Goal: Task Accomplishment & Management: Complete application form

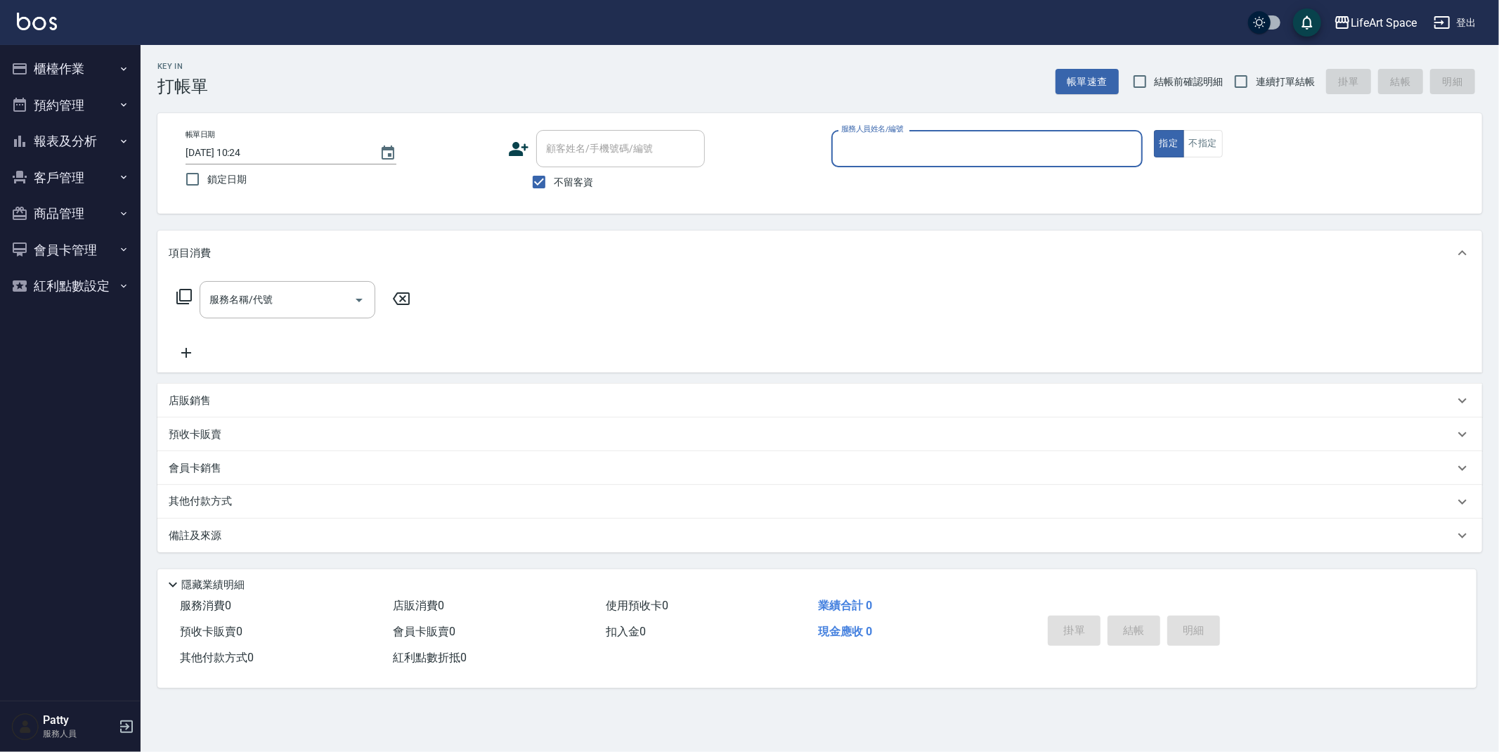
click at [27, 63] on icon "button" at bounding box center [19, 68] width 17 height 17
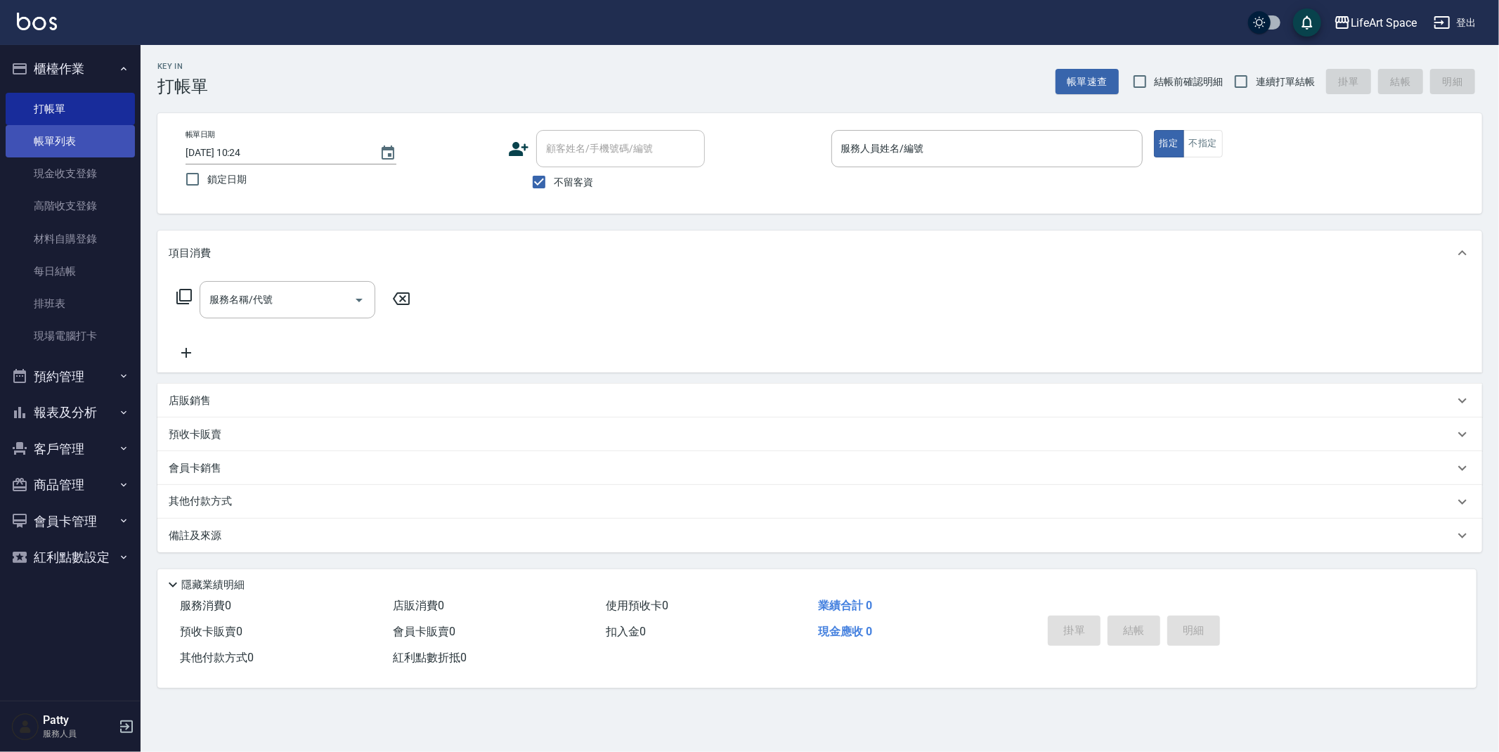
click at [59, 146] on link "帳單列表" at bounding box center [70, 141] width 129 height 32
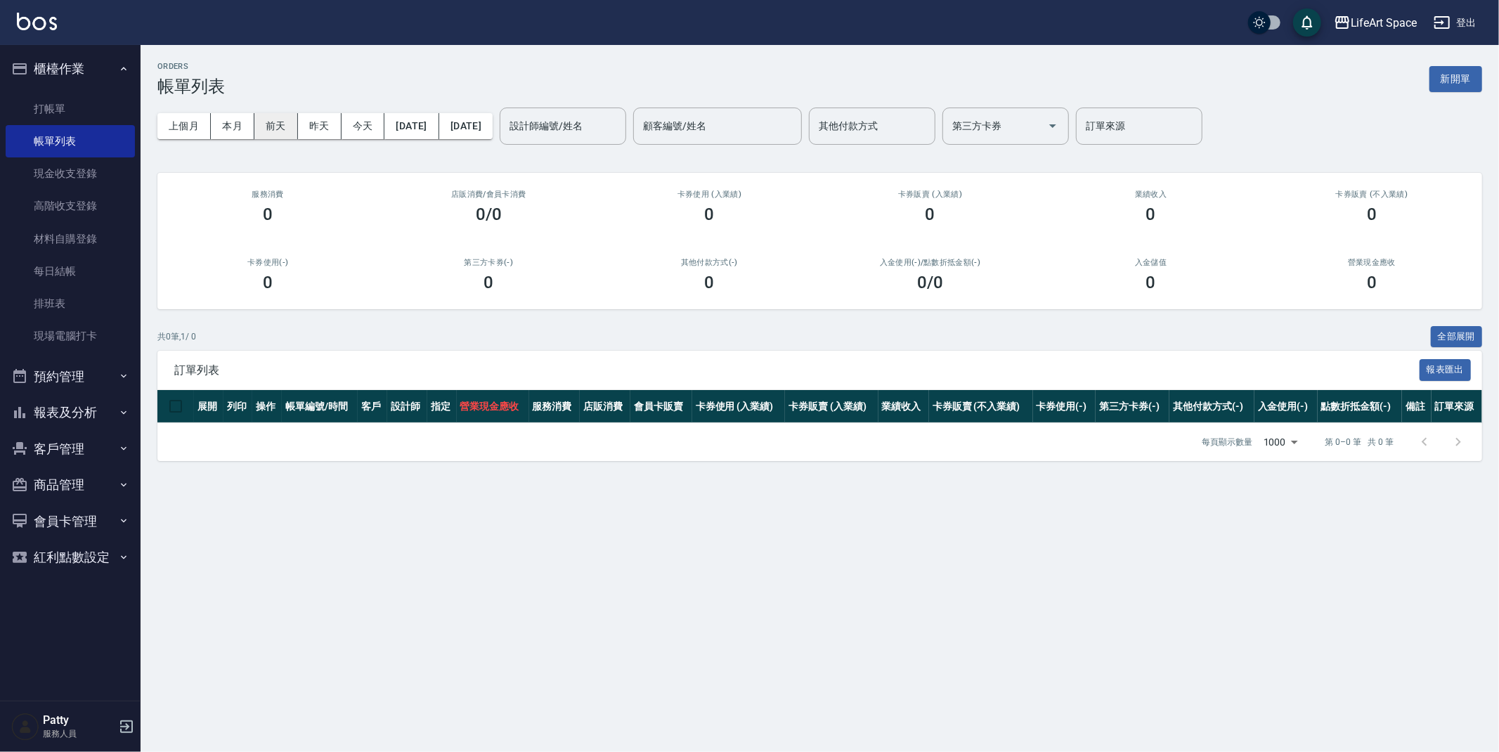
click at [285, 129] on button "前天" at bounding box center [276, 126] width 44 height 26
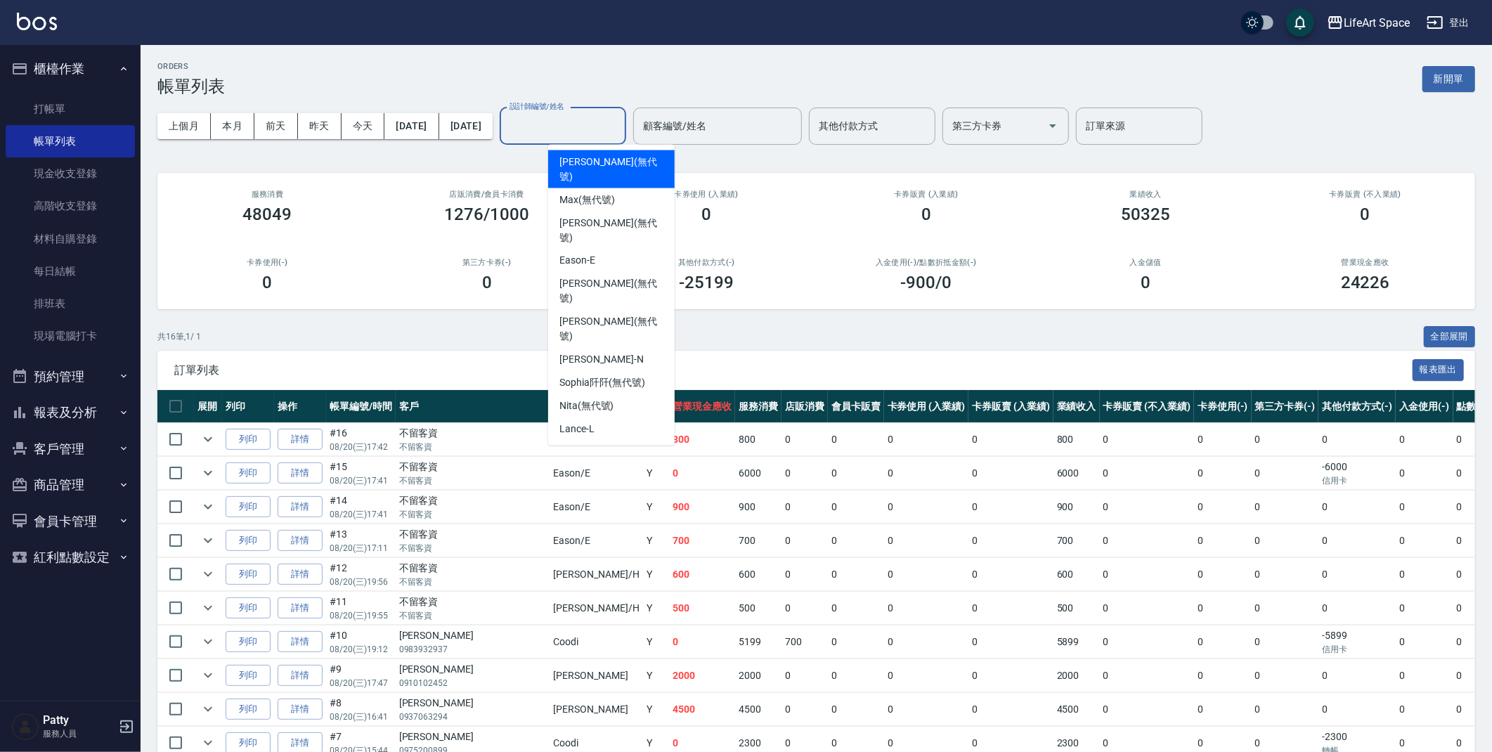
click at [621, 122] on div "設計師編號/姓名 設計師編號/姓名" at bounding box center [563, 126] width 127 height 37
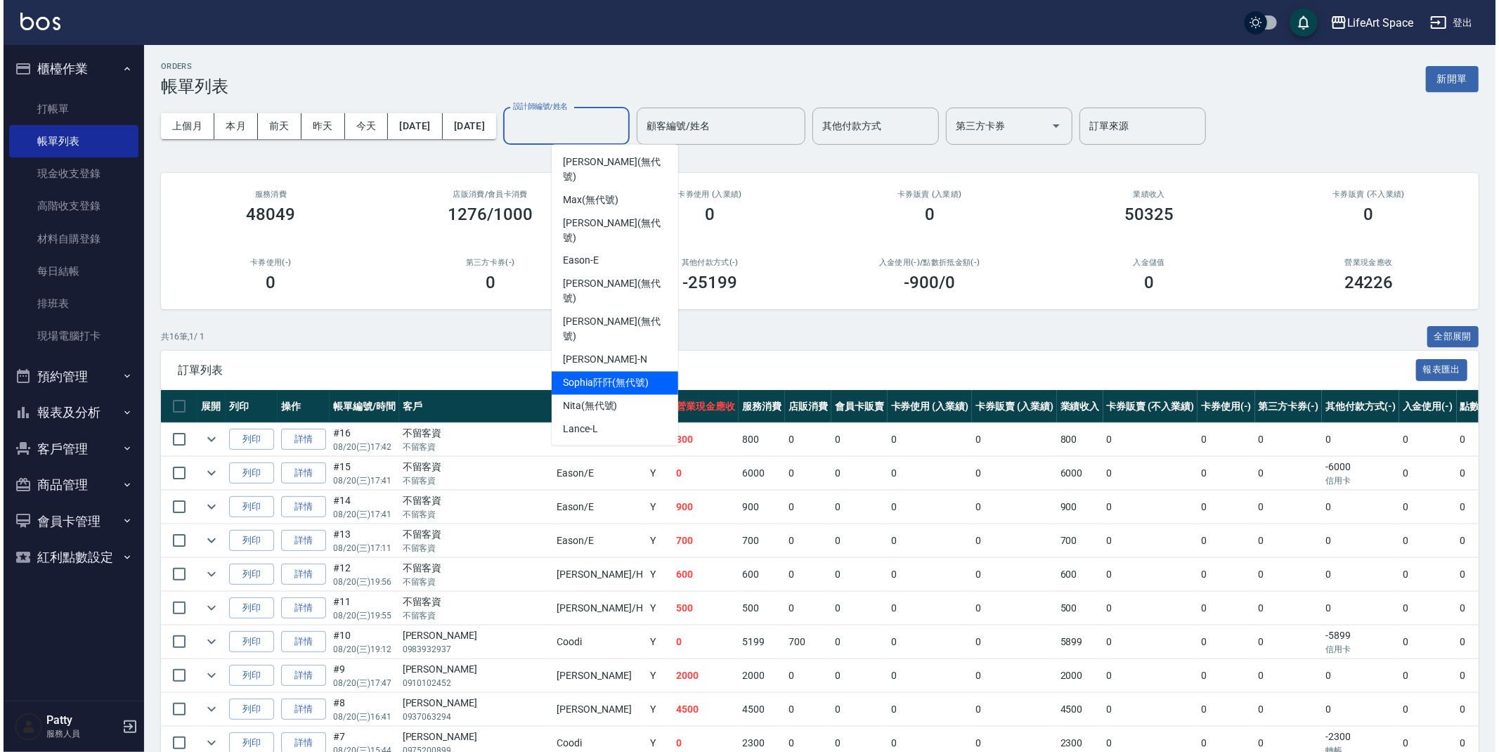
scroll to position [220, 0]
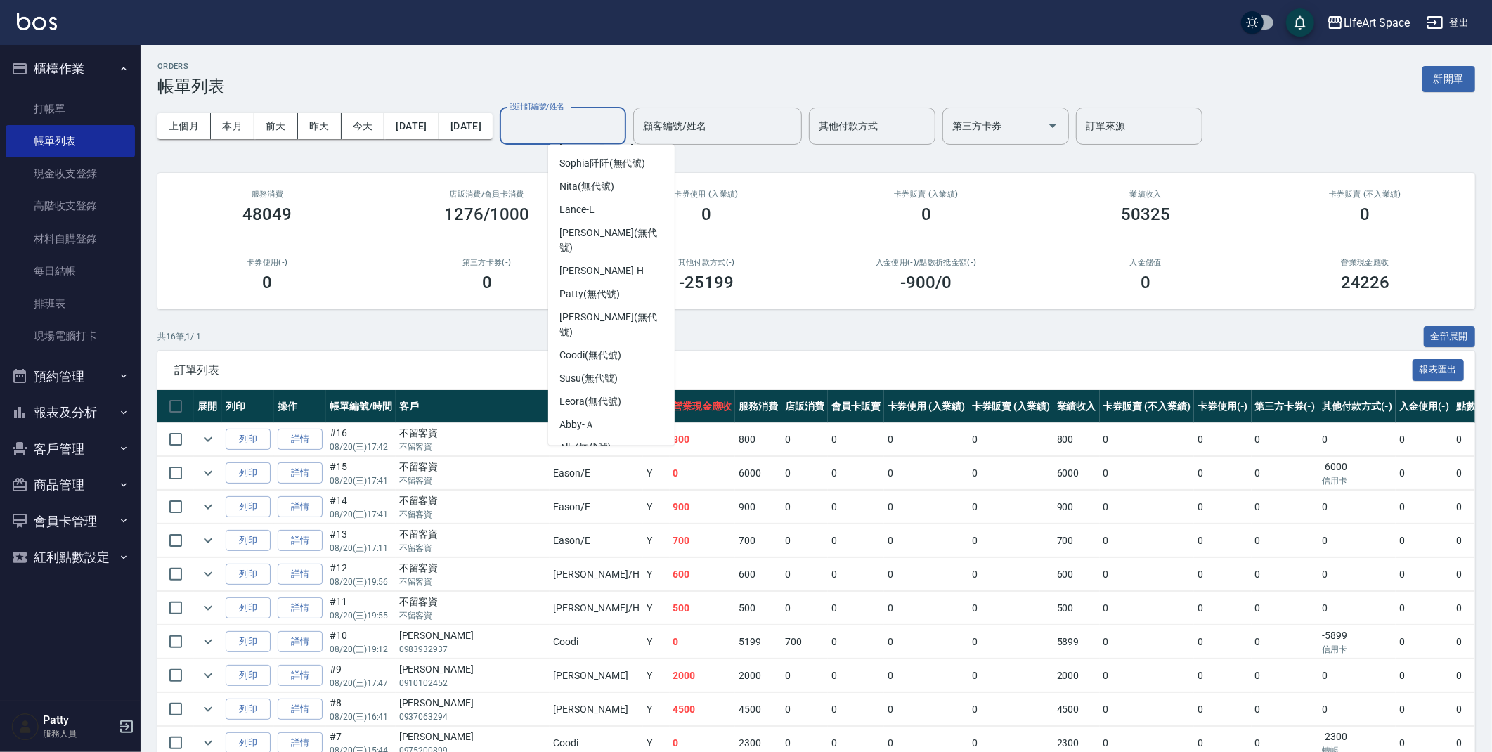
click at [625, 506] on div "[PERSON_NAME] (無代號)" at bounding box center [611, 525] width 127 height 38
type input "[PERSON_NAME](無代號)"
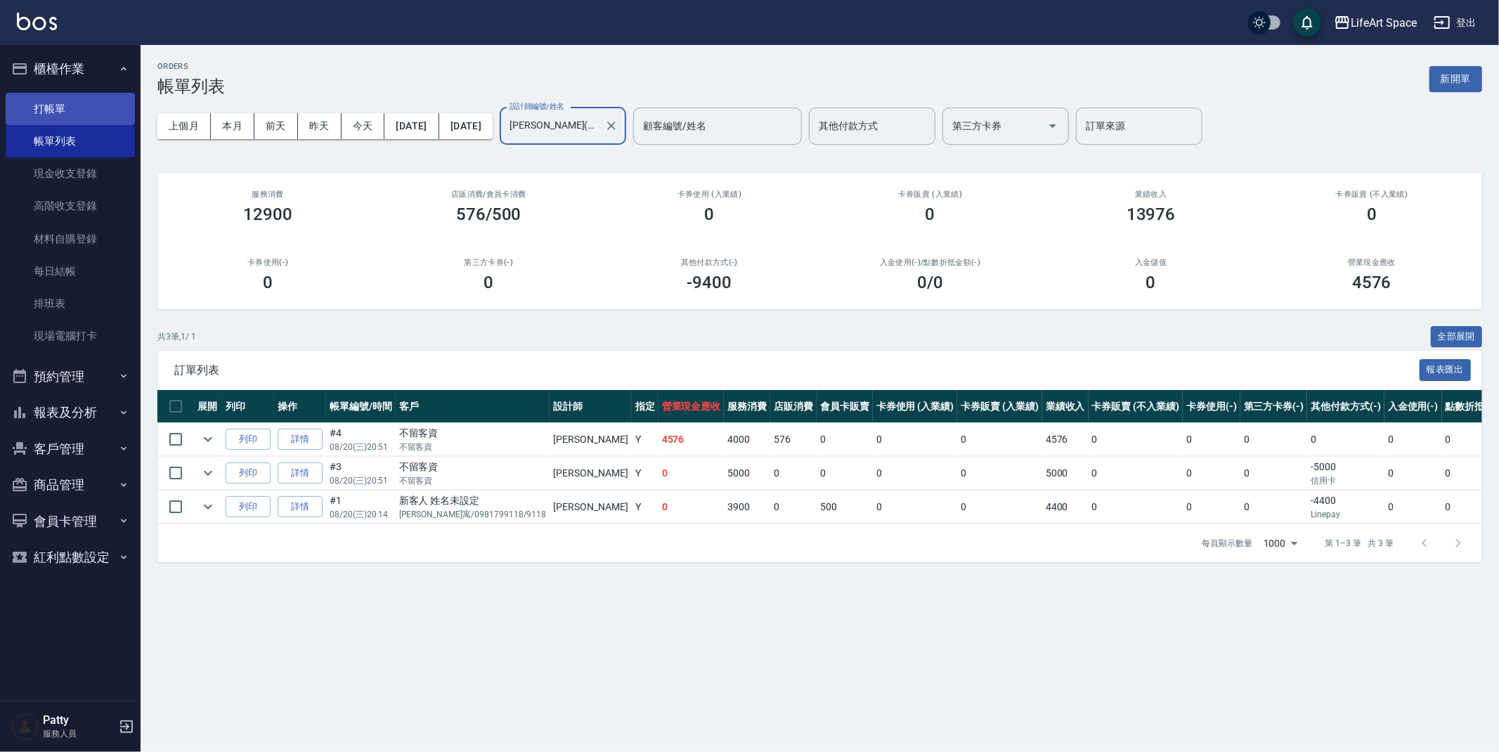
click at [39, 108] on link "打帳單" at bounding box center [70, 109] width 129 height 32
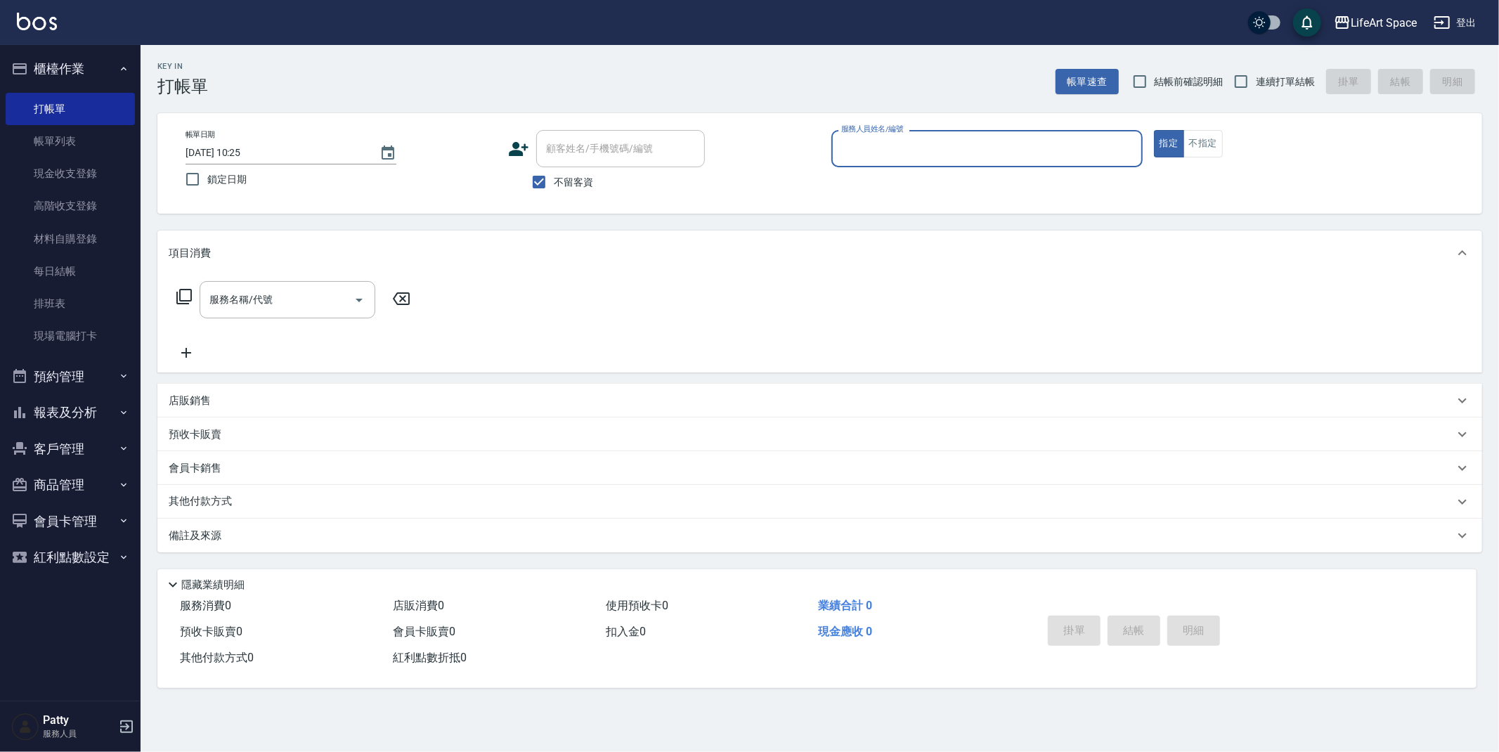
click at [915, 147] on input "服務人員姓名/編號" at bounding box center [987, 148] width 299 height 25
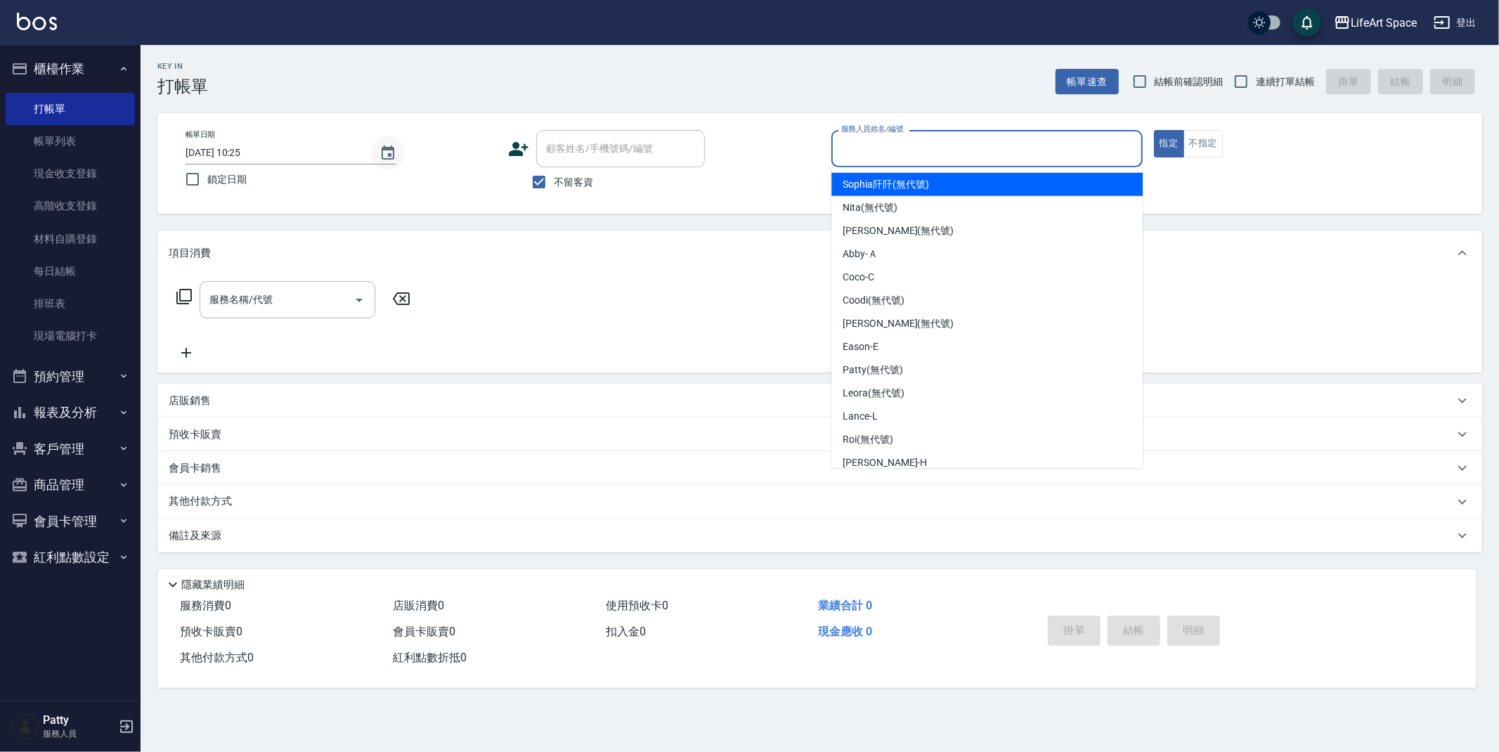
click at [398, 153] on button "Choose date, selected date is 2025-08-22" at bounding box center [388, 153] width 34 height 34
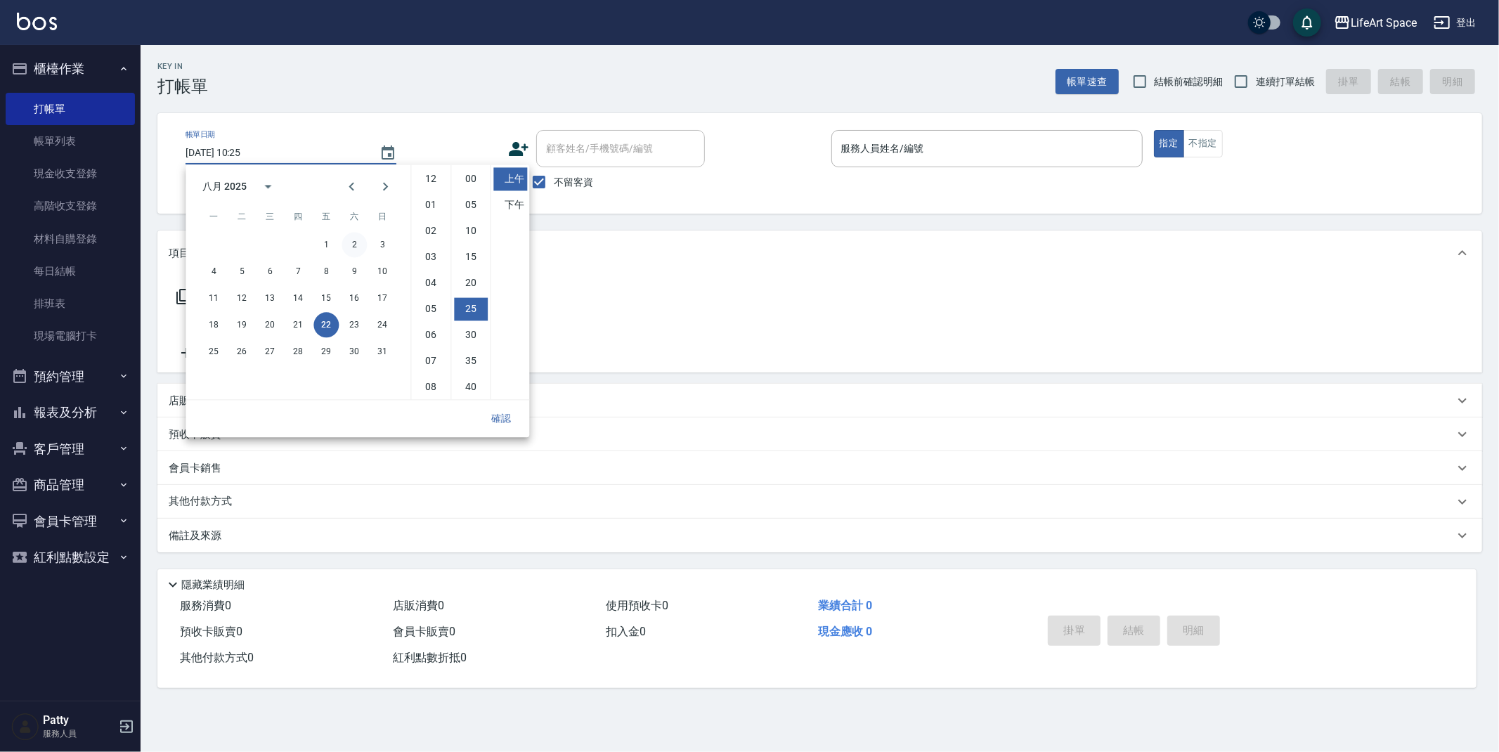
scroll to position [78, 0]
click at [265, 321] on button "20" at bounding box center [269, 324] width 25 height 25
type input "[DATE] 10:25"
drag, startPoint x: 496, startPoint y: 412, endPoint x: 414, endPoint y: 381, distance: 87.2
click at [494, 413] on button "確認" at bounding box center [501, 419] width 45 height 26
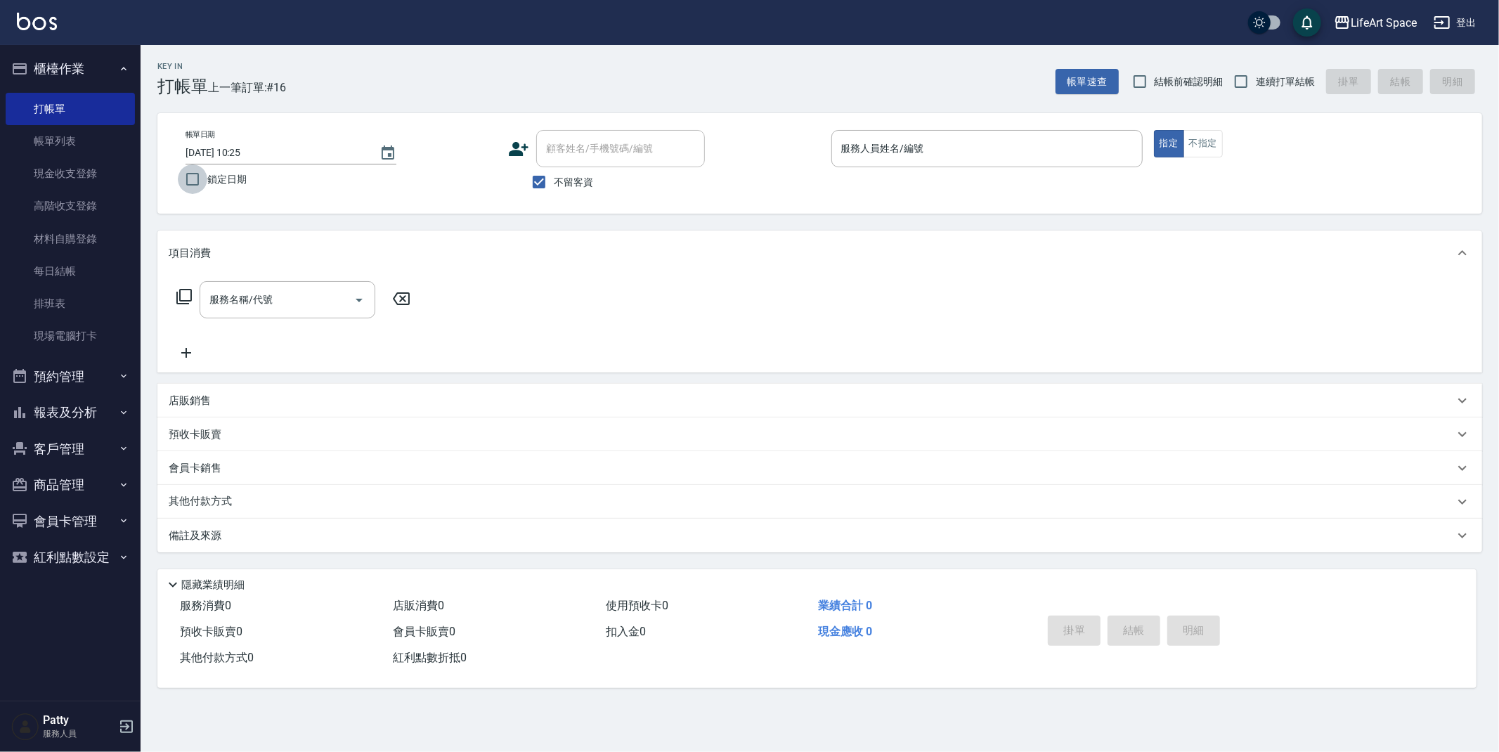
click at [193, 183] on input "鎖定日期" at bounding box center [193, 179] width 30 height 30
checkbox input "true"
click at [867, 146] on input "服務人員姓名/編號" at bounding box center [987, 148] width 299 height 25
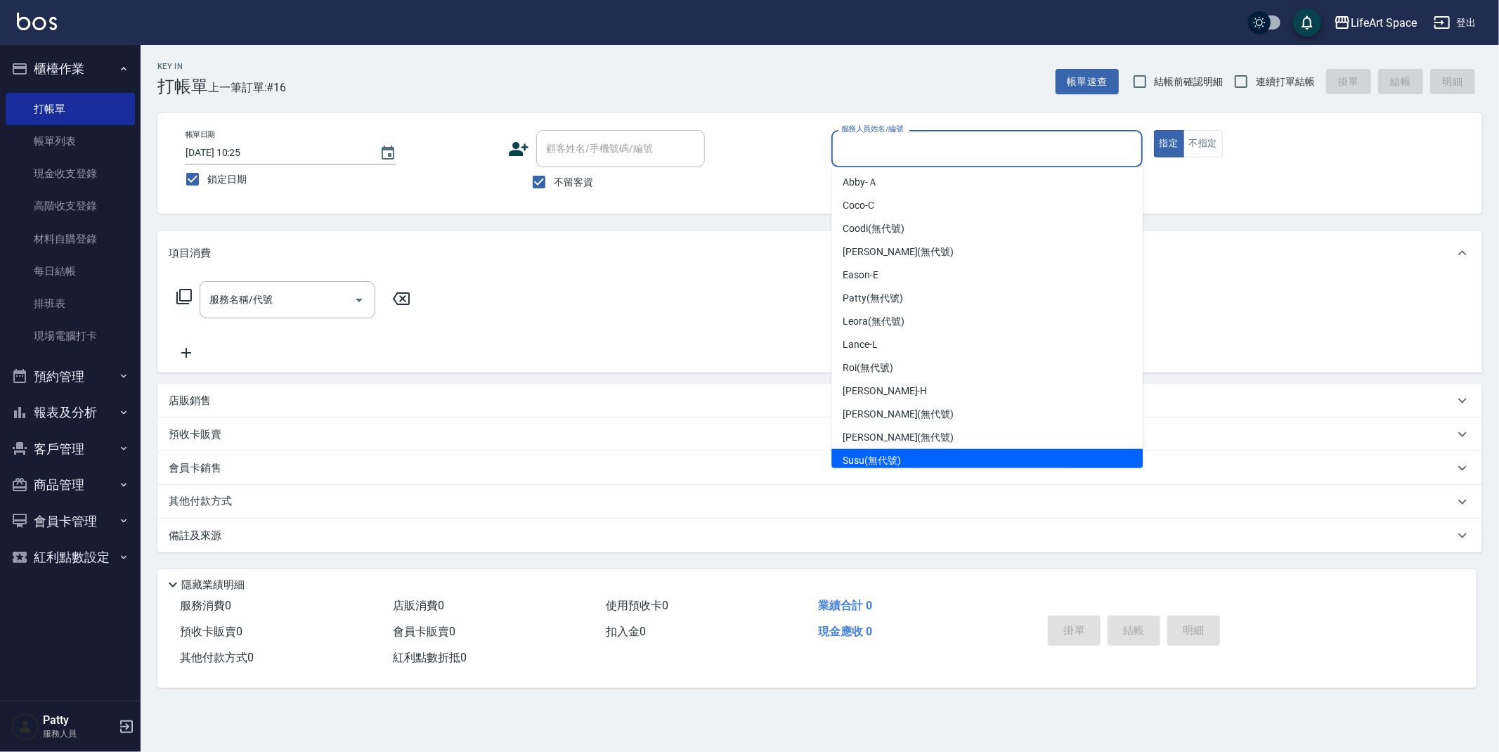
scroll to position [0, 0]
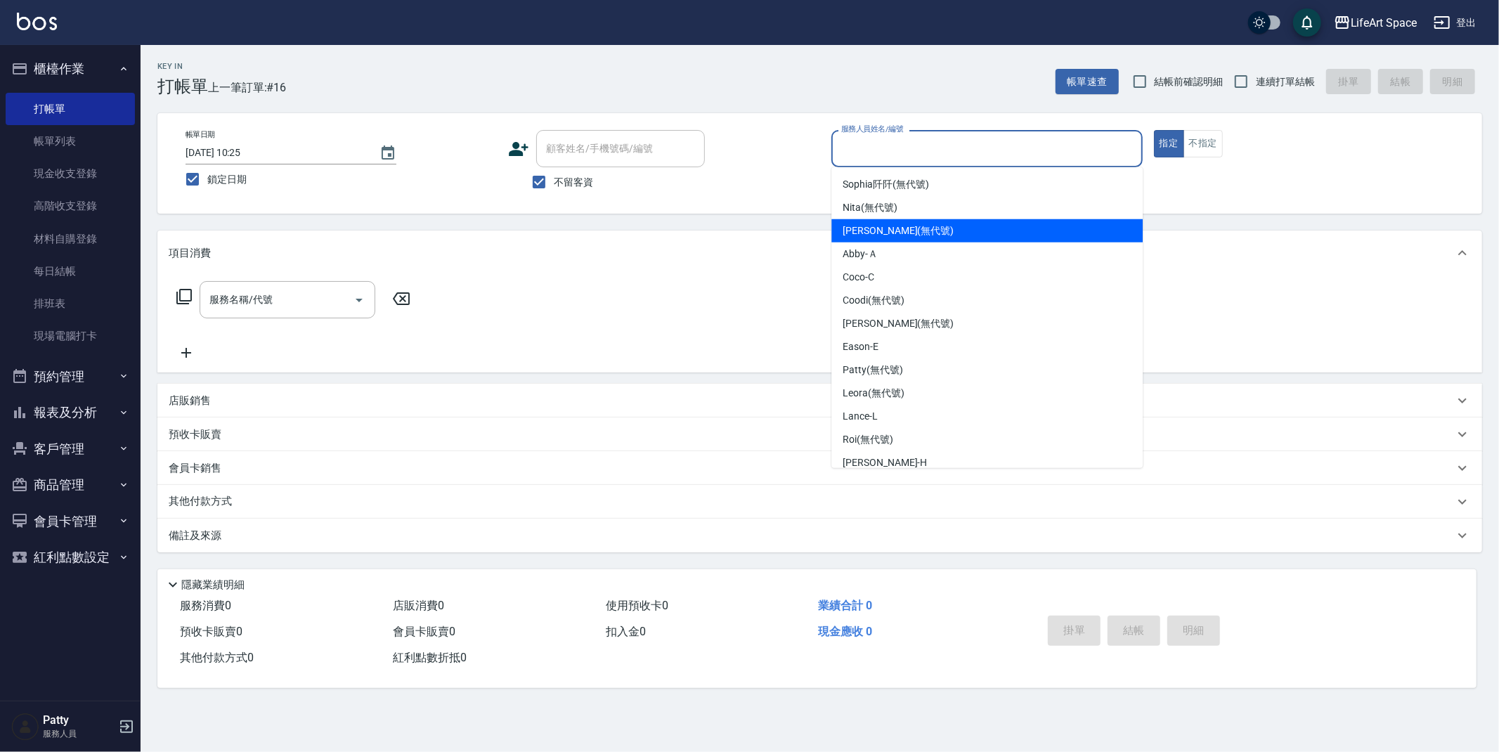
click at [941, 234] on div "[PERSON_NAME] (無代號)" at bounding box center [987, 230] width 311 height 23
type input "[PERSON_NAME](無代號)"
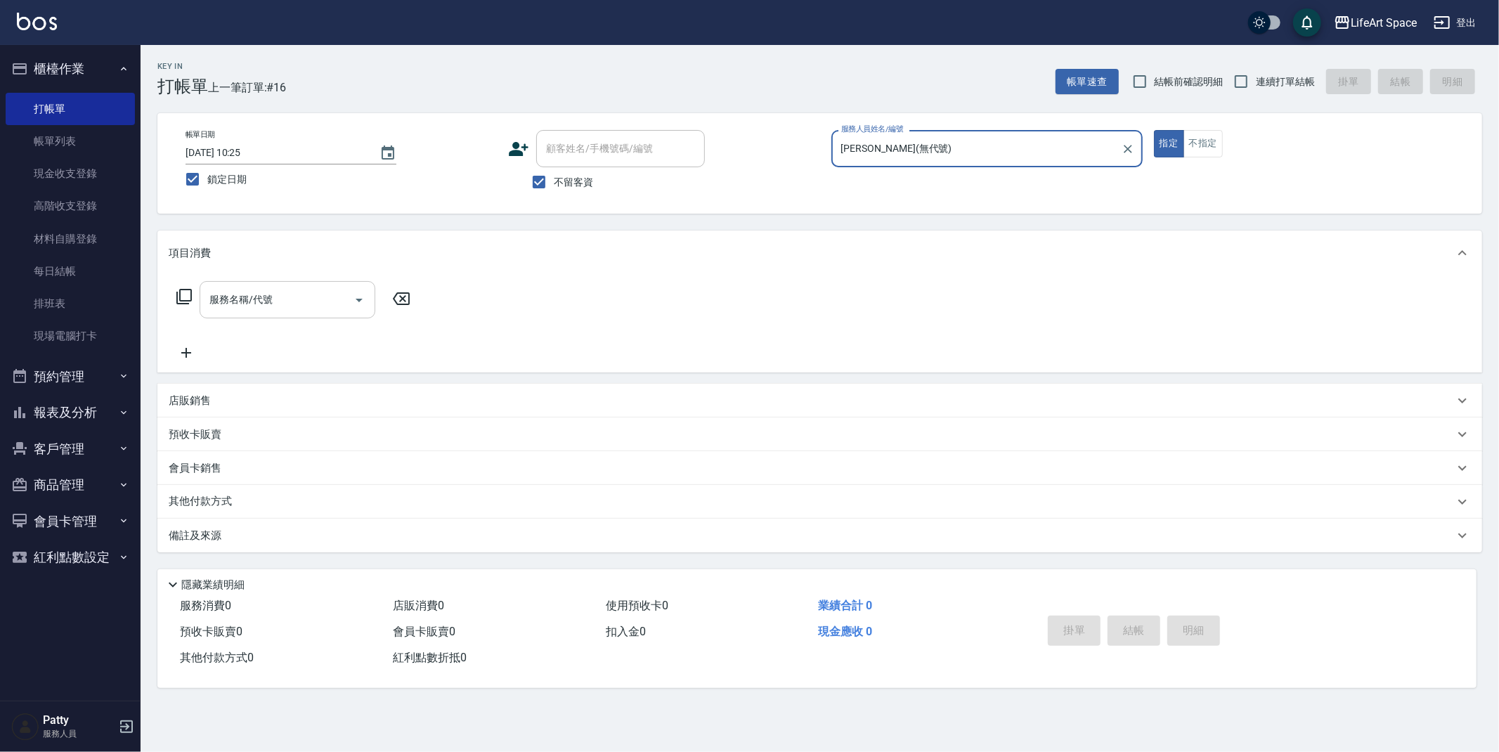
click at [301, 303] on input "服務名稱/代號" at bounding box center [277, 300] width 142 height 25
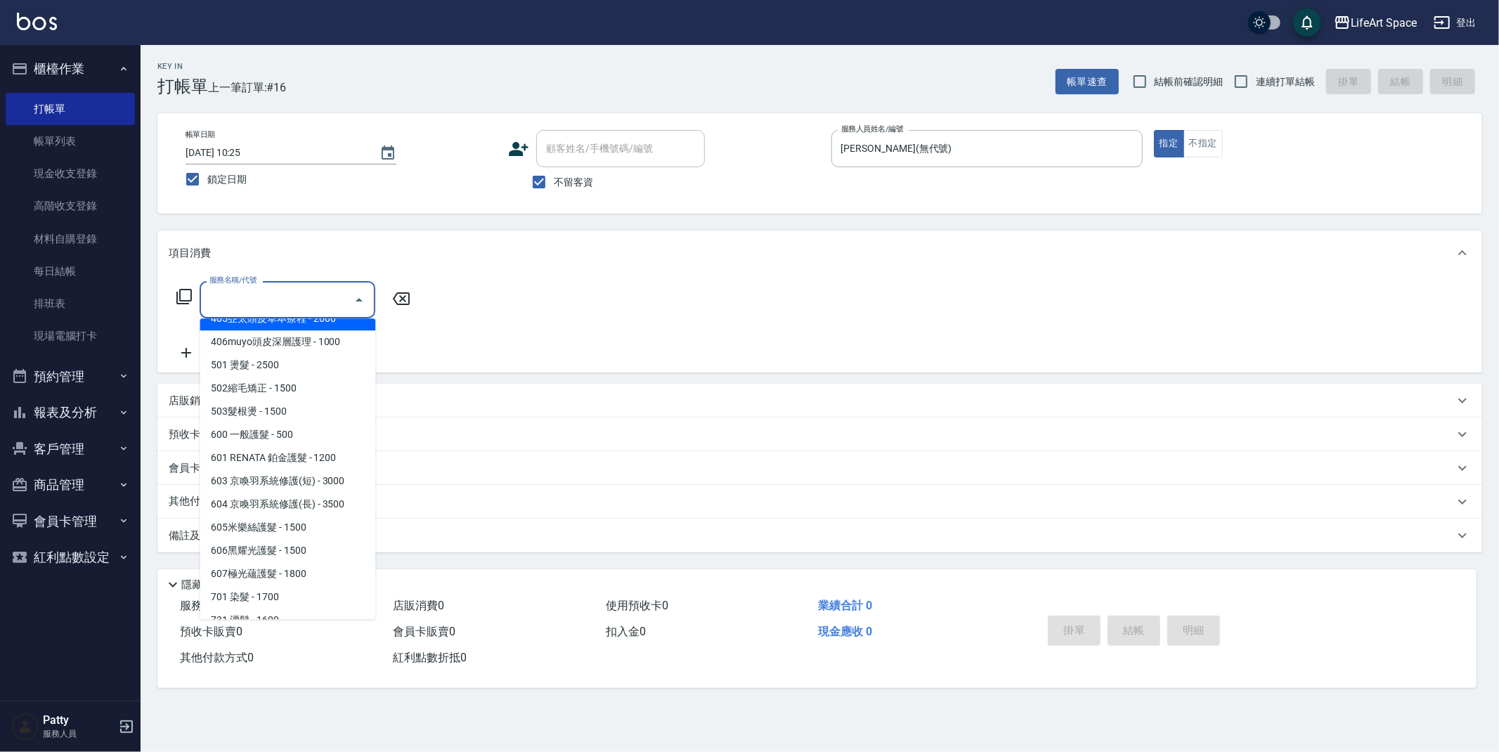
scroll to position [190, 0]
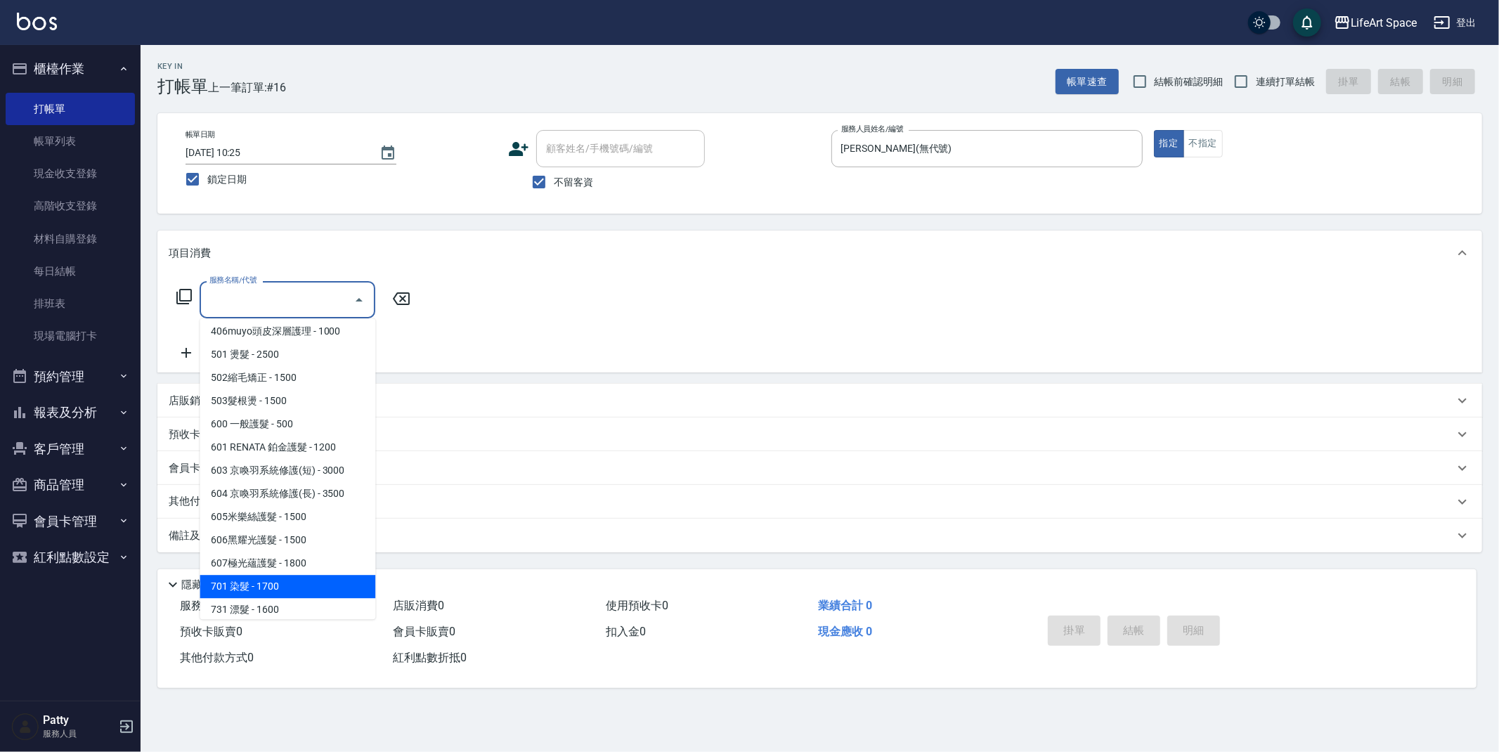
click at [270, 575] on span "701 染髮 - 1700" at bounding box center [288, 586] width 176 height 23
type input "701 染髮(701)"
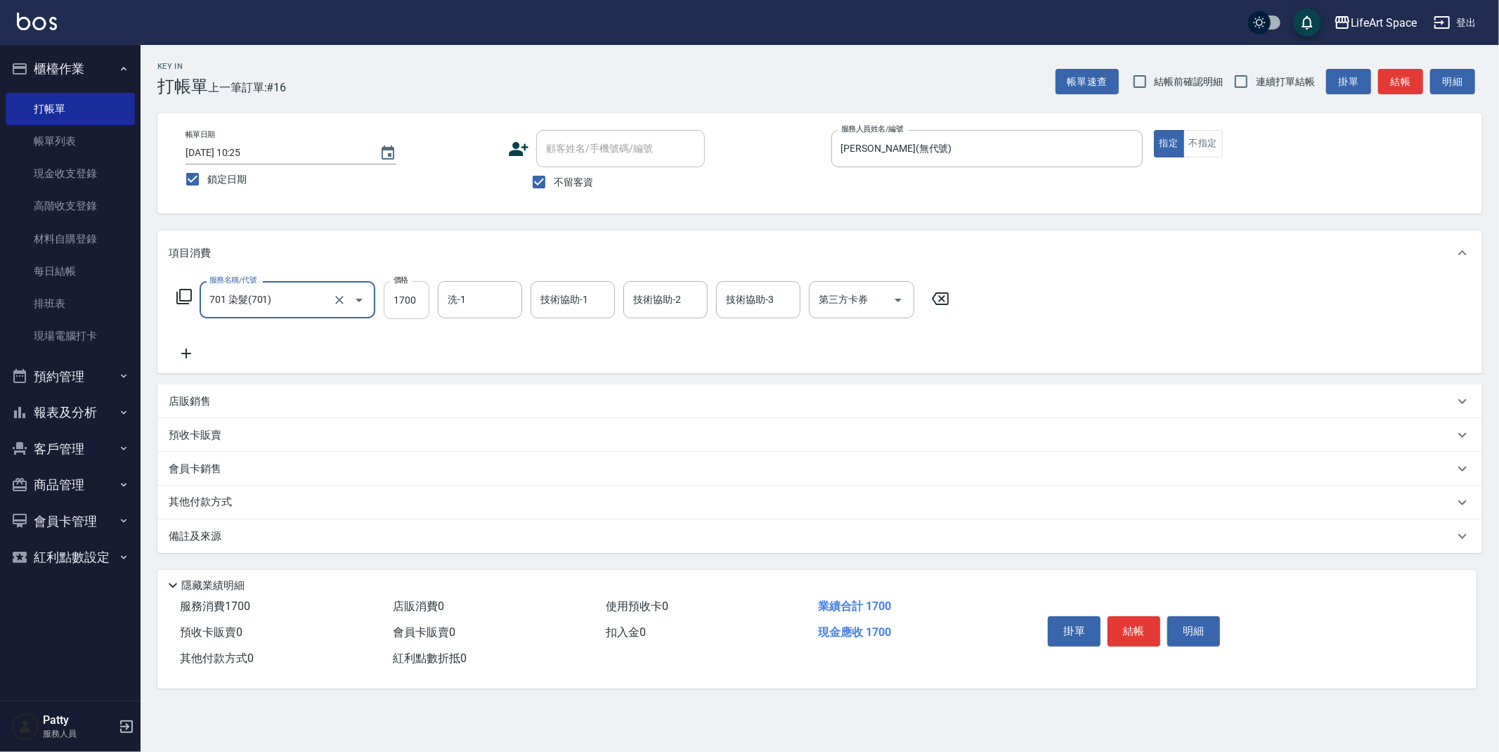
click at [419, 302] on input "1700" at bounding box center [407, 300] width 46 height 38
type input "1800"
click at [564, 295] on div "技術協助-1 技術協助-1" at bounding box center [573, 299] width 84 height 37
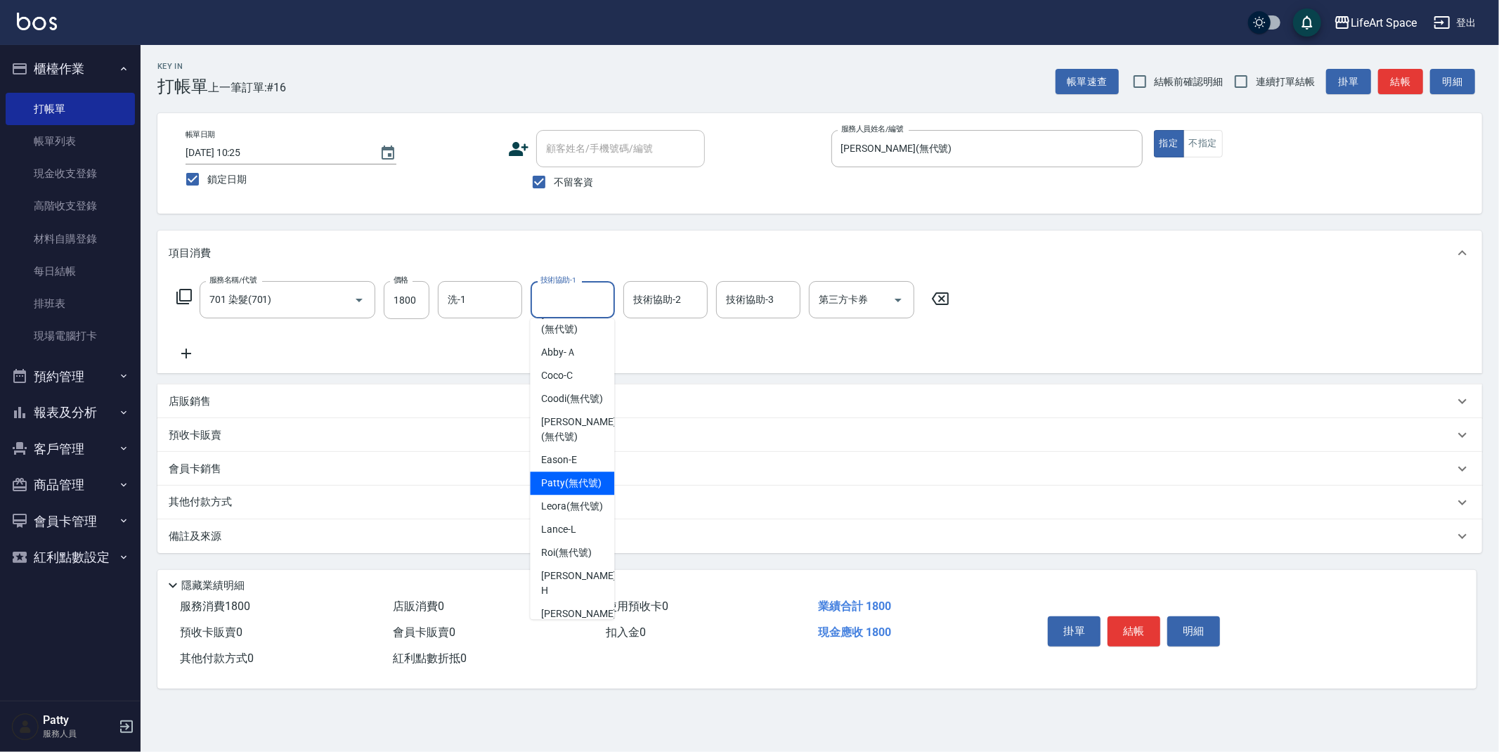
scroll to position [83, 0]
drag, startPoint x: 581, startPoint y: 498, endPoint x: 631, endPoint y: 368, distance: 139.6
click at [581, 490] on span "[PERSON_NAME] (無代號)" at bounding box center [571, 482] width 60 height 15
type input "[PERSON_NAME](無代號)"
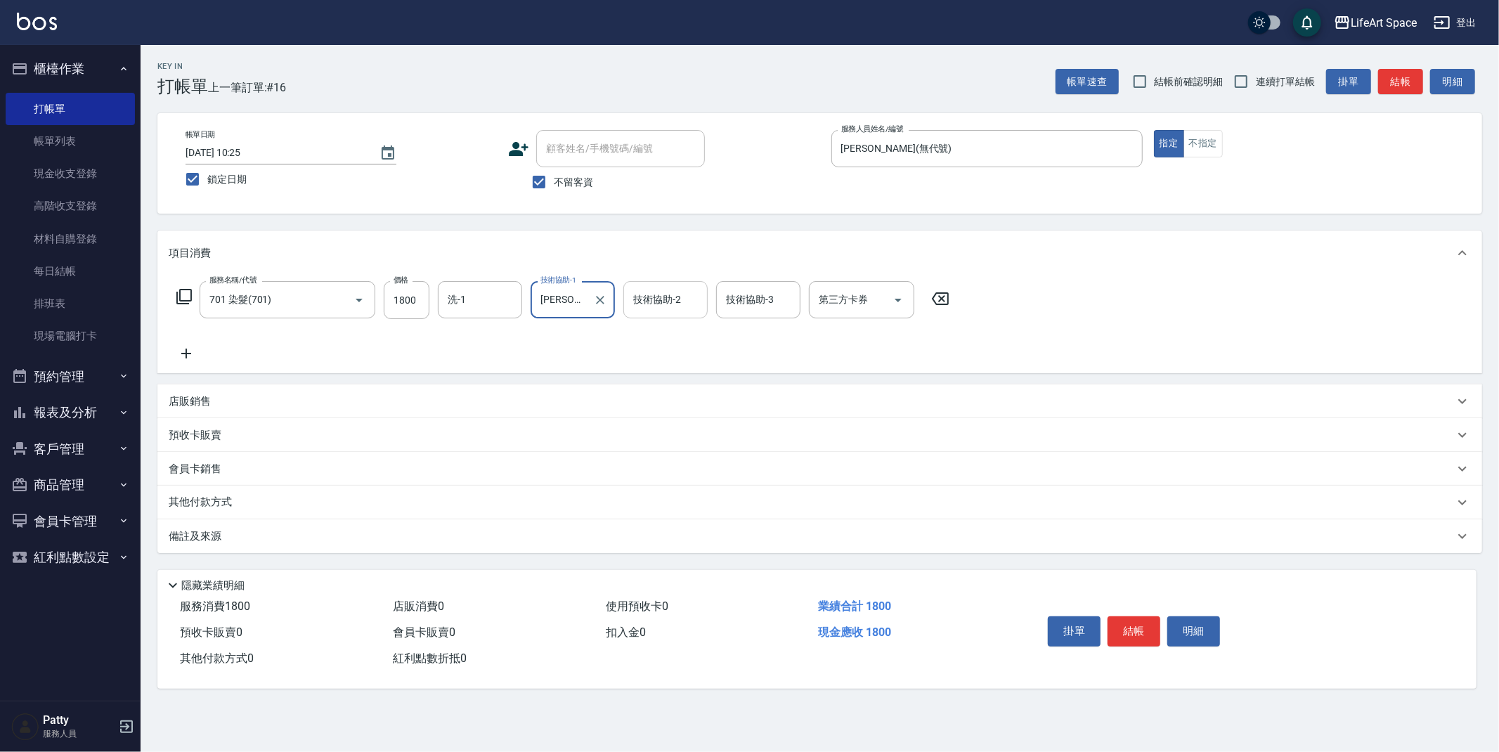
click at [647, 303] on div "技術協助-2 技術協助-2" at bounding box center [666, 299] width 84 height 37
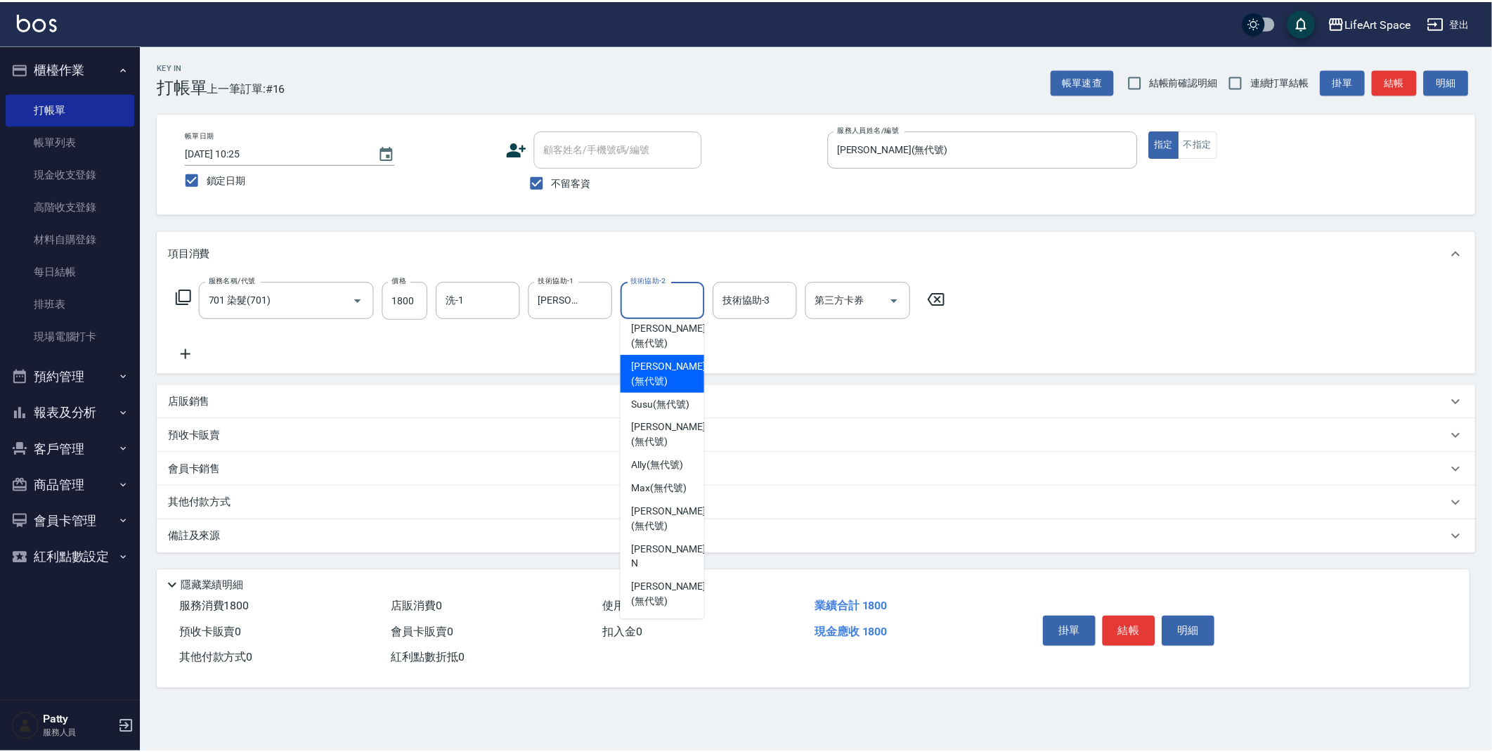
scroll to position [86, 0]
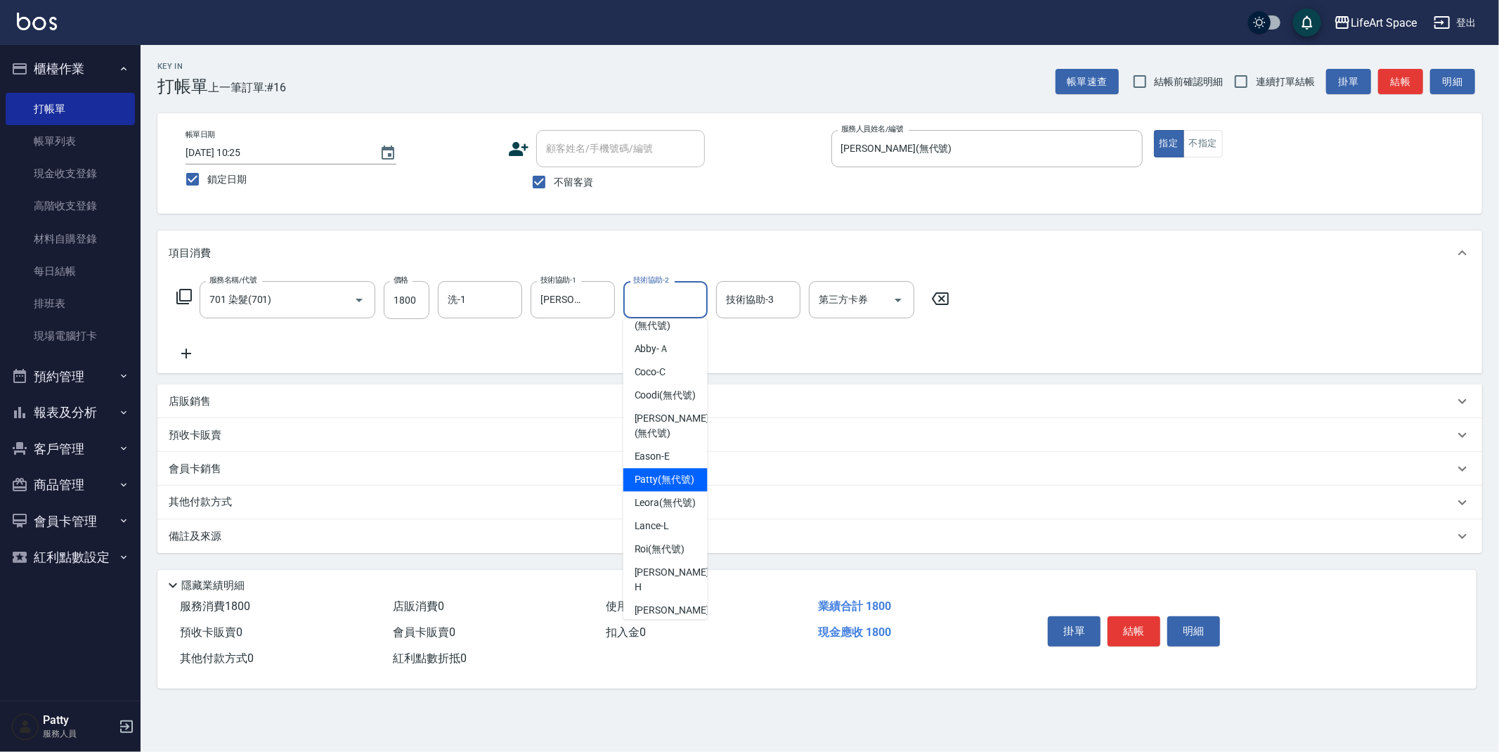
click at [650, 487] on span "[PERSON_NAME] (無代號)" at bounding box center [665, 479] width 60 height 15
type input "[PERSON_NAME](無代號)"
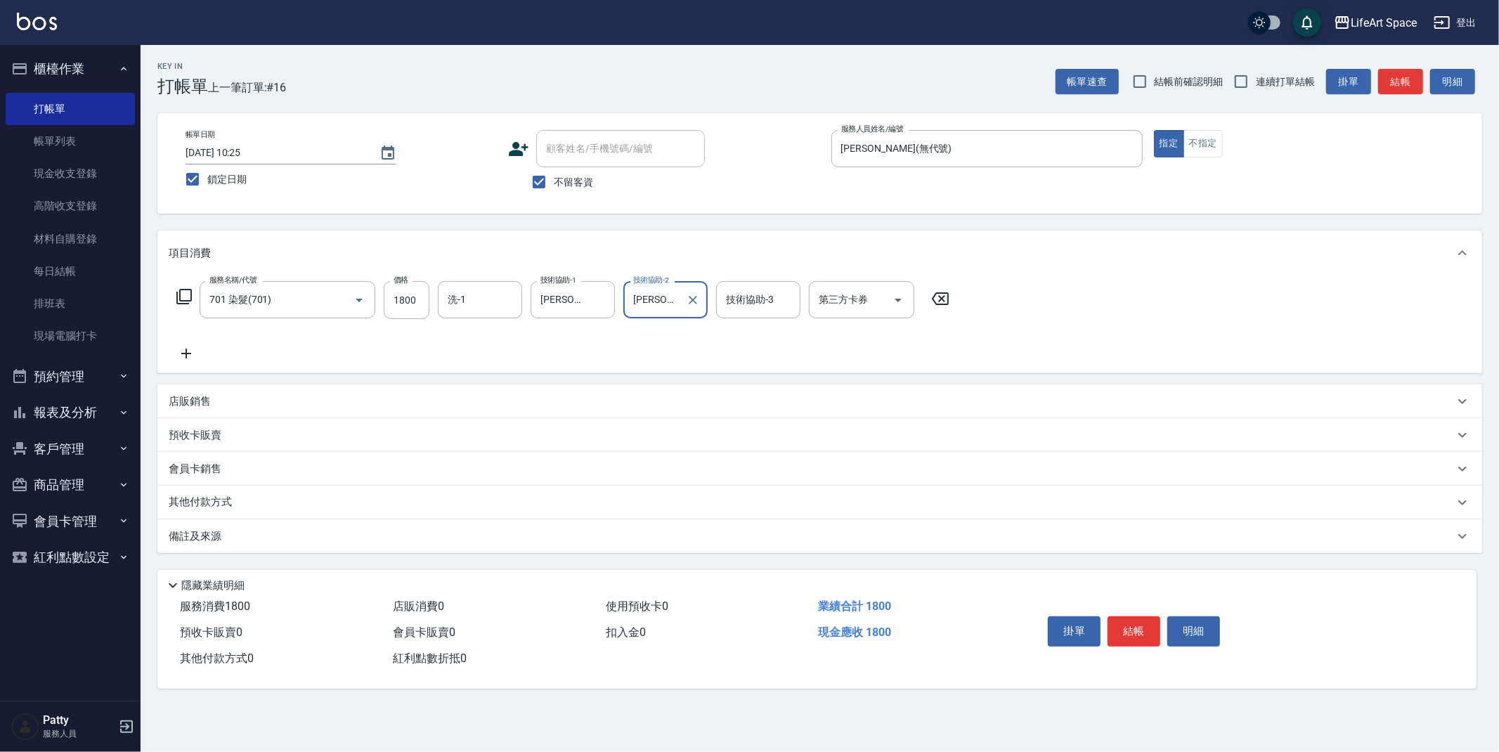
click at [186, 355] on icon at bounding box center [186, 354] width 10 height 10
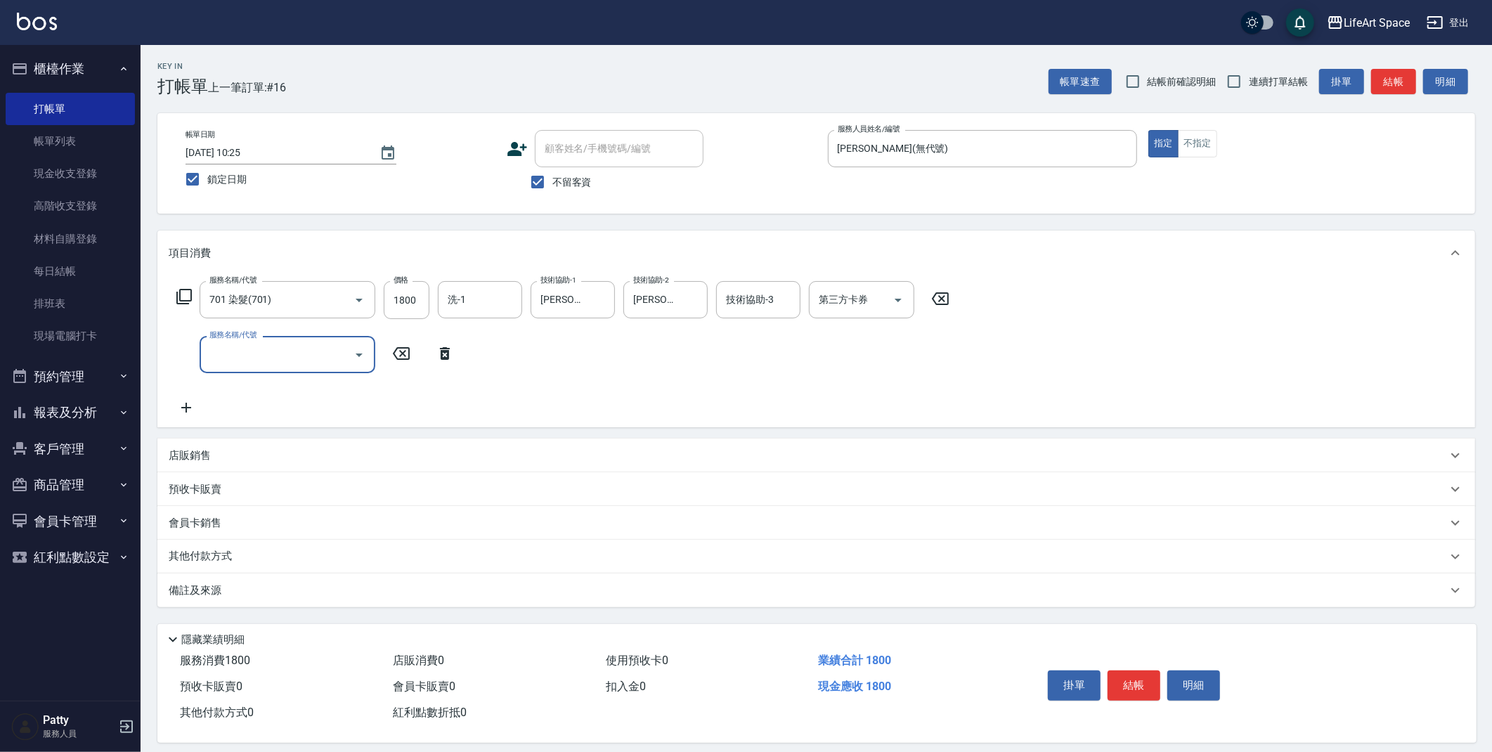
click at [228, 355] on input "服務名稱/代號" at bounding box center [277, 354] width 142 height 25
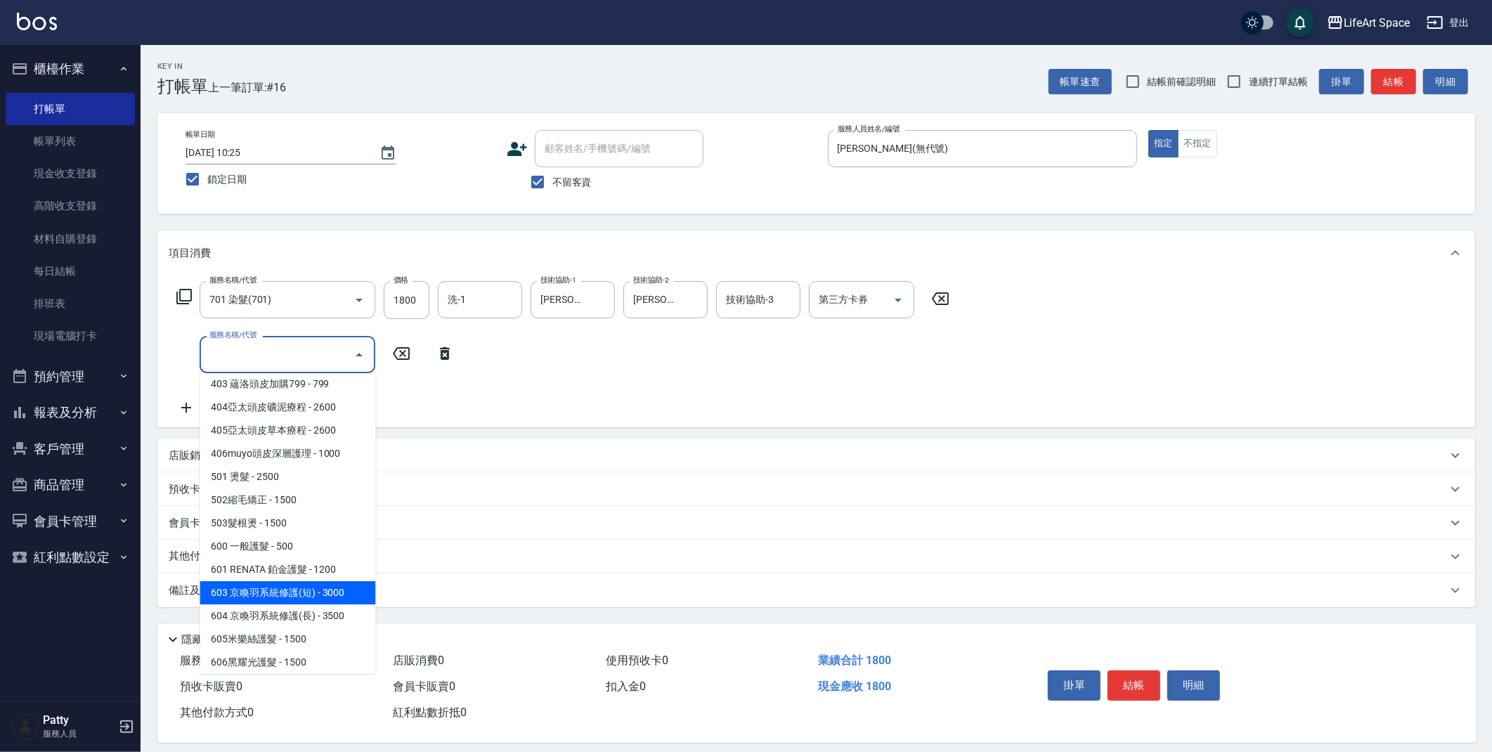
scroll to position [220, 0]
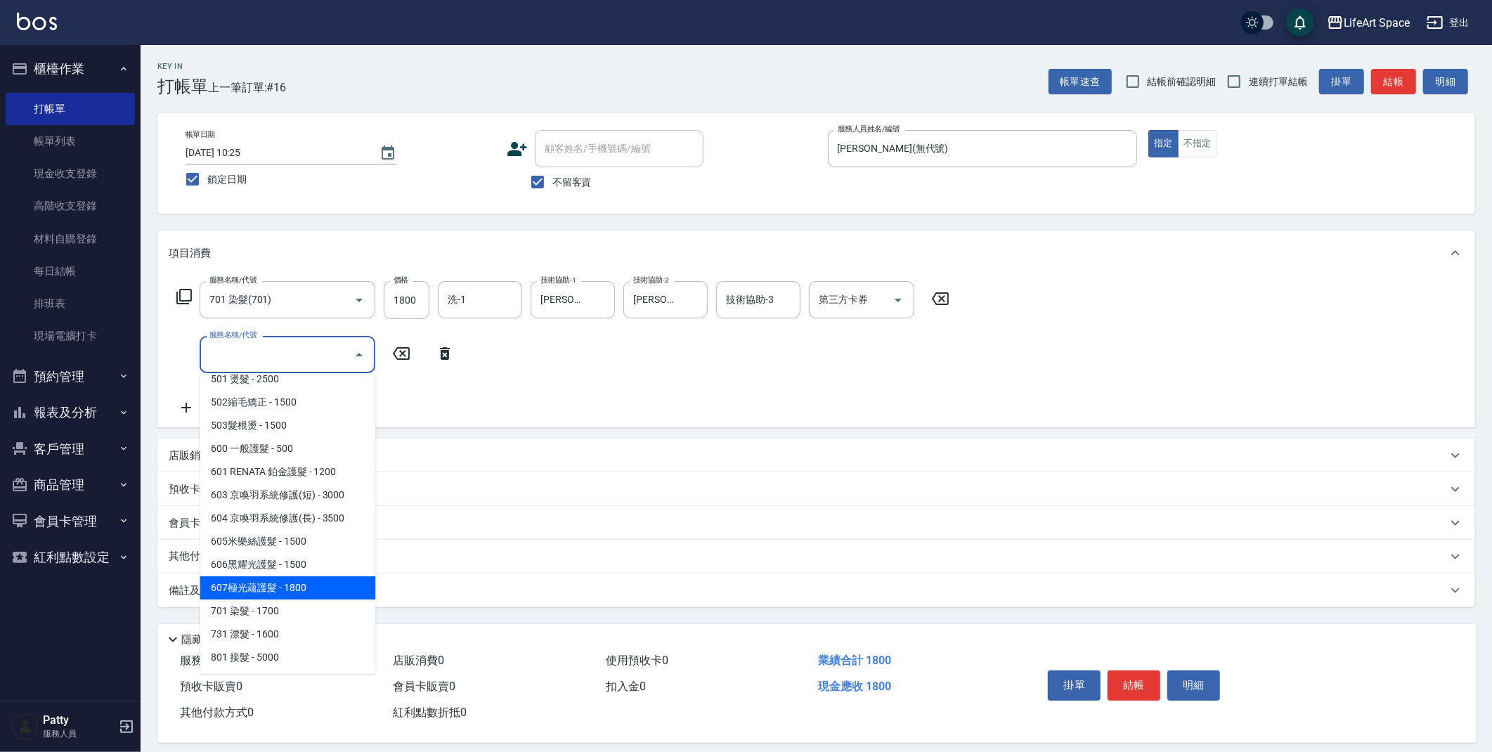
click at [302, 579] on span "607極光蘊護髮 - 1800" at bounding box center [288, 587] width 176 height 23
type input "607極光蘊護髮(607)"
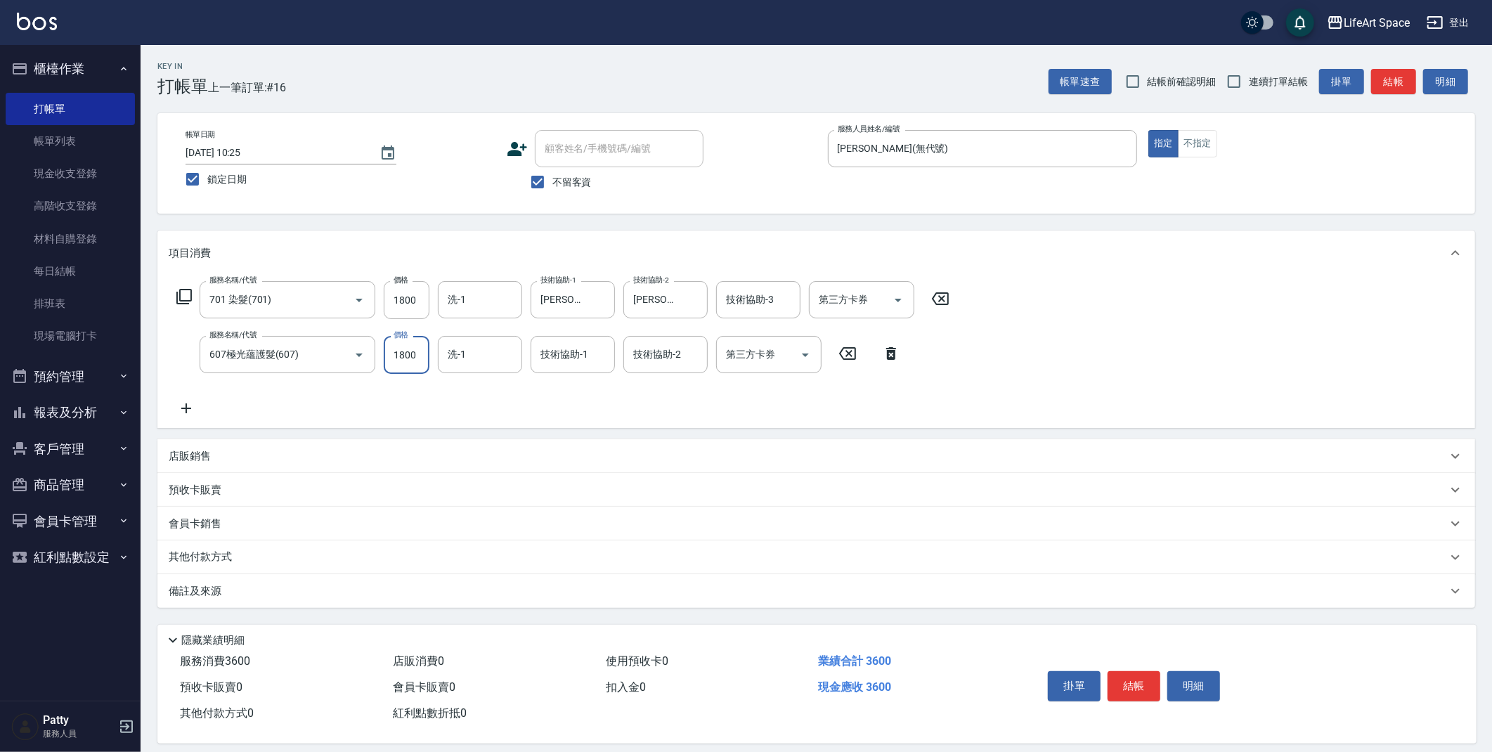
click at [429, 359] on input "1800" at bounding box center [407, 355] width 46 height 38
type input "2200"
click at [492, 356] on input "洗-1" at bounding box center [480, 354] width 72 height 25
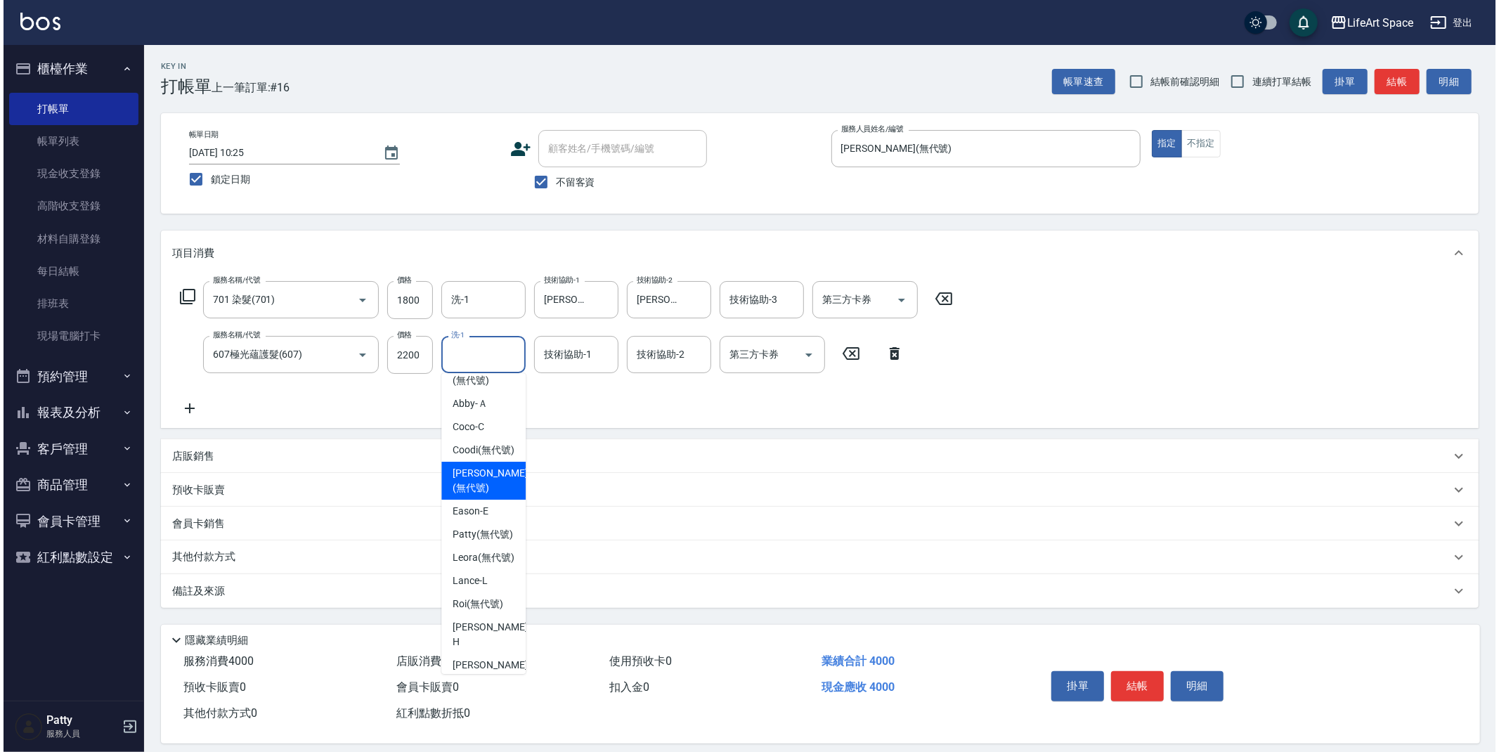
scroll to position [254, 0]
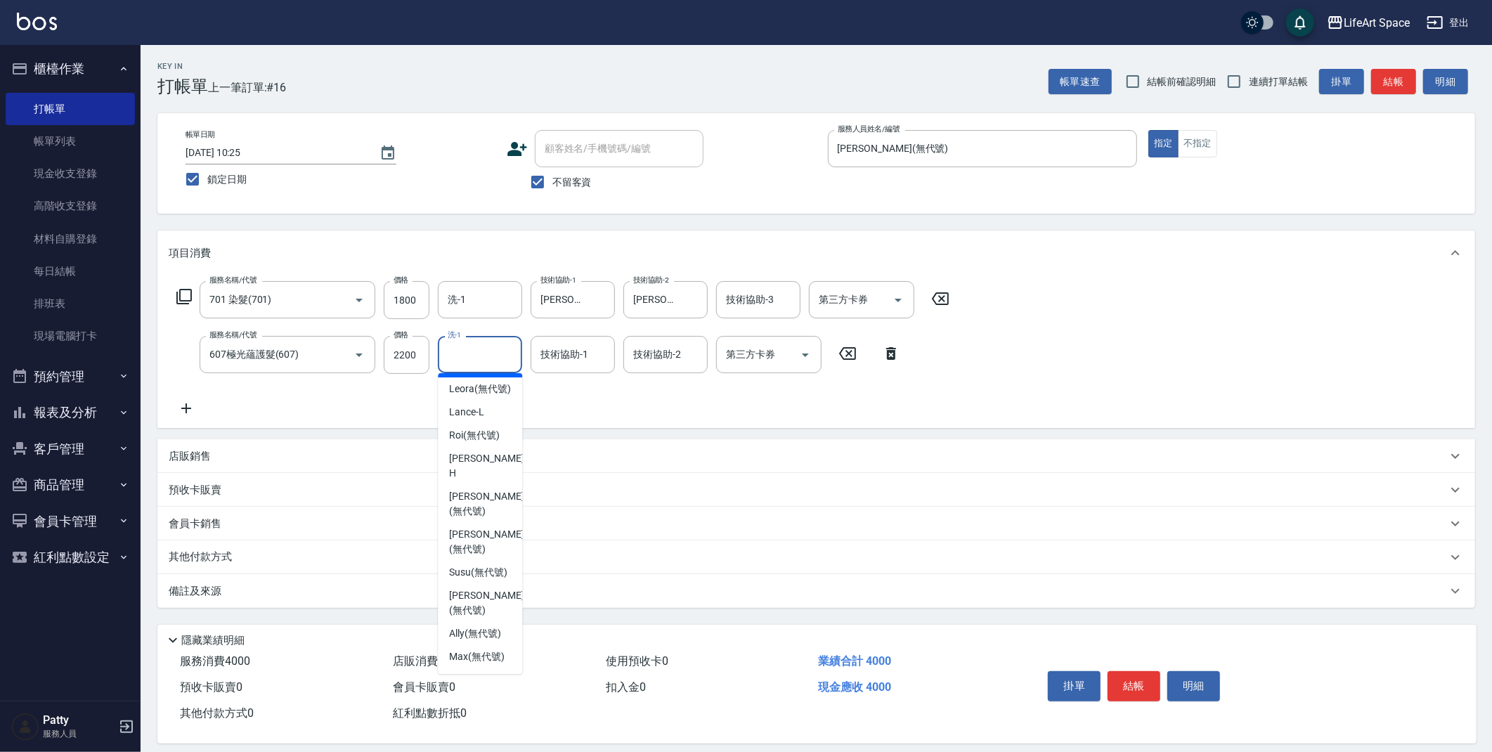
click at [485, 373] on span "[PERSON_NAME] (無代號)" at bounding box center [479, 366] width 60 height 15
type input "[PERSON_NAME](無代號)"
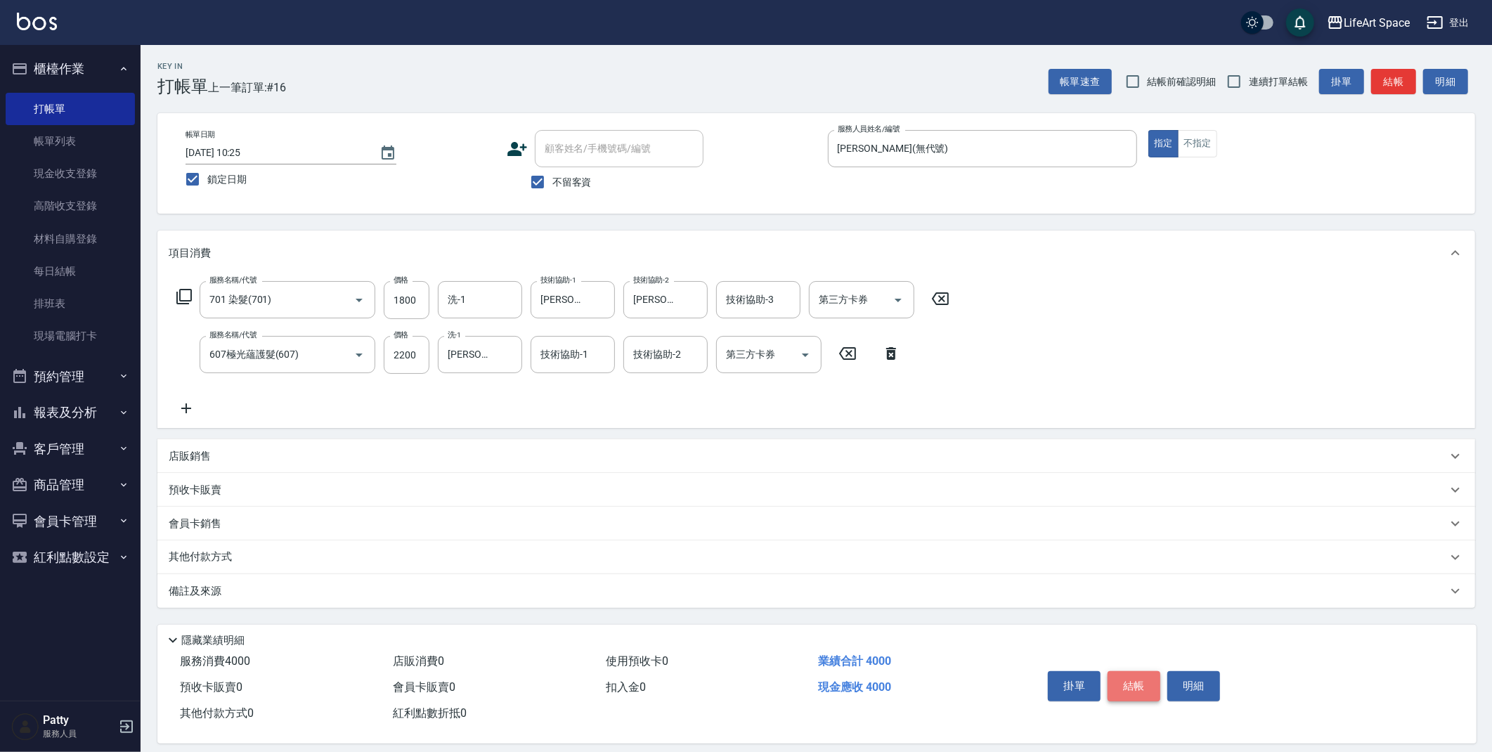
click at [1134, 688] on button "結帳" at bounding box center [1134, 686] width 53 height 30
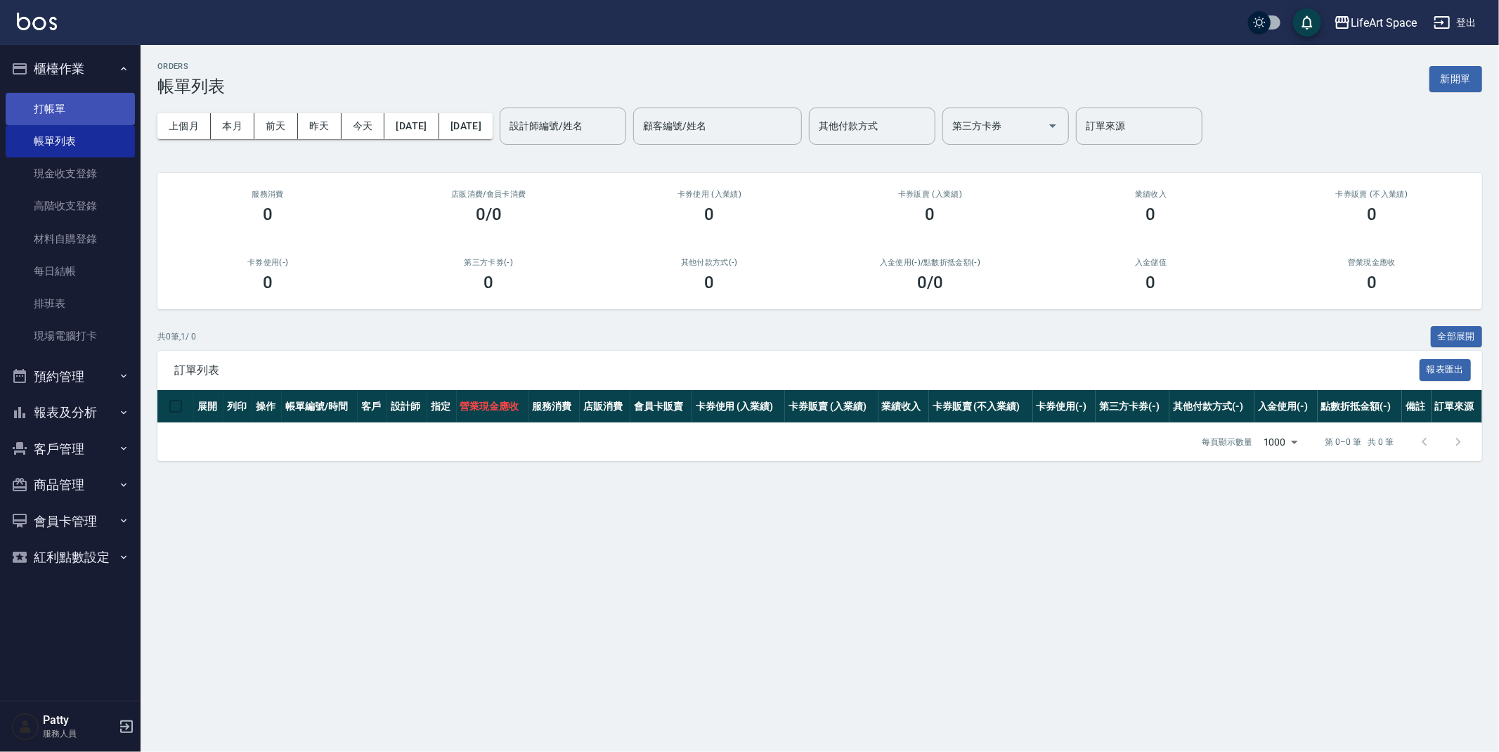
click at [73, 98] on link "打帳單" at bounding box center [70, 109] width 129 height 32
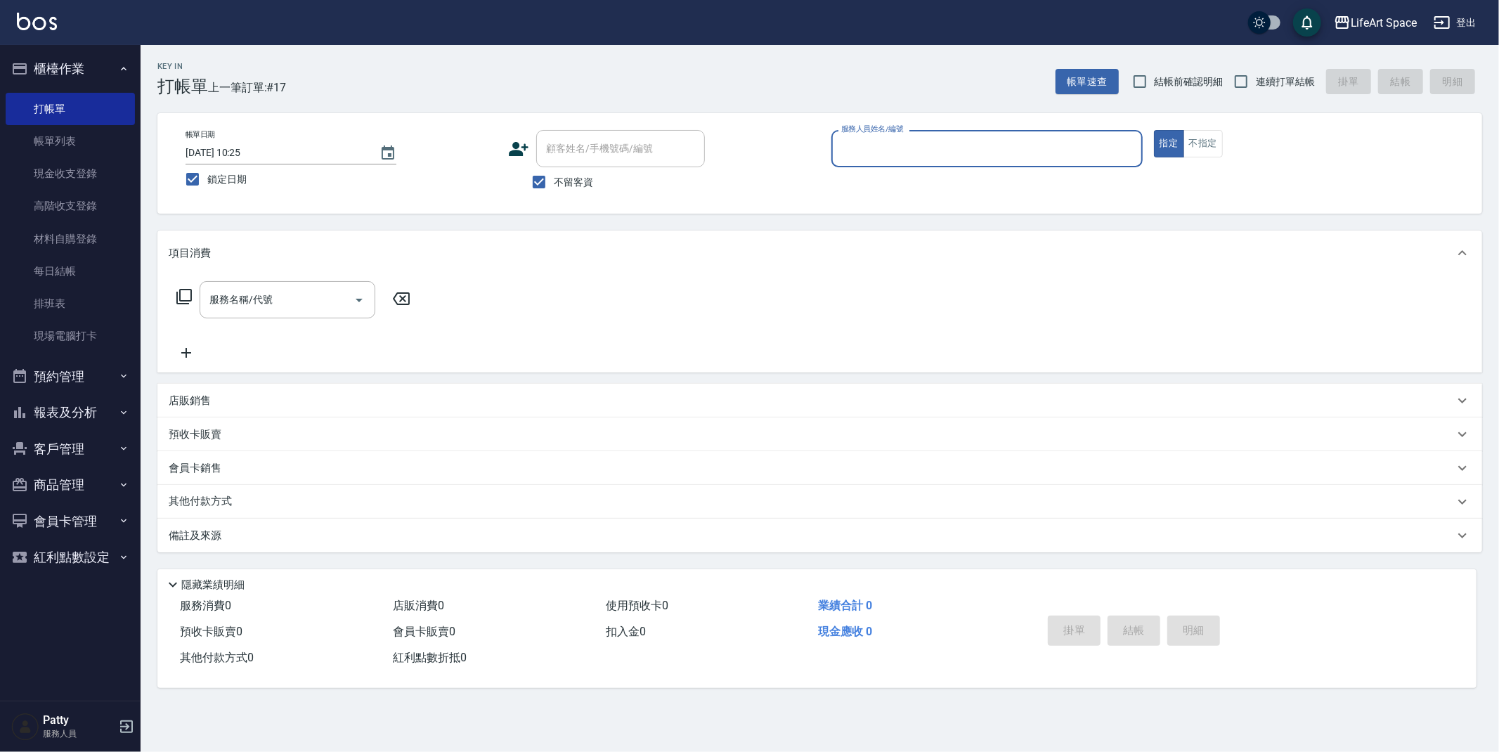
click at [965, 156] on input "服務人員姓名/編號" at bounding box center [987, 148] width 299 height 25
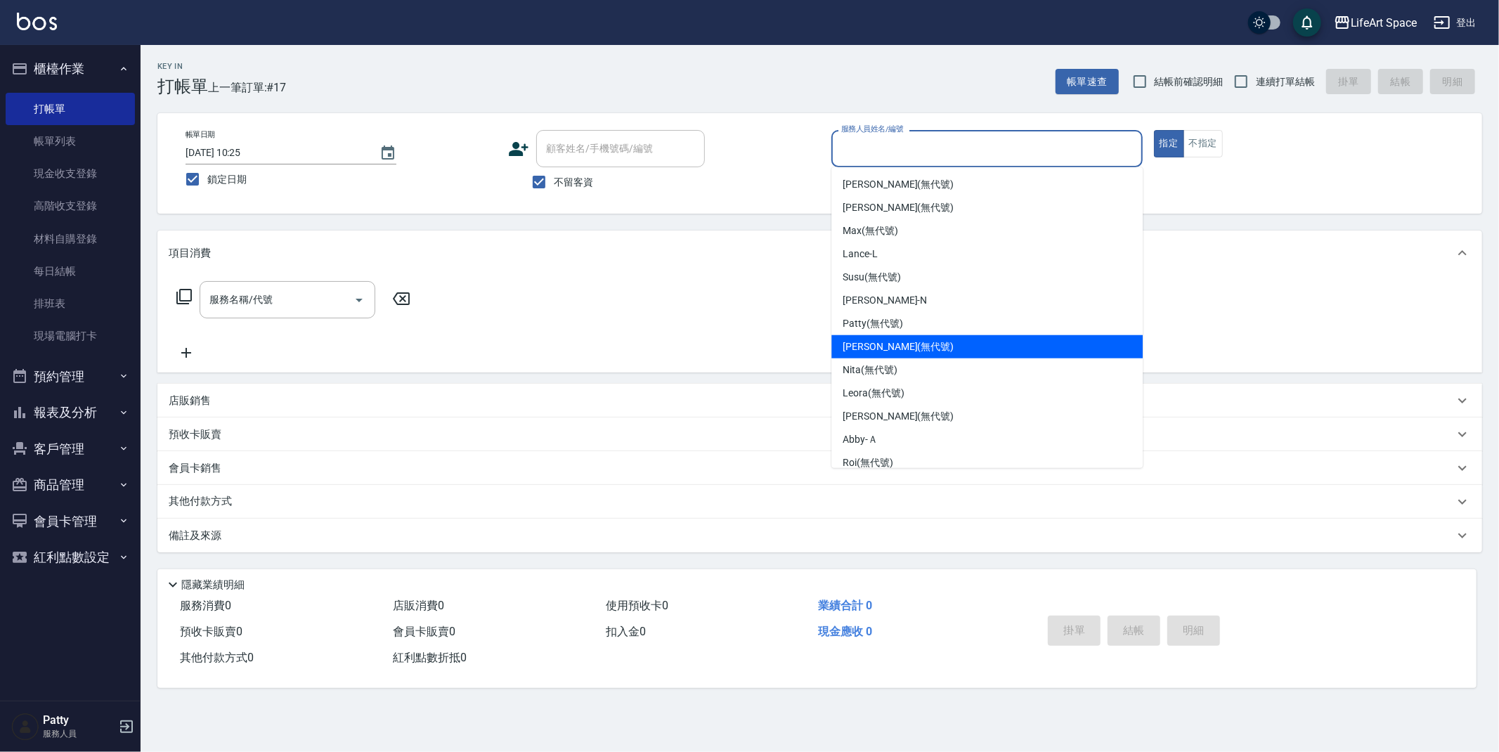
drag, startPoint x: 897, startPoint y: 345, endPoint x: 837, endPoint y: 334, distance: 60.8
click at [897, 345] on span "[PERSON_NAME] (無代號)" at bounding box center [898, 347] width 111 height 15
type input "[PERSON_NAME](無代號)"
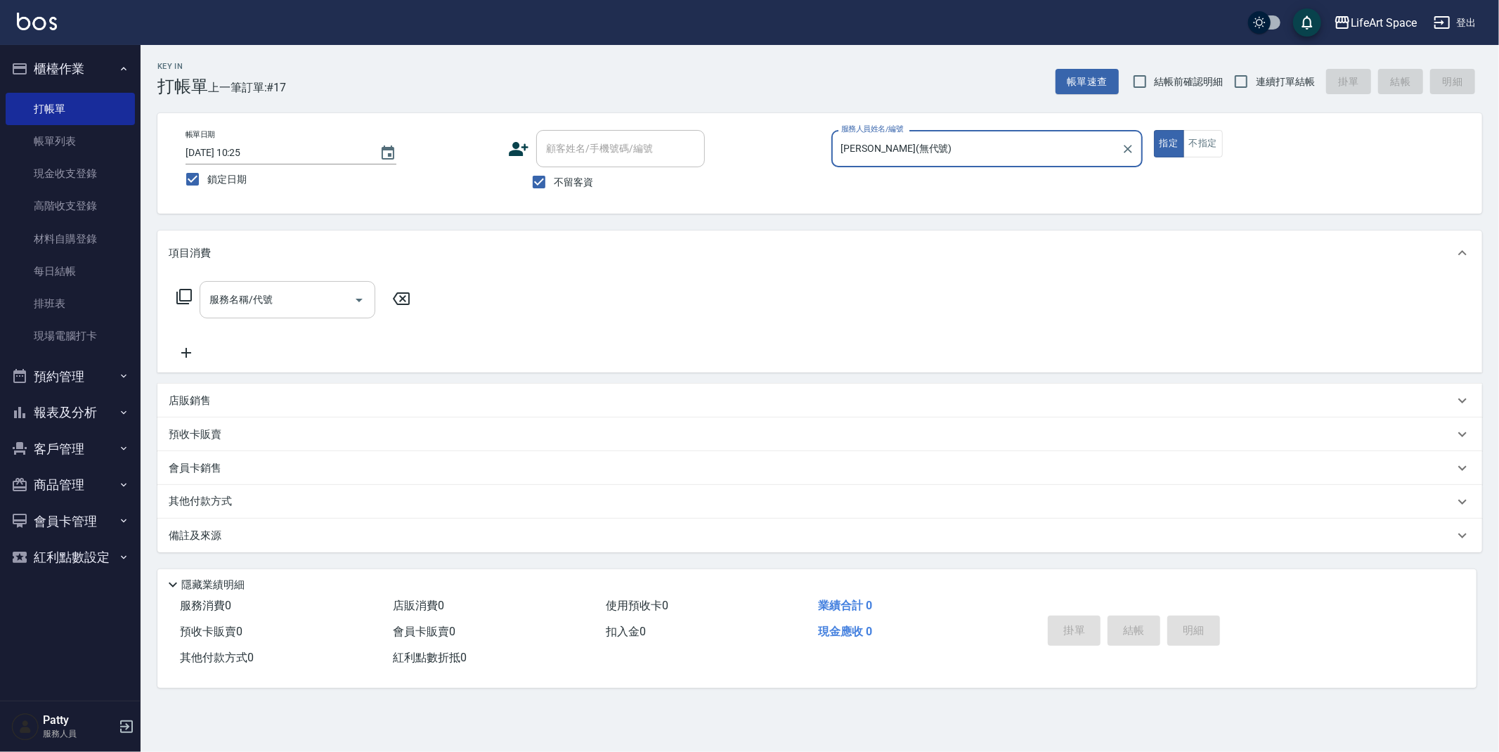
click at [340, 305] on input "服務名稱/代號" at bounding box center [277, 300] width 142 height 25
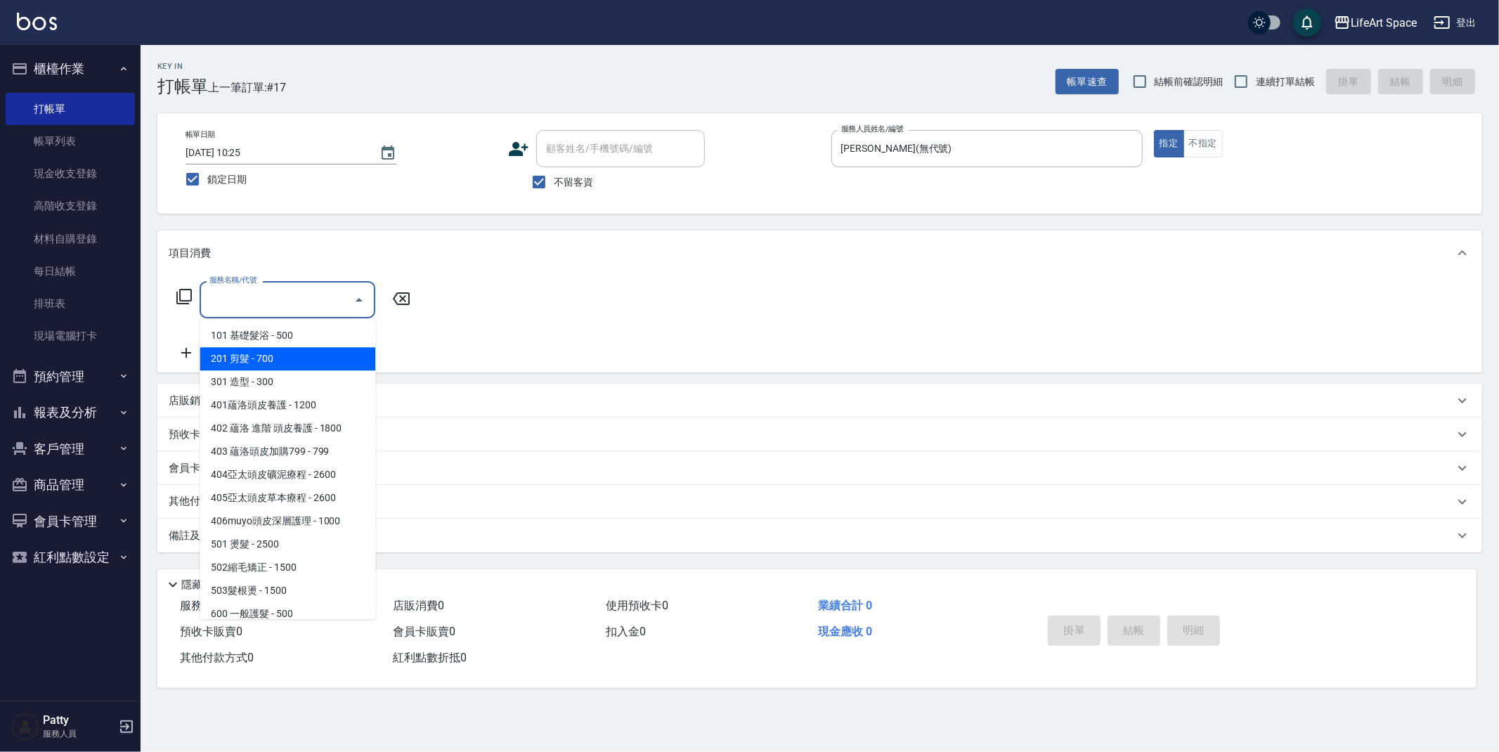
click at [315, 359] on span "201 剪髮 - 700" at bounding box center [288, 358] width 176 height 23
type input "201 剪髮(201)"
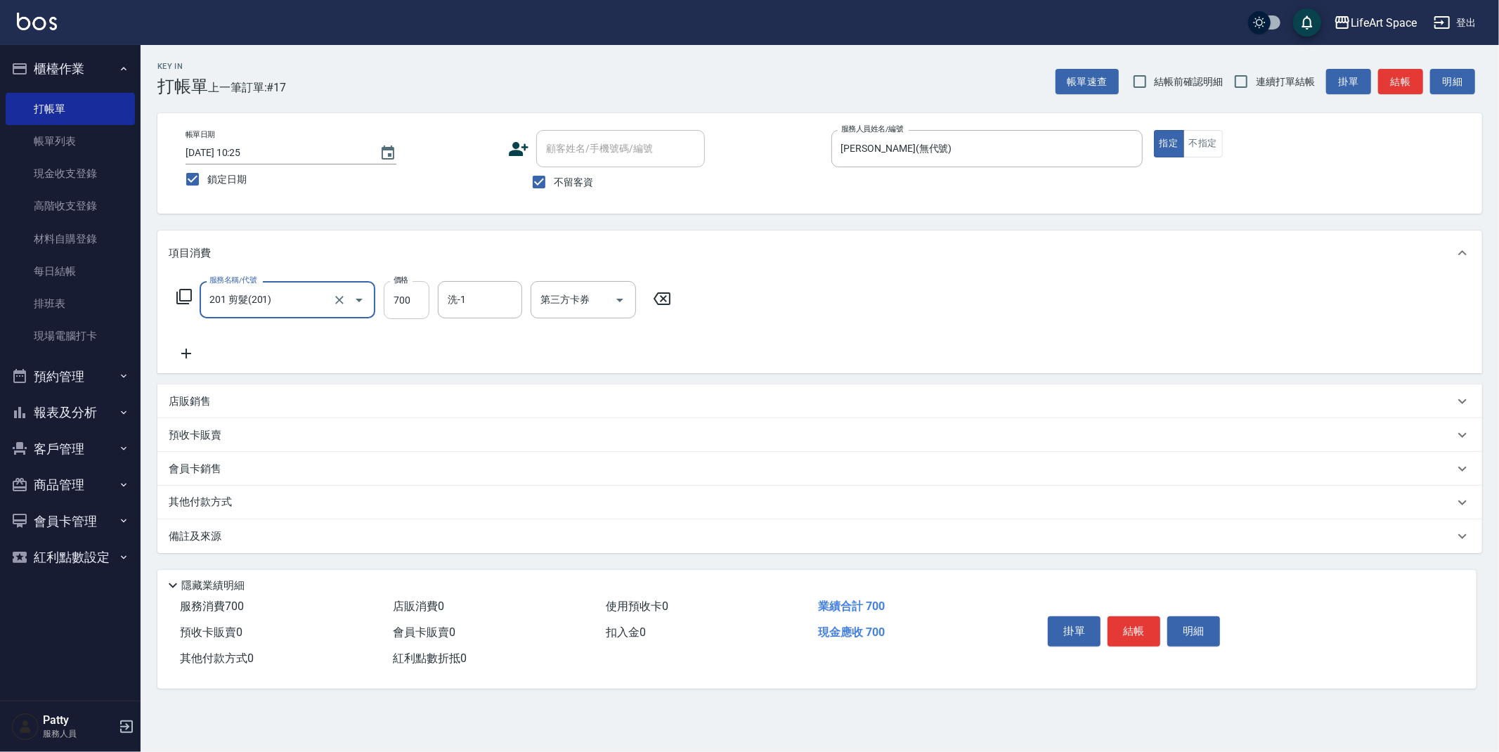
click at [420, 304] on input "700" at bounding box center [407, 300] width 46 height 38
type input "900"
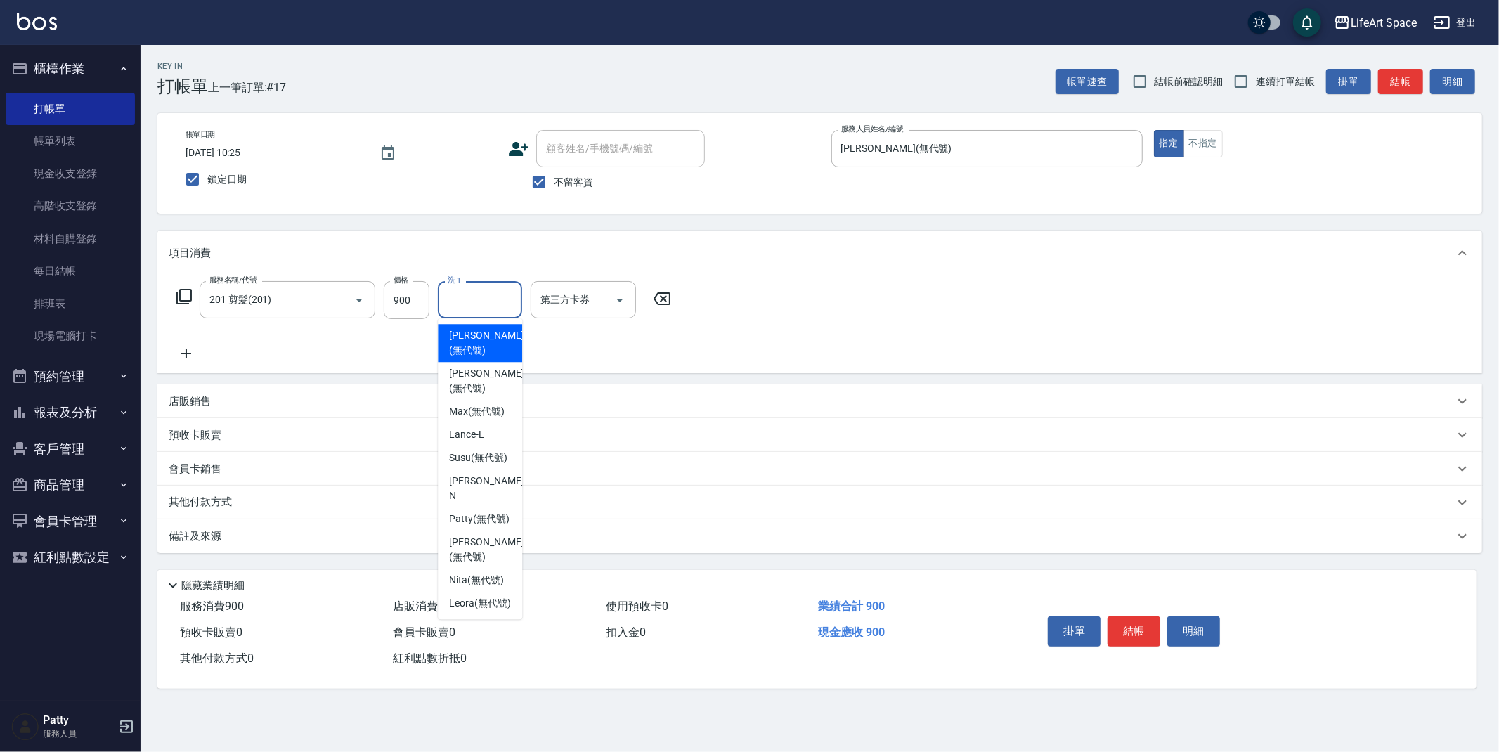
click at [467, 307] on input "洗-1" at bounding box center [480, 300] width 72 height 25
click at [460, 369] on span "[PERSON_NAME] (無代號)" at bounding box center [486, 381] width 75 height 30
type input "[PERSON_NAME](無代號)"
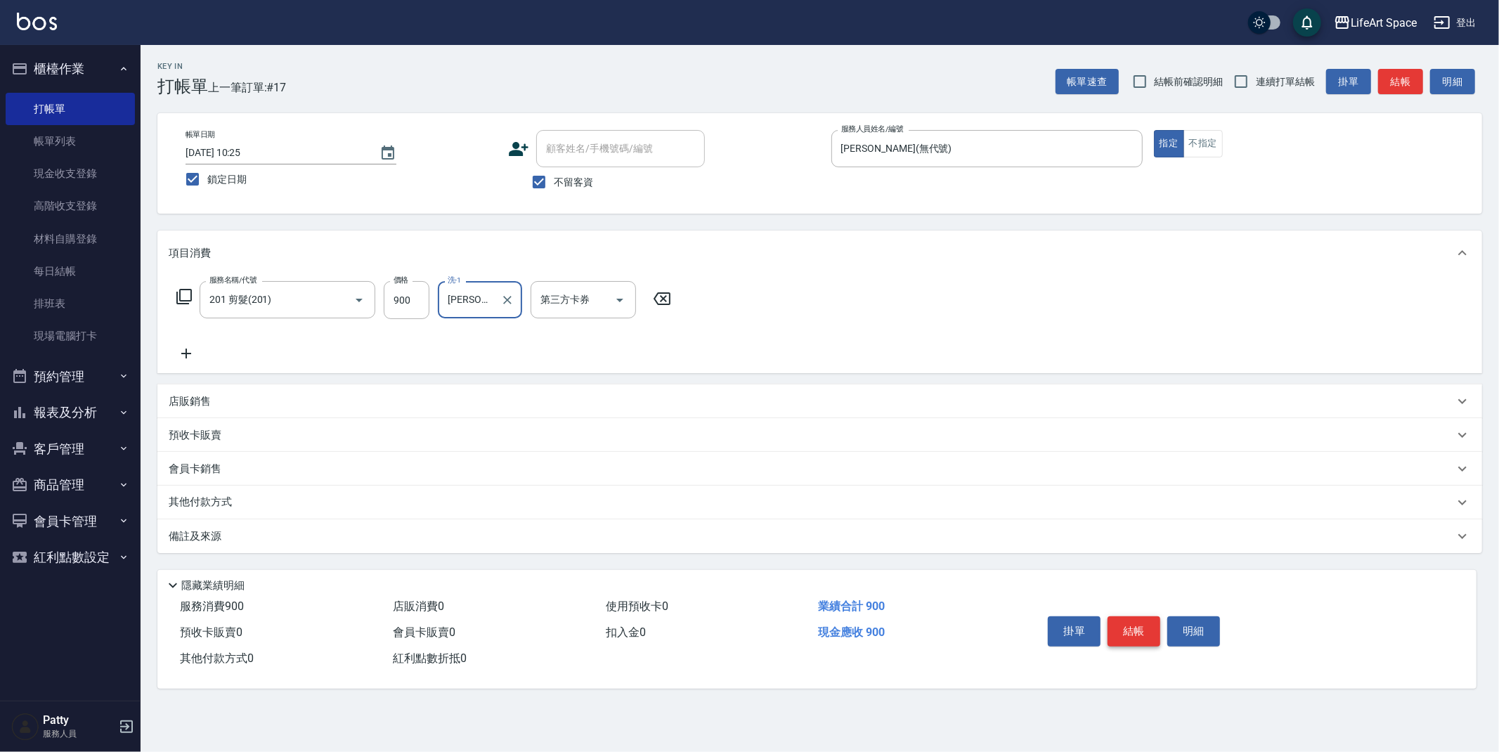
click at [1151, 641] on button "結帳" at bounding box center [1134, 632] width 53 height 30
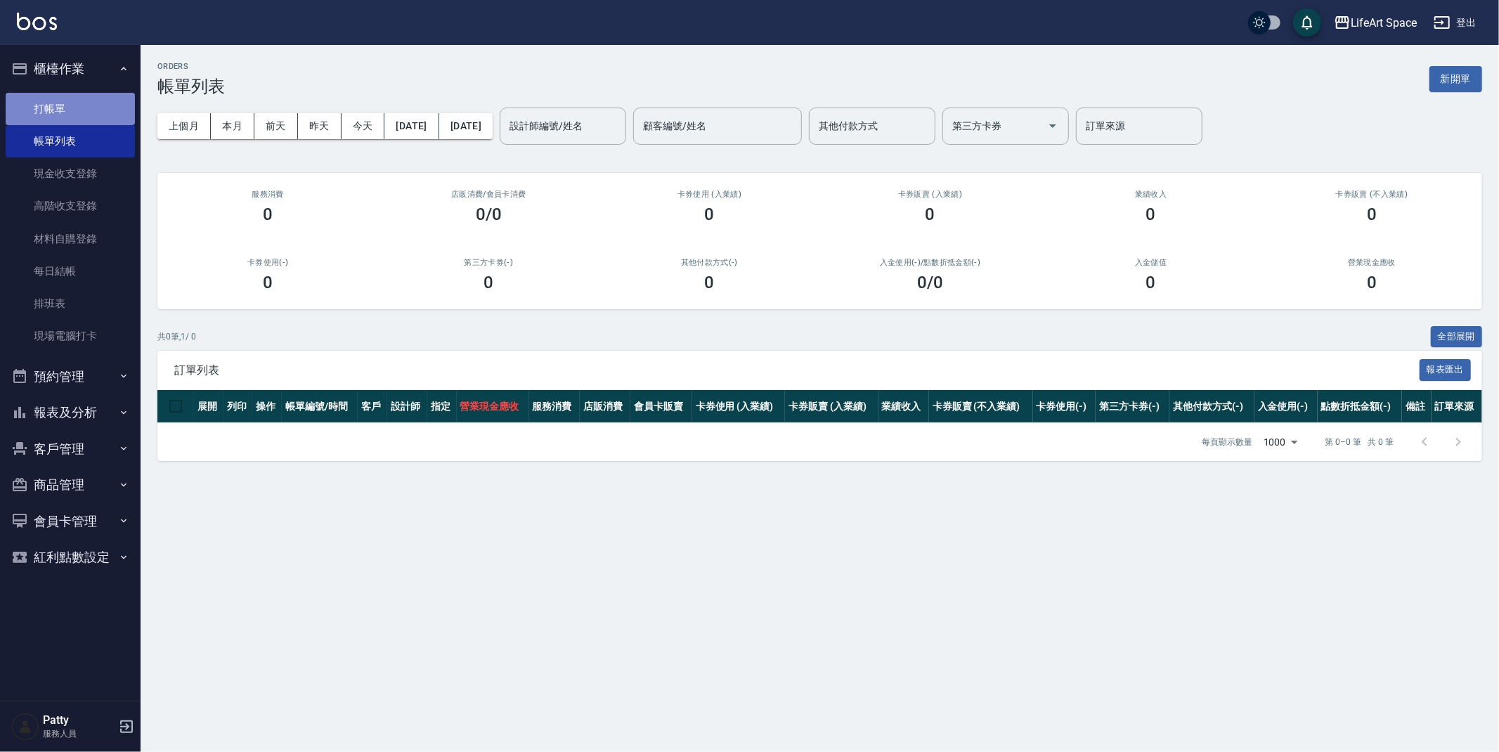
click at [72, 94] on link "打帳單" at bounding box center [70, 109] width 129 height 32
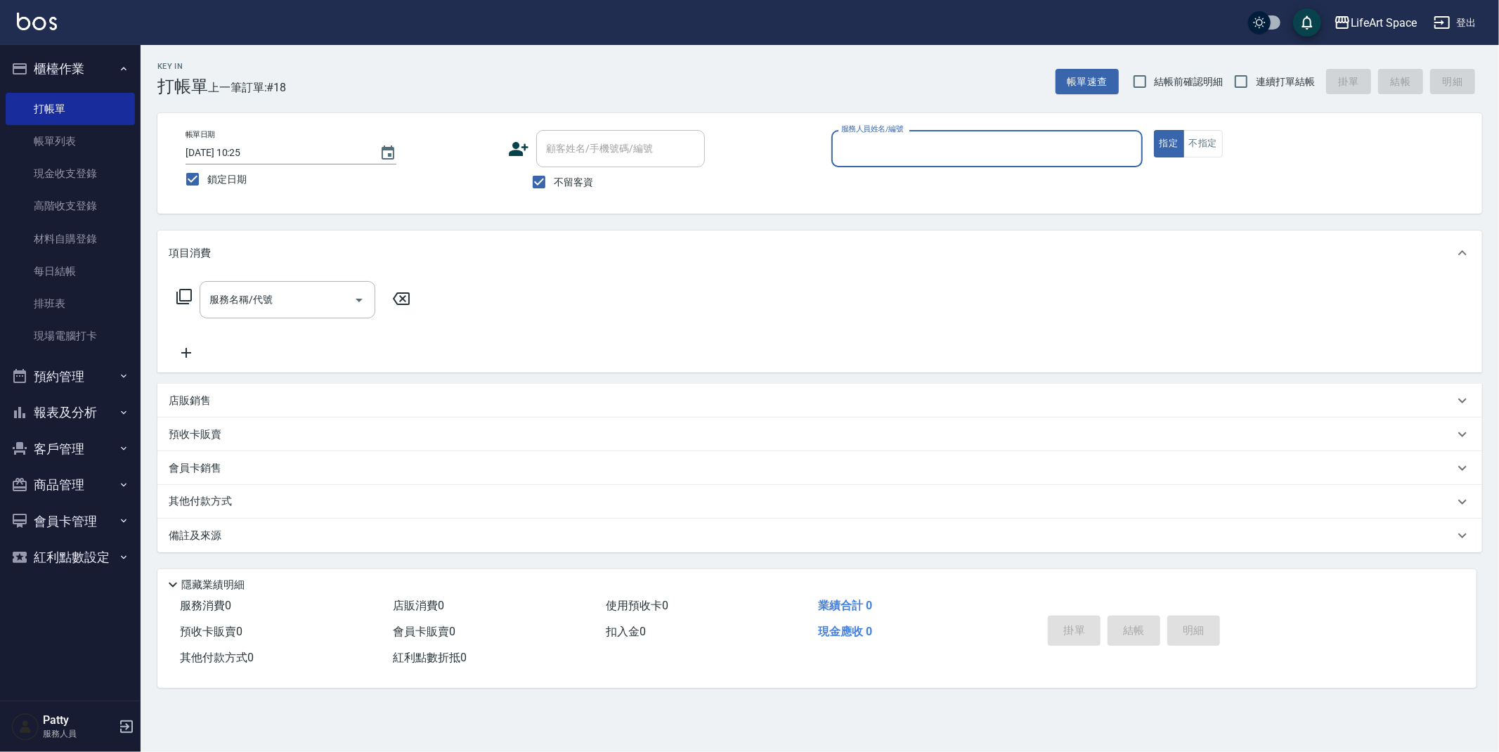
click at [941, 152] on input "服務人員姓名/編號" at bounding box center [987, 148] width 299 height 25
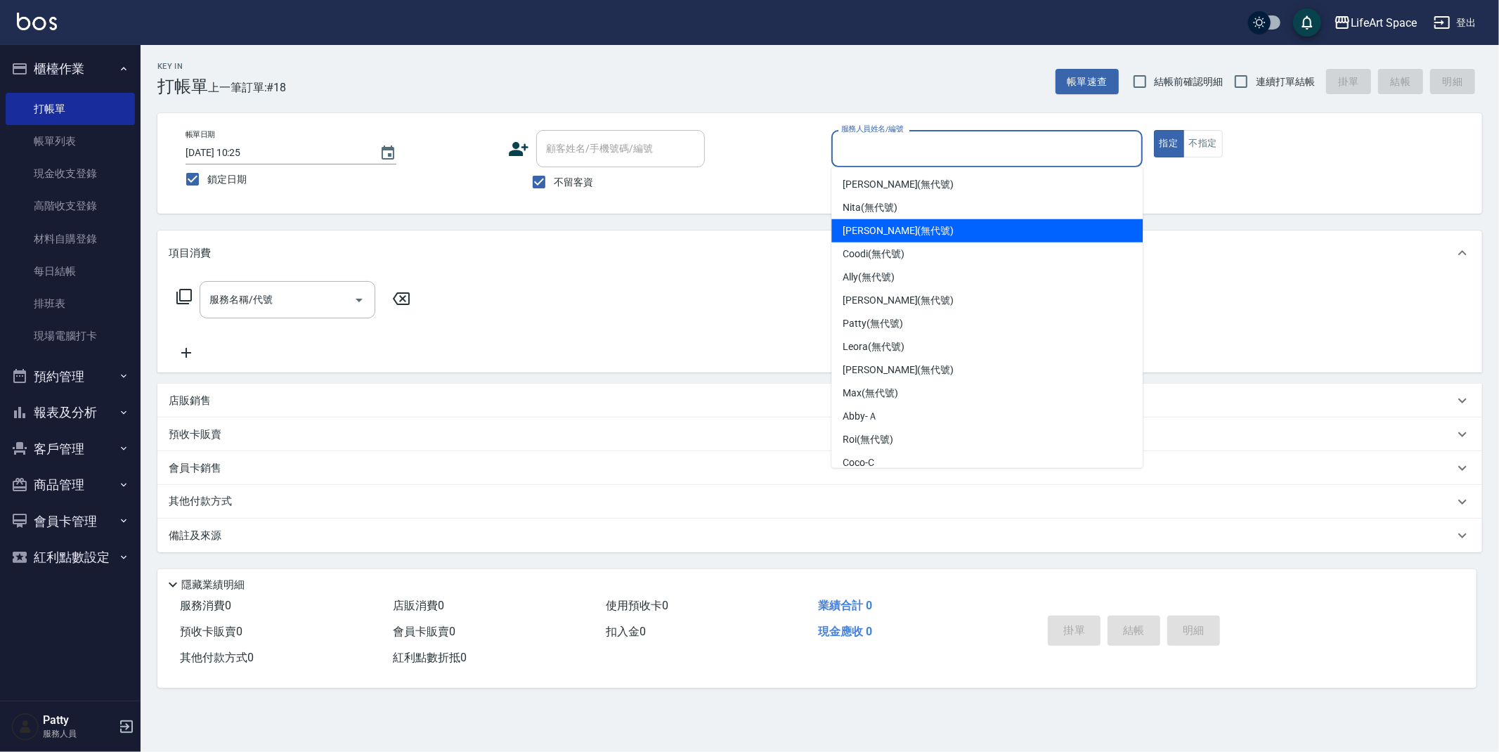
click at [900, 235] on span "[PERSON_NAME] (無代號)" at bounding box center [898, 231] width 111 height 15
type input "[PERSON_NAME](無代號)"
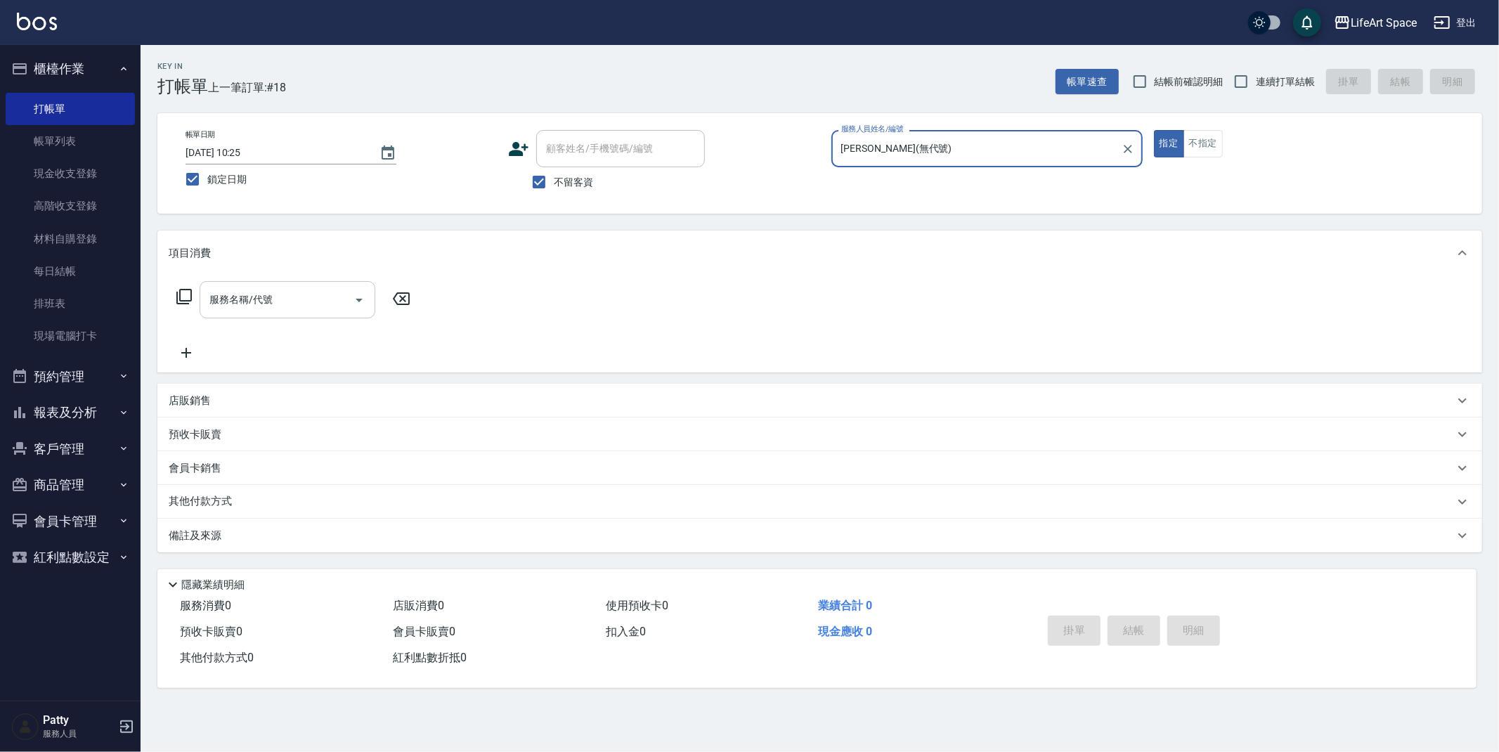
click at [247, 304] on input "服務名稱/代號" at bounding box center [277, 300] width 142 height 25
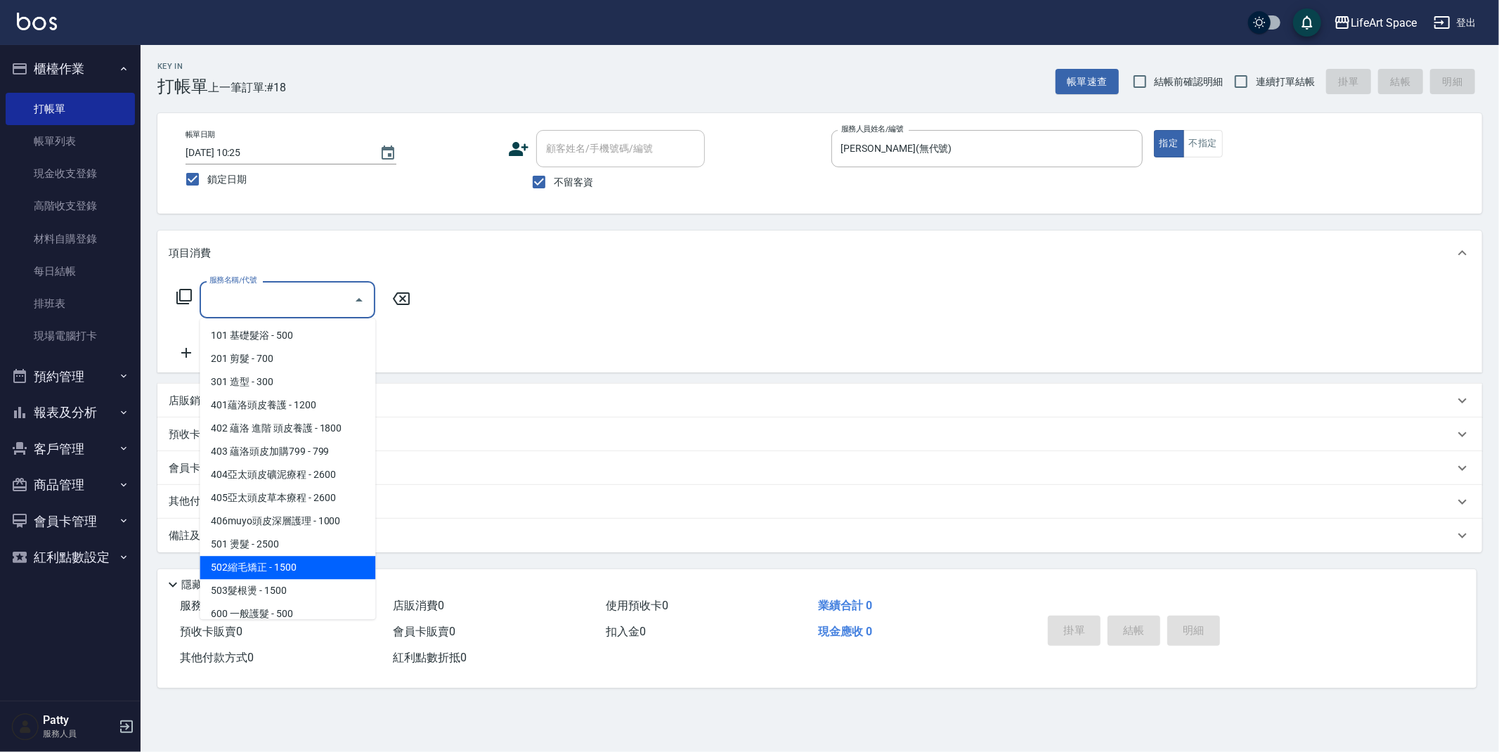
drag, startPoint x: 285, startPoint y: 560, endPoint x: 392, endPoint y: 375, distance: 212.6
click at [285, 559] on span "502縮毛矯正 - 1500" at bounding box center [288, 567] width 176 height 23
type input "502縮毛矯正 (502)"
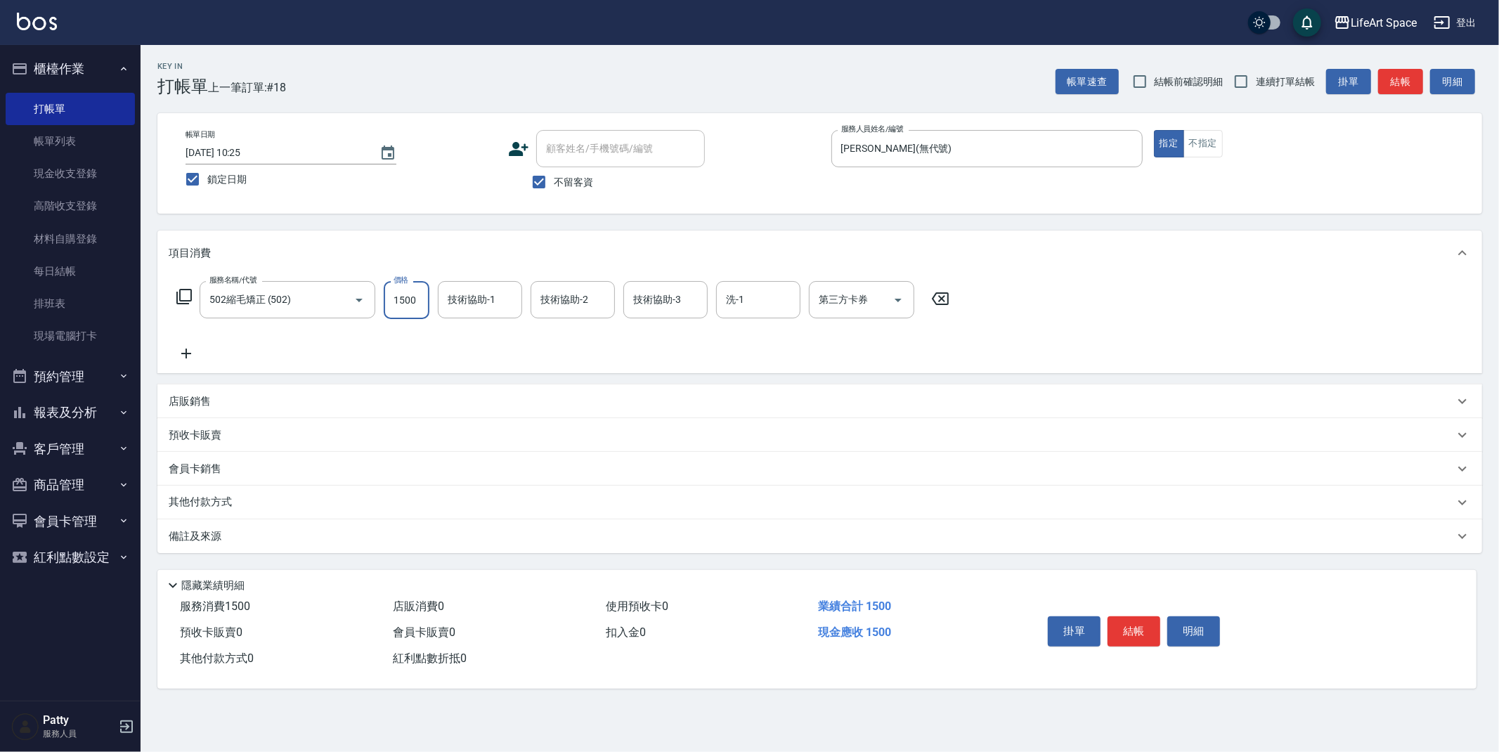
click at [422, 309] on input "1500" at bounding box center [407, 300] width 46 height 38
type input "2500"
click at [462, 307] on input "技術協助-1" at bounding box center [480, 300] width 72 height 25
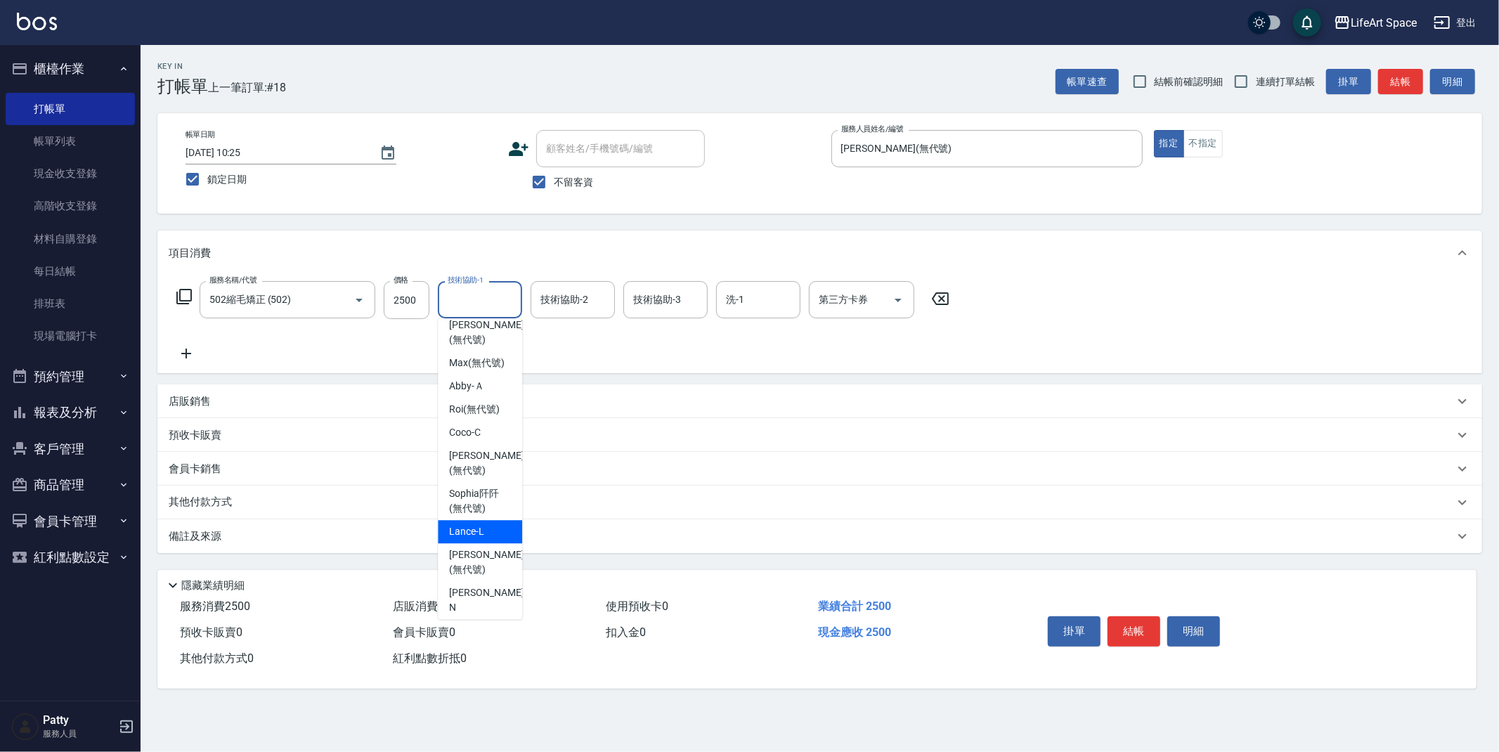
scroll to position [397, 0]
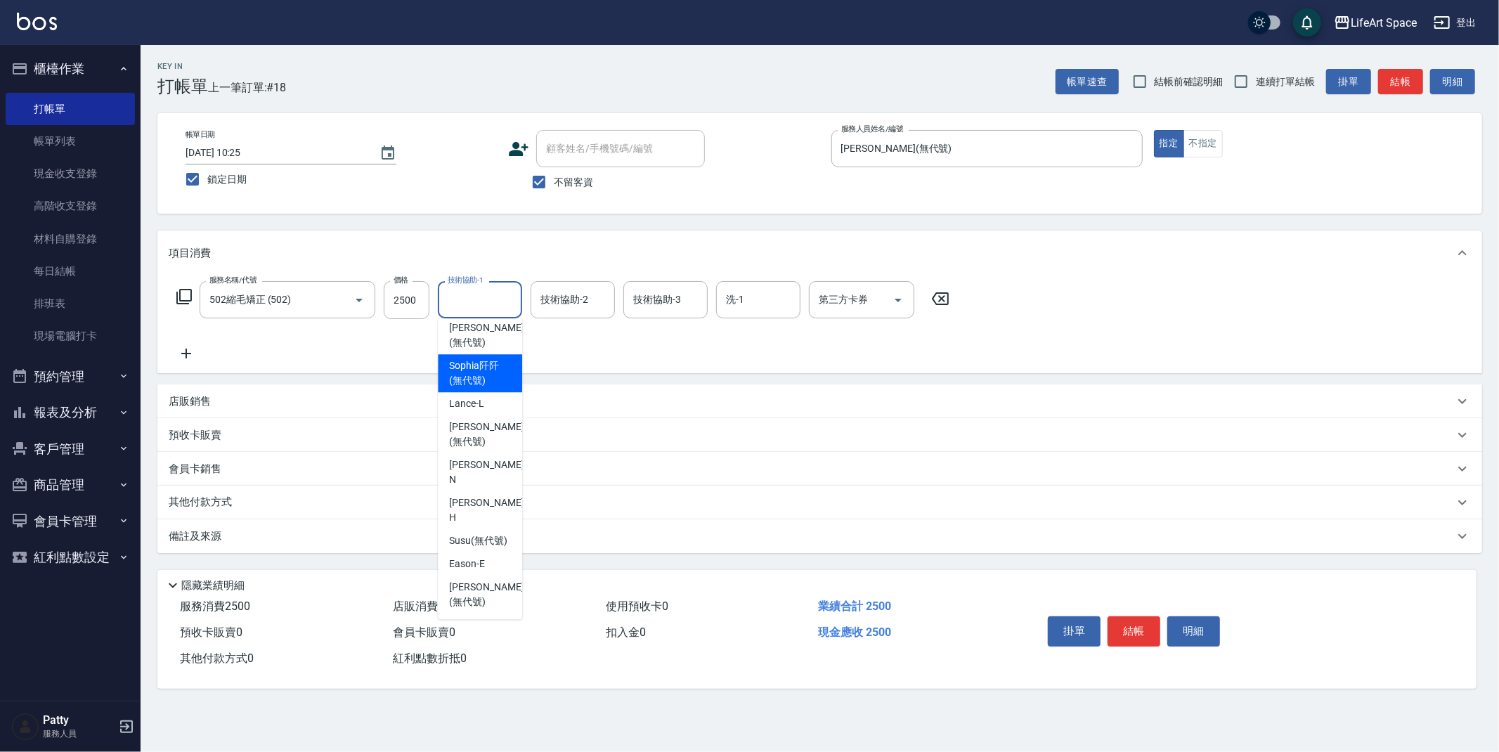
drag, startPoint x: 452, startPoint y: 385, endPoint x: 479, endPoint y: 378, distance: 28.1
click at [452, 384] on div "[PERSON_NAME]阡 (無代號)" at bounding box center [480, 373] width 84 height 38
type input "[PERSON_NAME]阡(無代號)"
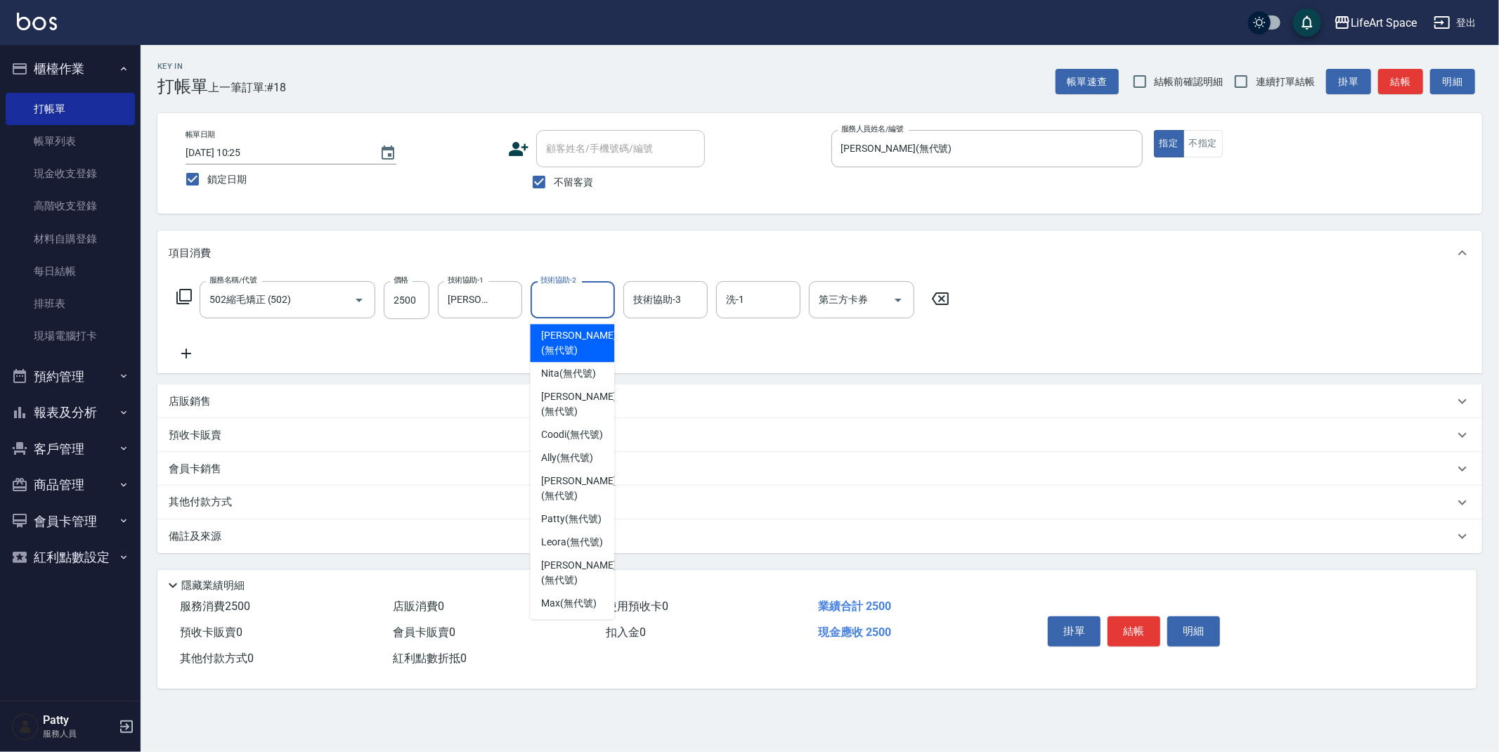
click at [588, 294] on input "技術協助-2" at bounding box center [573, 300] width 72 height 25
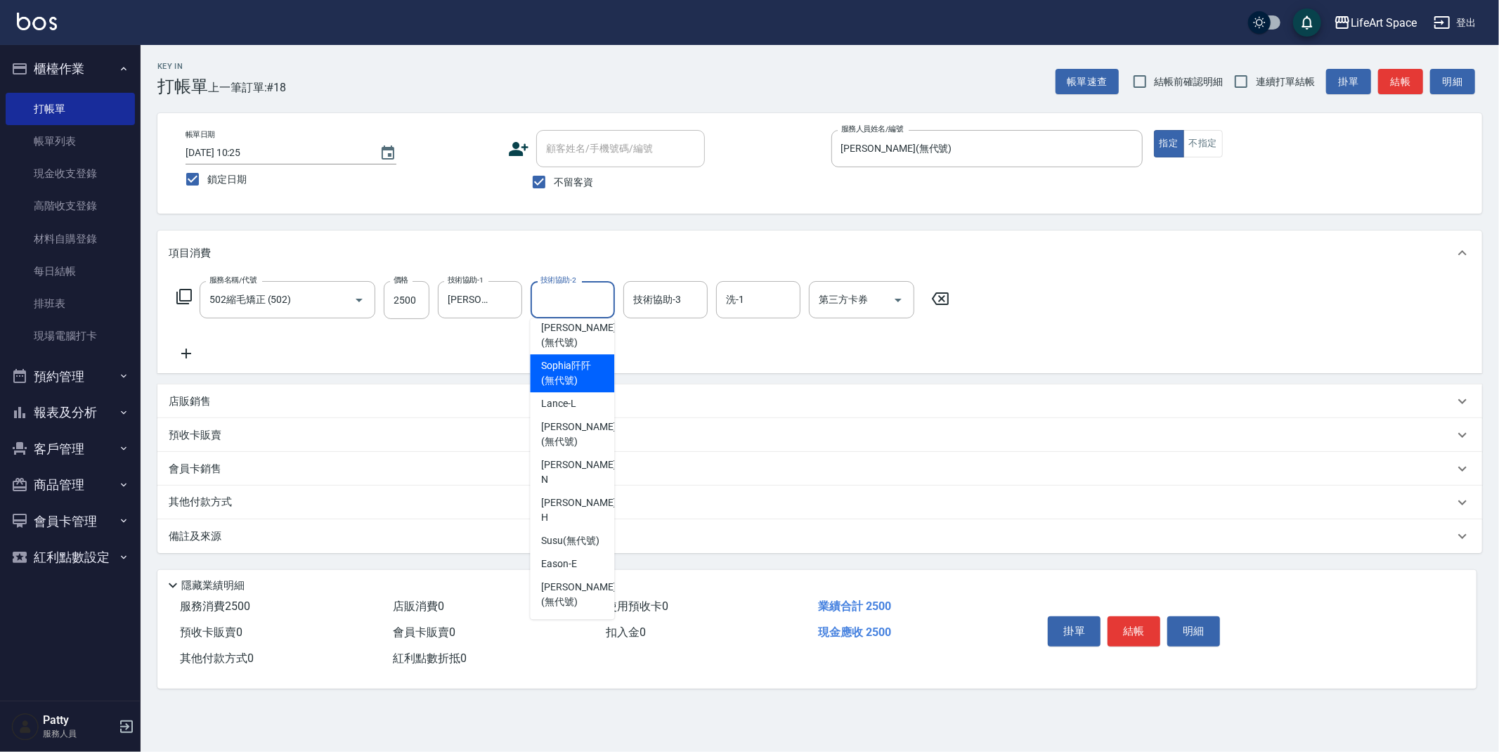
click at [579, 388] on span "[PERSON_NAME]阡 (無代號)" at bounding box center [572, 374] width 62 height 30
type input "[PERSON_NAME]阡(無代號)"
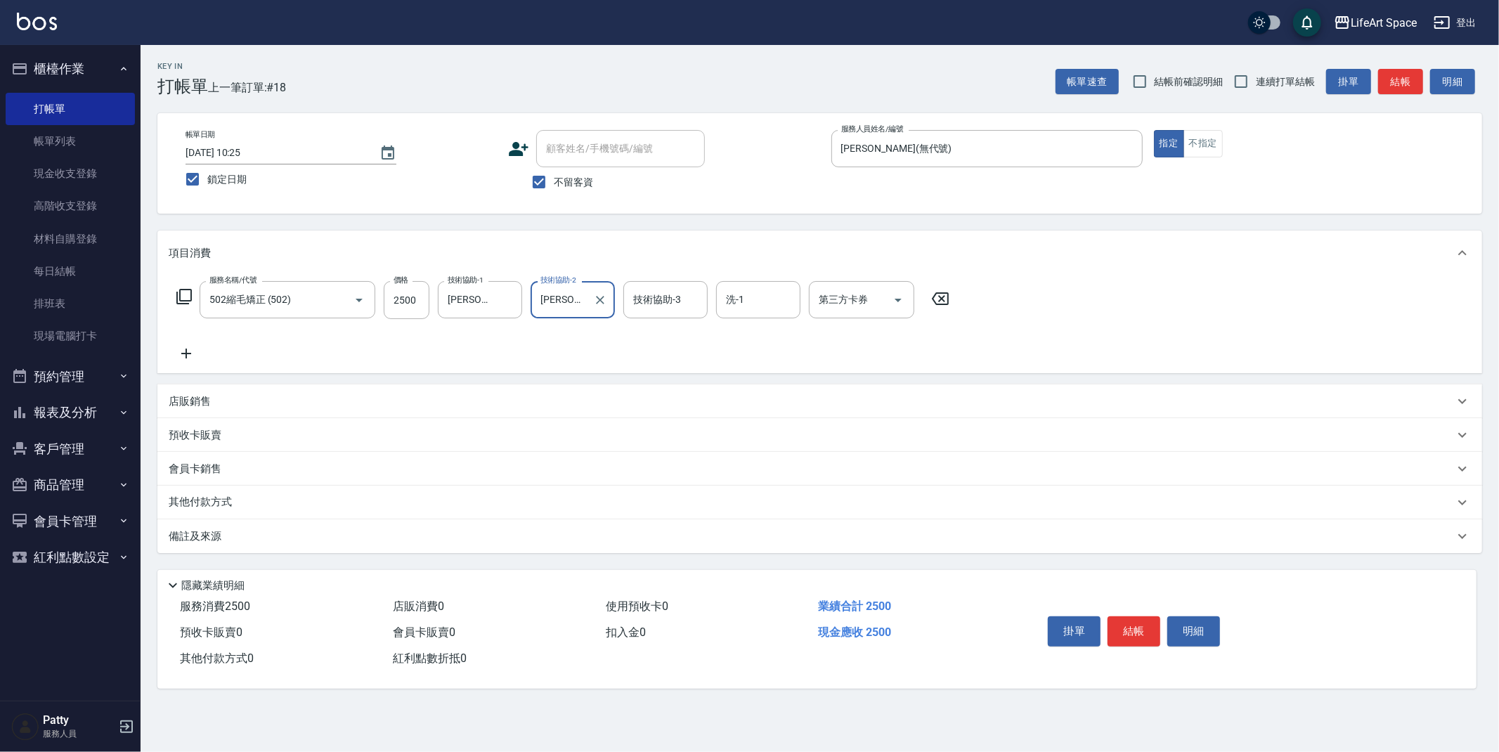
click at [651, 295] on div "技術協助-3 技術協助-3" at bounding box center [666, 299] width 84 height 37
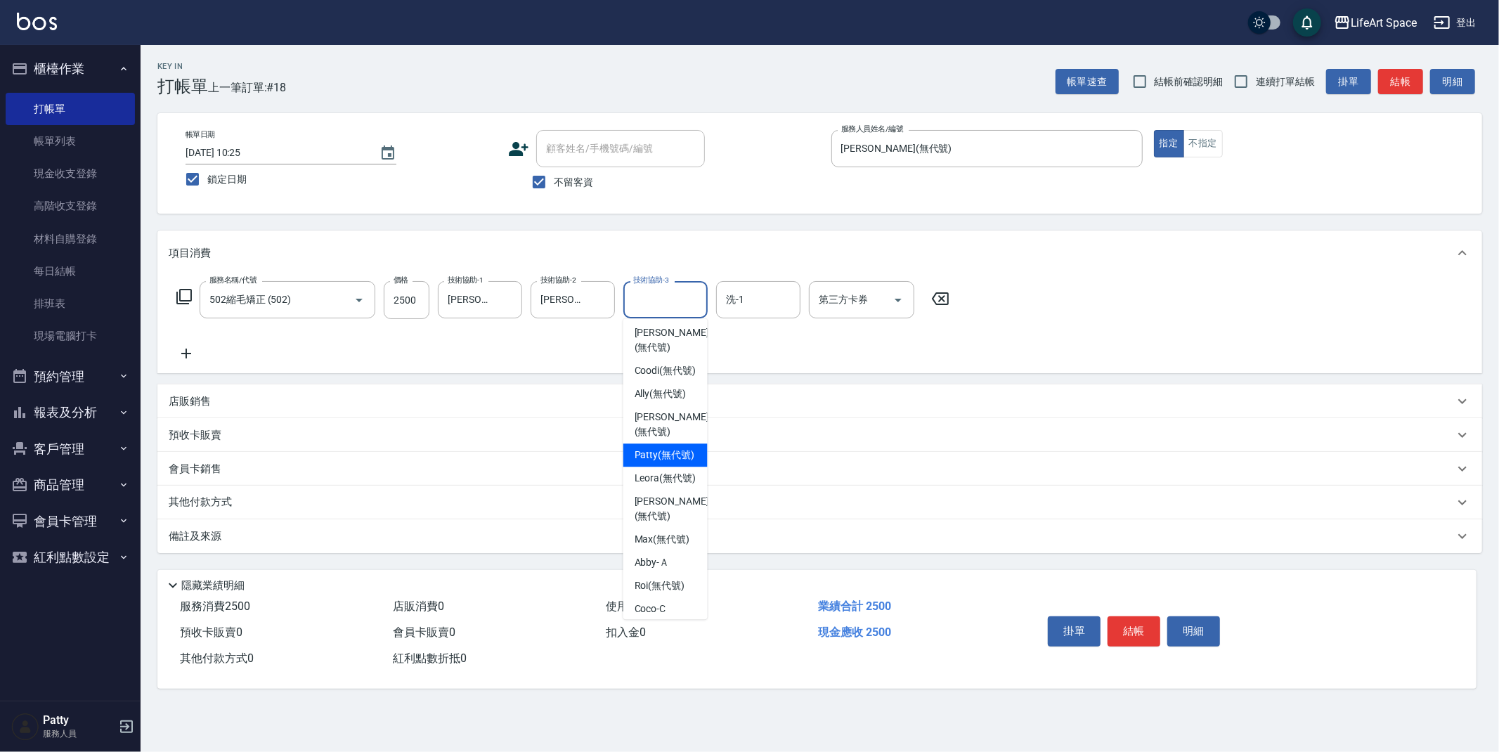
scroll to position [265, 0]
click at [661, 491] on span "[PERSON_NAME]阡 (無代號)" at bounding box center [666, 477] width 62 height 30
type input "[PERSON_NAME]阡(無代號)"
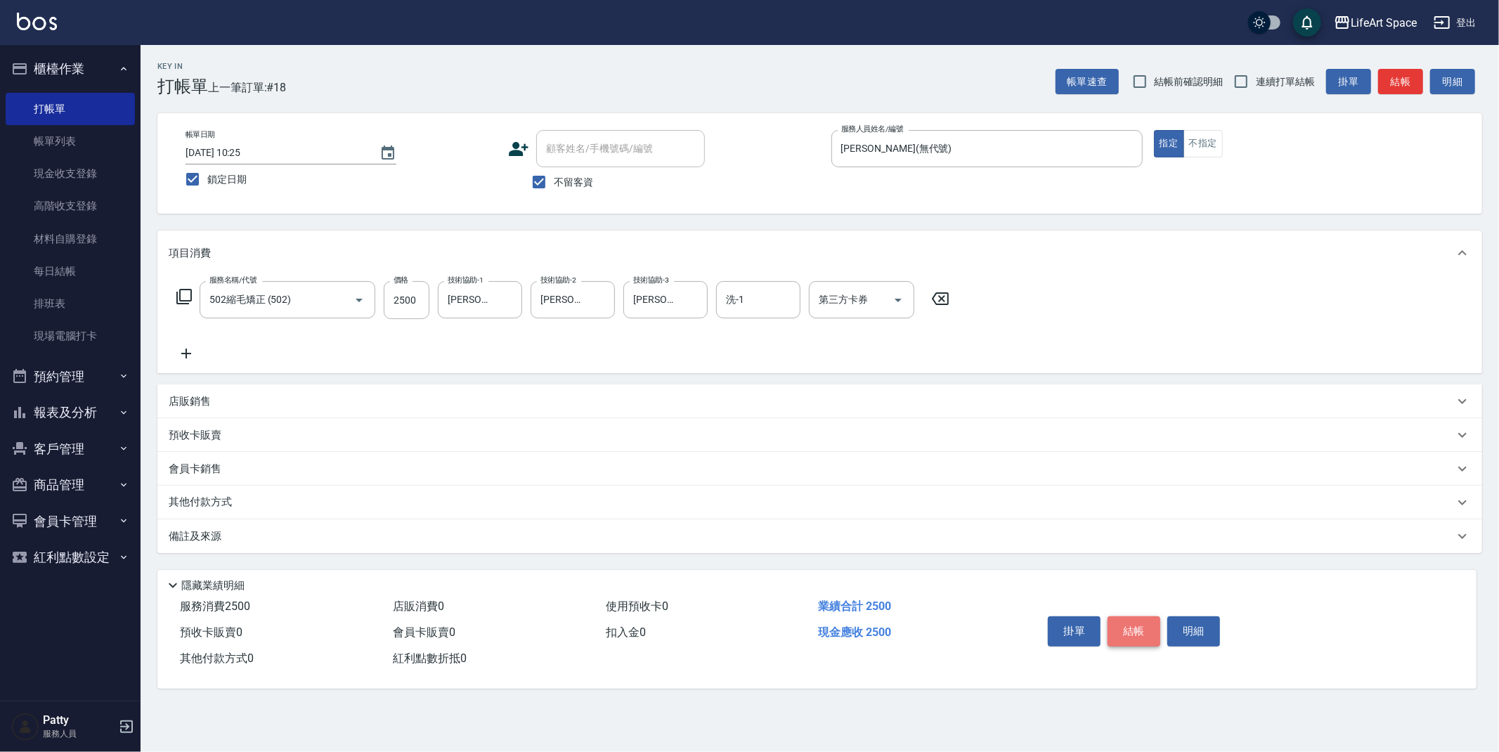
click at [1137, 633] on button "結帳" at bounding box center [1134, 632] width 53 height 30
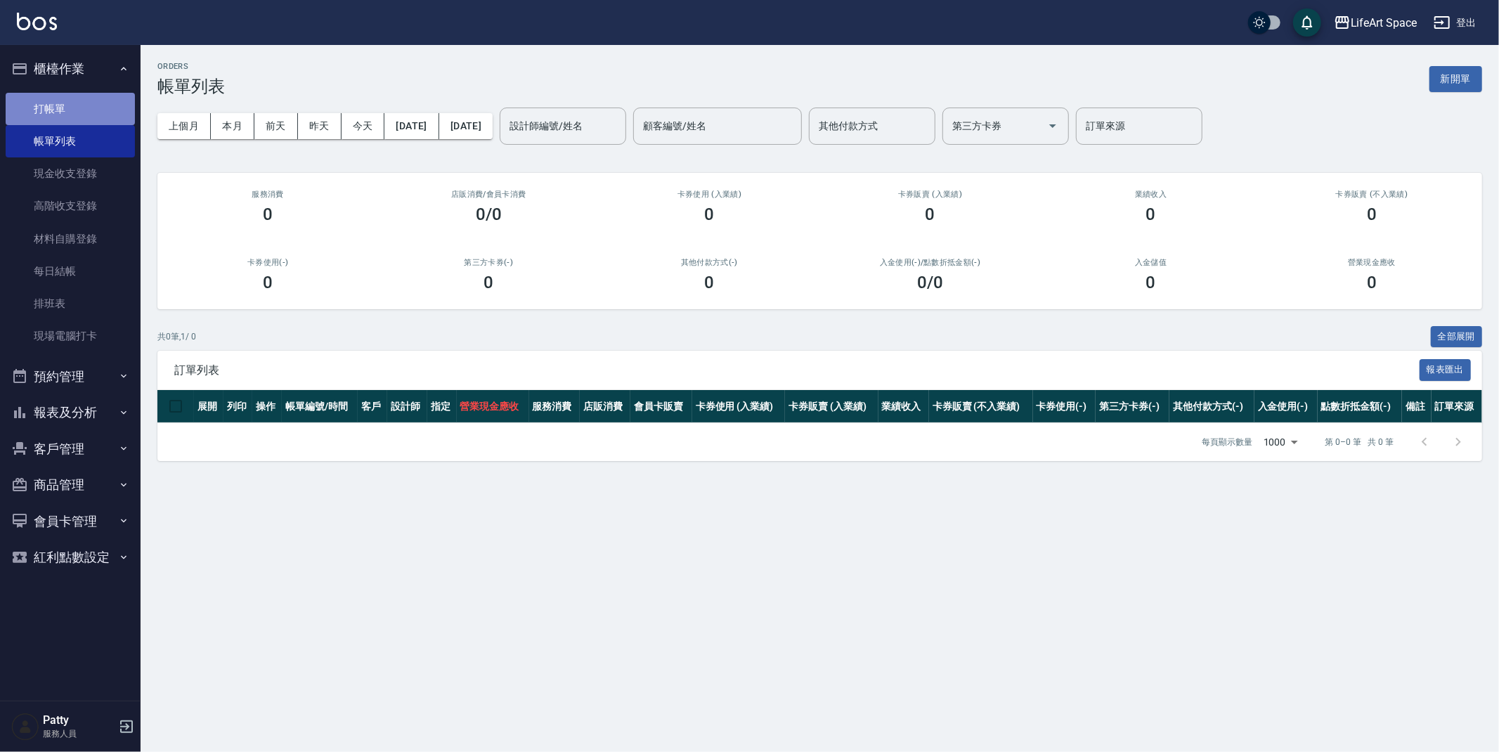
click at [39, 115] on link "打帳單" at bounding box center [70, 109] width 129 height 32
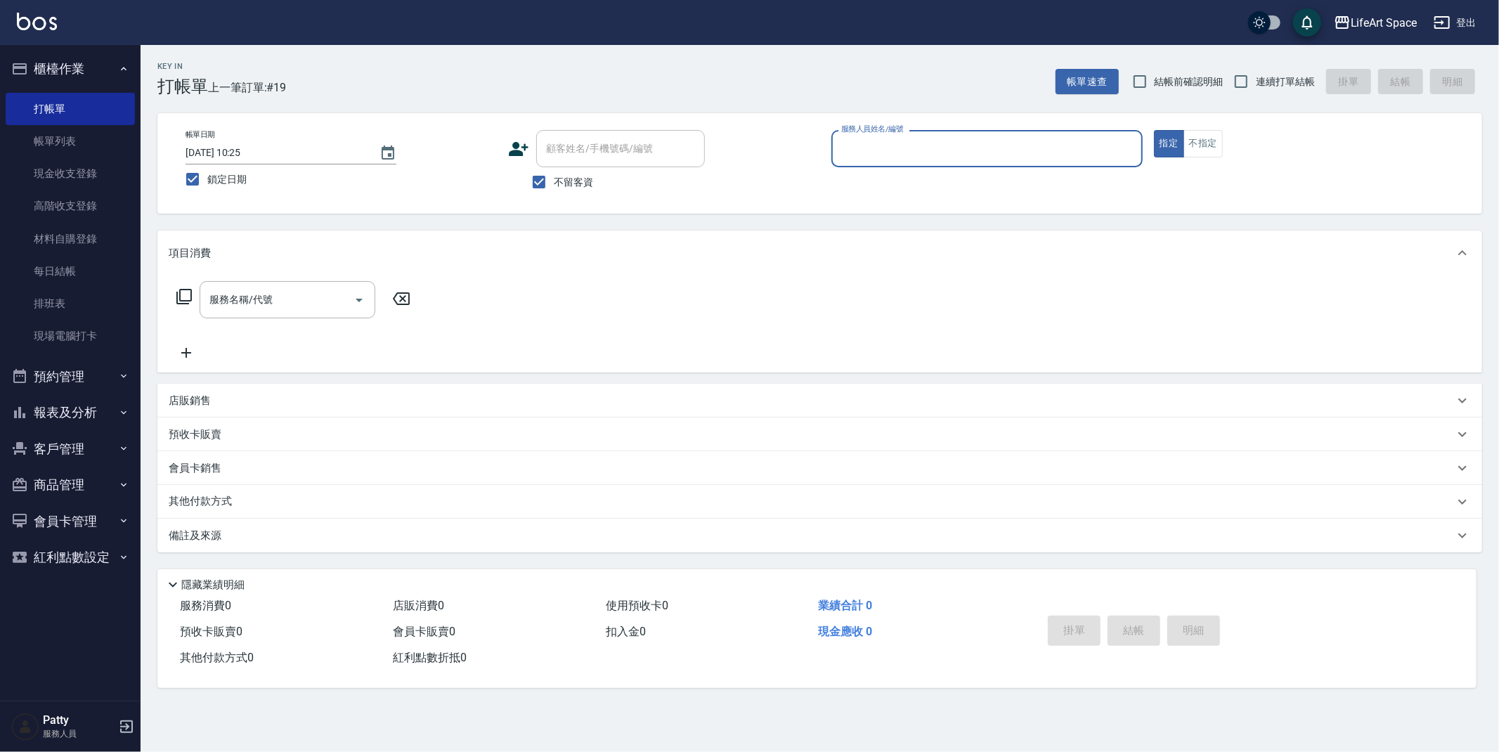
click at [911, 153] on input "服務人員姓名/編號" at bounding box center [987, 148] width 299 height 25
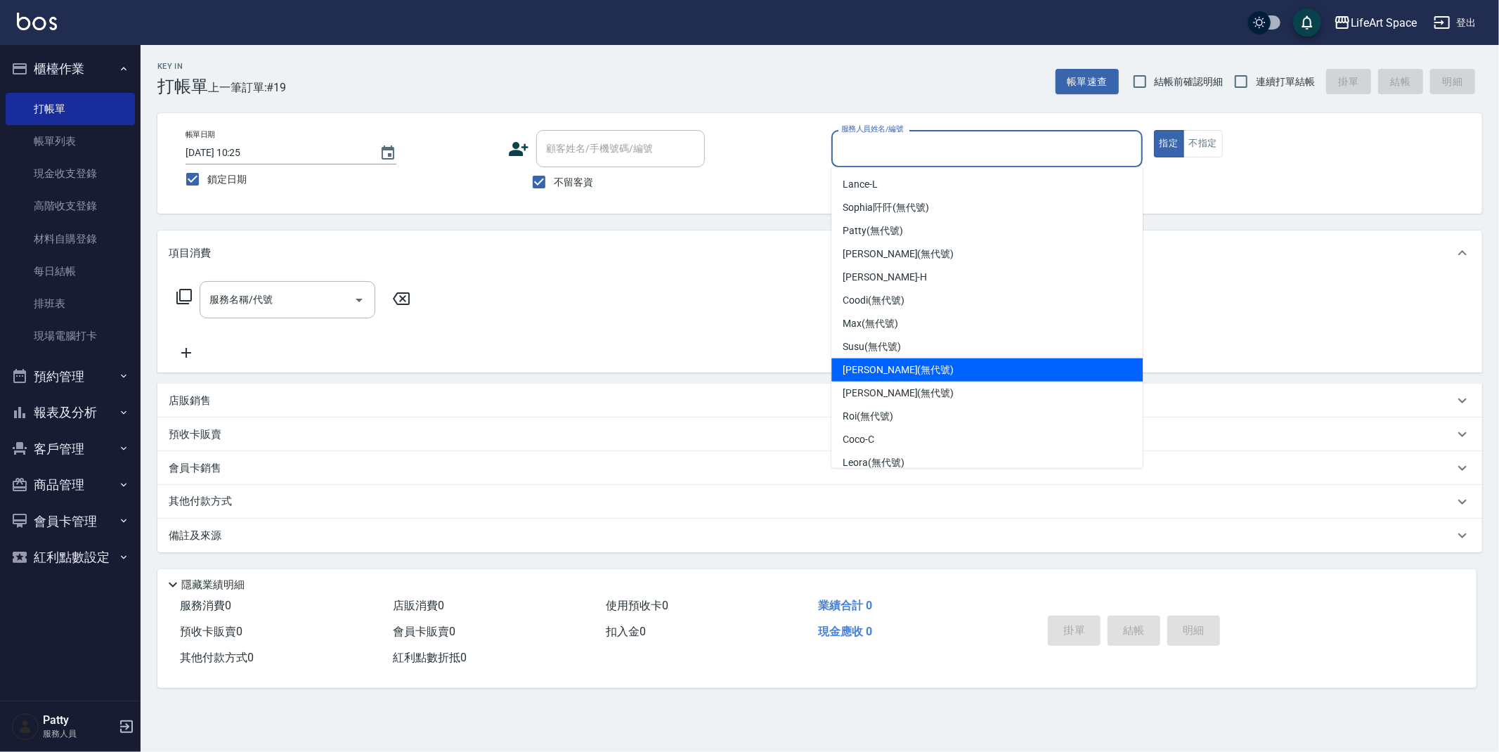
scroll to position [220, 0]
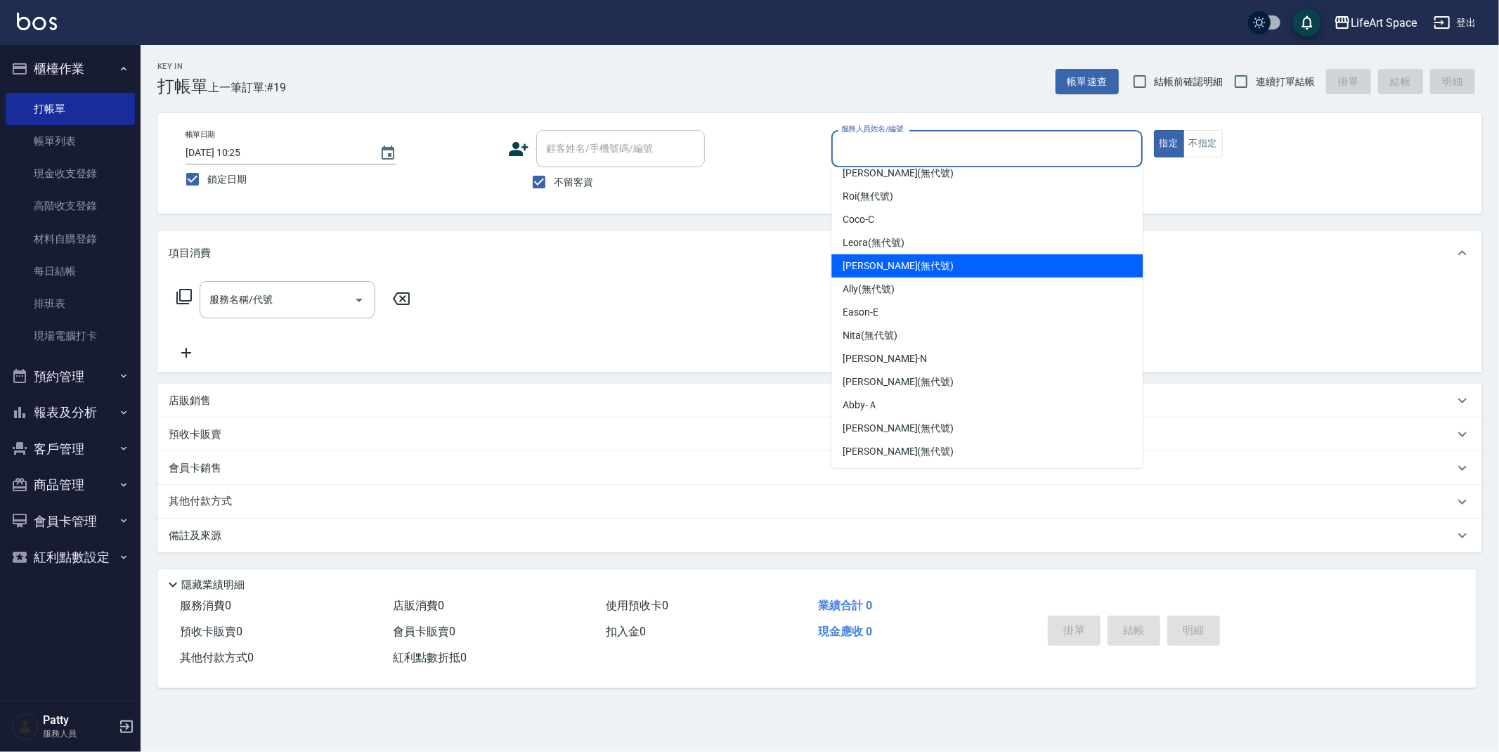
drag, startPoint x: 905, startPoint y: 268, endPoint x: 617, endPoint y: 283, distance: 287.9
click at [905, 267] on span "[PERSON_NAME] (無代號)" at bounding box center [898, 266] width 111 height 15
type input "[PERSON_NAME](無代號)"
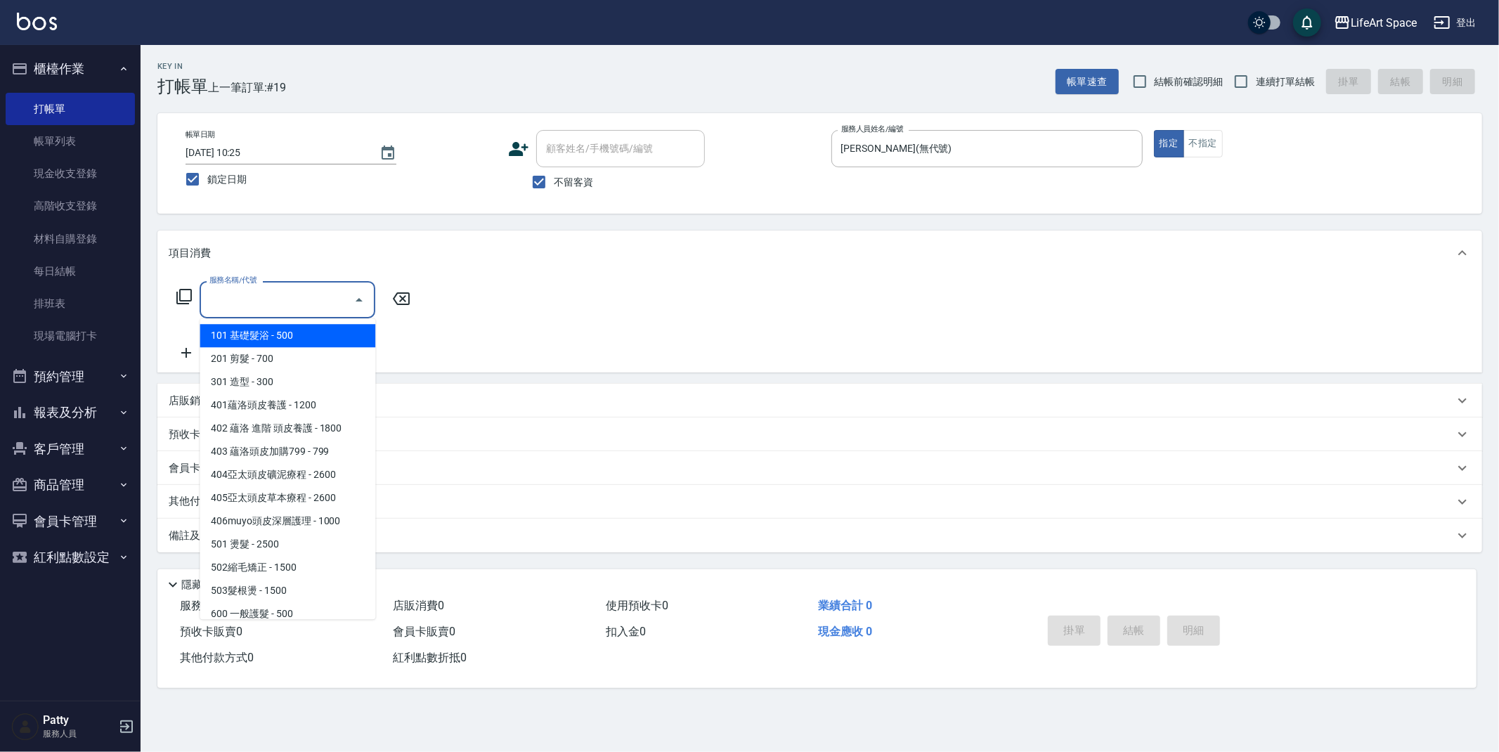
click at [278, 299] on input "服務名稱/代號" at bounding box center [277, 300] width 142 height 25
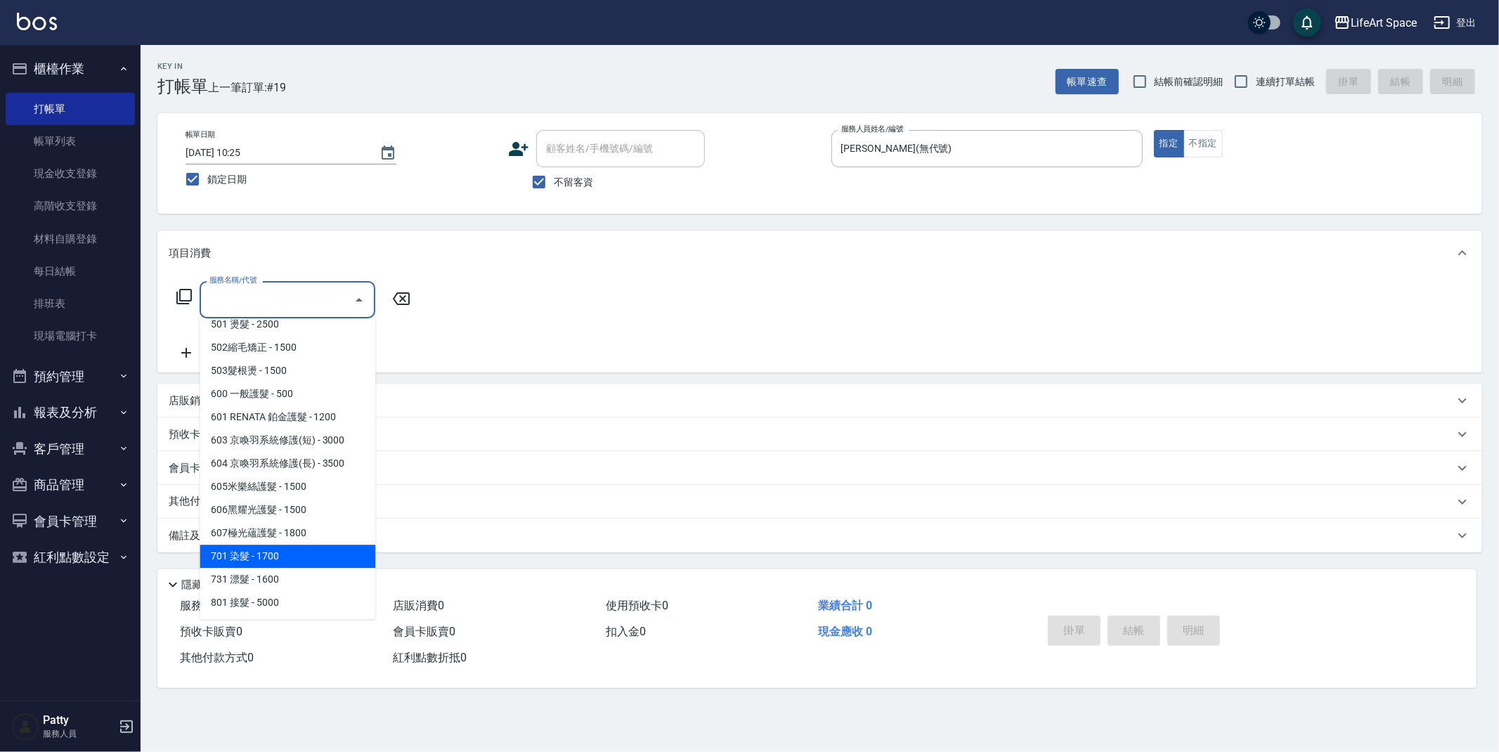
click at [304, 564] on span "701 染髮 - 1700" at bounding box center [288, 556] width 176 height 23
type input "701 染髮(701)"
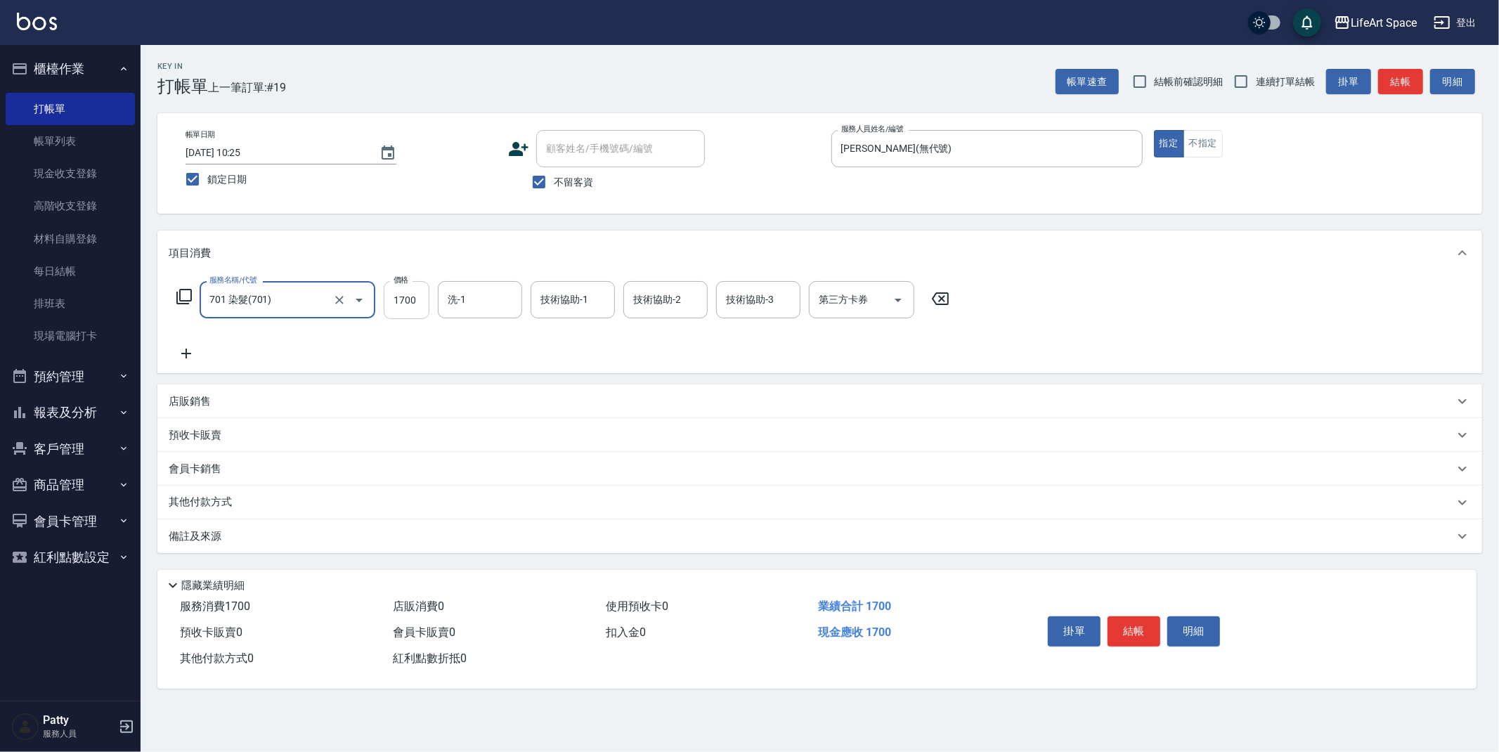
click at [420, 302] on input "1700" at bounding box center [407, 300] width 46 height 38
type input "4399"
click at [475, 299] on input "洗-1" at bounding box center [480, 300] width 72 height 25
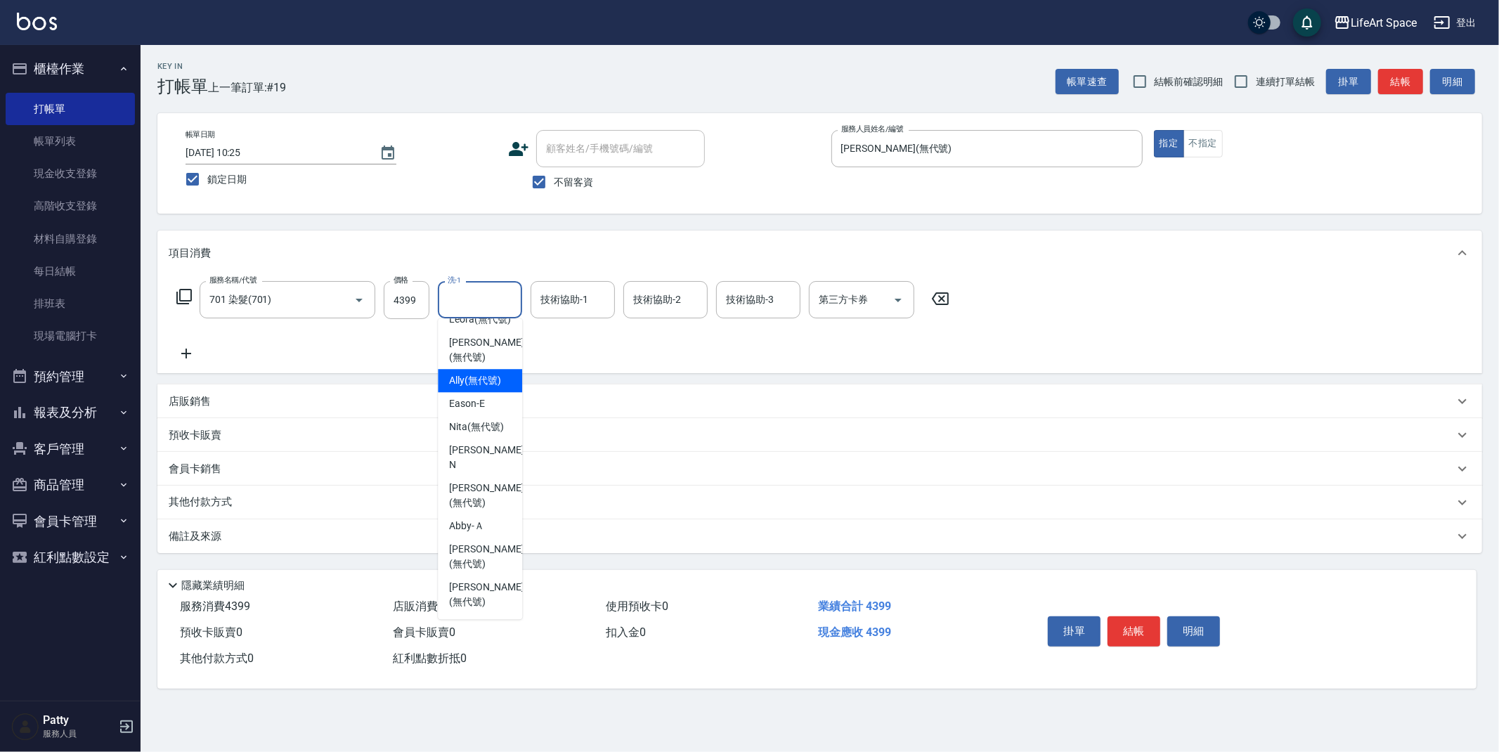
scroll to position [397, 0]
click at [468, 585] on span "[PERSON_NAME] (無代號)" at bounding box center [486, 595] width 75 height 30
type input "[PERSON_NAME](無代號)"
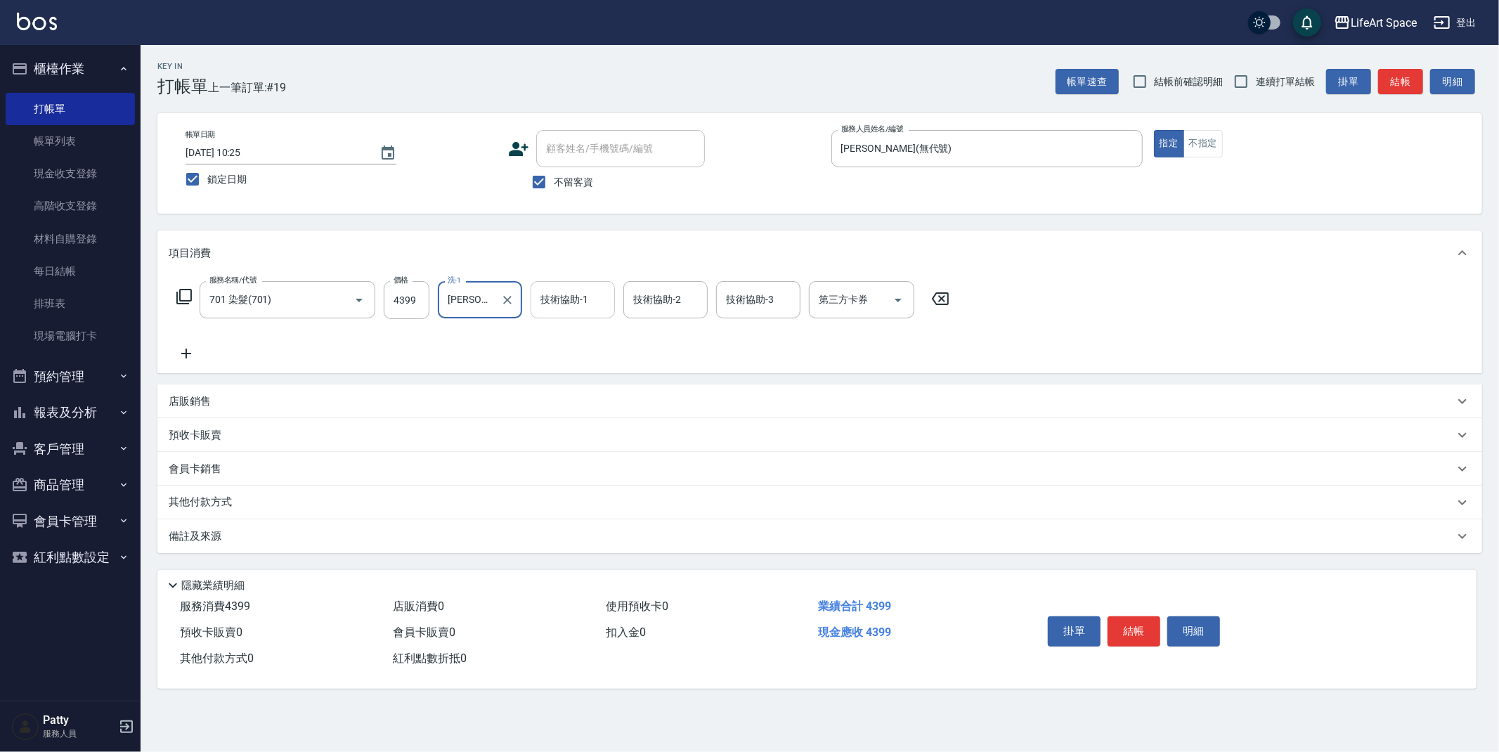
drag, startPoint x: 571, startPoint y: 303, endPoint x: 577, endPoint y: 316, distance: 14.8
click at [571, 303] on div "技術協助-1 技術協助-1" at bounding box center [573, 299] width 84 height 37
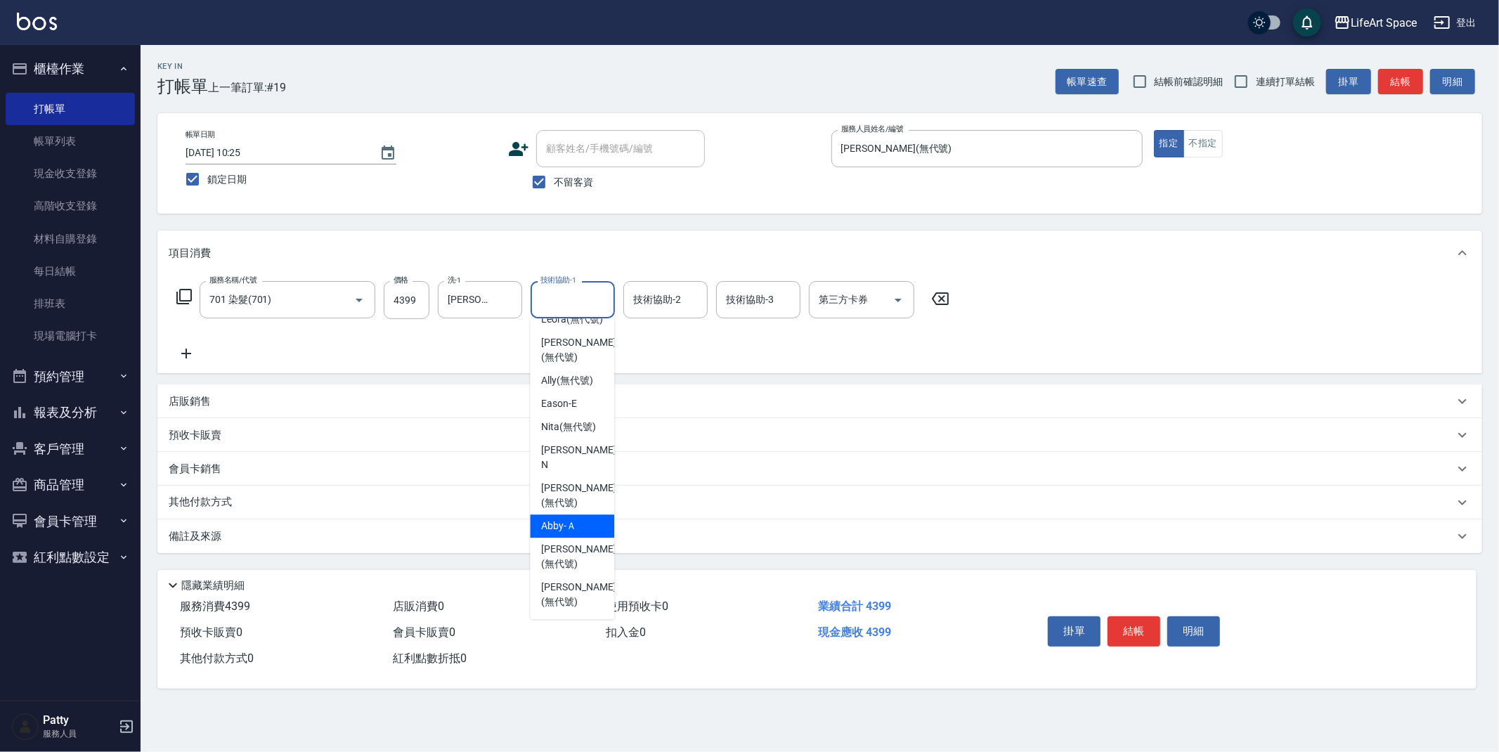
click at [597, 520] on div "Abby -Ａ" at bounding box center [572, 526] width 84 height 23
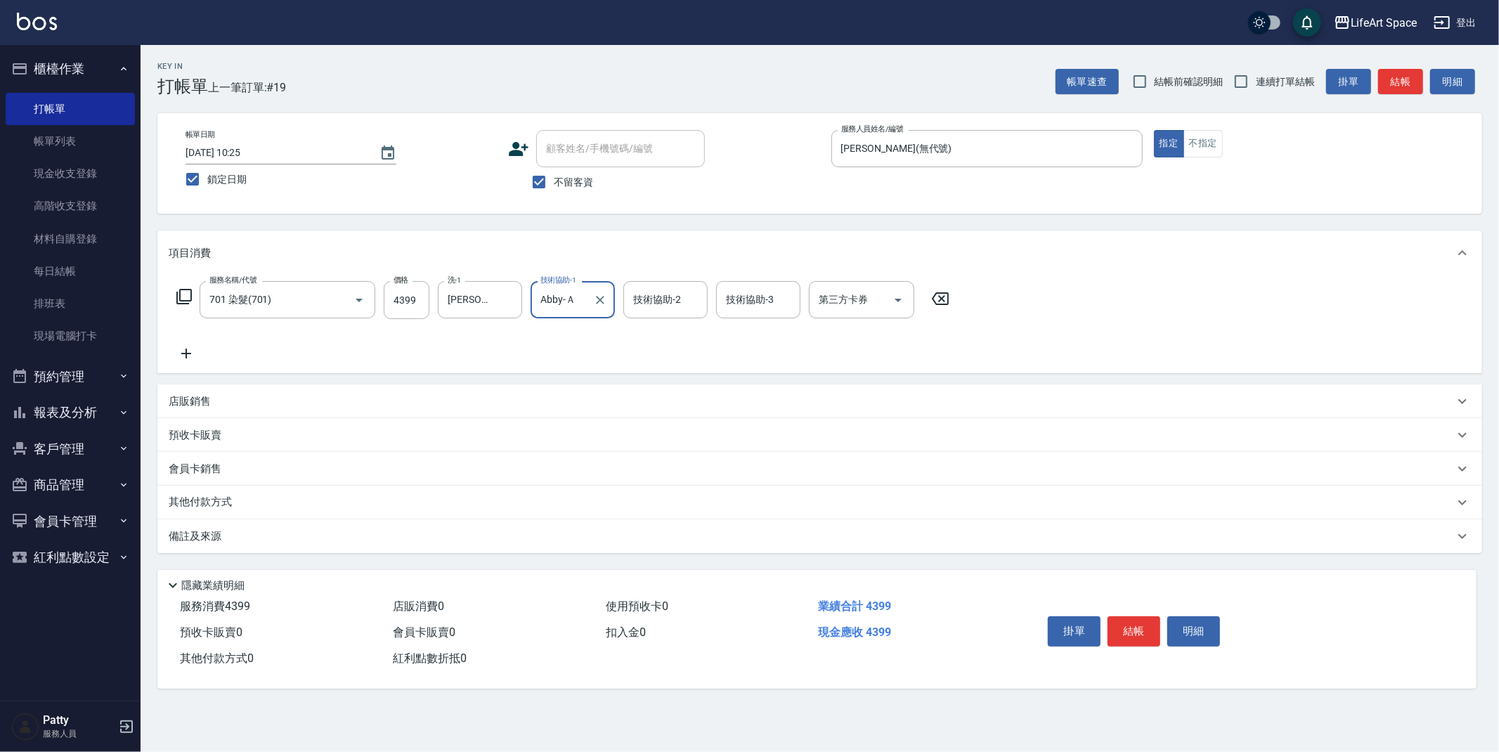
click at [583, 301] on input "Abby-Ａ" at bounding box center [562, 300] width 51 height 25
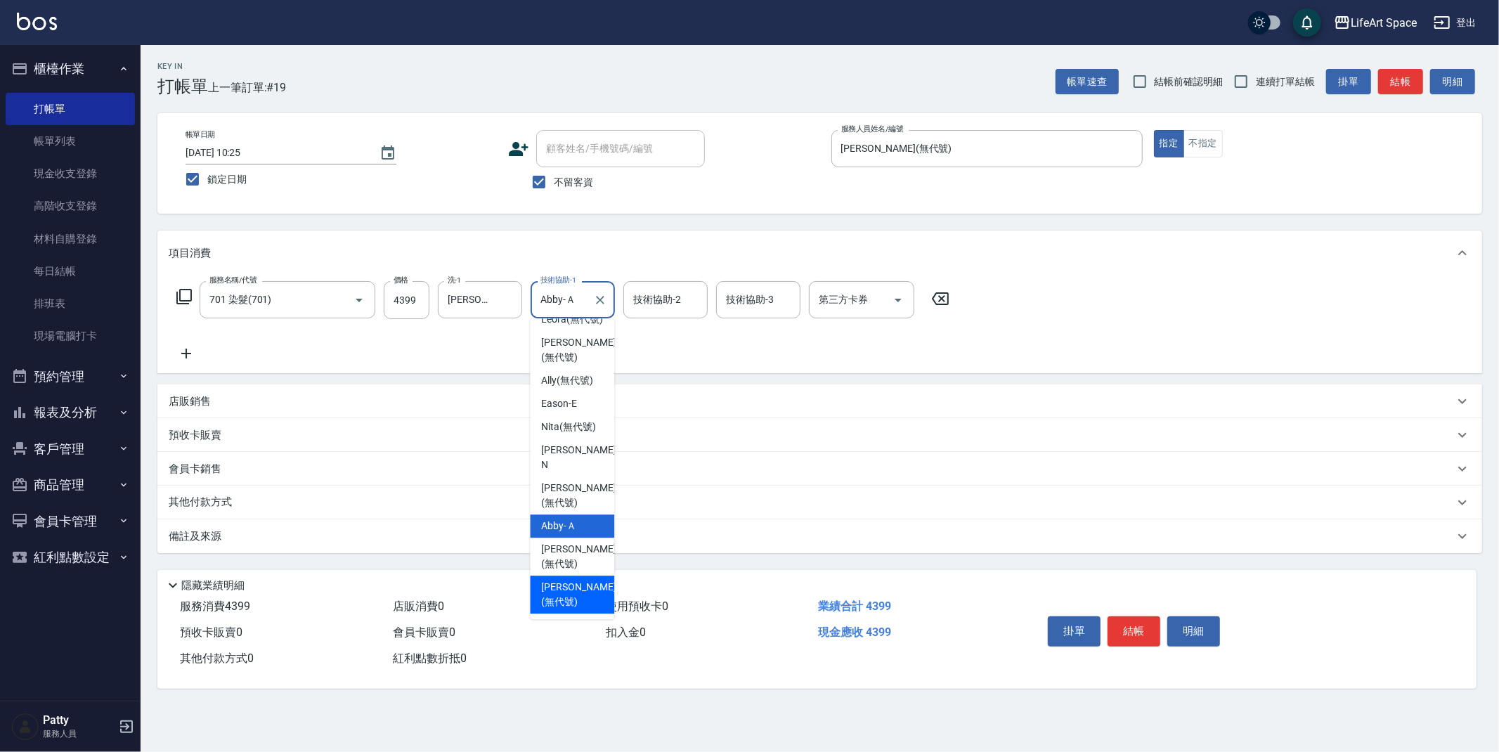
click at [584, 588] on span "[PERSON_NAME] (無代號)" at bounding box center [578, 595] width 75 height 30
type input "[PERSON_NAME](無代號)"
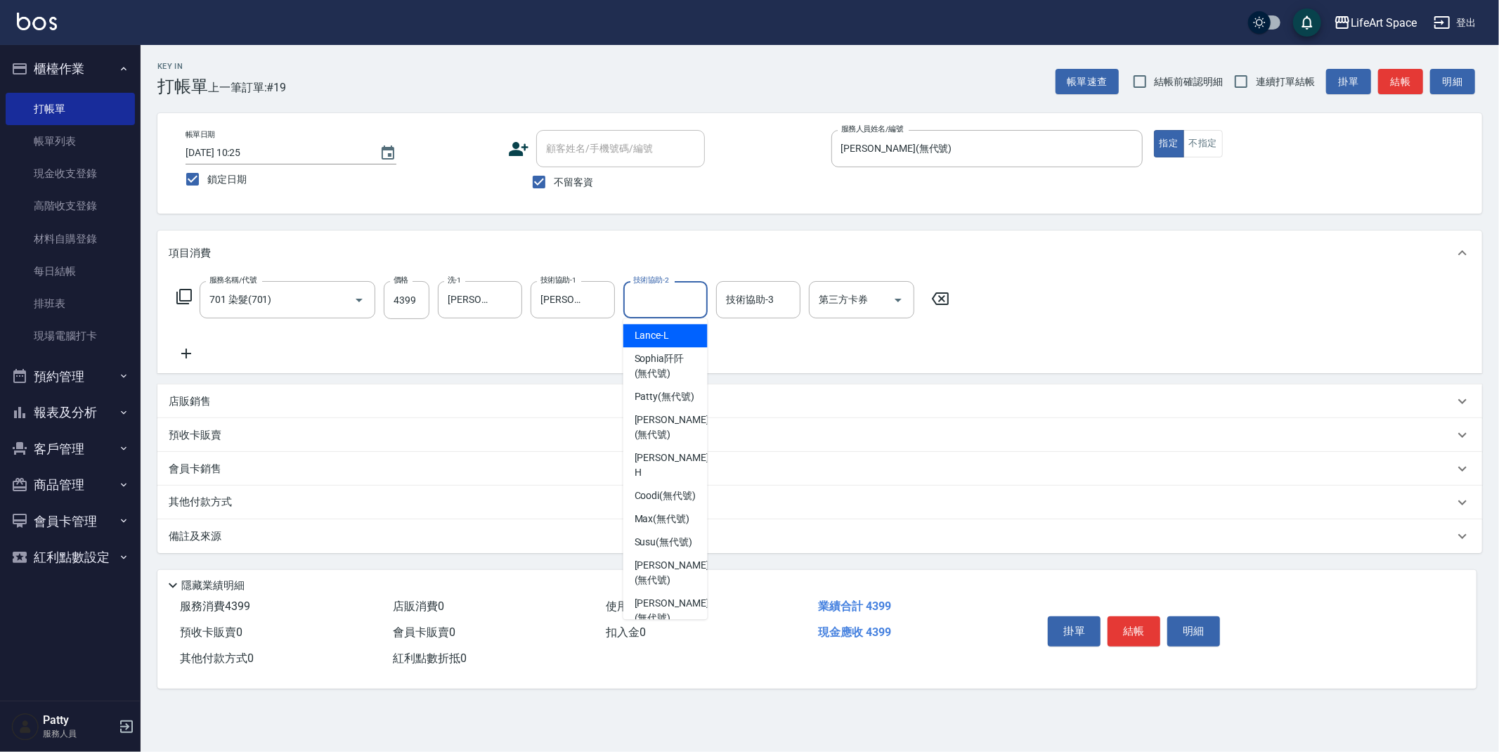
click at [653, 289] on div "技術協助-2 技術協助-2" at bounding box center [666, 299] width 84 height 37
click at [682, 368] on span "[PERSON_NAME] (無代號)" at bounding box center [672, 363] width 75 height 30
type input "[PERSON_NAME](無代號)"
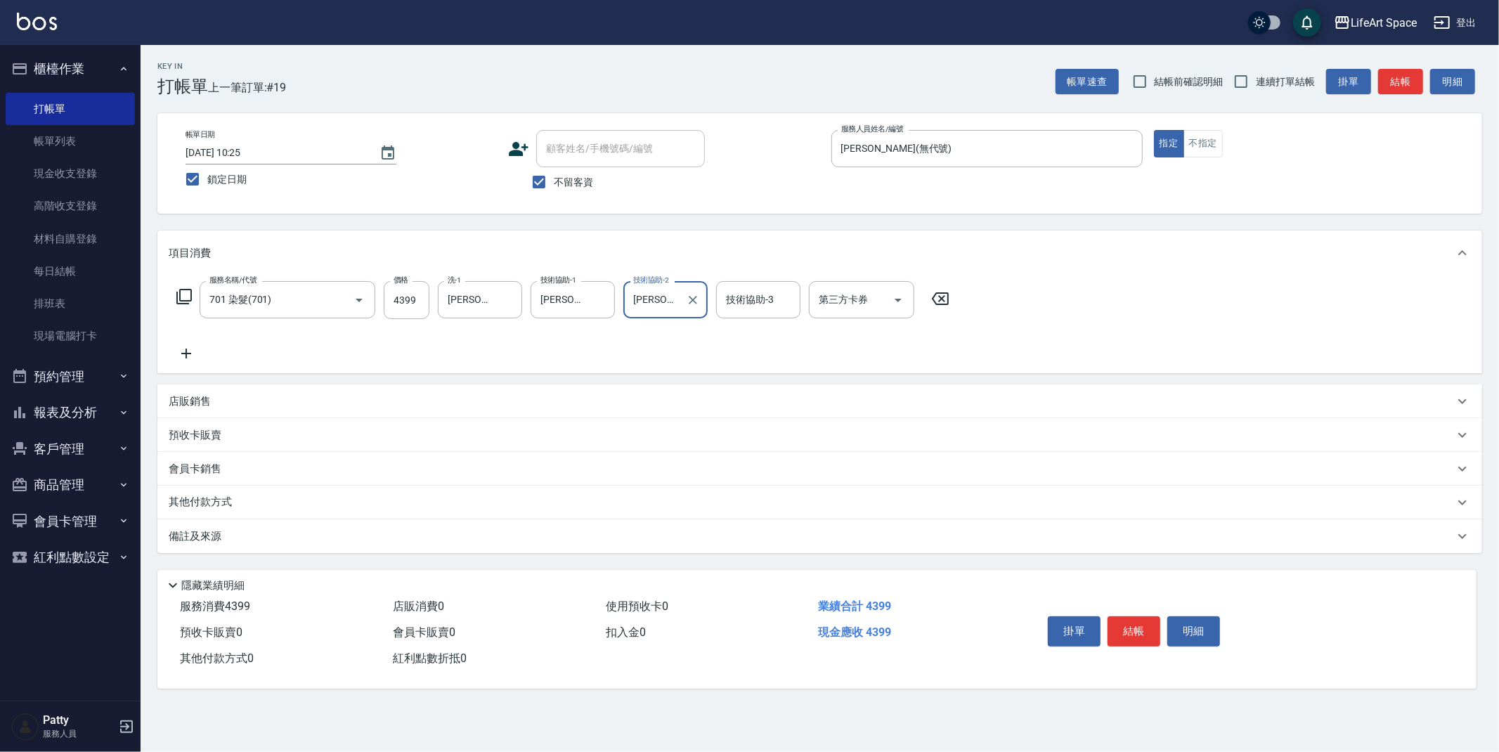
click at [259, 500] on div "其他付款方式" at bounding box center [812, 502] width 1286 height 15
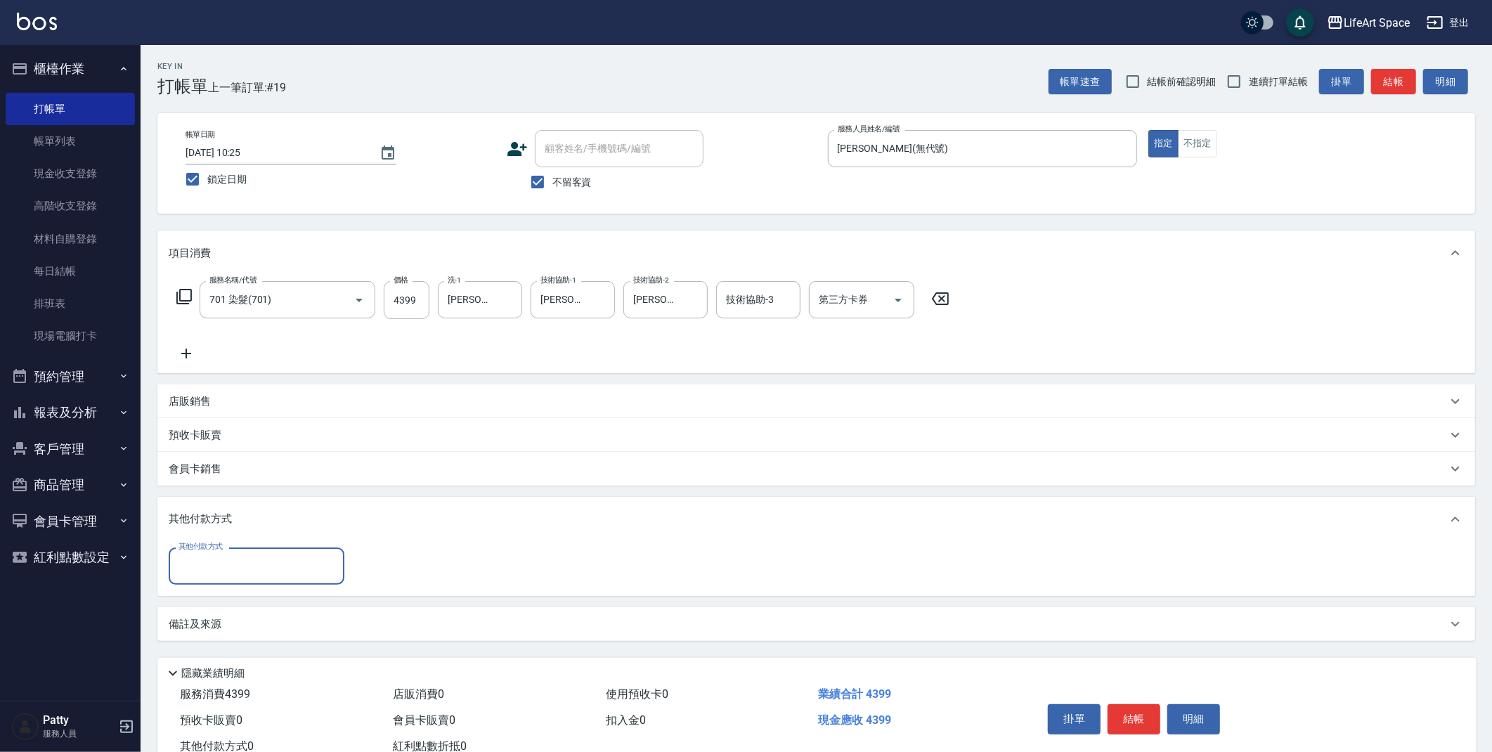
scroll to position [0, 0]
click at [302, 564] on input "其他付款方式" at bounding box center [256, 566] width 163 height 25
click at [283, 628] on span "Linepay" at bounding box center [257, 625] width 176 height 23
type input "Linepay"
type input "4399"
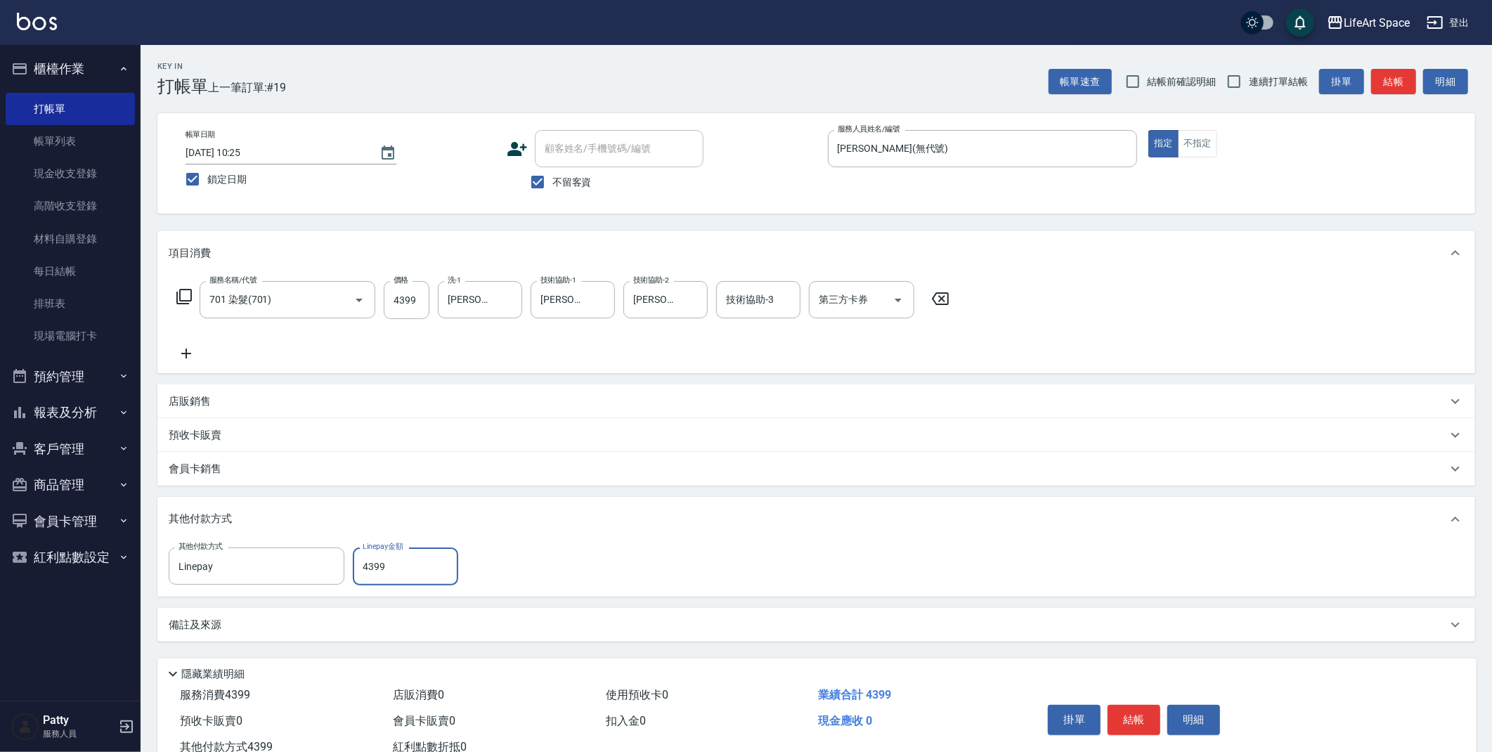
click at [176, 631] on p "備註及來源" at bounding box center [195, 625] width 53 height 15
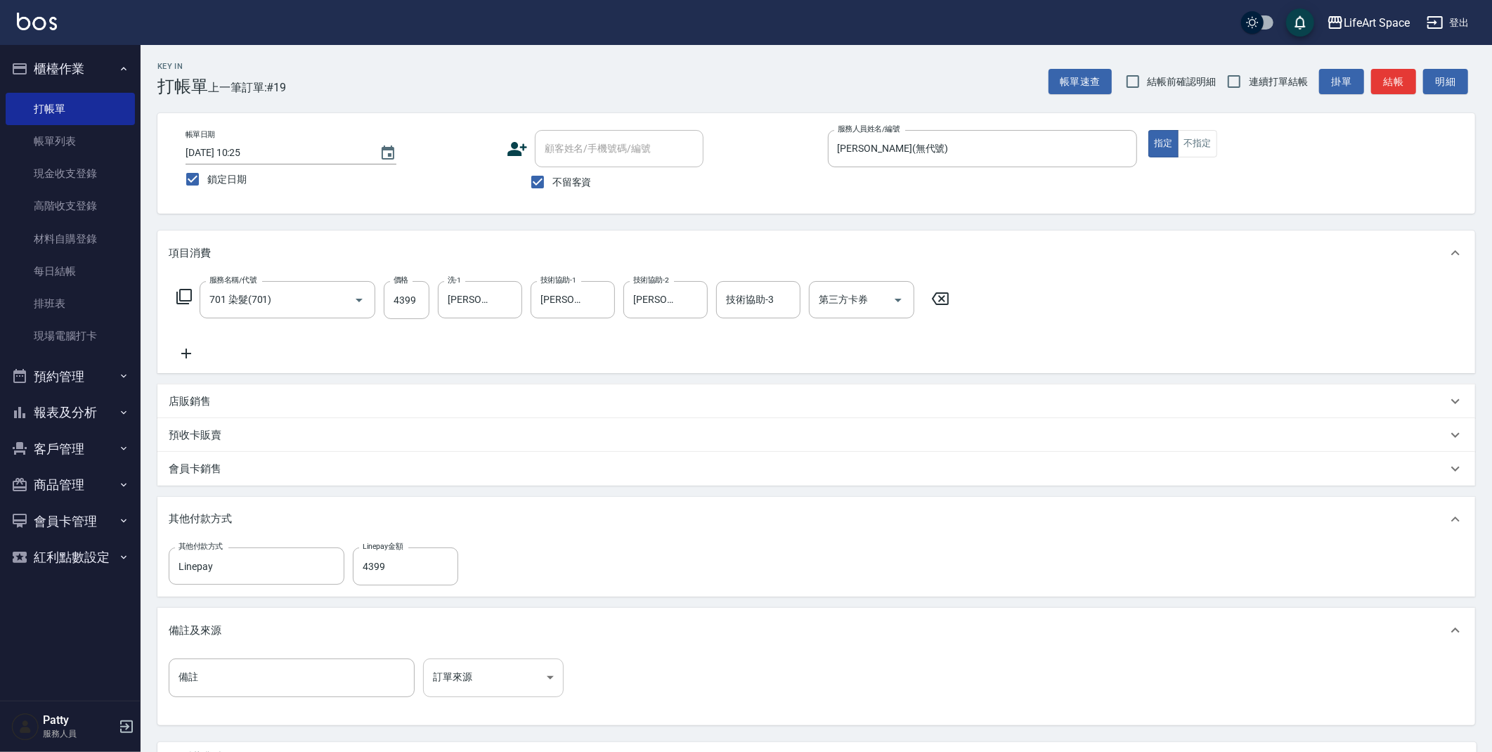
click at [463, 688] on body "LifeArt Space 登出 櫃檯作業 打帳單 帳單列表 現金收支登錄 高階收支登錄 材料自購登錄 每日結帳 排班表 現場電腦打卡 預約管理 預約管理 單…" at bounding box center [746, 439] width 1492 height 878
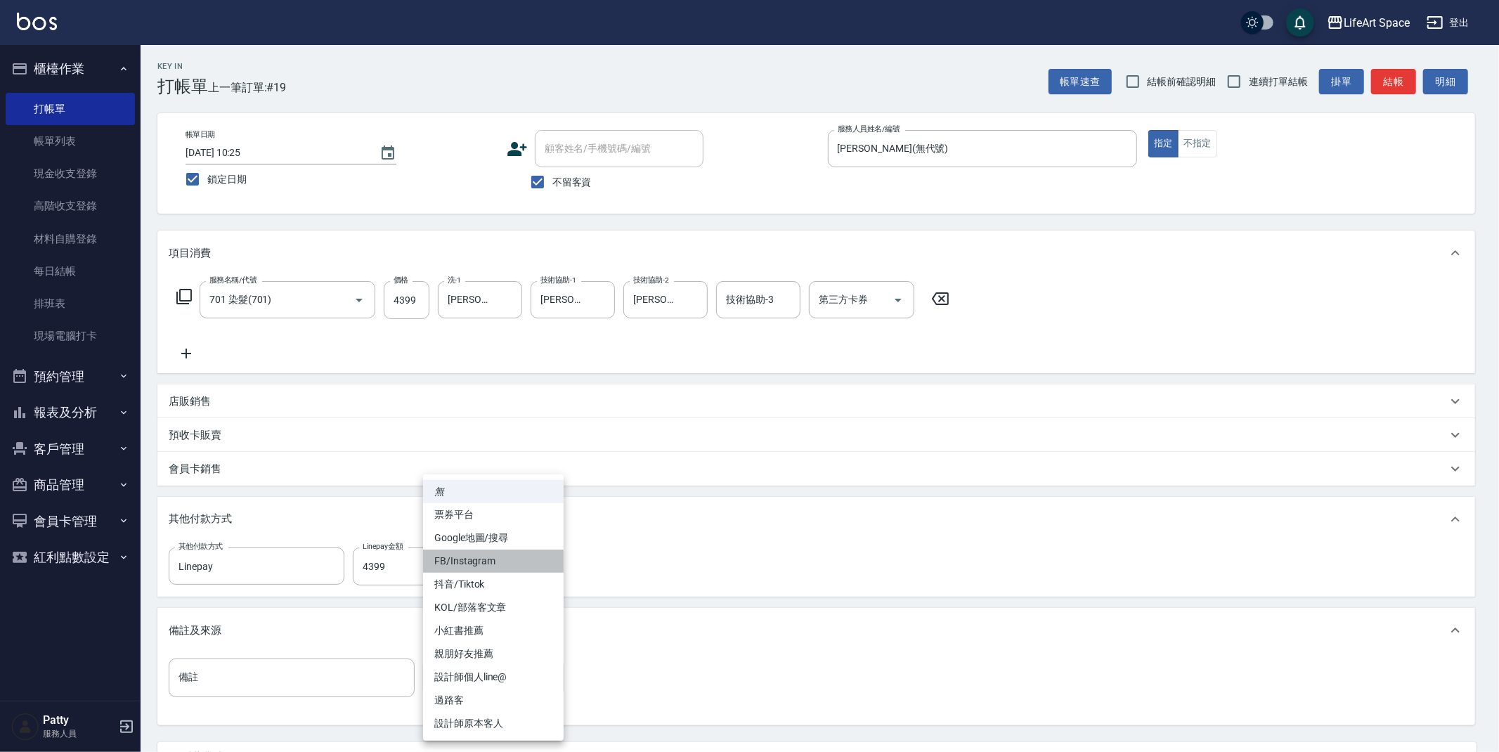
click at [508, 559] on li "FB/Instagram" at bounding box center [493, 561] width 141 height 23
type input "FB/Instagram"
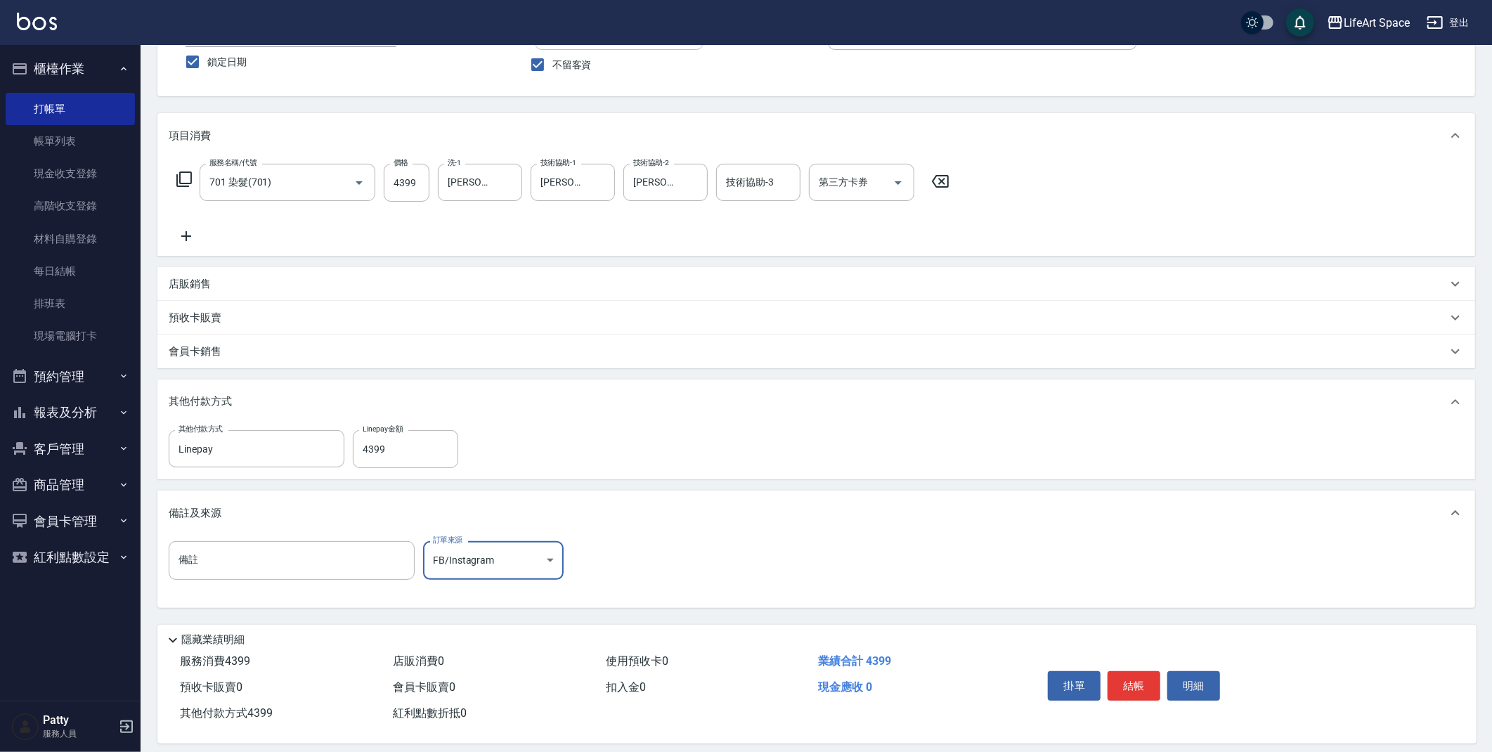
scroll to position [130, 0]
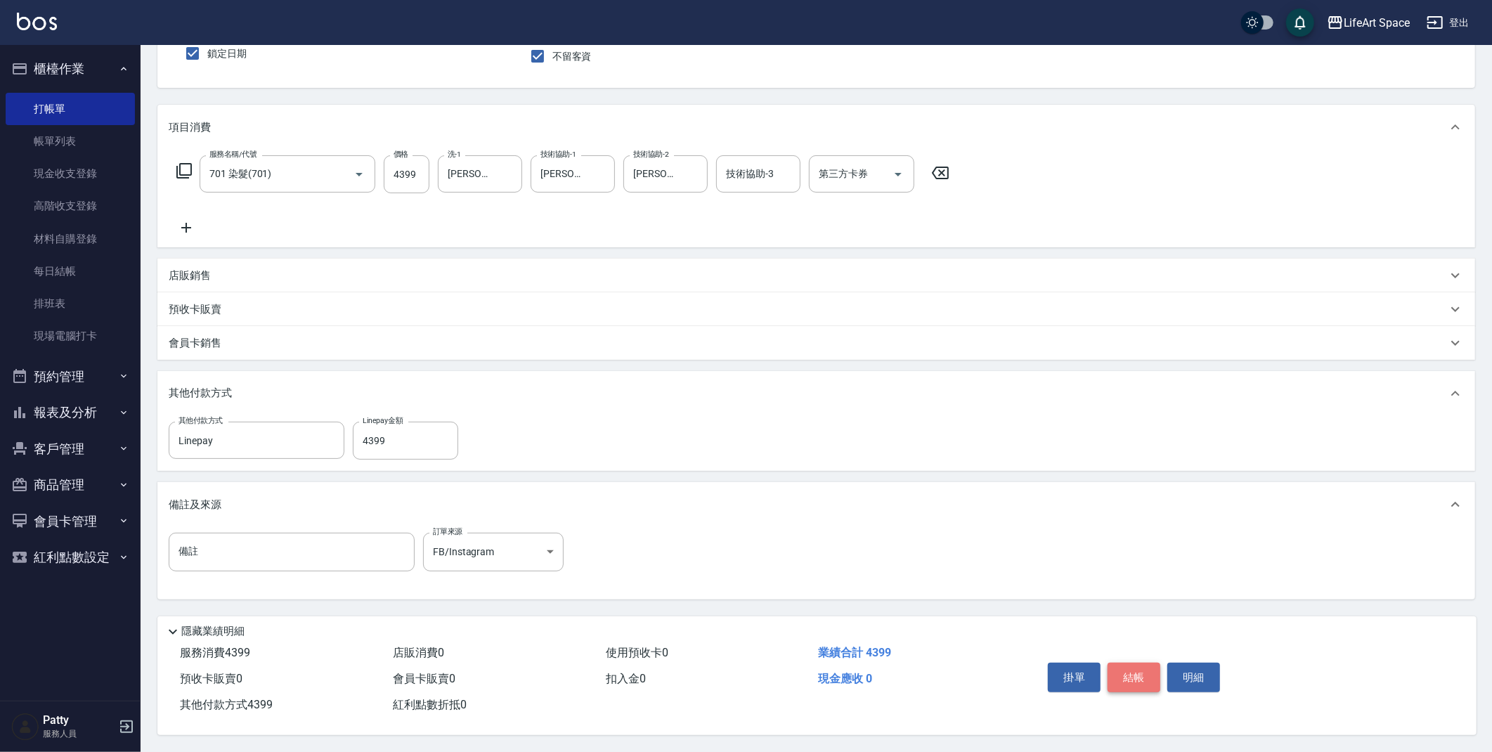
click at [1153, 673] on button "結帳" at bounding box center [1134, 678] width 53 height 30
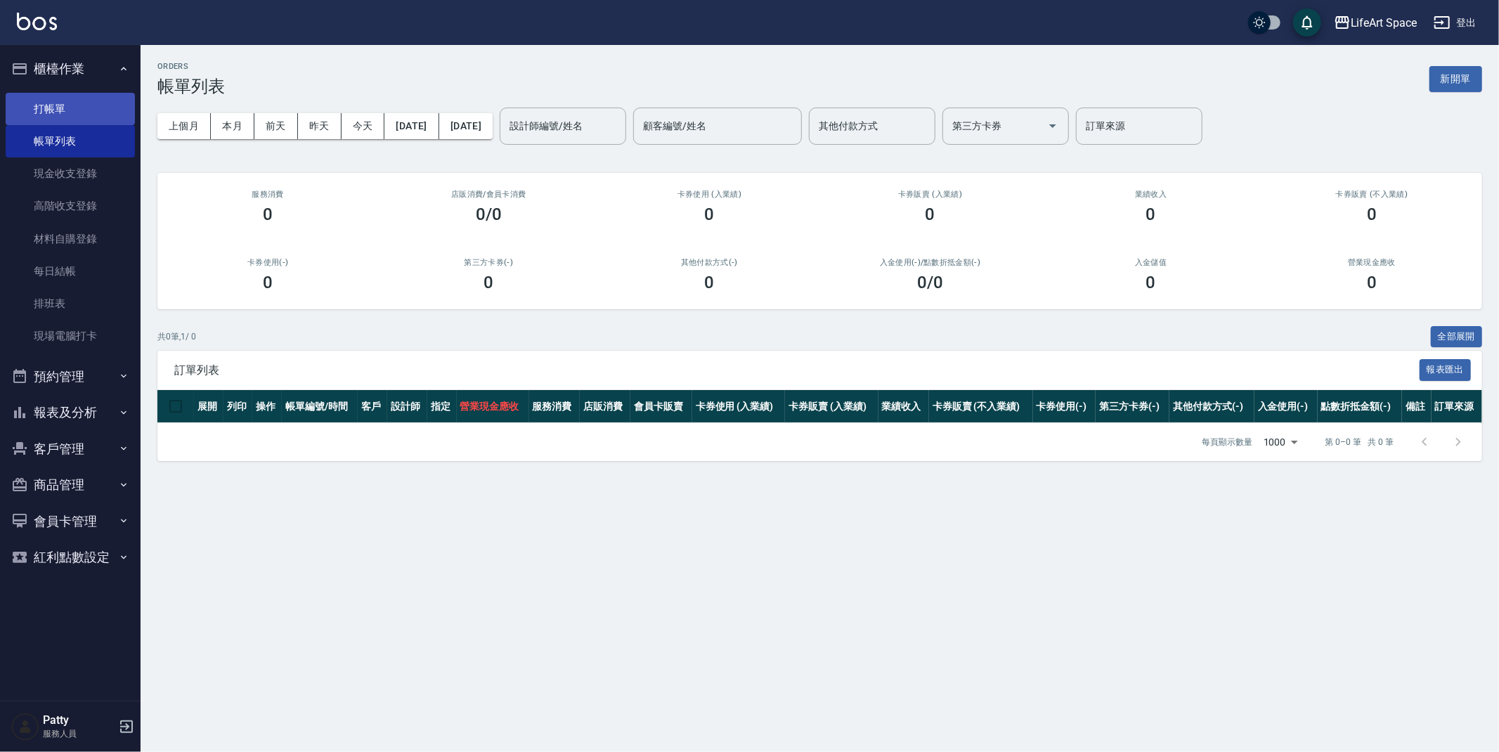
click at [58, 110] on link "打帳單" at bounding box center [70, 109] width 129 height 32
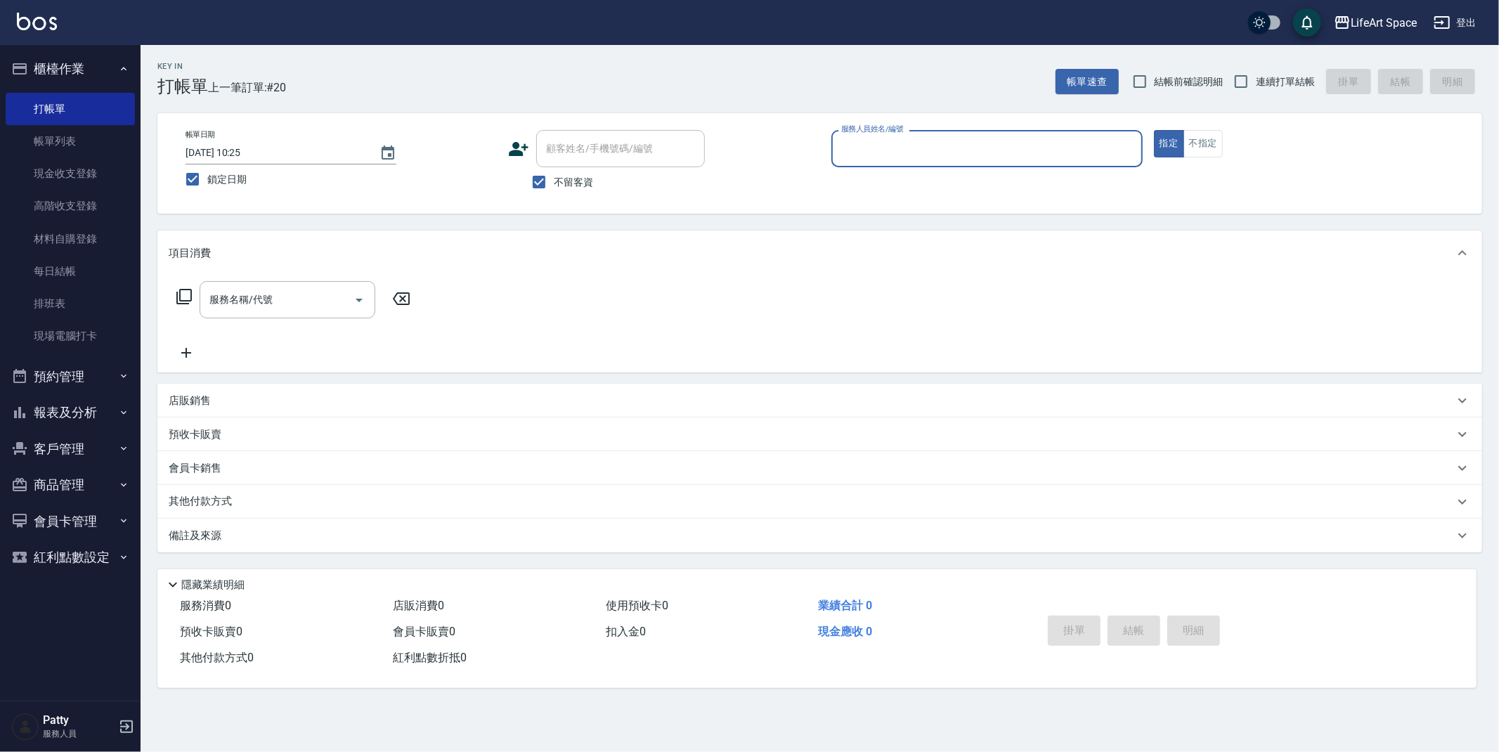
click at [893, 142] on input "服務人員姓名/編號" at bounding box center [987, 148] width 299 height 25
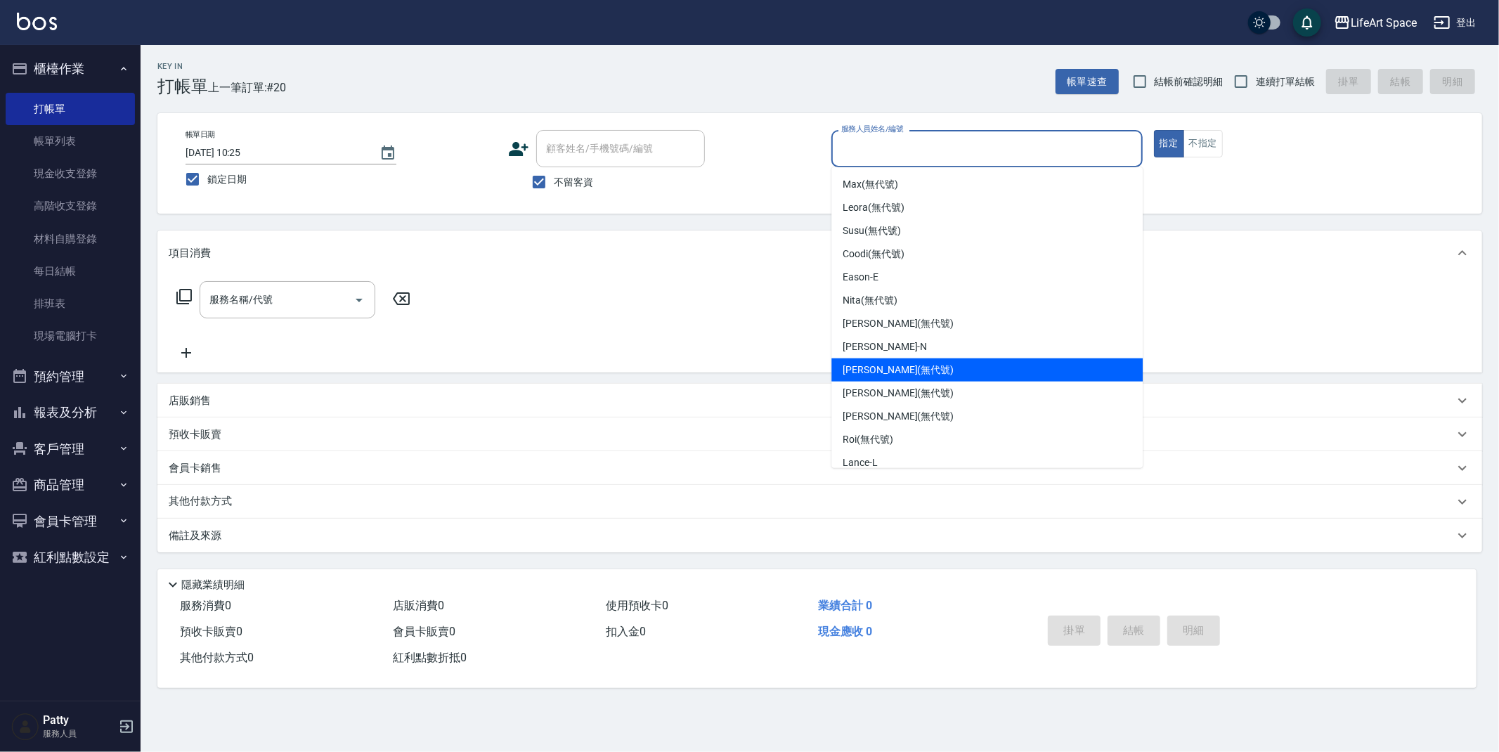
drag, startPoint x: 886, startPoint y: 363, endPoint x: 498, endPoint y: 221, distance: 413.2
click at [886, 363] on span "[PERSON_NAME] (無代號)" at bounding box center [898, 370] width 111 height 15
type input "[PERSON_NAME](無代號)"
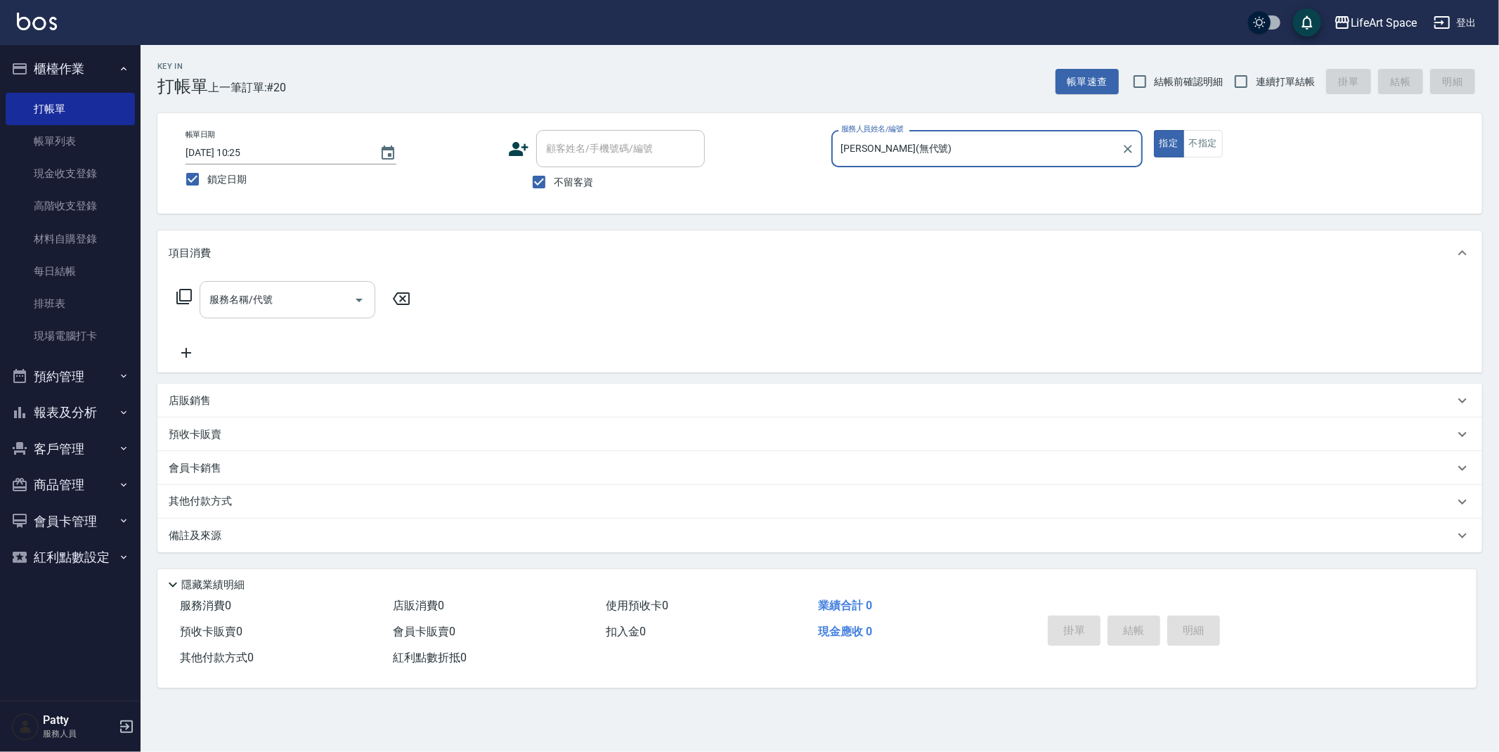
click at [252, 302] on div "服務名稱/代號 服務名稱/代號" at bounding box center [288, 299] width 176 height 37
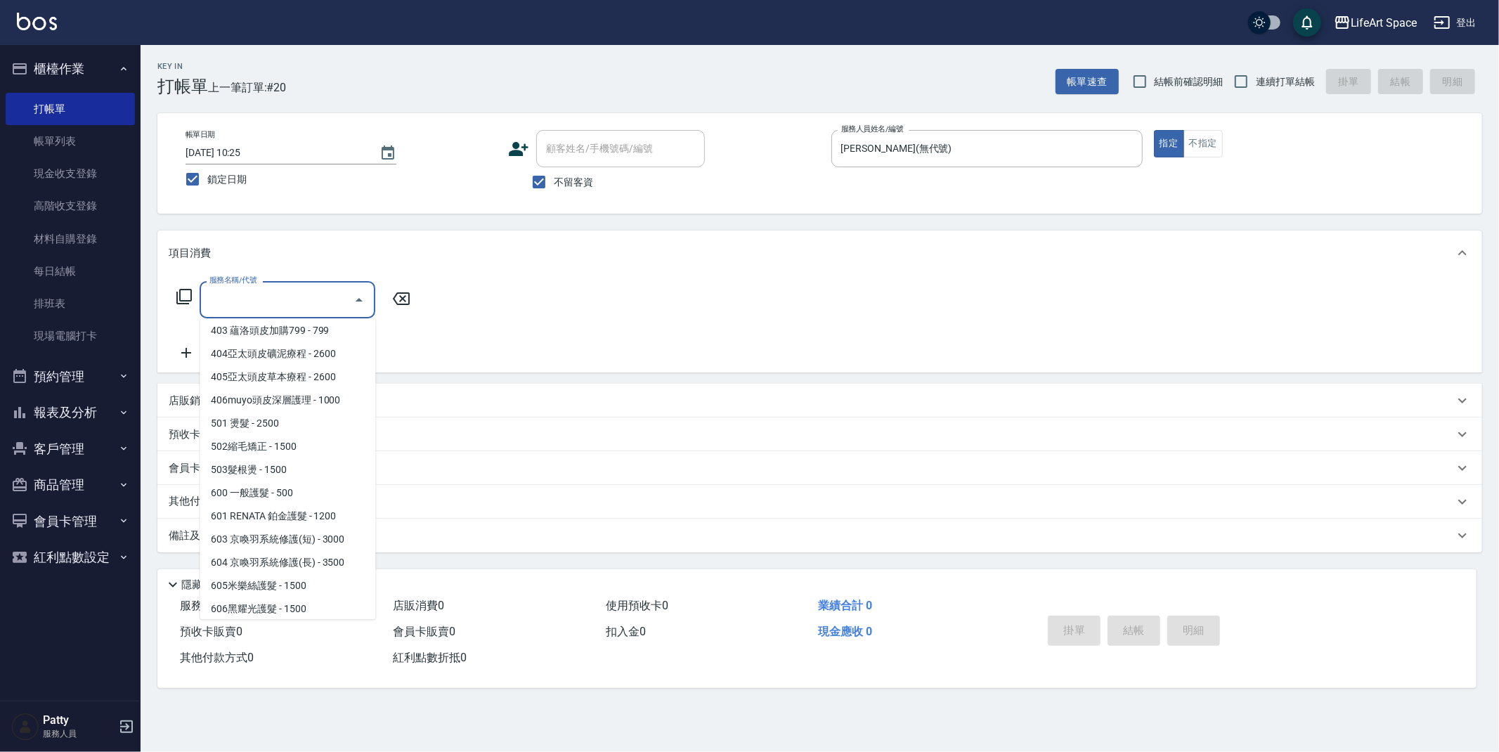
scroll to position [220, 0]
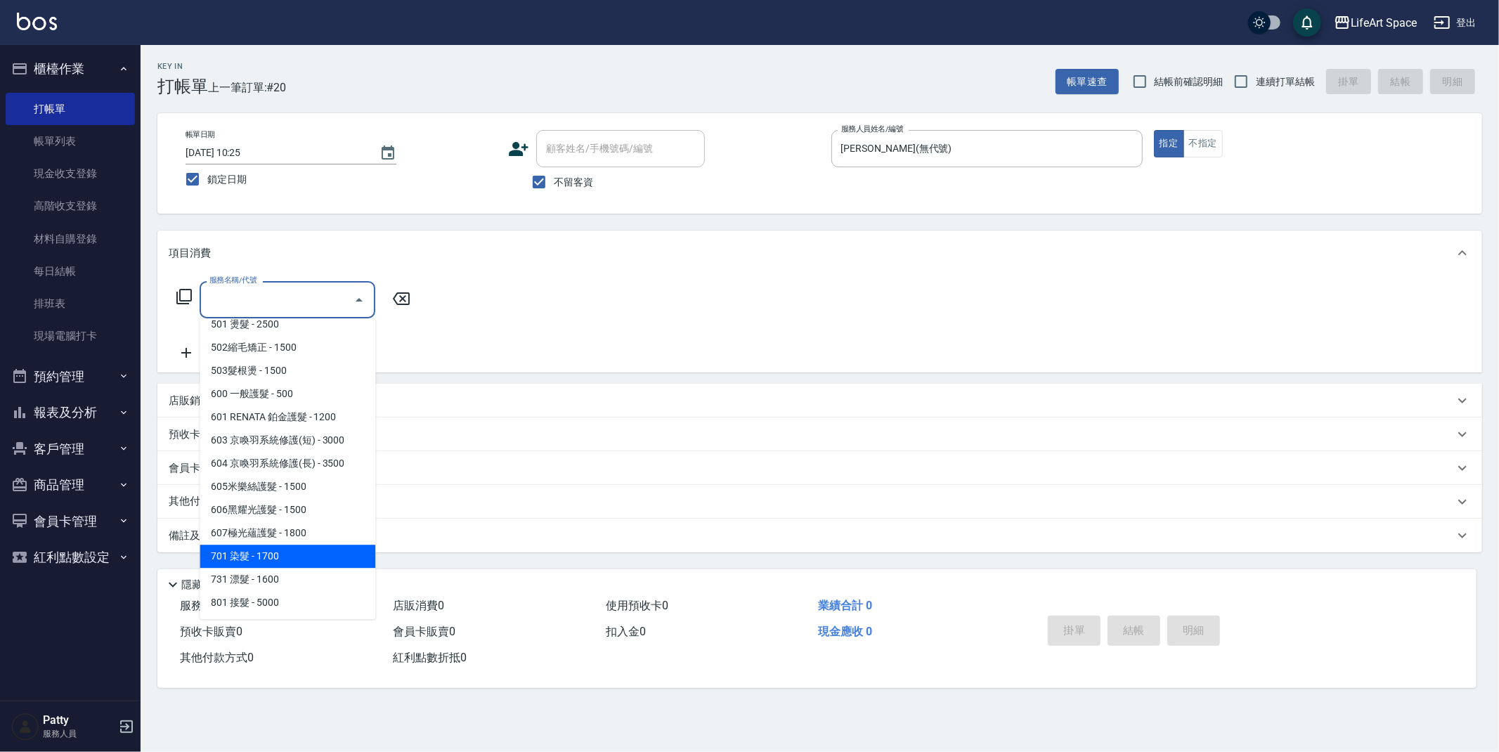
click at [297, 560] on span "701 染髮 - 1700" at bounding box center [288, 556] width 176 height 23
type input "701 染髮(701)"
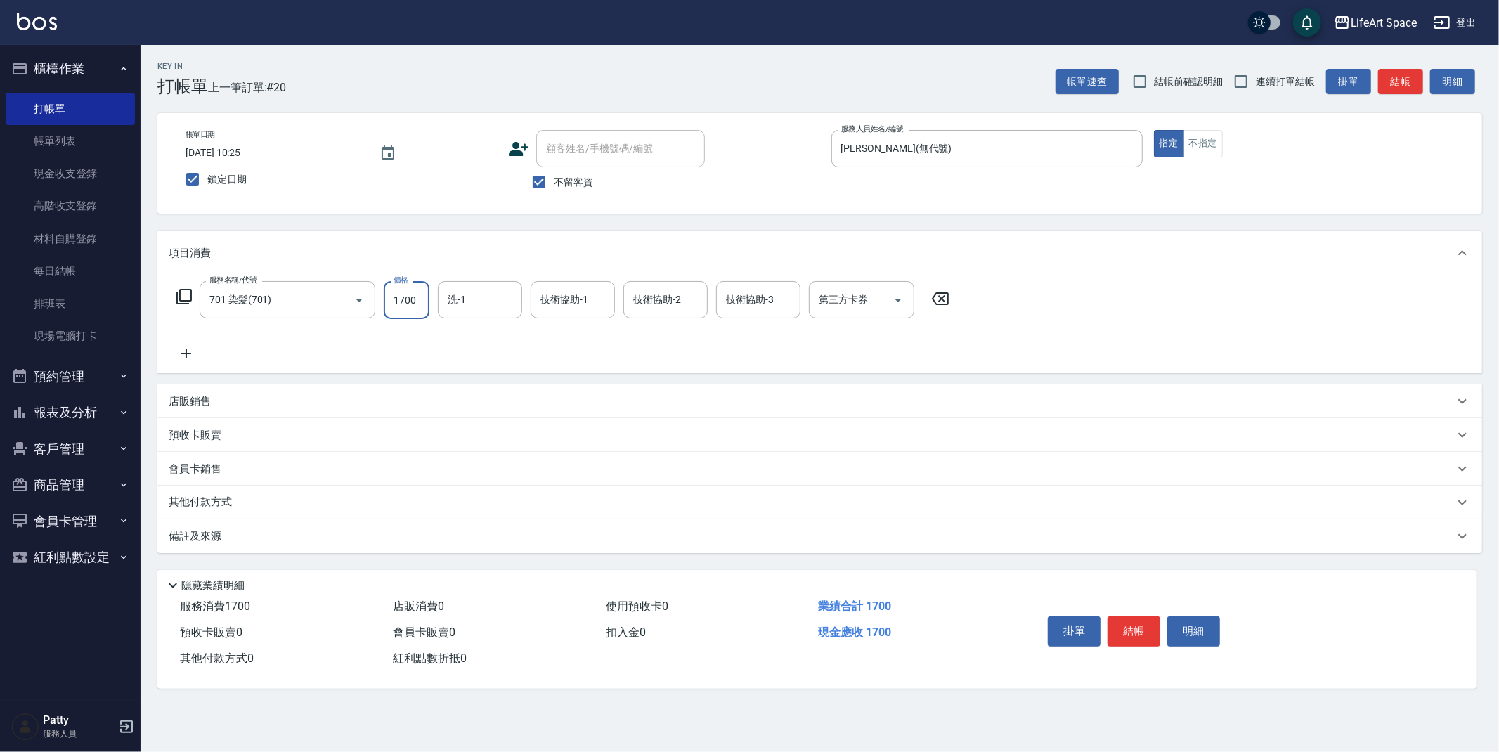
click at [422, 307] on input "1700" at bounding box center [407, 300] width 46 height 38
click at [411, 306] on input "245" at bounding box center [407, 300] width 46 height 38
type input "2450"
click at [477, 303] on input "洗-1" at bounding box center [480, 300] width 72 height 25
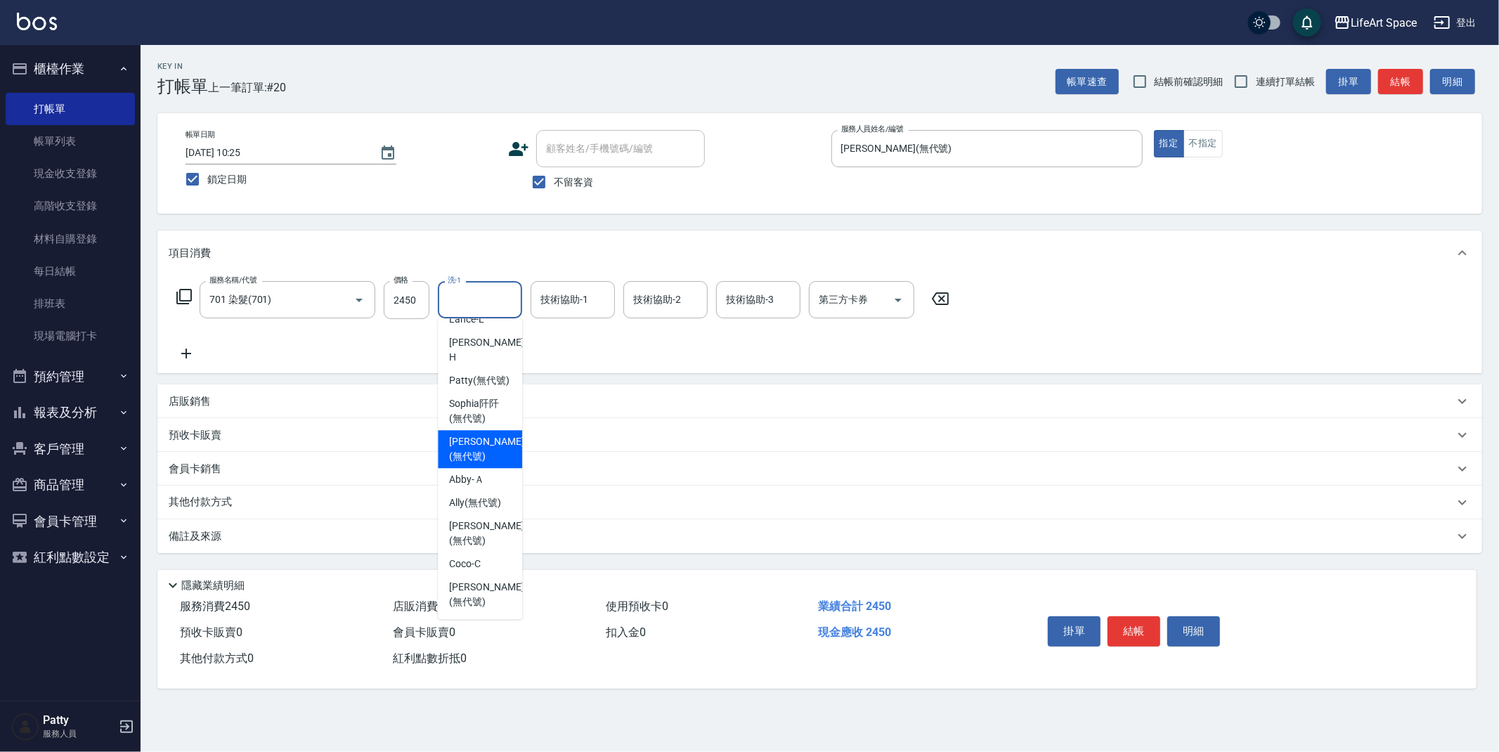
scroll to position [397, 0]
click at [597, 292] on input "技術協助-1" at bounding box center [573, 300] width 72 height 25
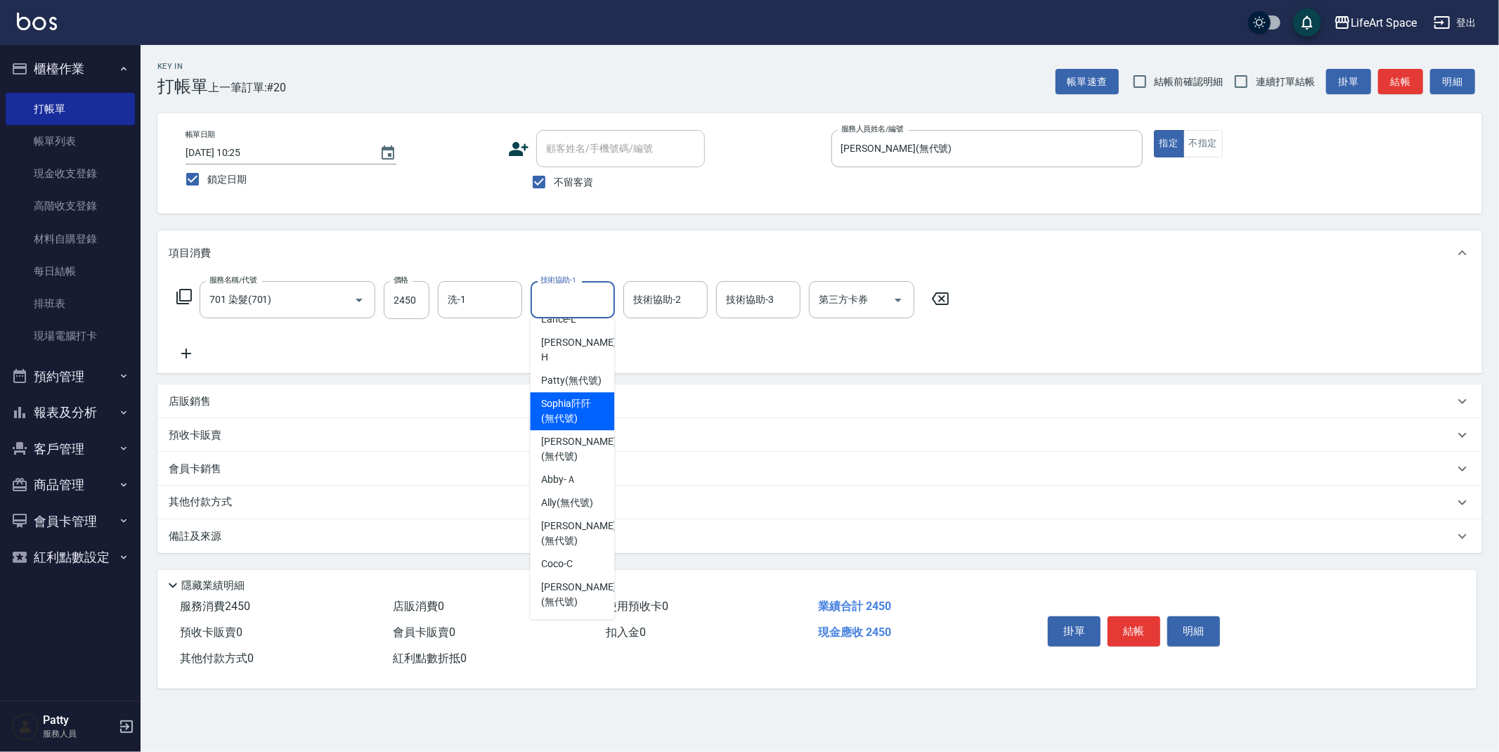
scroll to position [347, 0]
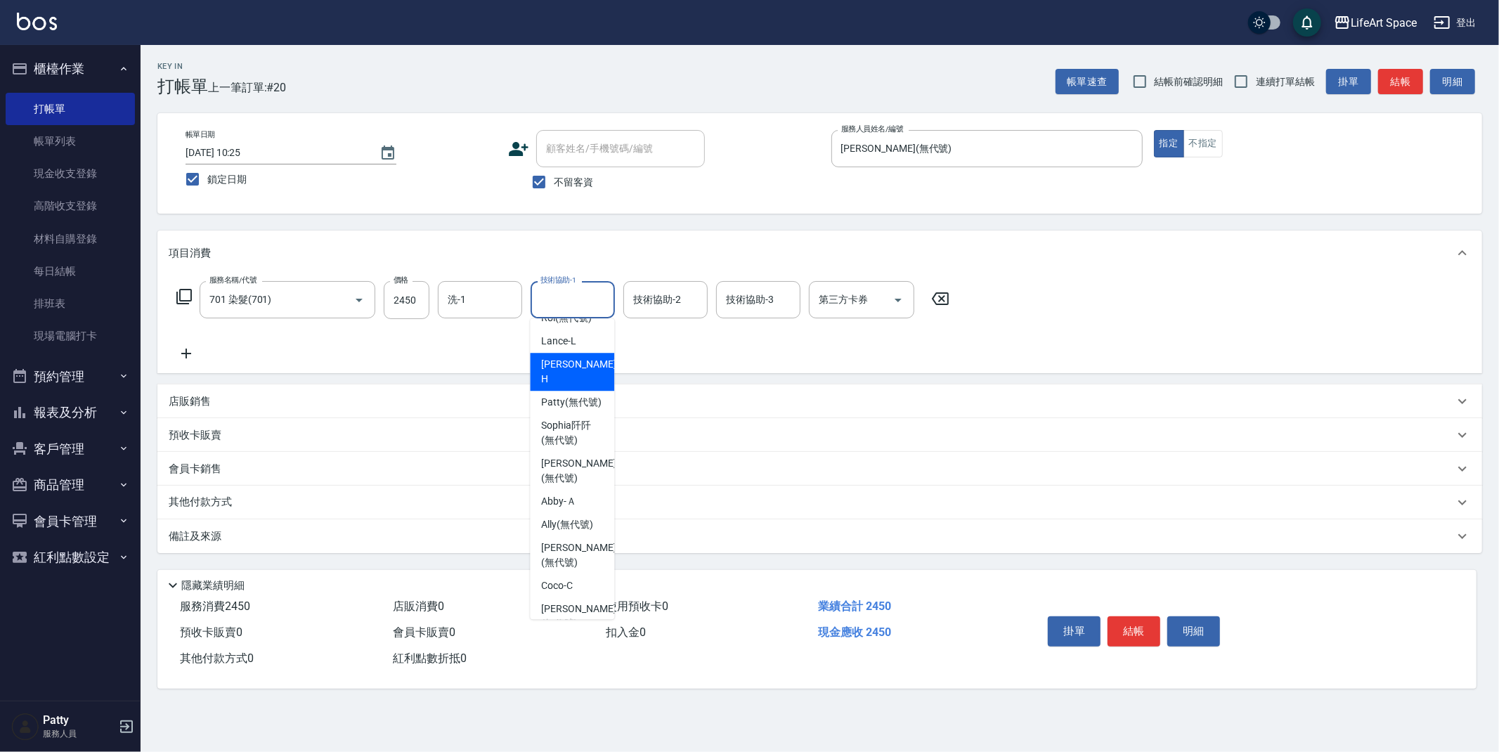
click at [575, 387] on span "[PERSON_NAME]" at bounding box center [579, 372] width 77 height 30
type input "[PERSON_NAME]"
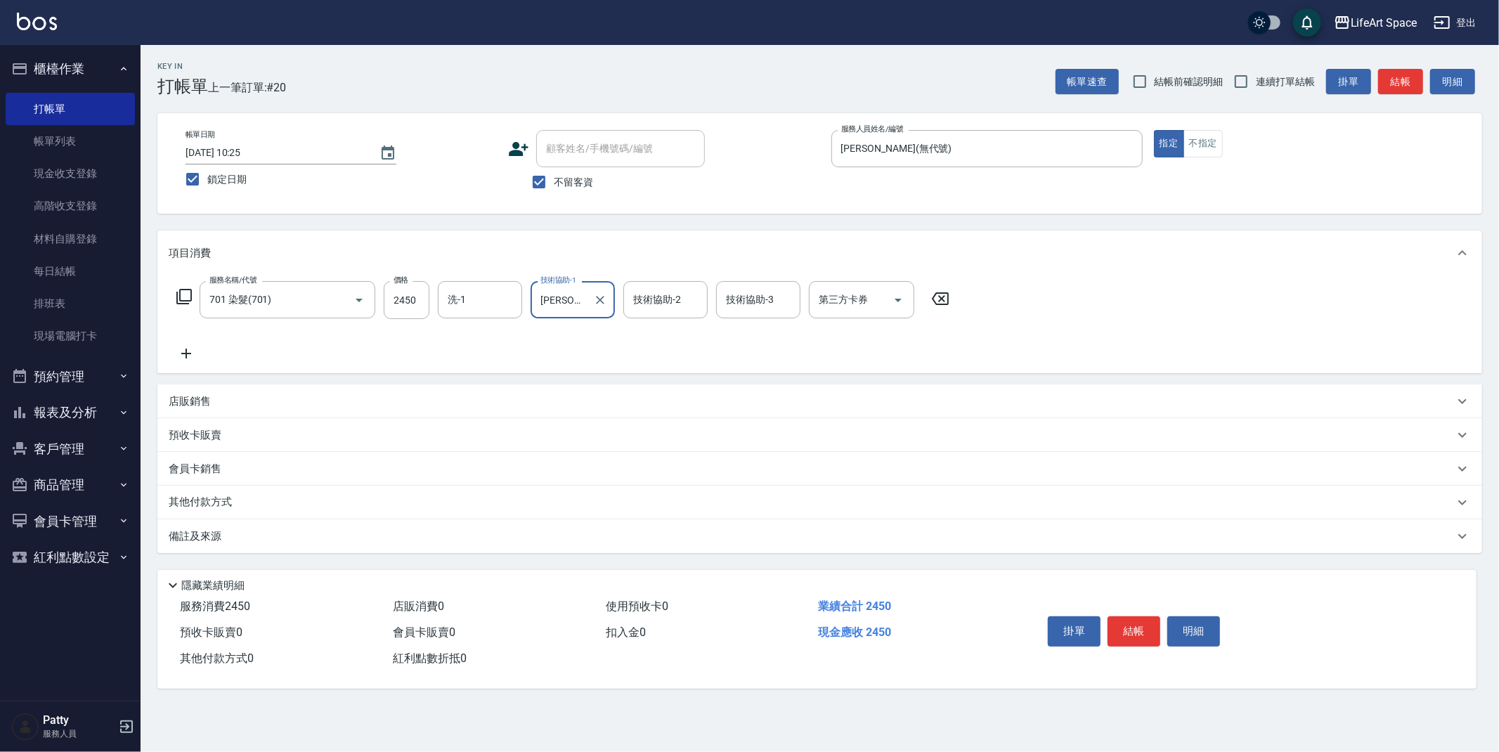
click at [650, 295] on div "技術協助-2 技術協助-2" at bounding box center [666, 299] width 84 height 37
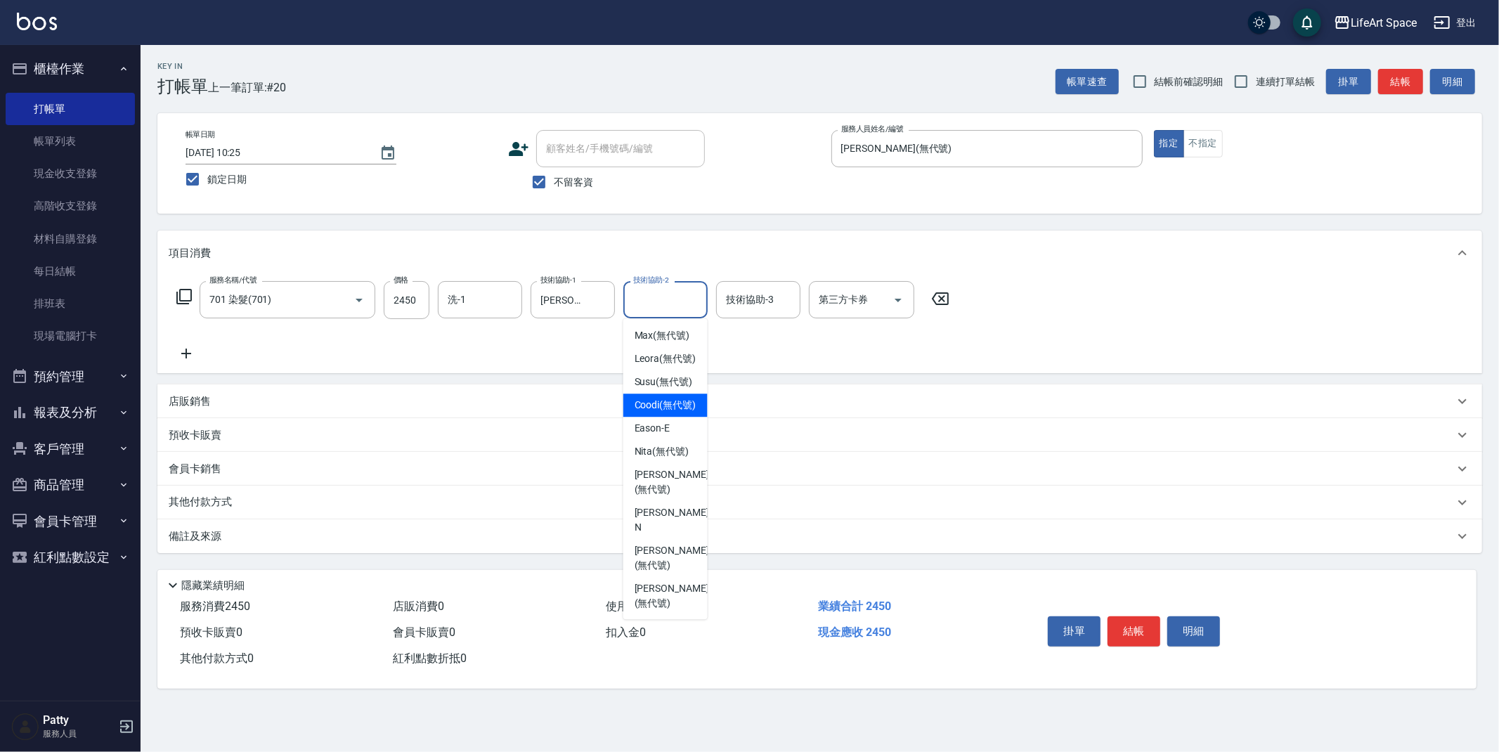
scroll to position [312, 0]
click at [680, 425] on div "[PERSON_NAME]" at bounding box center [666, 406] width 84 height 38
type input "[PERSON_NAME]"
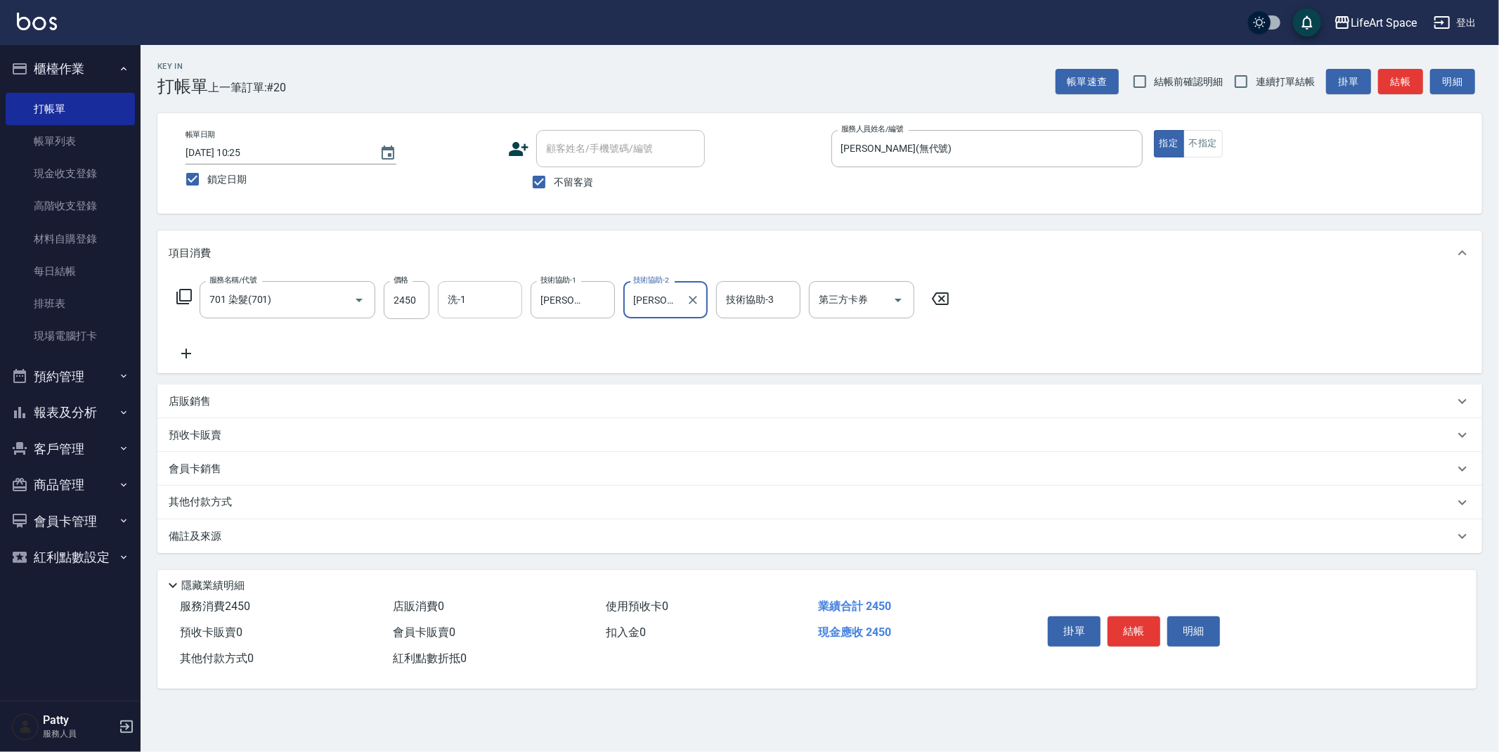
click at [467, 302] on input "洗-1" at bounding box center [480, 300] width 72 height 25
click at [425, 299] on input "2450" at bounding box center [407, 300] width 46 height 38
click at [422, 301] on input "2450" at bounding box center [407, 300] width 46 height 38
type input "2450"
click at [464, 295] on input "洗-1" at bounding box center [480, 300] width 72 height 25
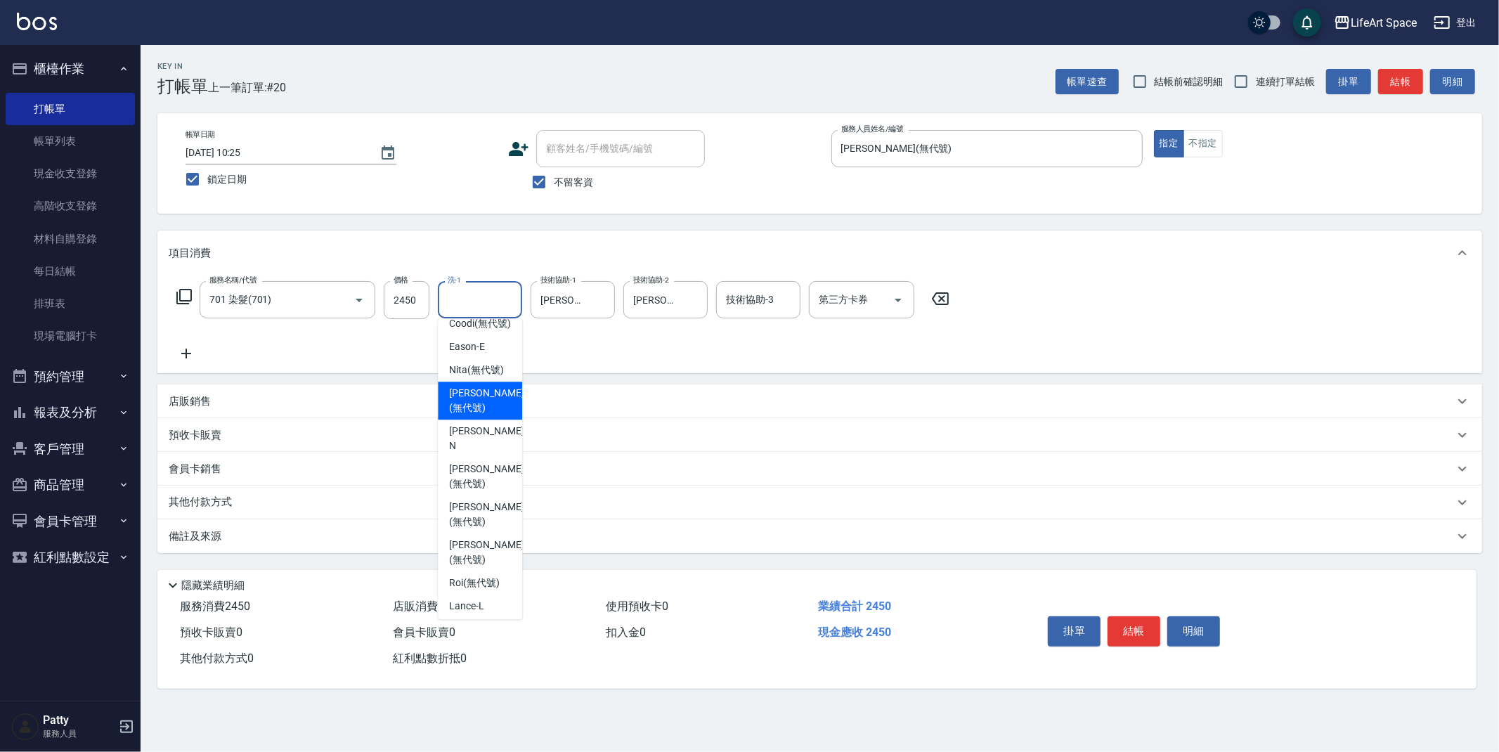
scroll to position [260, 0]
click at [487, 496] on span "[PERSON_NAME] (無代號)" at bounding box center [479, 489] width 60 height 15
type input "[PERSON_NAME](無代號)"
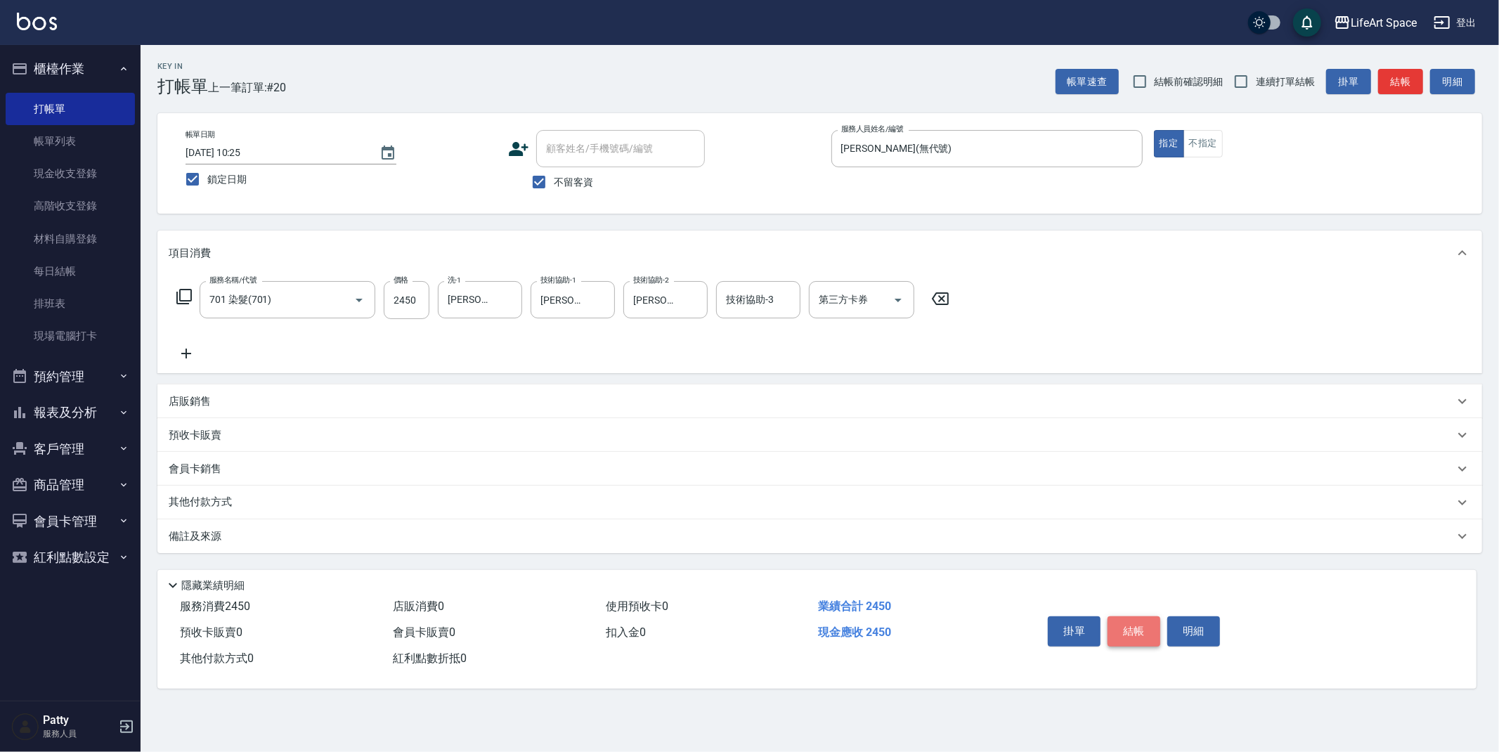
click at [1140, 631] on button "結帳" at bounding box center [1134, 632] width 53 height 30
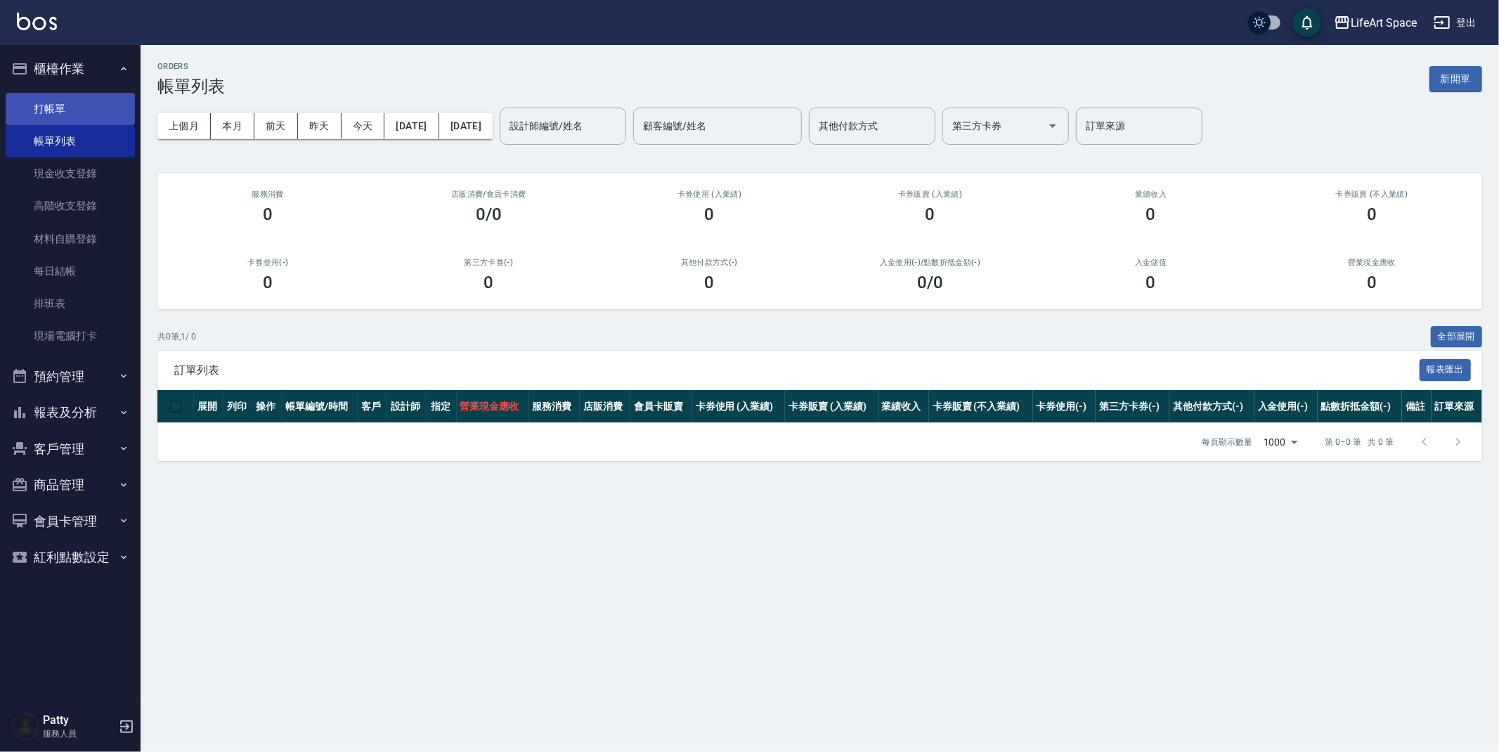
click at [72, 100] on link "打帳單" at bounding box center [70, 109] width 129 height 32
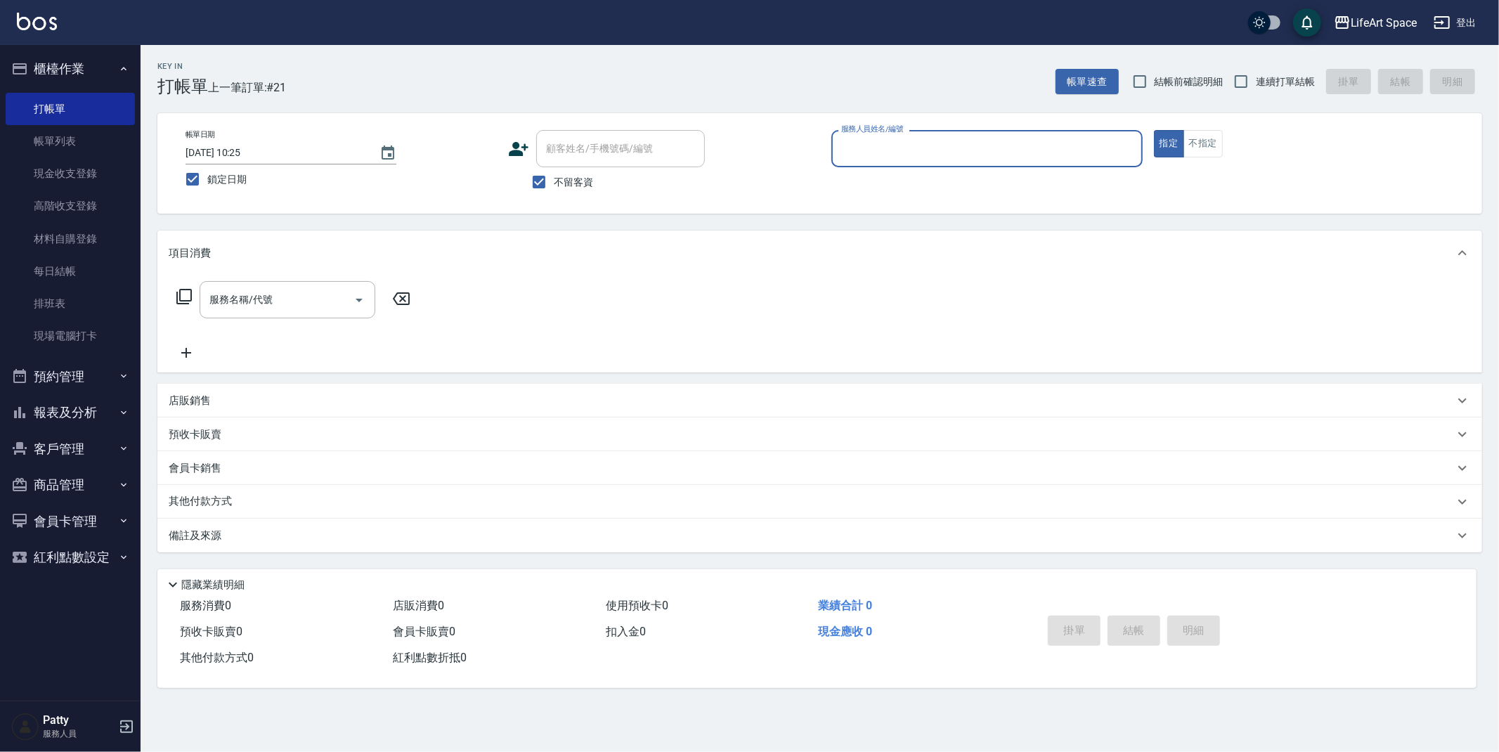
click at [879, 144] on input "服務人員姓名/編號" at bounding box center [987, 148] width 299 height 25
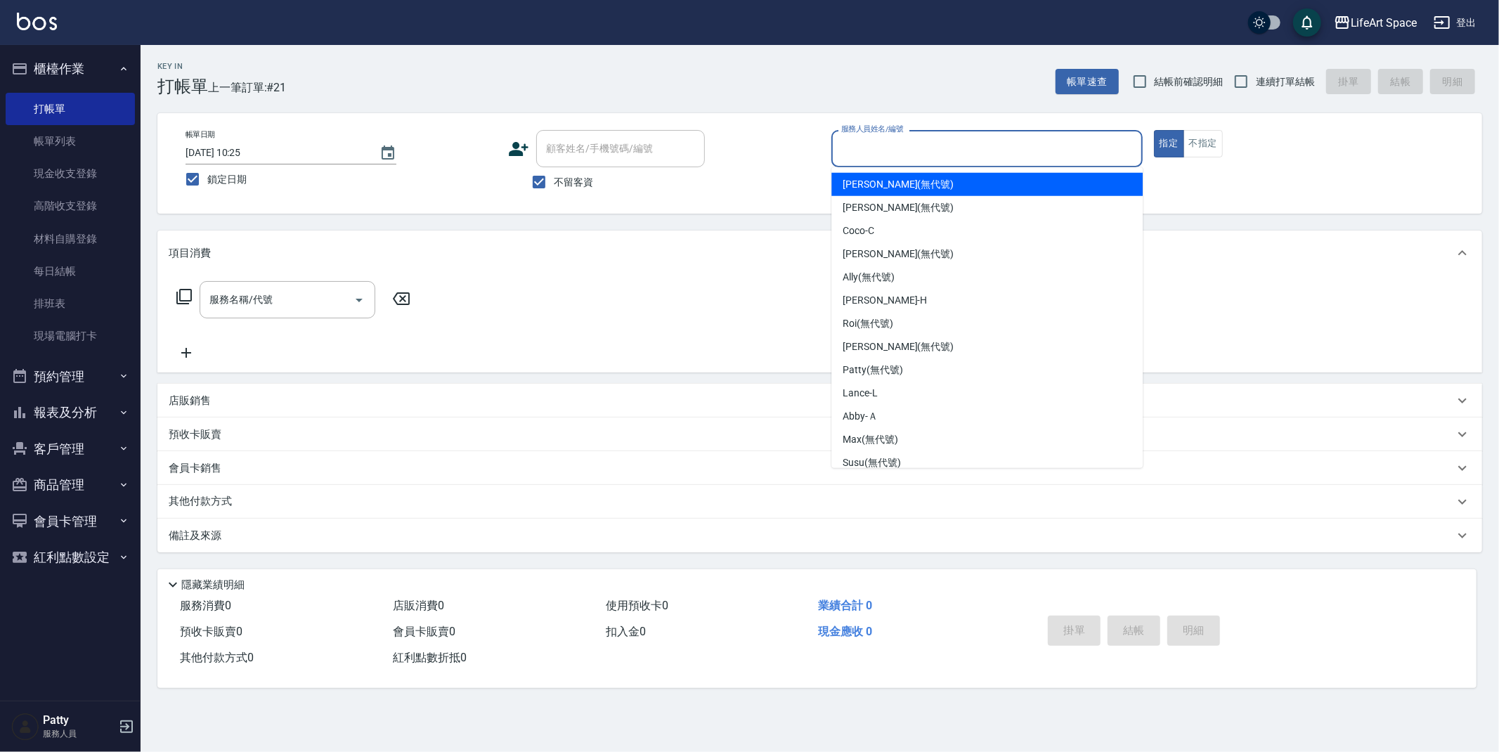
click at [900, 180] on span "[PERSON_NAME] (無代號)" at bounding box center [898, 184] width 111 height 15
type input "[PERSON_NAME](無代號)"
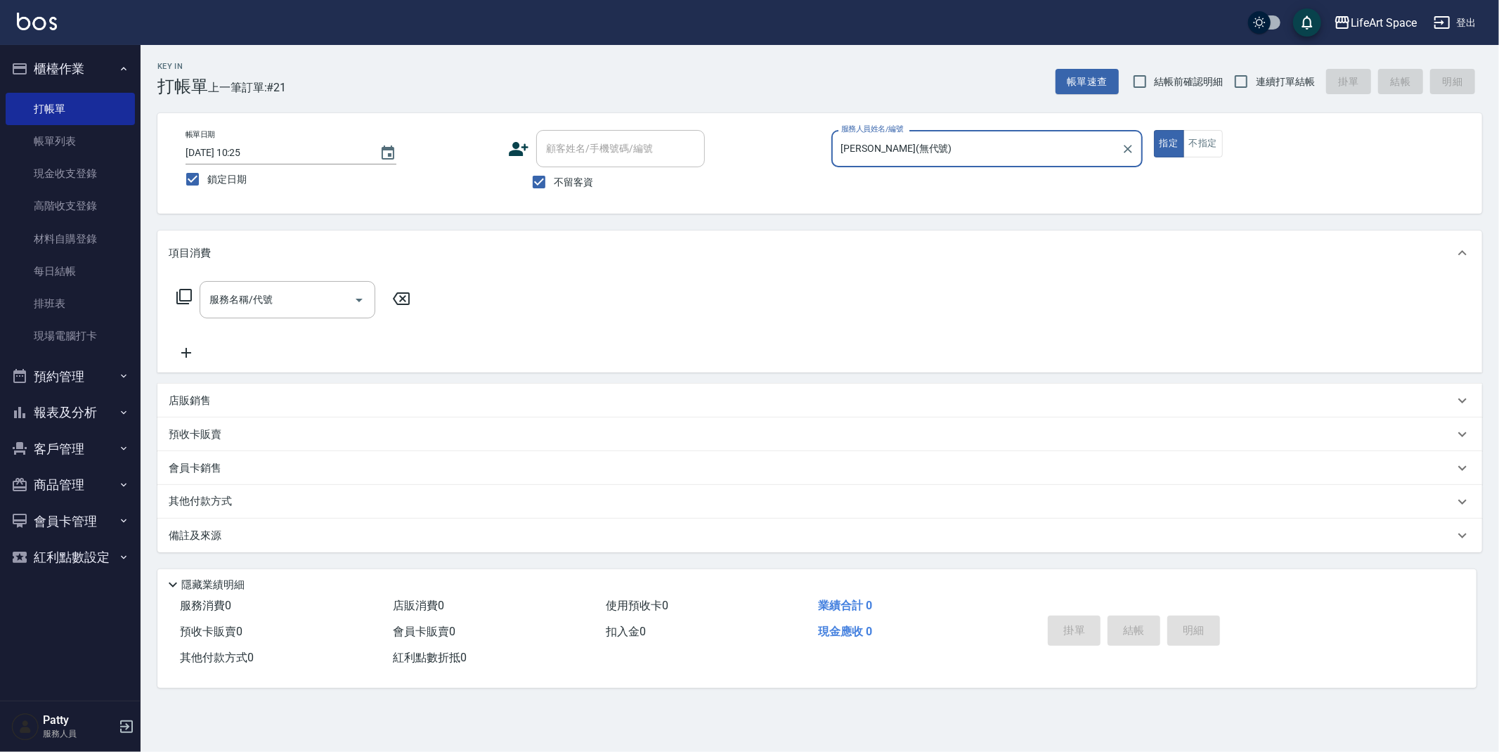
click at [266, 303] on input "服務名稱/代號" at bounding box center [277, 300] width 142 height 25
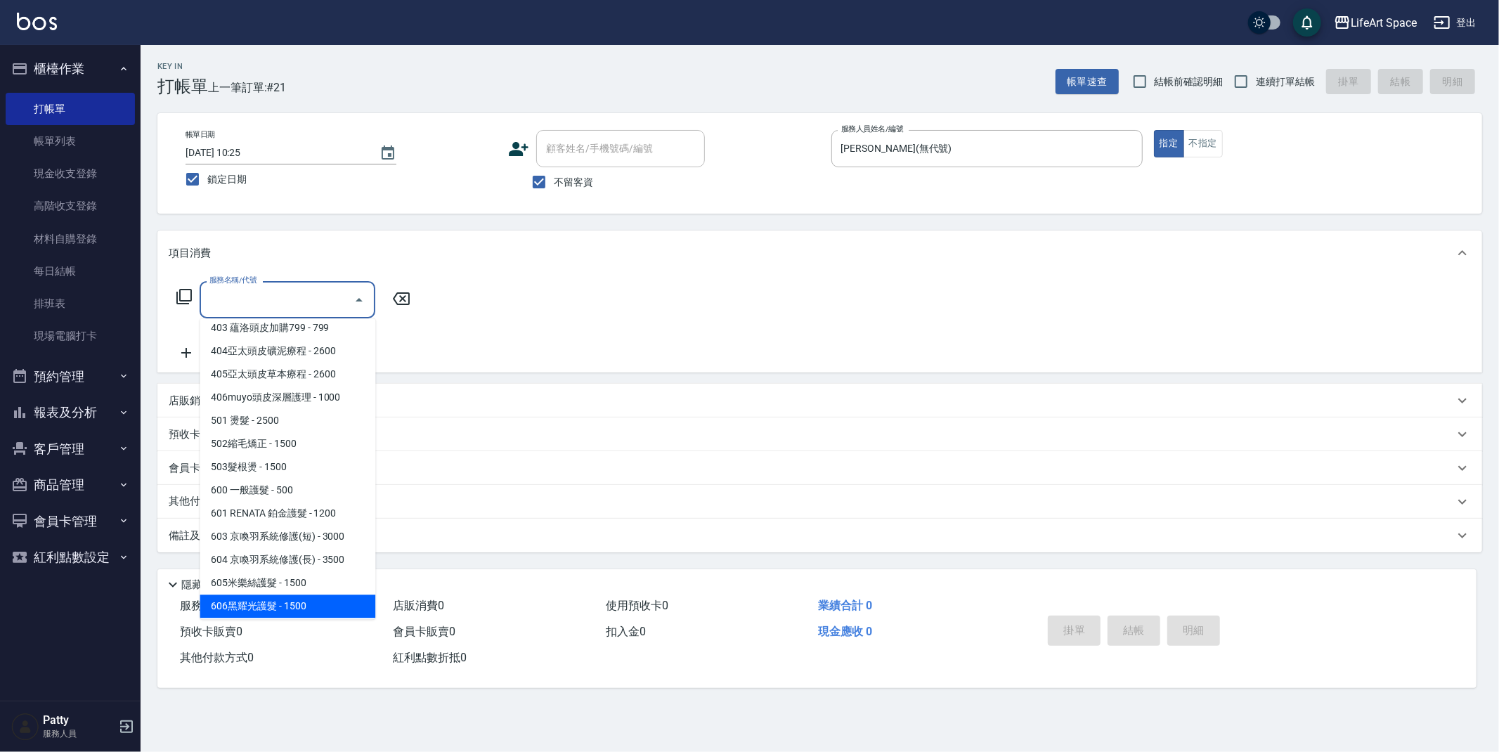
scroll to position [220, 0]
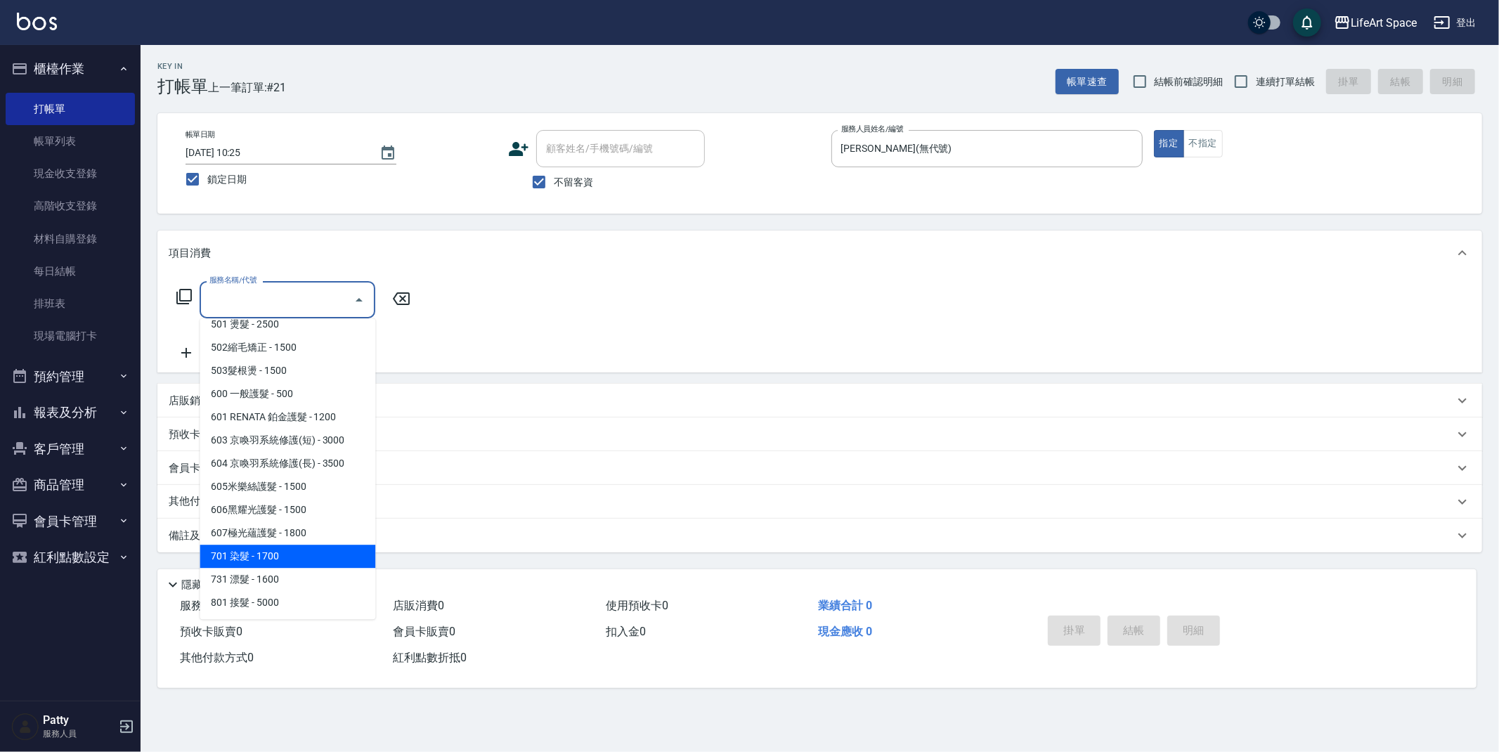
click at [288, 559] on span "701 染髮 - 1700" at bounding box center [288, 556] width 176 height 23
type input "701 染髮(701)"
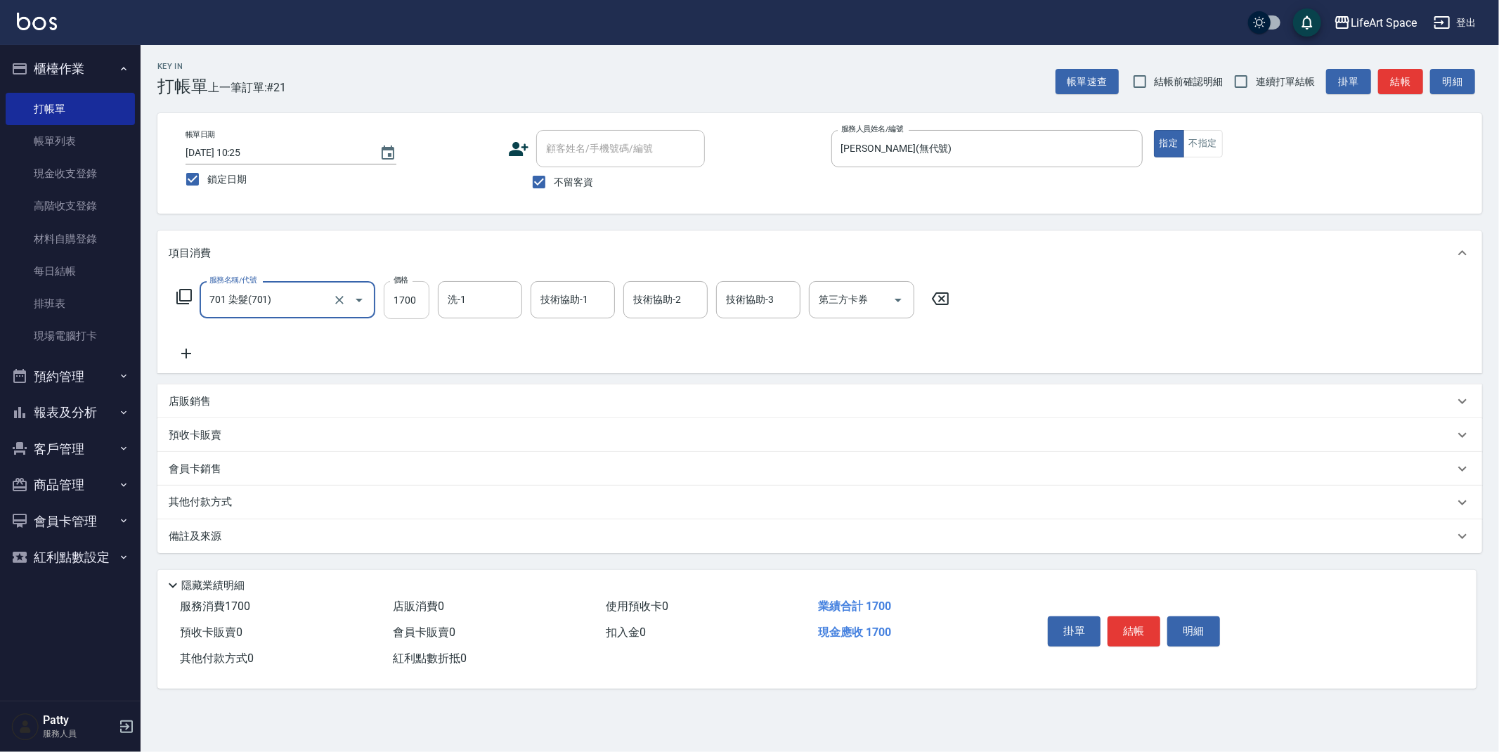
click at [421, 301] on input "1700" at bounding box center [407, 300] width 46 height 38
type input "2450"
click at [491, 302] on input "洗-1" at bounding box center [480, 300] width 72 height 25
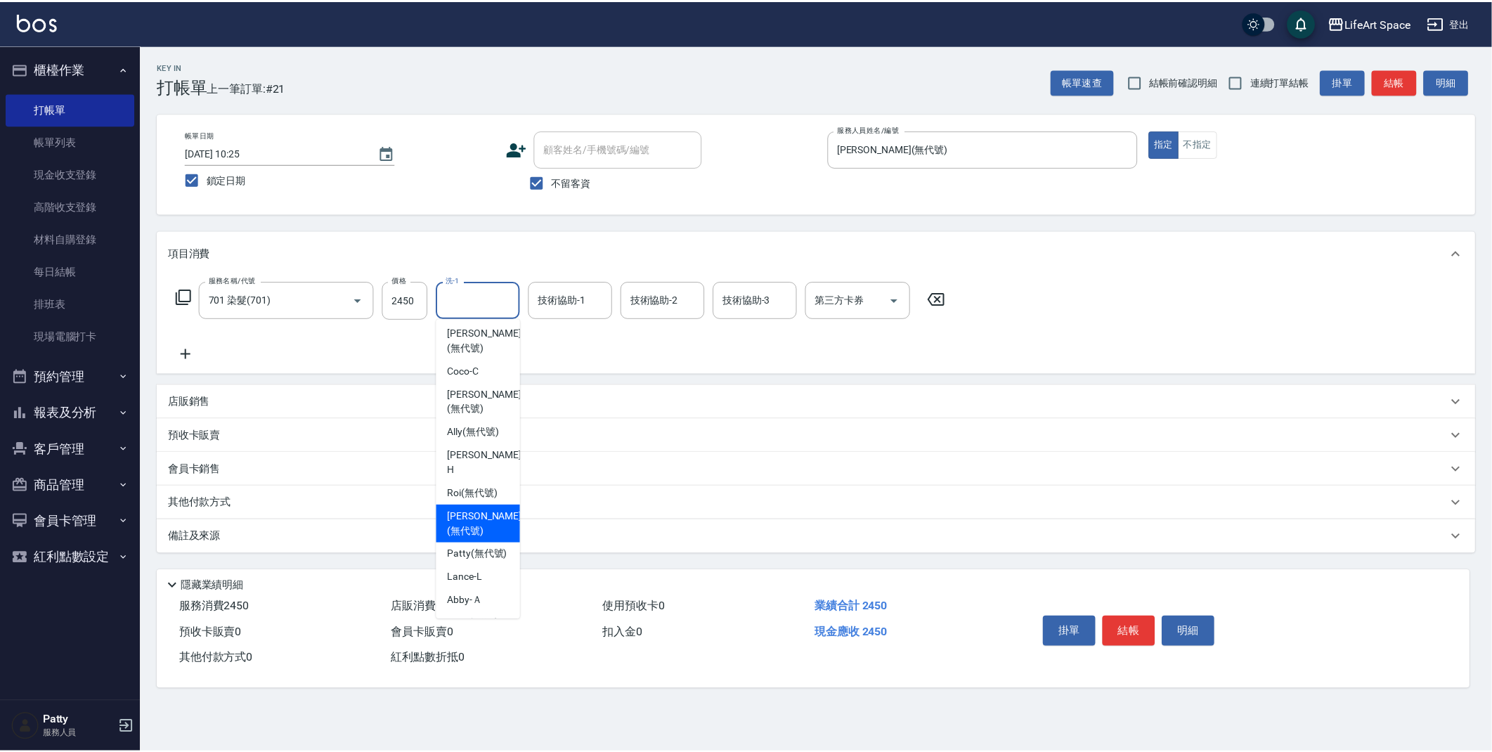
scroll to position [0, 0]
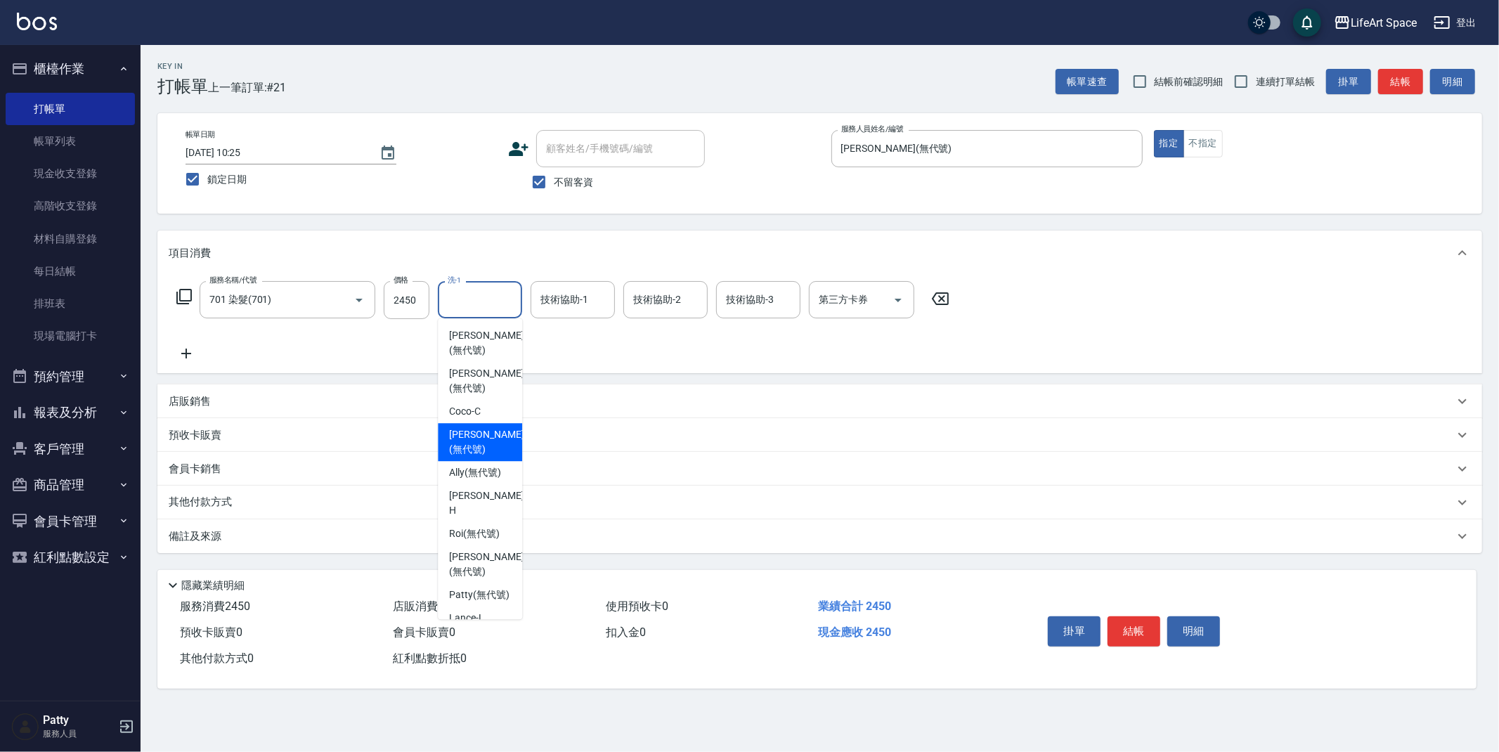
drag, startPoint x: 464, startPoint y: 434, endPoint x: 529, endPoint y: 342, distance: 113.5
click at [464, 434] on span "[PERSON_NAME] (無代號)" at bounding box center [486, 442] width 75 height 30
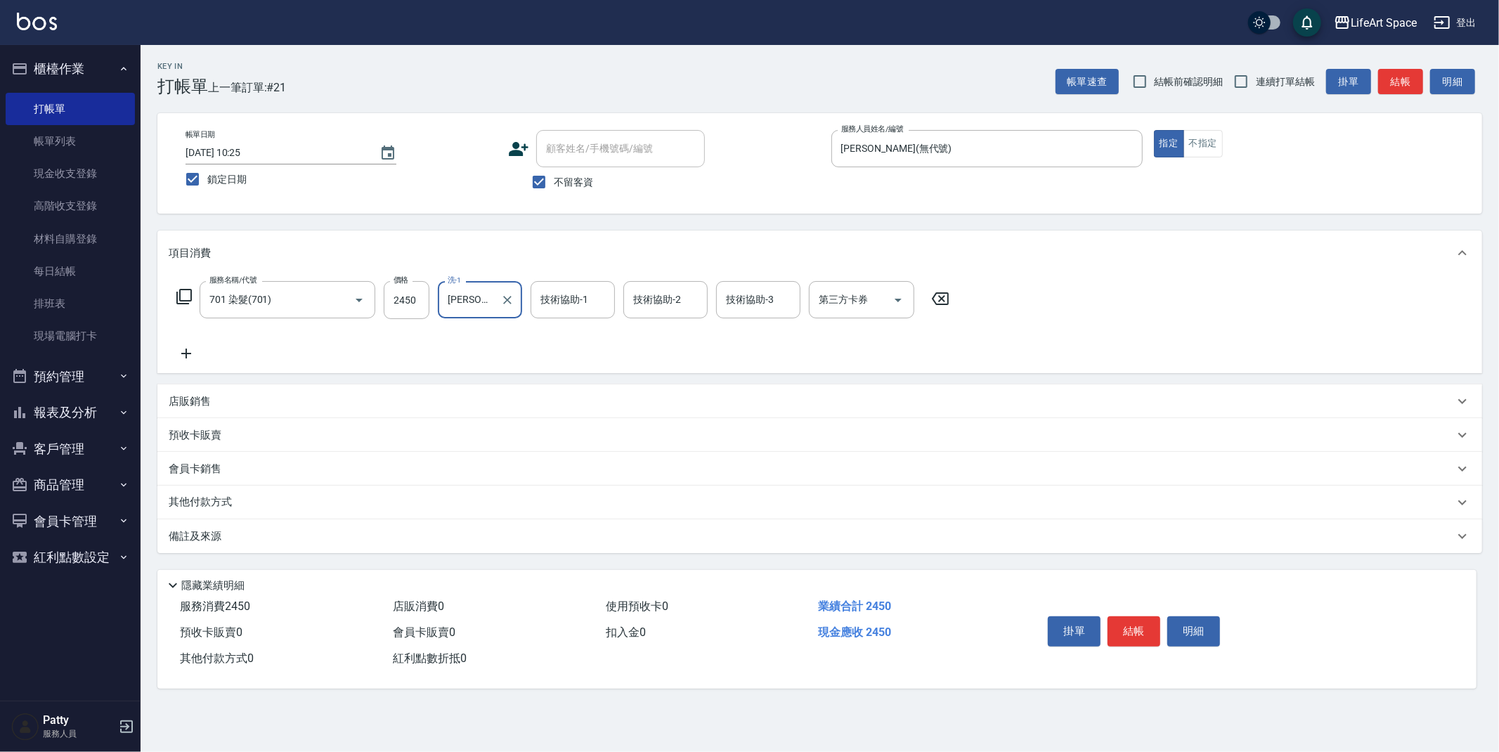
type input "[PERSON_NAME](無代號)"
click at [567, 300] on div "技術協助-1 技術協助-1" at bounding box center [573, 299] width 84 height 37
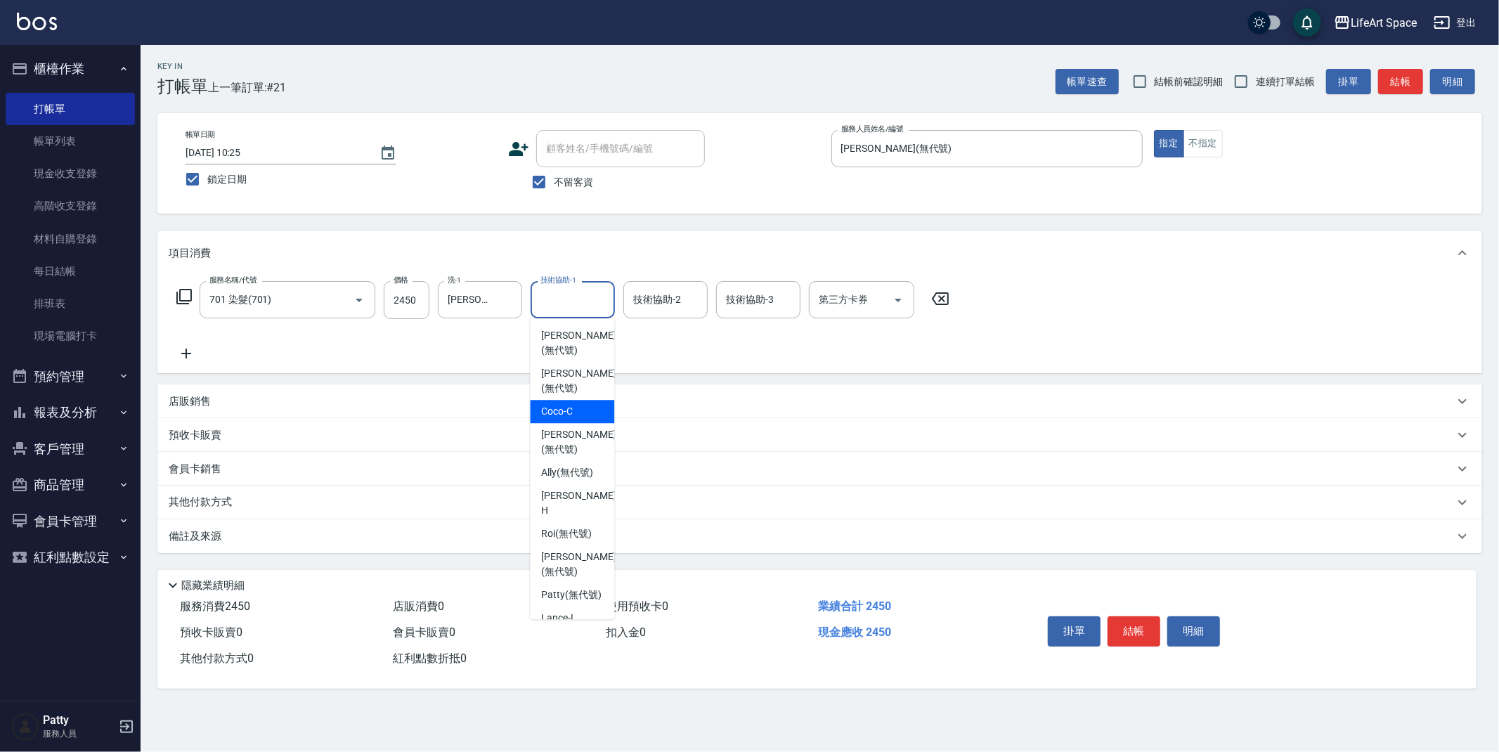
click at [565, 422] on div "Coco -C" at bounding box center [572, 411] width 84 height 23
type input "Coco-C"
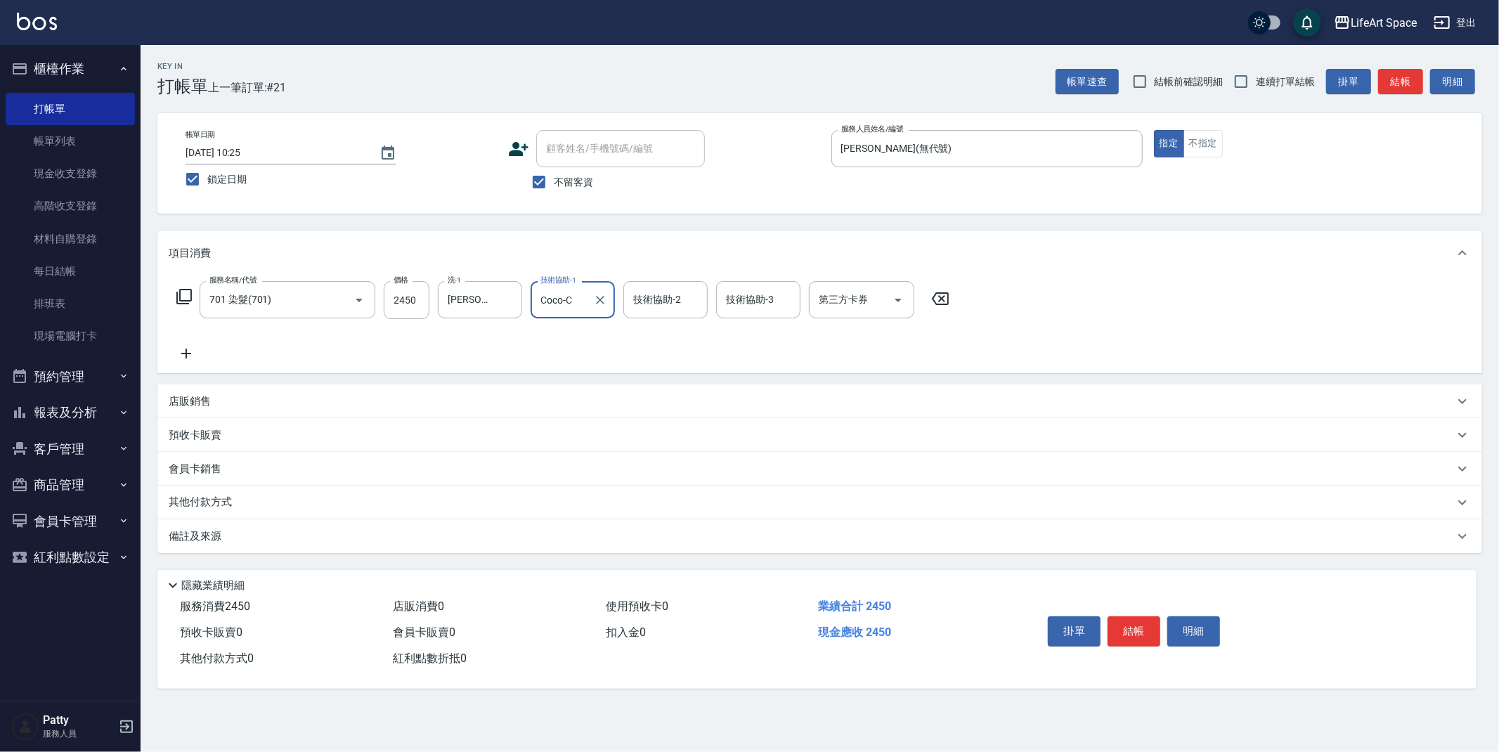
click at [592, 308] on div at bounding box center [600, 299] width 18 height 37
drag, startPoint x: 600, startPoint y: 300, endPoint x: 583, endPoint y: 302, distance: 17.0
click at [601, 300] on icon "Clear" at bounding box center [600, 300] width 8 height 8
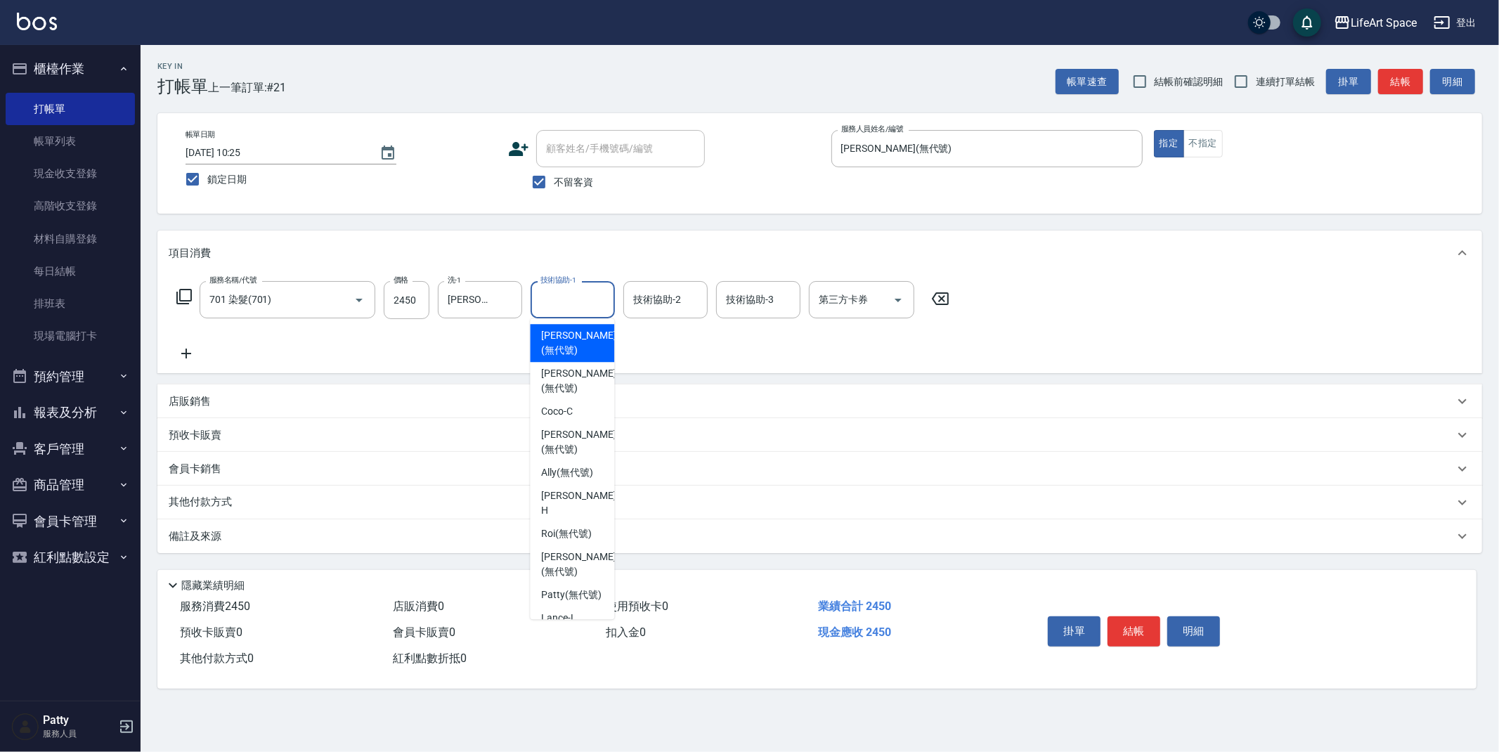
click at [574, 298] on input "技術協助-1" at bounding box center [573, 300] width 72 height 25
click at [563, 443] on div "[PERSON_NAME] (無代號)" at bounding box center [572, 442] width 84 height 38
type input "[PERSON_NAME](無代號)"
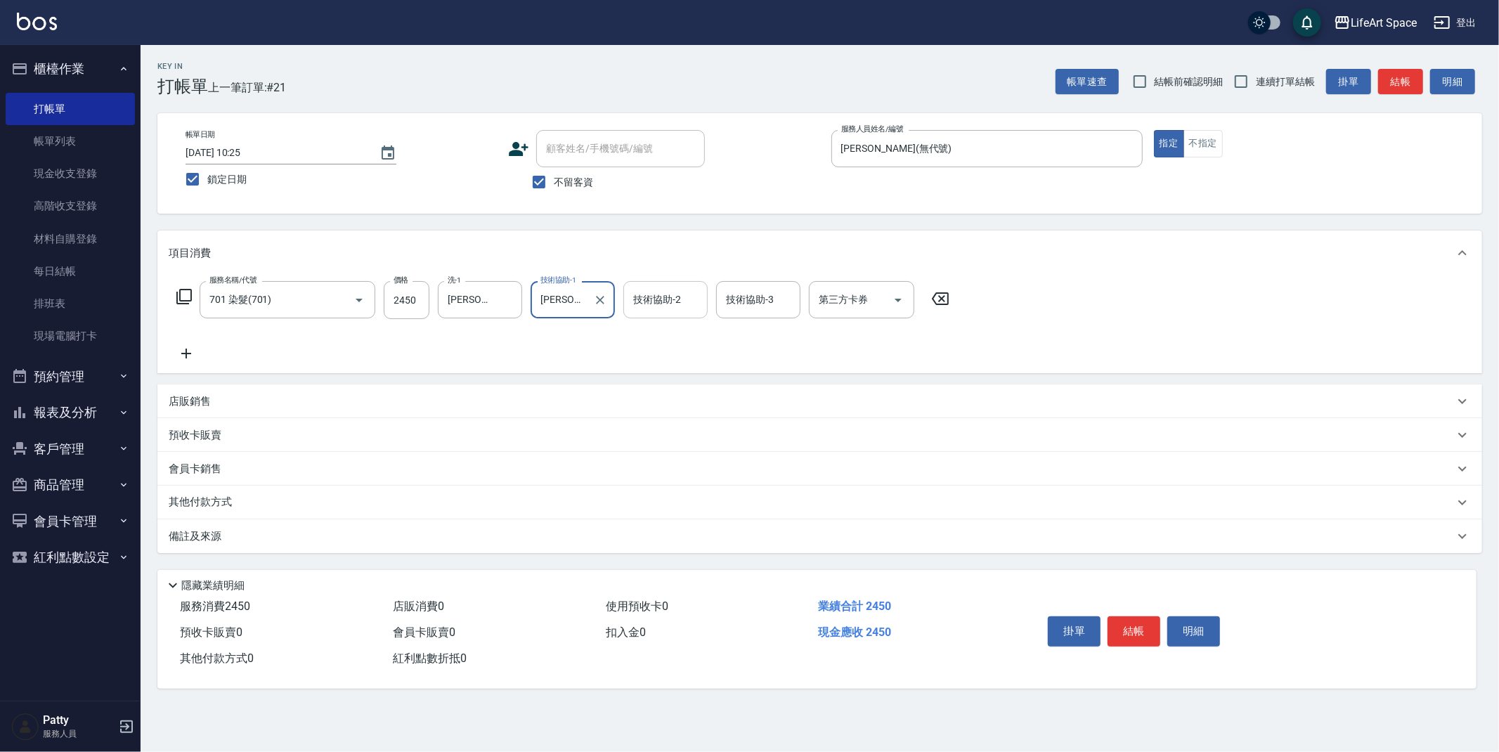
drag, startPoint x: 646, startPoint y: 306, endPoint x: 645, endPoint y: 317, distance: 11.3
click at [646, 306] on div "技術協助-2 技術協助-2" at bounding box center [666, 299] width 84 height 37
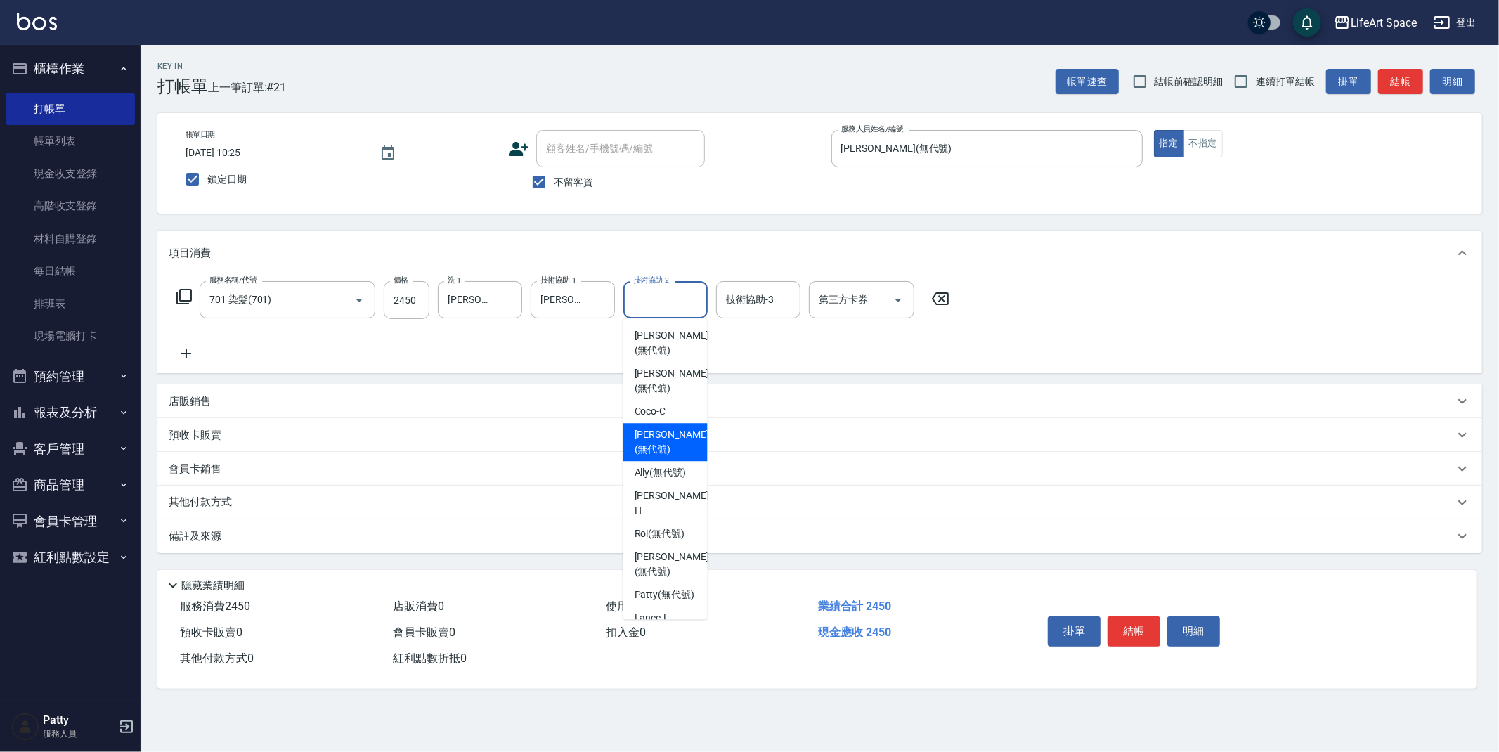
click at [651, 434] on span "[PERSON_NAME] (無代號)" at bounding box center [672, 442] width 75 height 30
type input "[PERSON_NAME](無代號)"
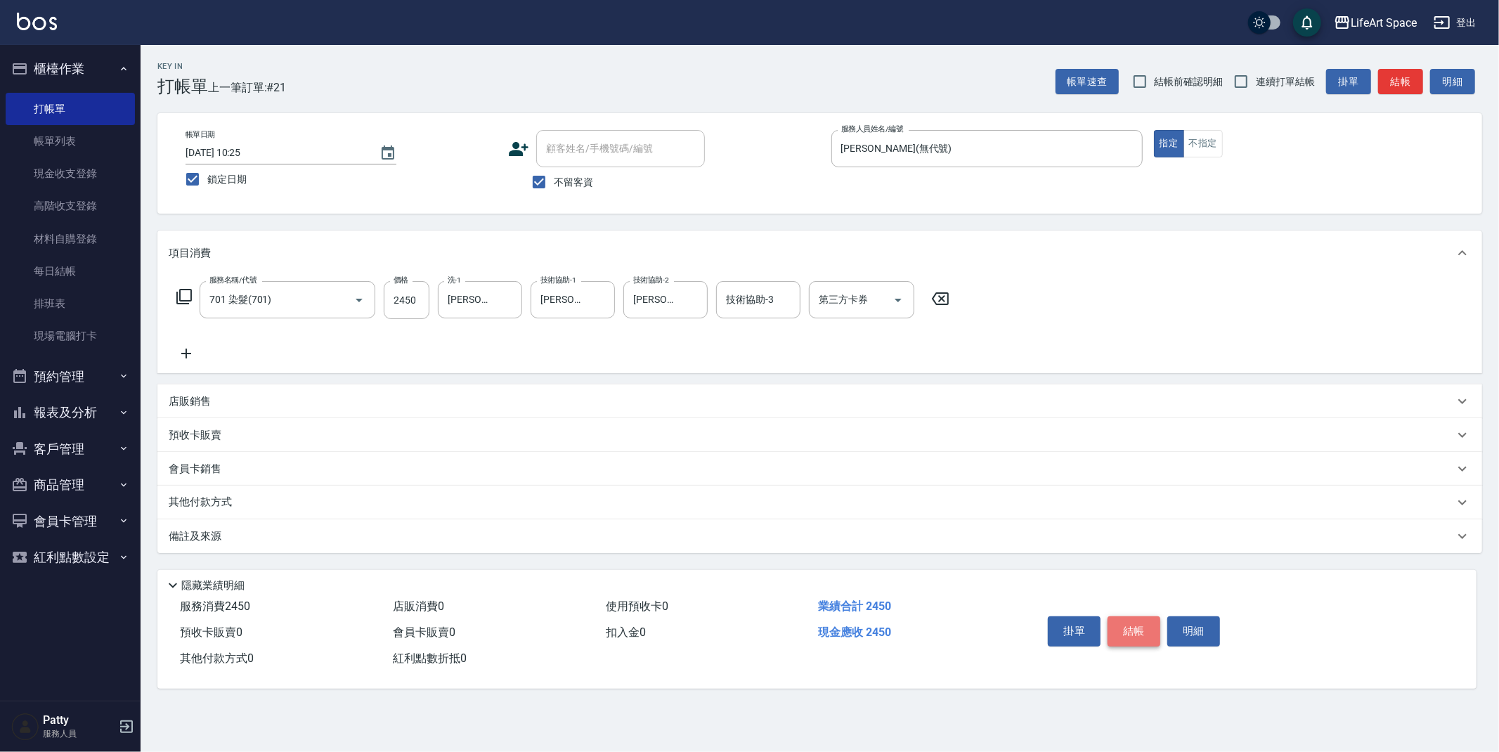
click at [1126, 631] on button "結帳" at bounding box center [1134, 632] width 53 height 30
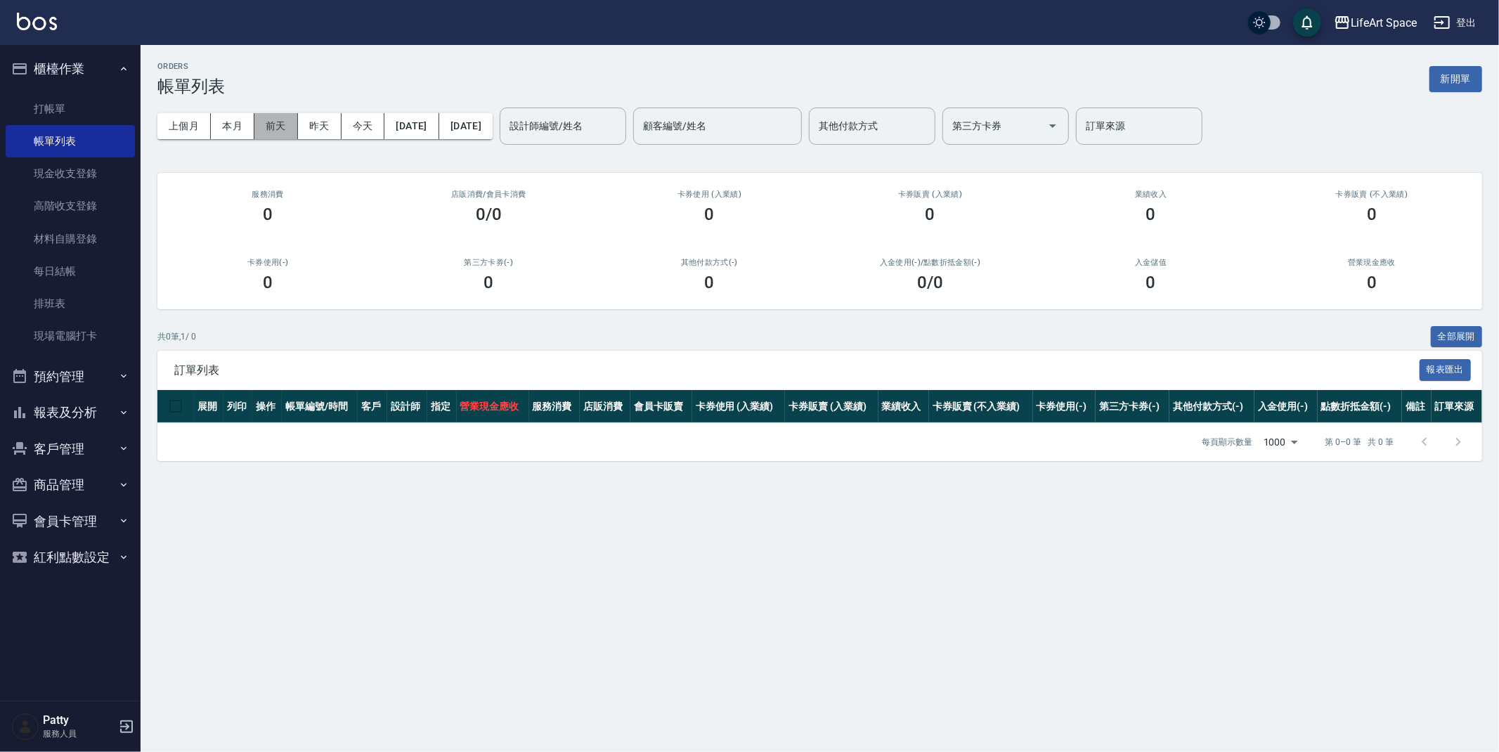
click at [292, 127] on button "前天" at bounding box center [276, 126] width 44 height 26
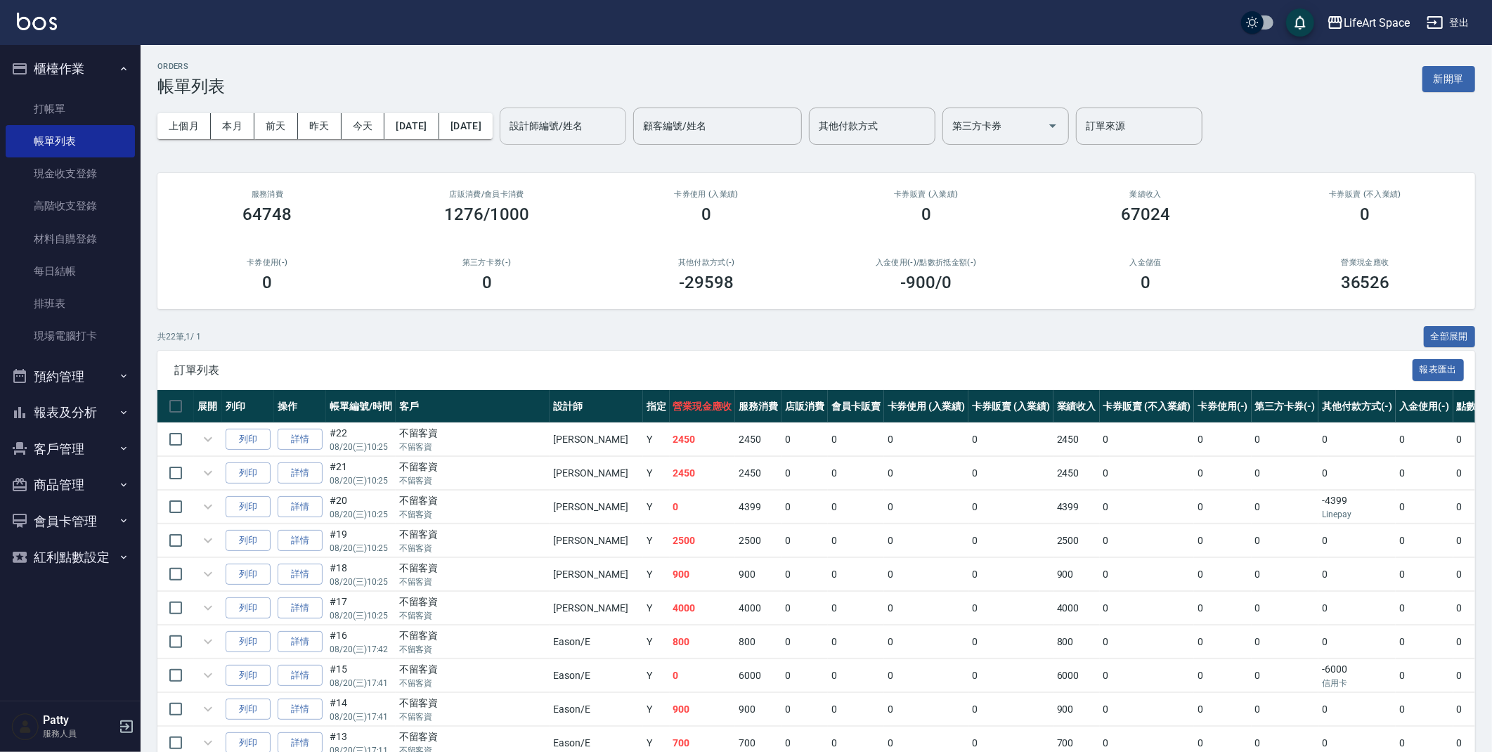
click at [617, 123] on div "設計師編號/姓名 設計師編號/姓名" at bounding box center [563, 126] width 127 height 37
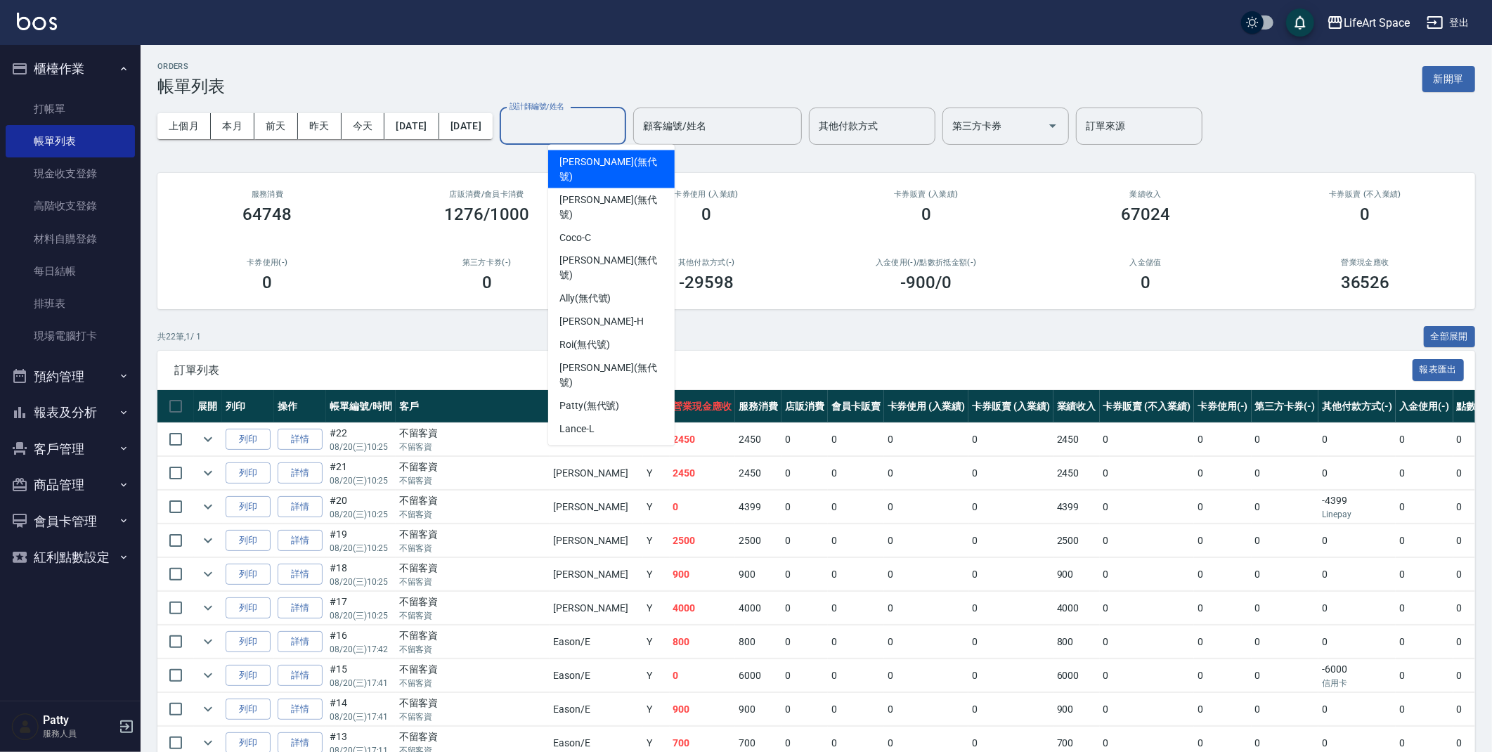
click at [588, 165] on span "[PERSON_NAME] (無代號)" at bounding box center [612, 170] width 104 height 30
type input "[PERSON_NAME](無代號)"
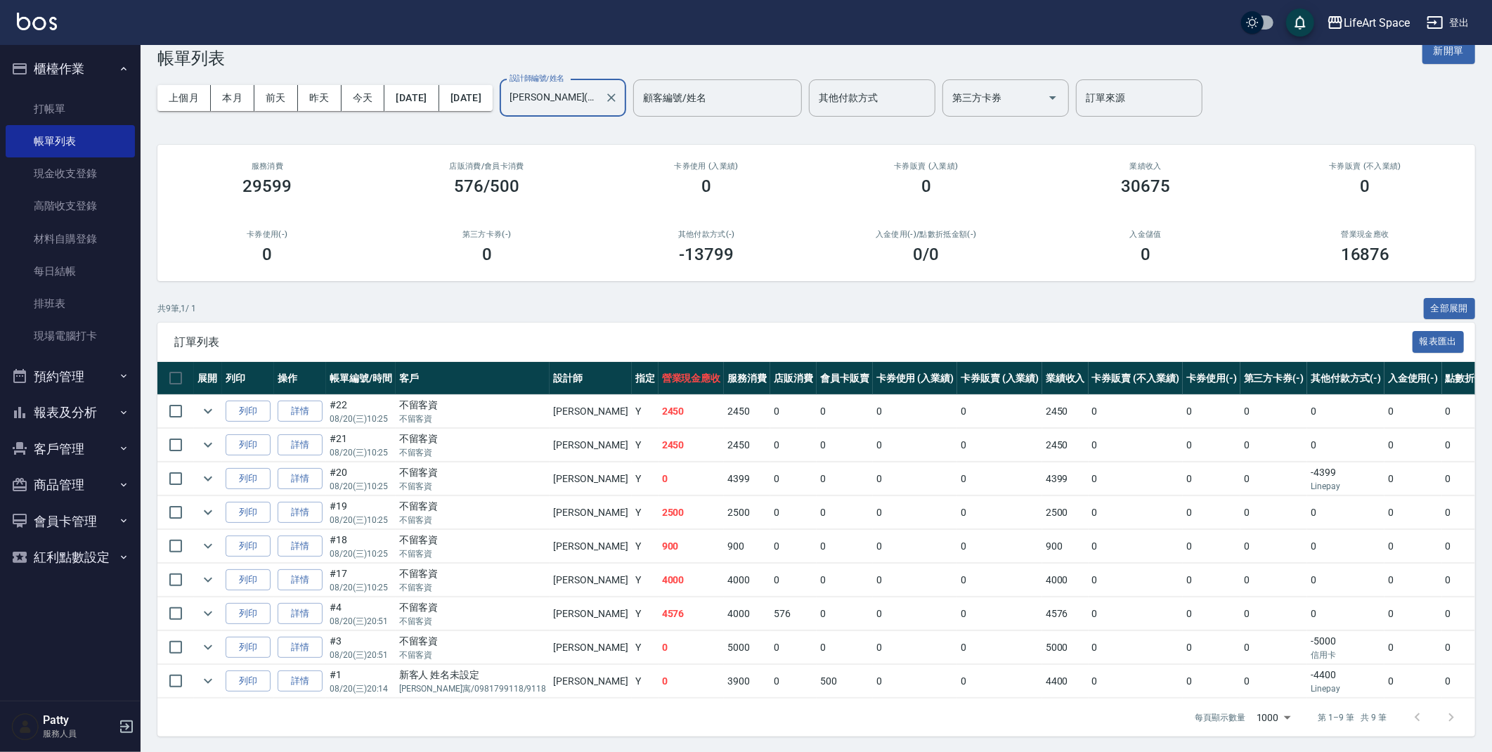
scroll to position [42, 0]
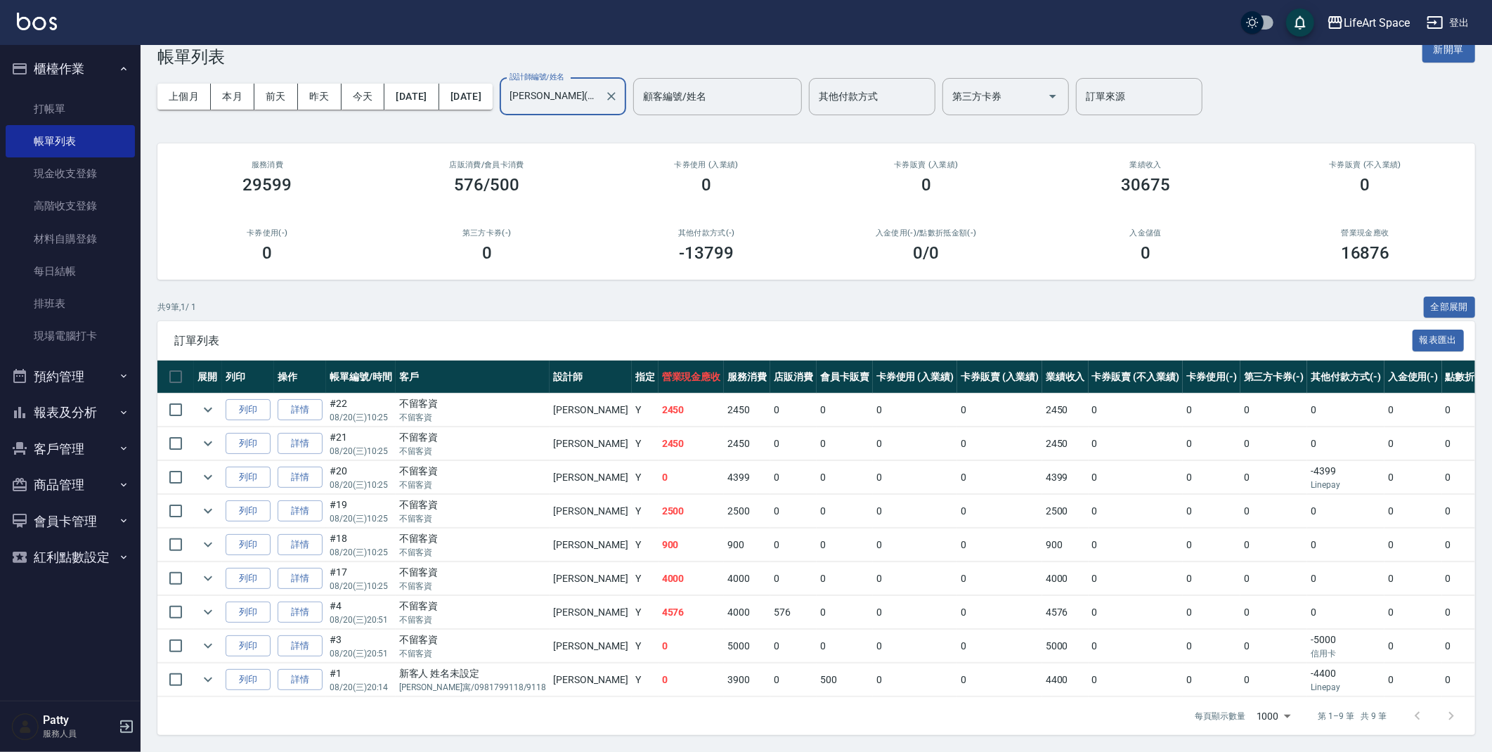
click at [320, 568] on link "詳情" at bounding box center [300, 579] width 45 height 22
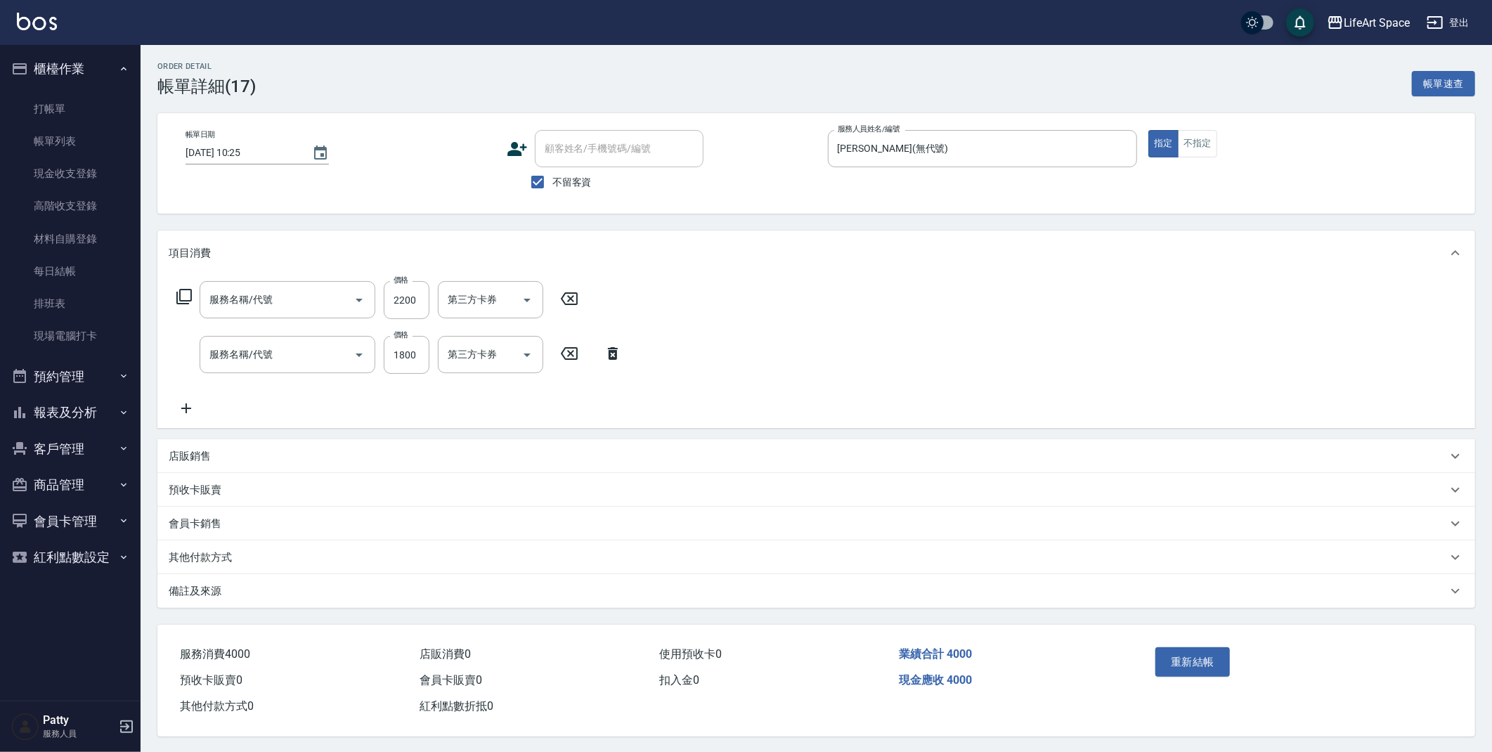
type input "[DATE] 10:25"
checkbox input "true"
type input "[PERSON_NAME](無代號)"
type input "607極光蘊護髮(607)"
type input "701 染髮(701)"
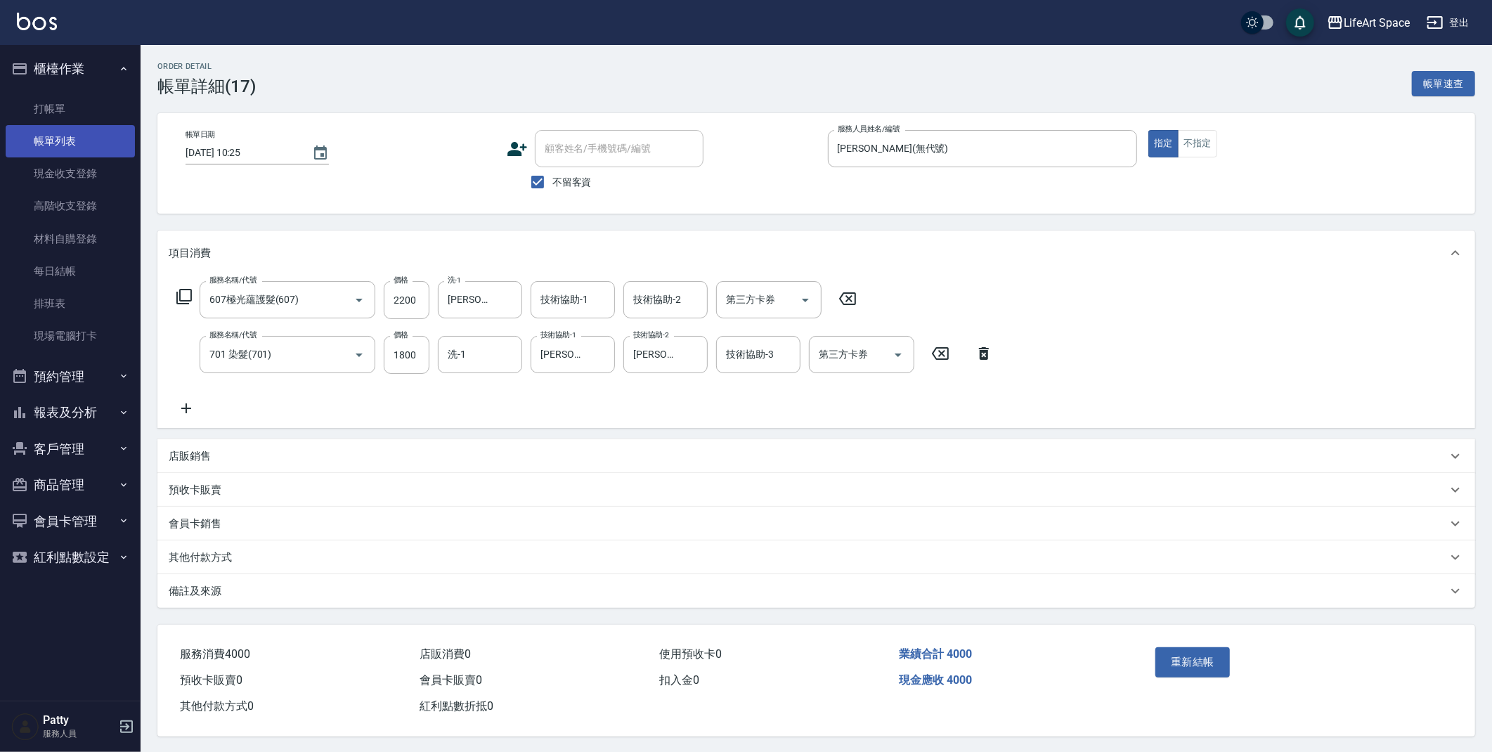
click at [65, 144] on link "帳單列表" at bounding box center [70, 141] width 129 height 32
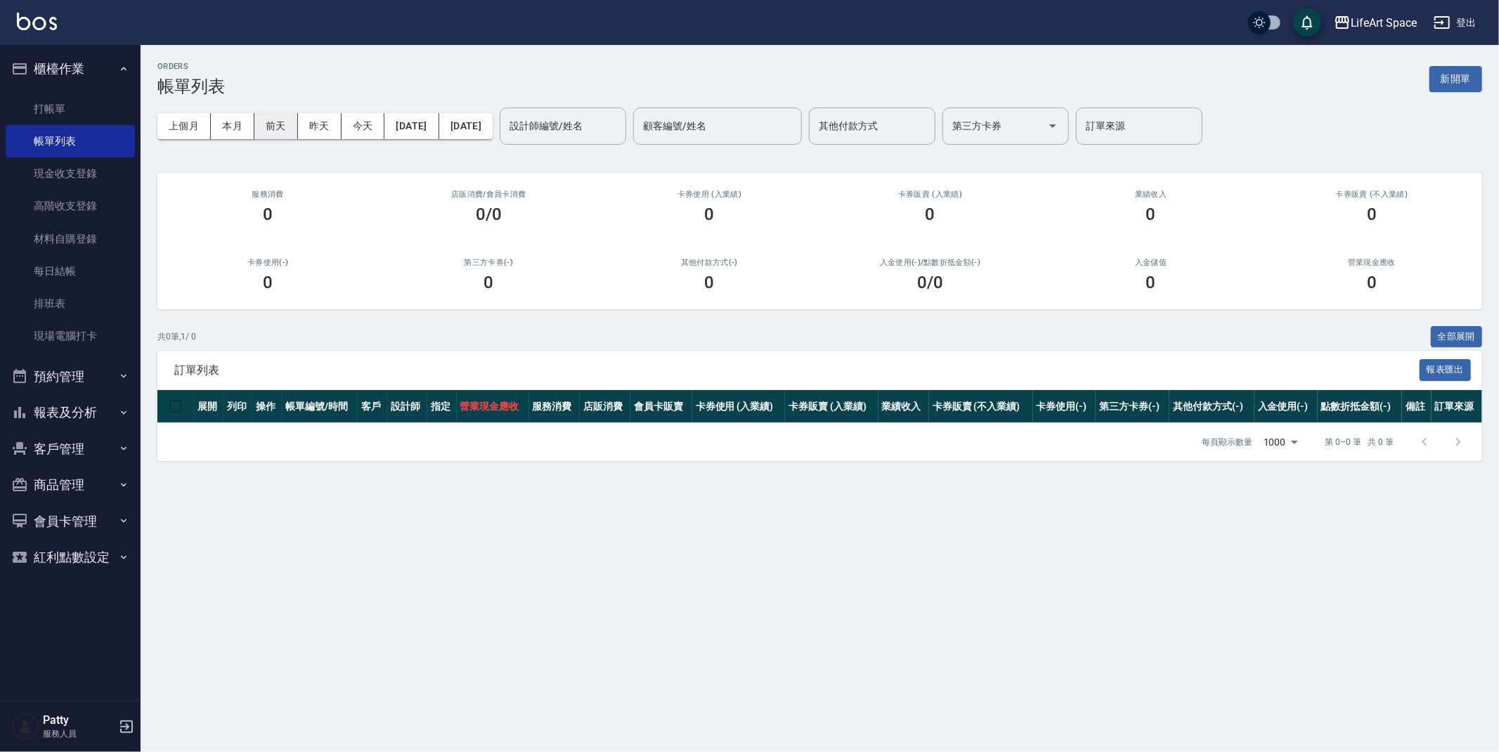
click at [271, 123] on button "前天" at bounding box center [276, 126] width 44 height 26
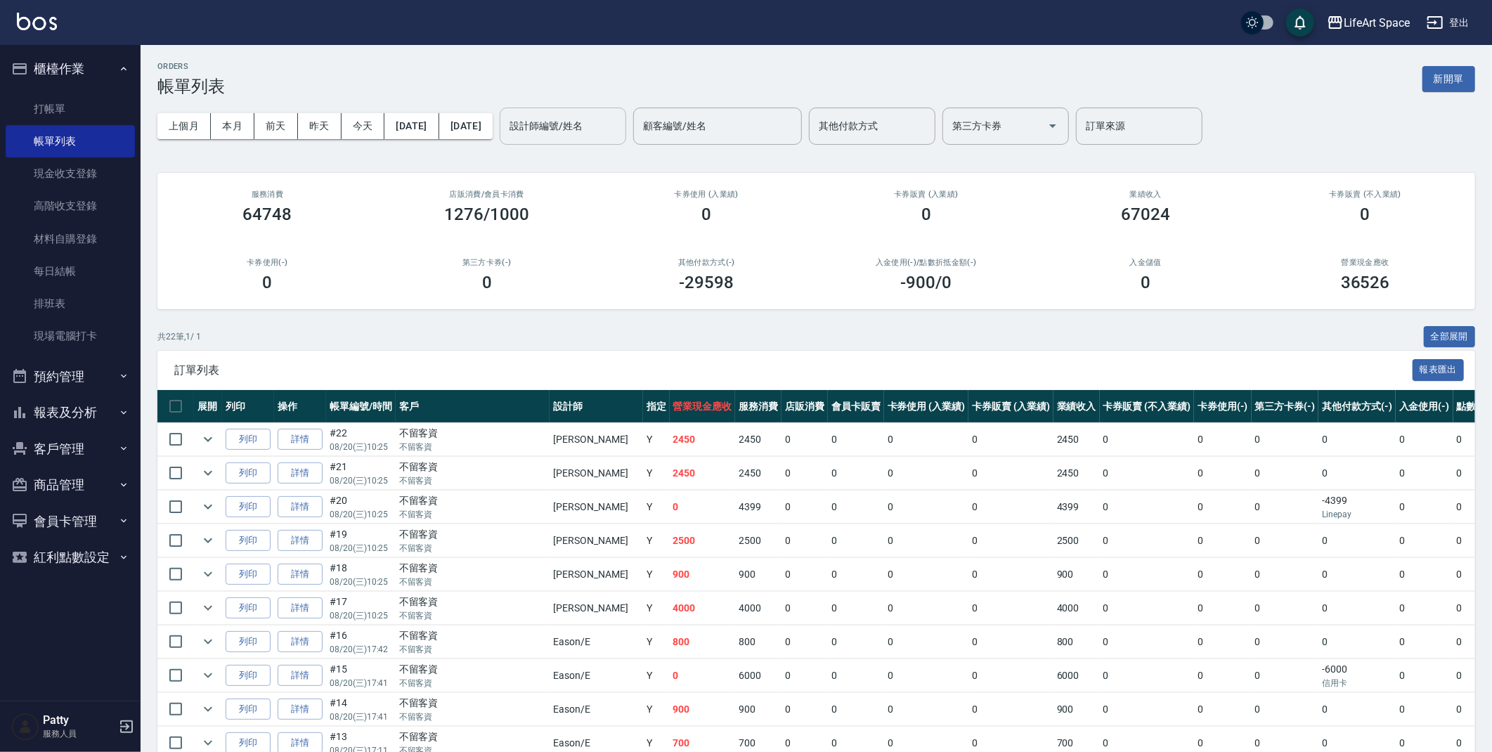
click at [594, 131] on input "設計師編號/姓名" at bounding box center [563, 126] width 114 height 25
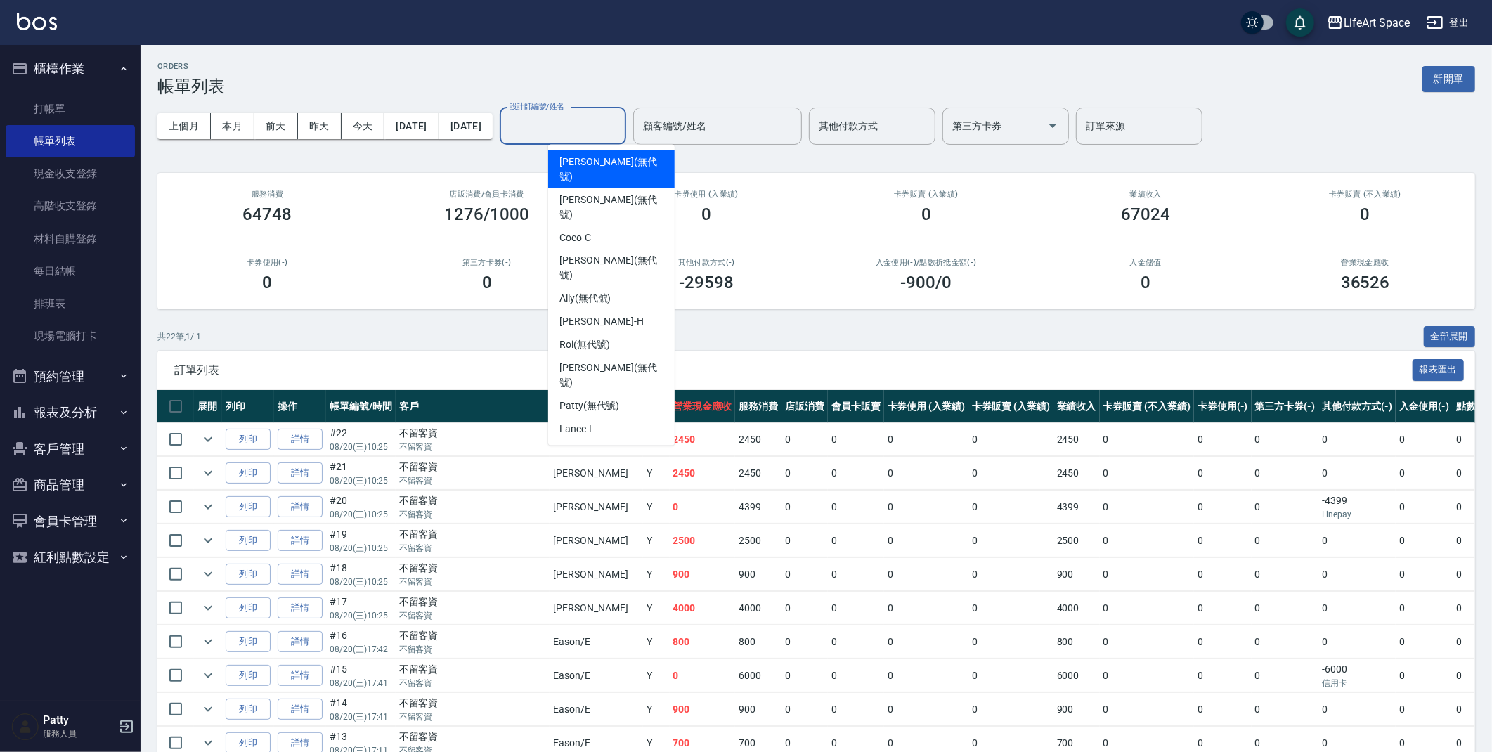
click at [605, 166] on span "[PERSON_NAME] (無代號)" at bounding box center [612, 170] width 104 height 30
type input "[PERSON_NAME](無代號)"
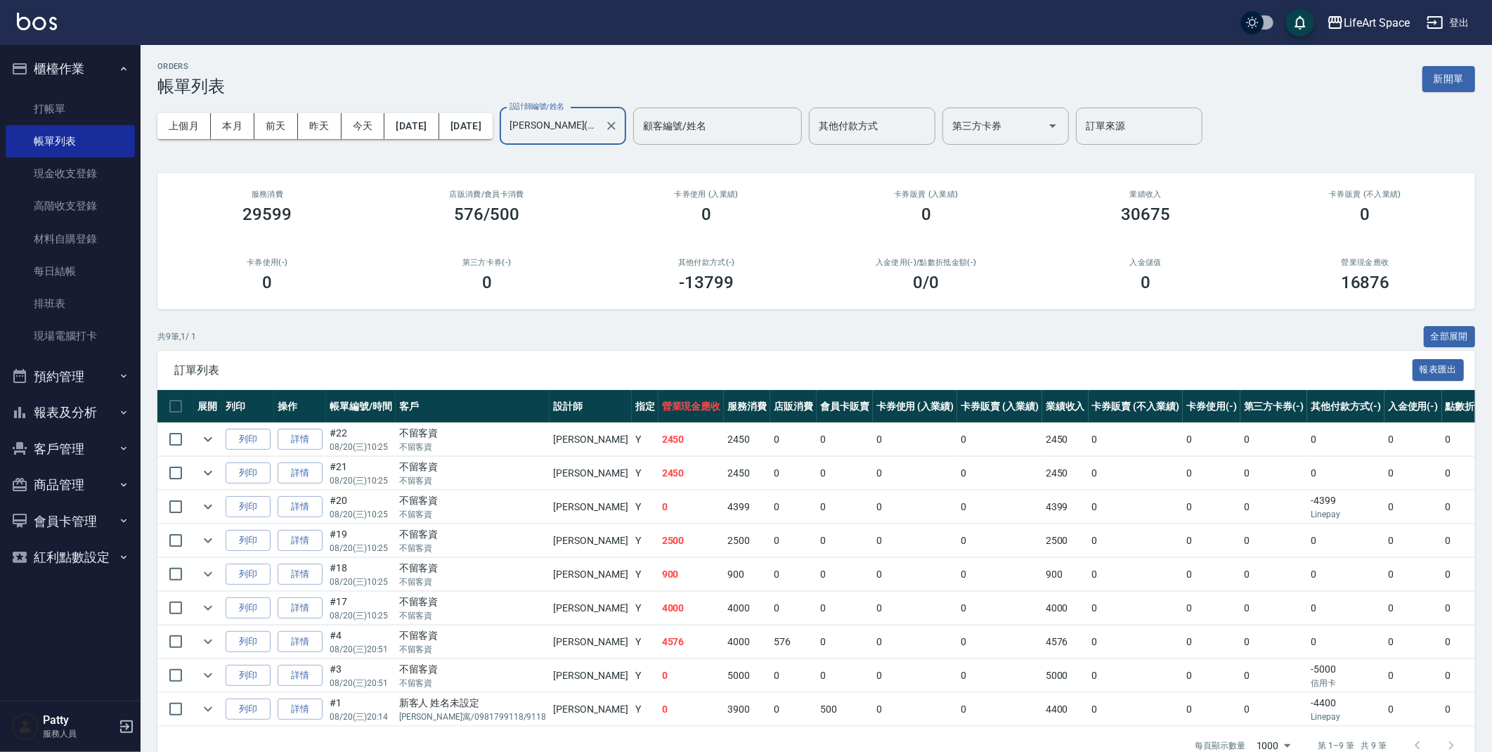
scroll to position [3, 0]
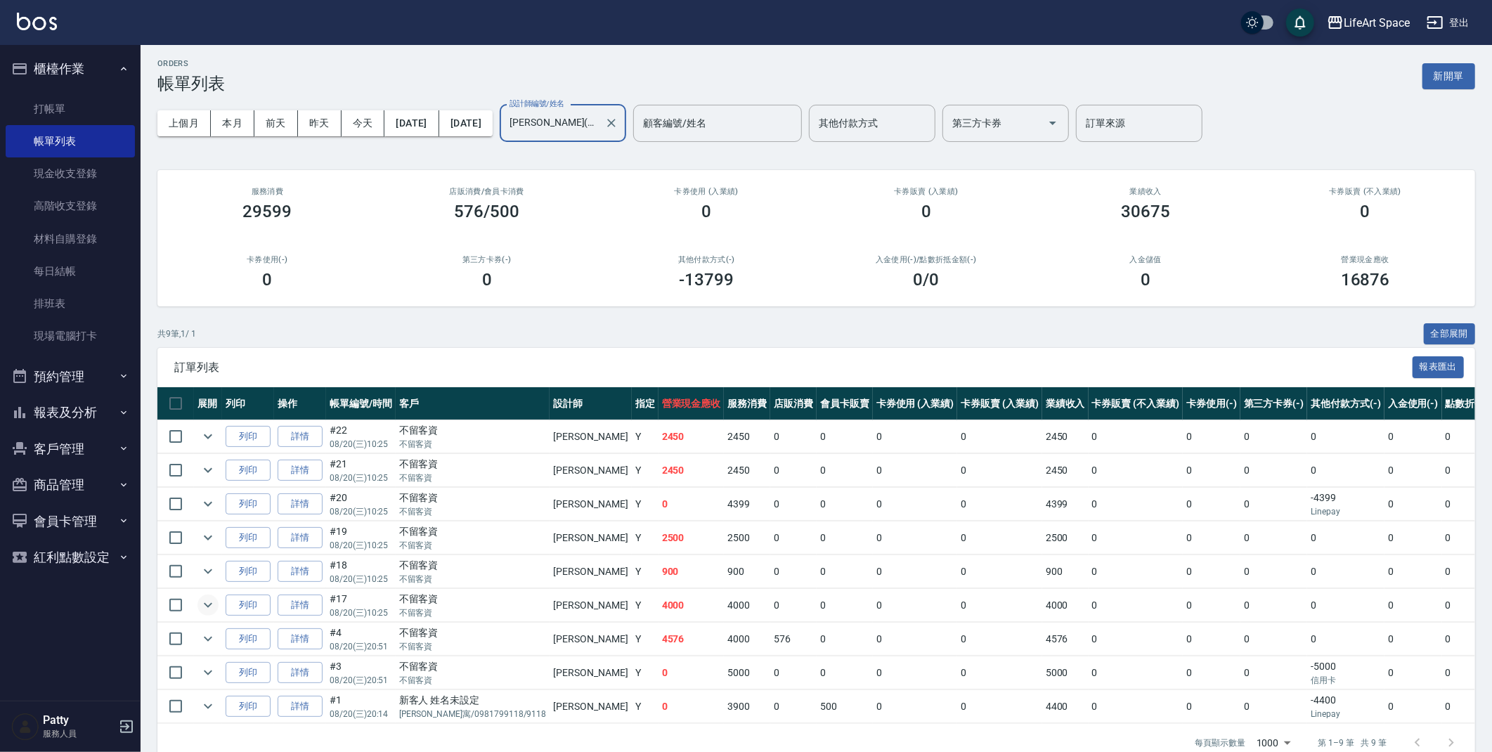
click at [214, 606] on icon "expand row" at bounding box center [208, 605] width 17 height 17
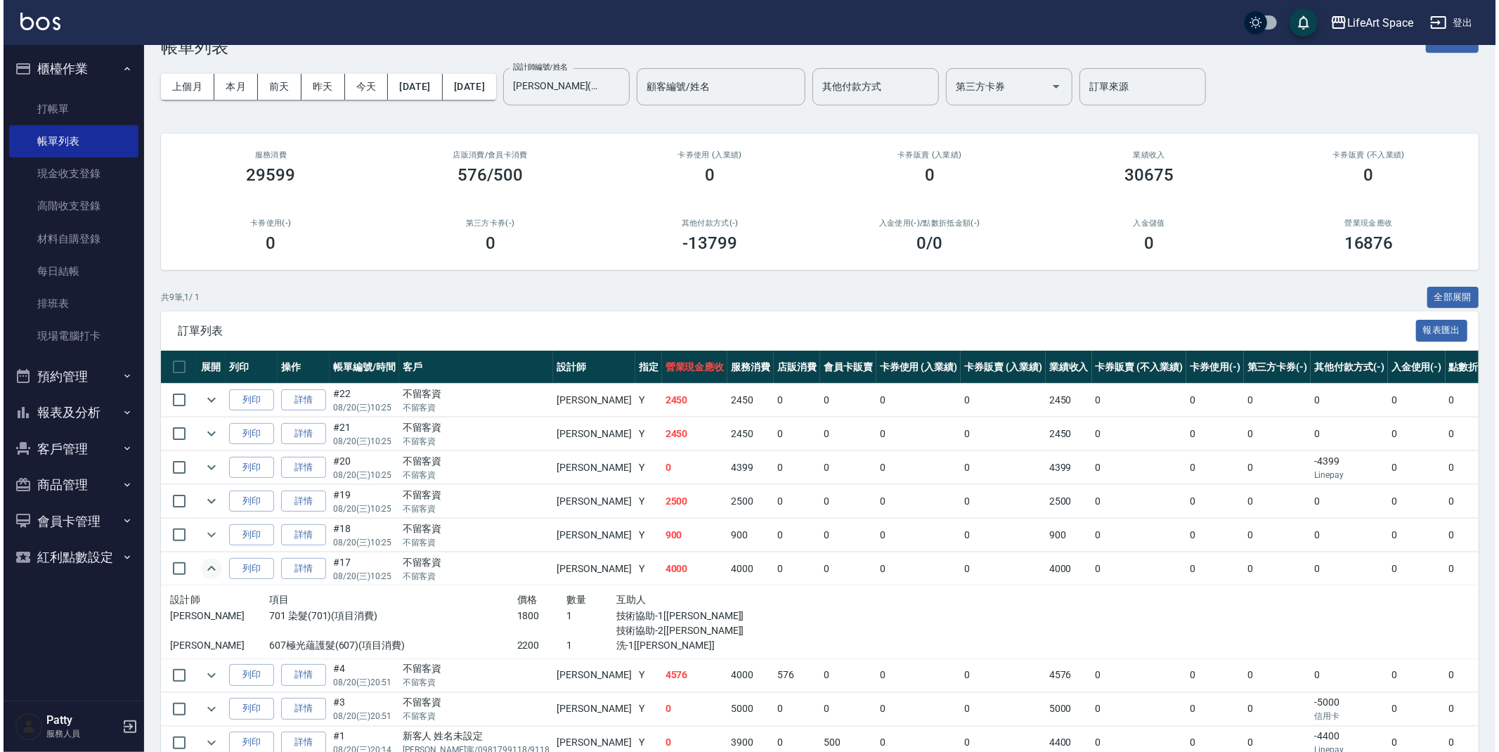
scroll to position [64, 0]
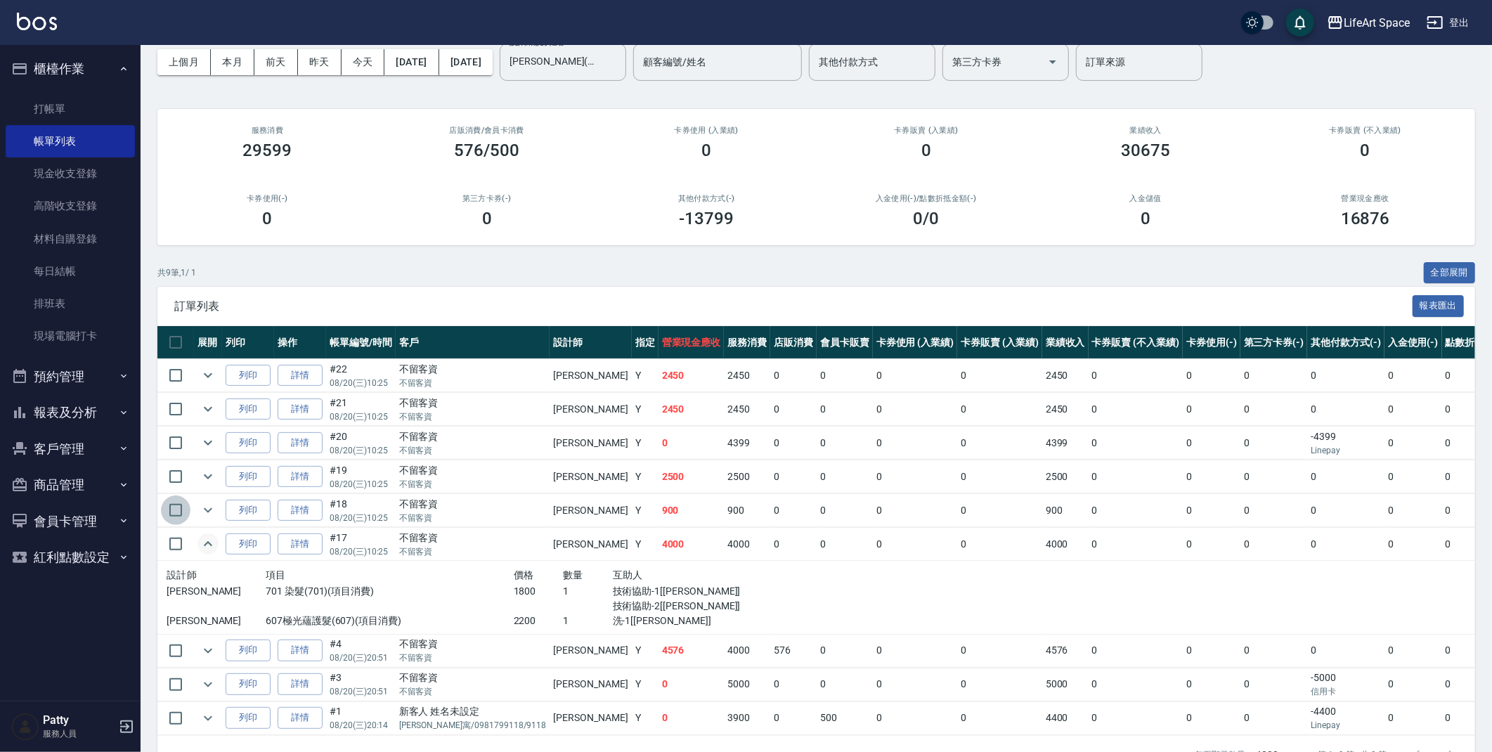
click at [176, 510] on input "checkbox" at bounding box center [176, 511] width 30 height 30
checkbox input "true"
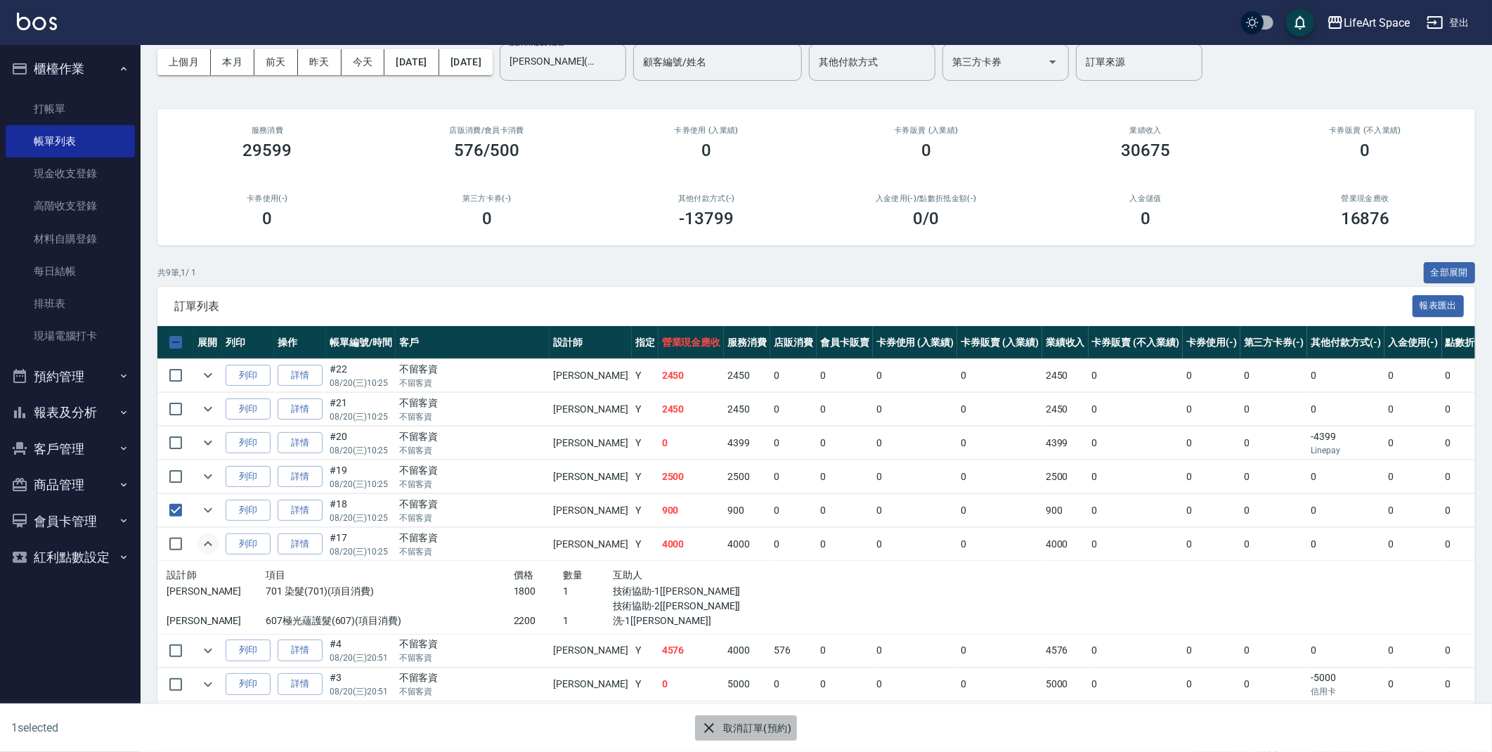
click at [709, 729] on icon "button" at bounding box center [709, 728] width 17 height 17
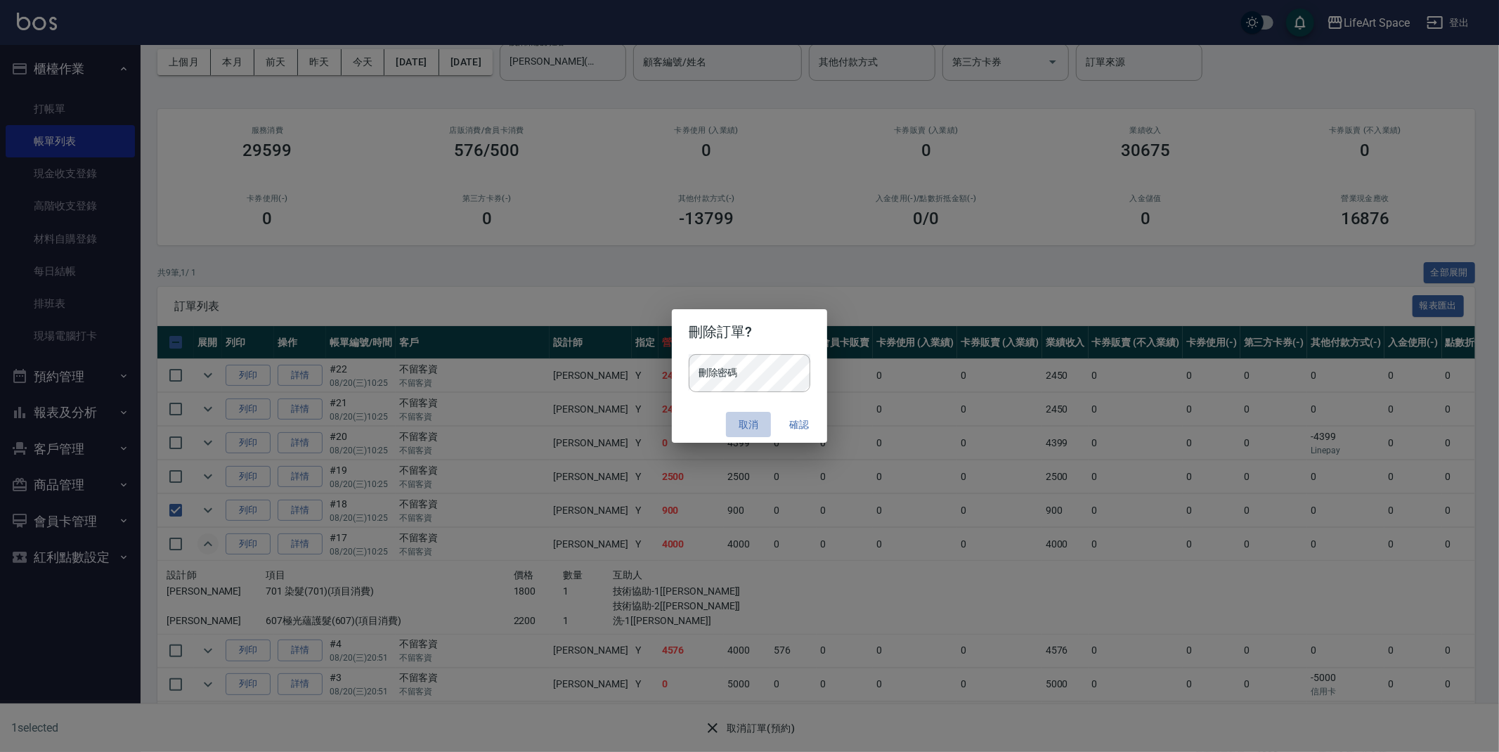
click at [754, 427] on button "取消" at bounding box center [748, 425] width 45 height 26
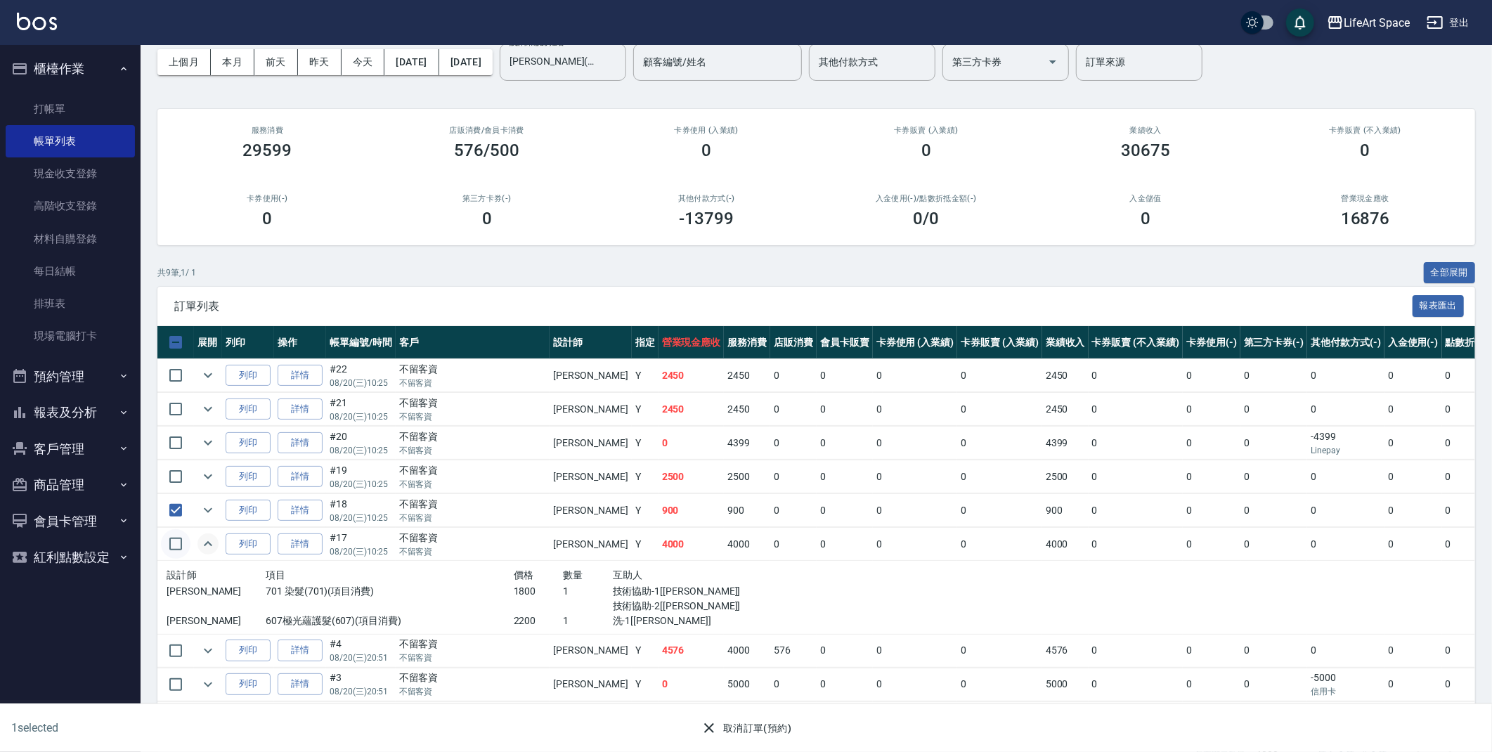
click at [174, 546] on input "checkbox" at bounding box center [176, 544] width 30 height 30
checkbox input "true"
click at [180, 501] on input "checkbox" at bounding box center [176, 511] width 30 height 30
checkbox input "false"
click at [180, 543] on input "checkbox" at bounding box center [176, 544] width 30 height 30
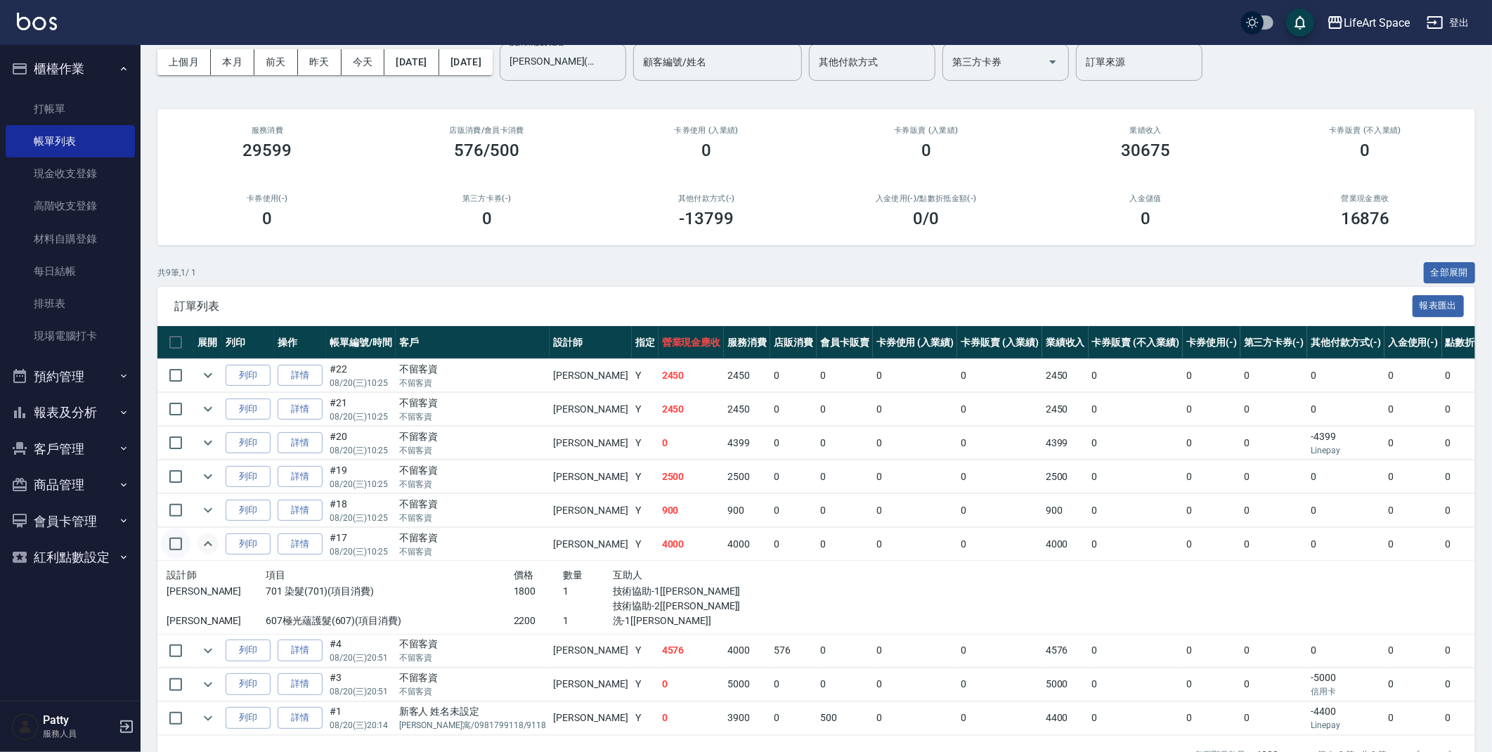
click at [180, 543] on input "checkbox" at bounding box center [176, 544] width 30 height 30
checkbox input "true"
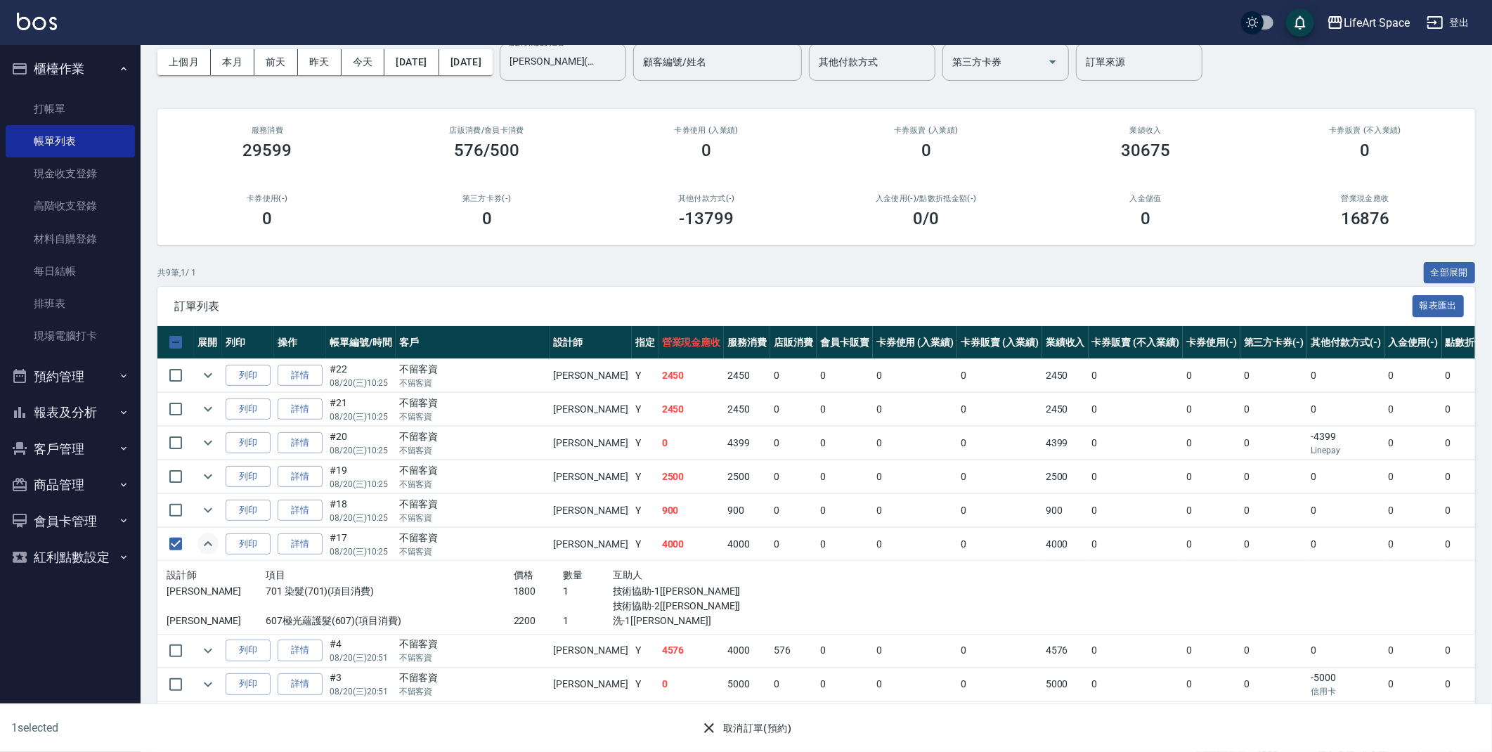
click at [709, 723] on icon "button" at bounding box center [709, 728] width 17 height 17
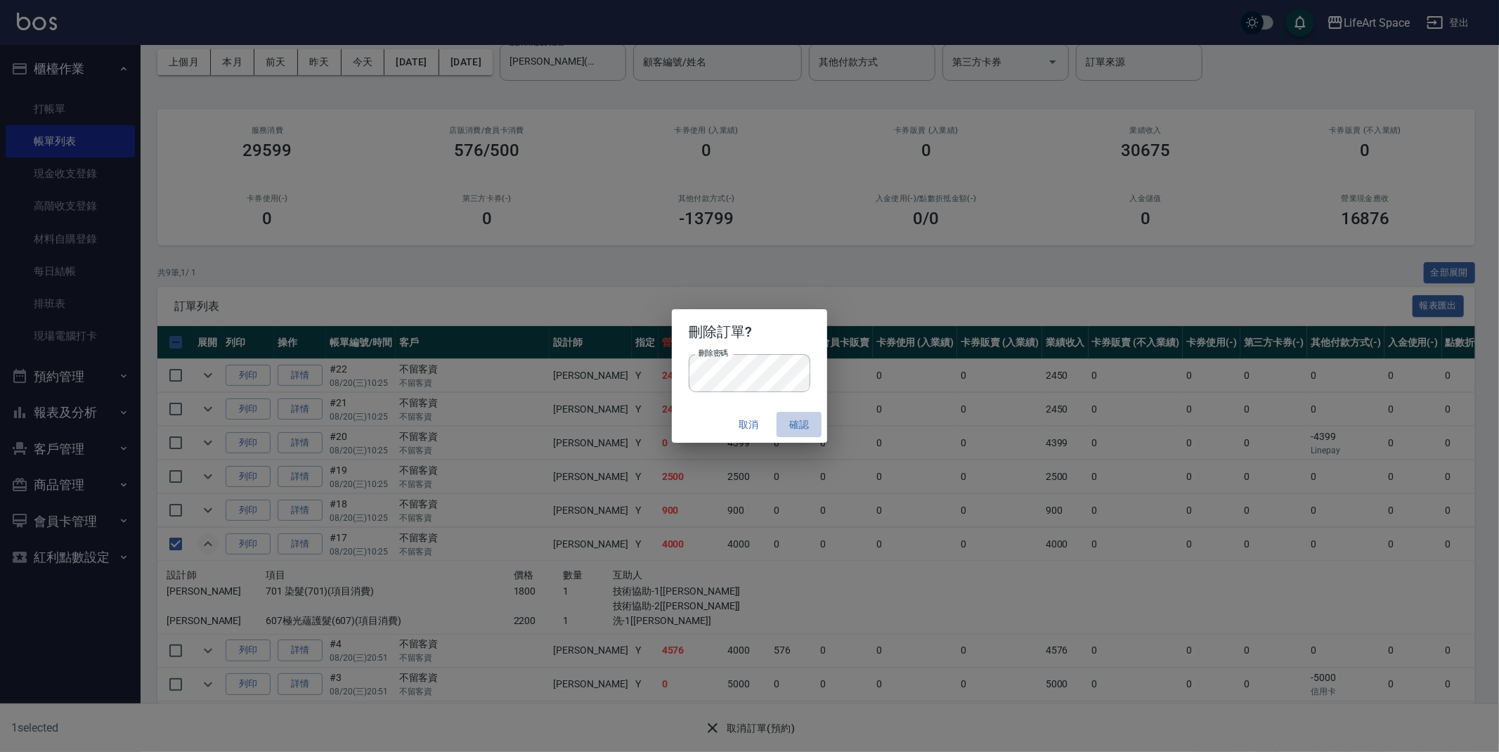
click at [803, 427] on button "確認" at bounding box center [799, 425] width 45 height 26
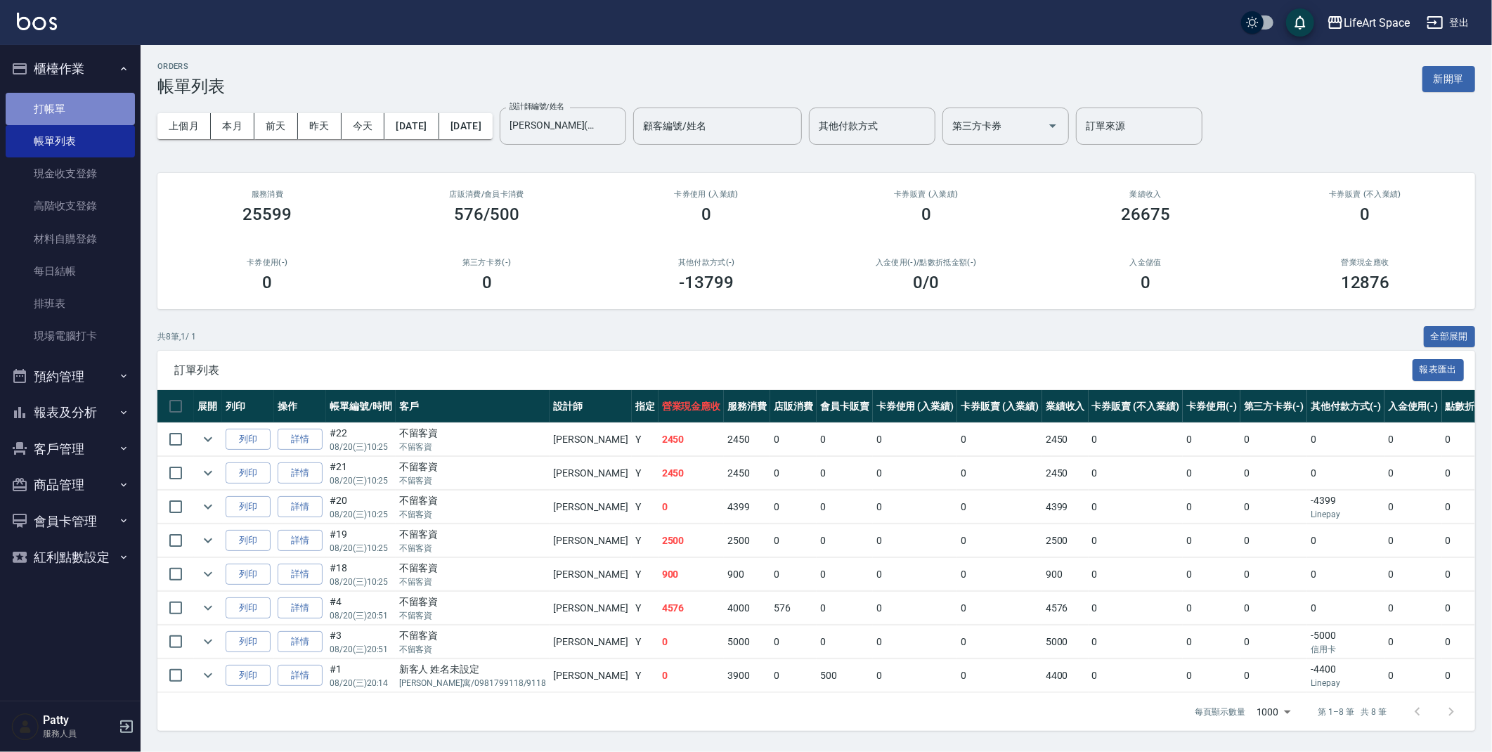
click at [61, 110] on link "打帳單" at bounding box center [70, 109] width 129 height 32
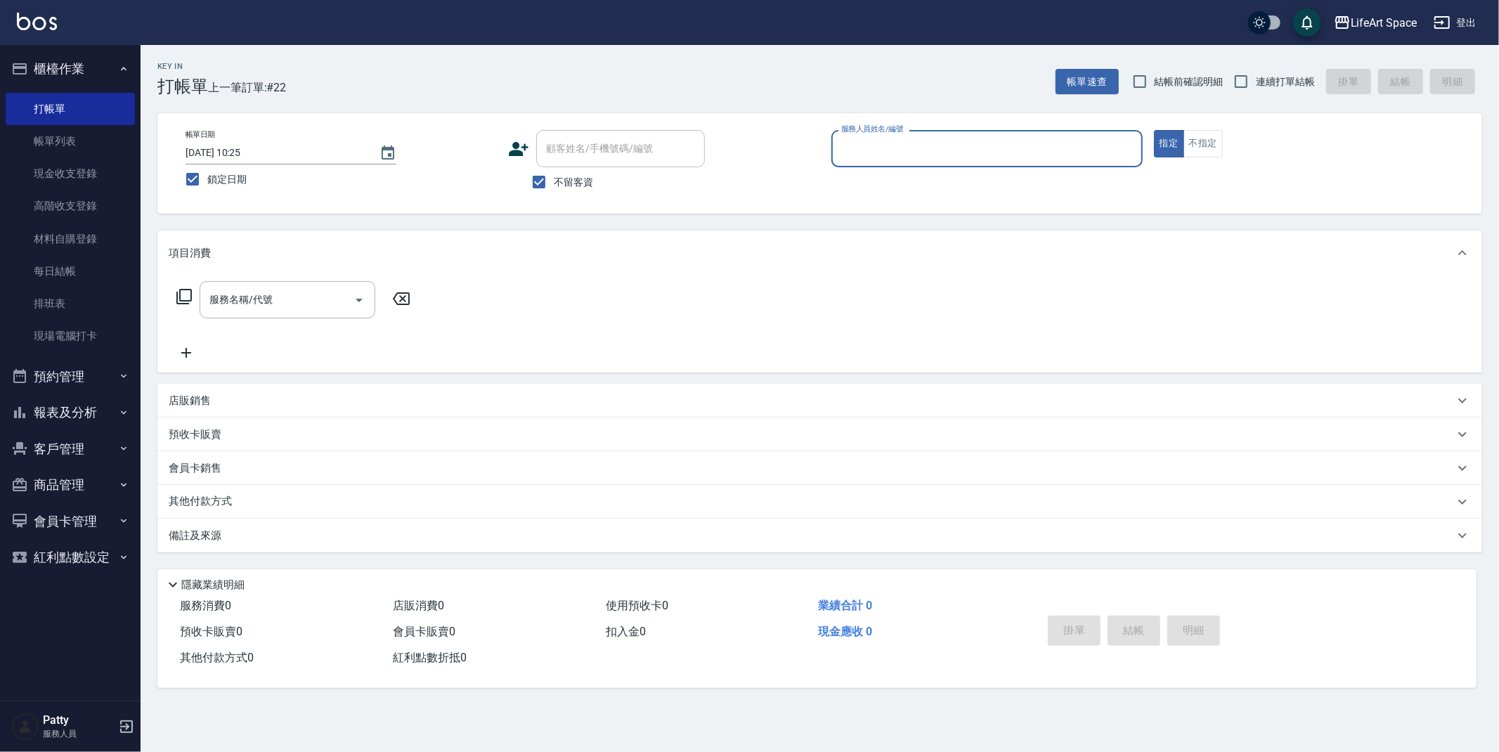
click at [884, 146] on input "服務人員姓名/編號" at bounding box center [987, 148] width 299 height 25
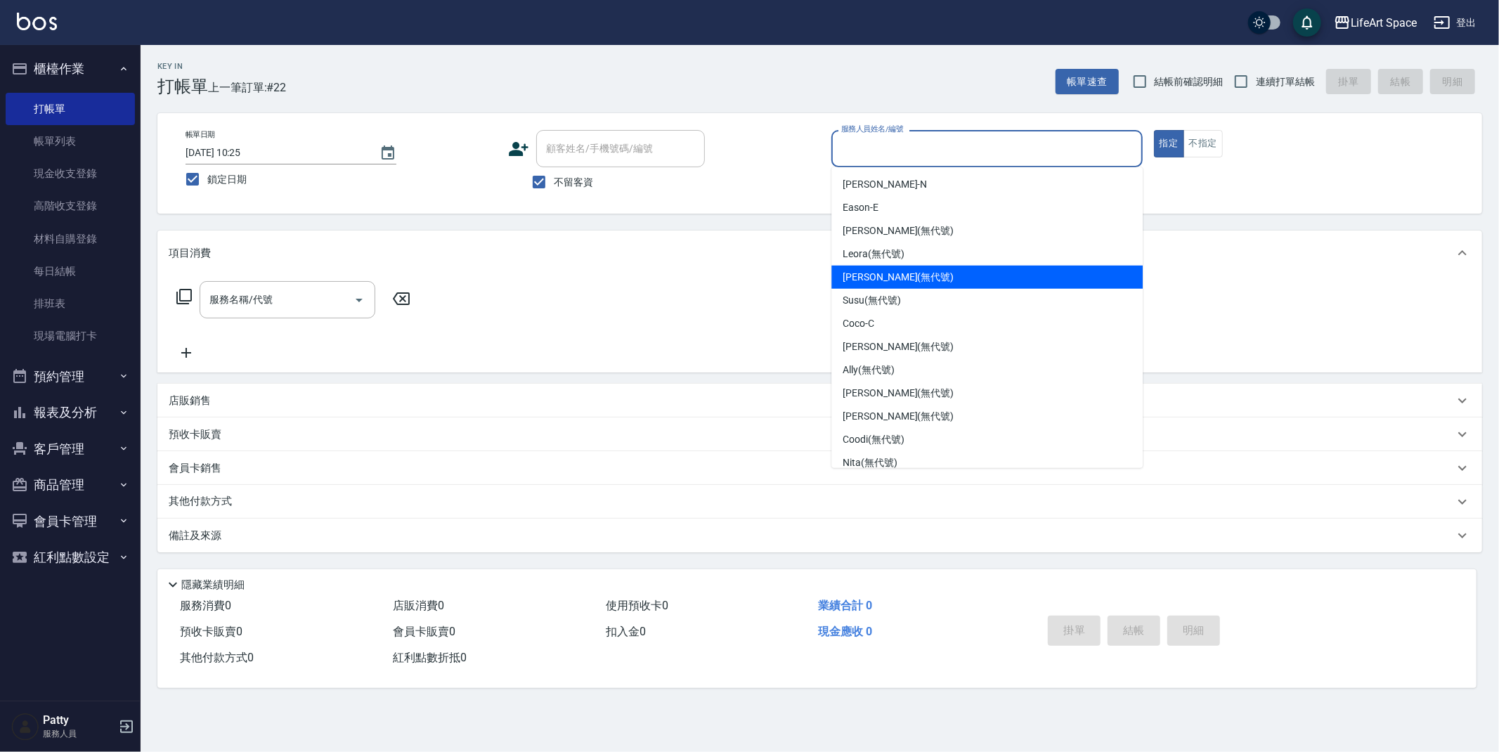
click at [898, 283] on span "[PERSON_NAME] (無代號)" at bounding box center [898, 277] width 111 height 15
type input "[PERSON_NAME](無代號)"
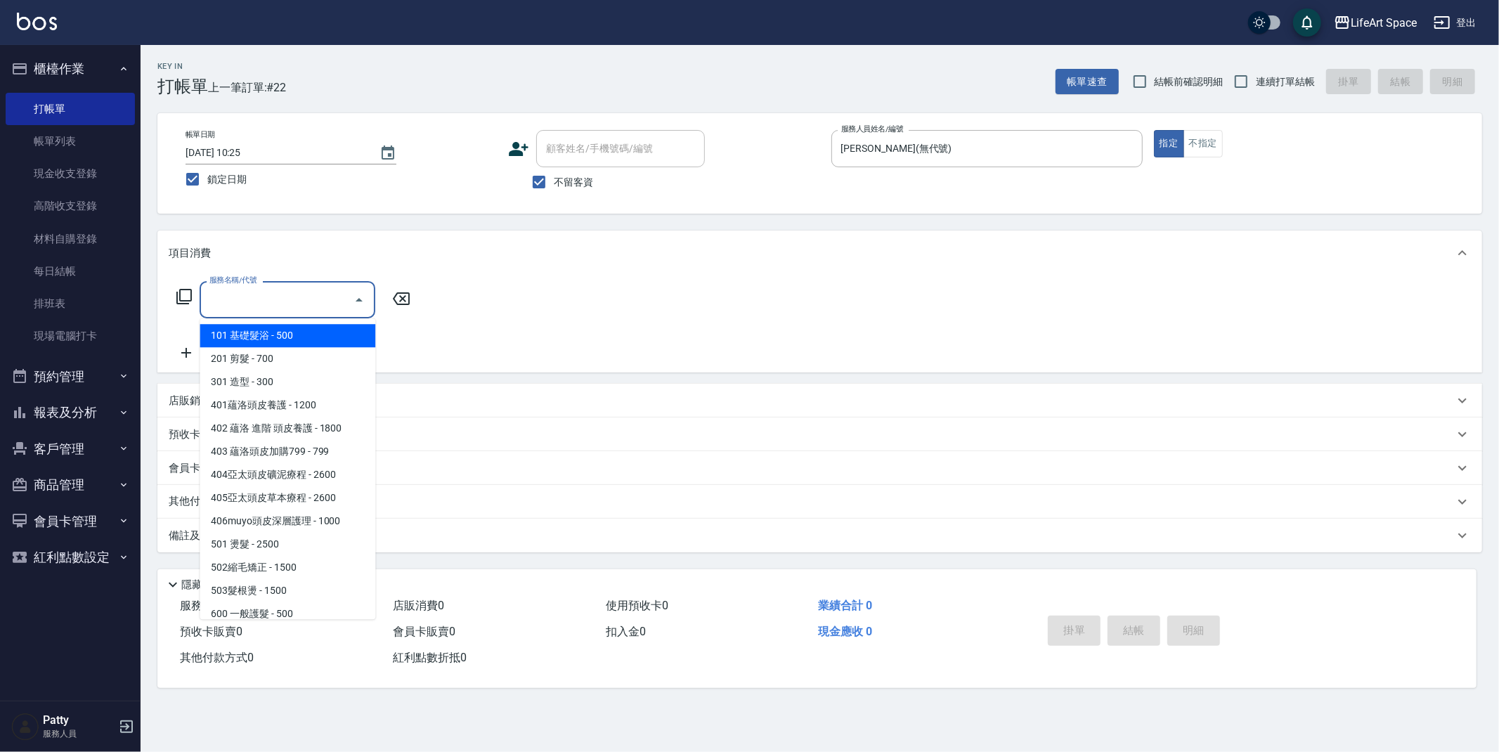
click at [252, 309] on input "服務名稱/代號" at bounding box center [277, 300] width 142 height 25
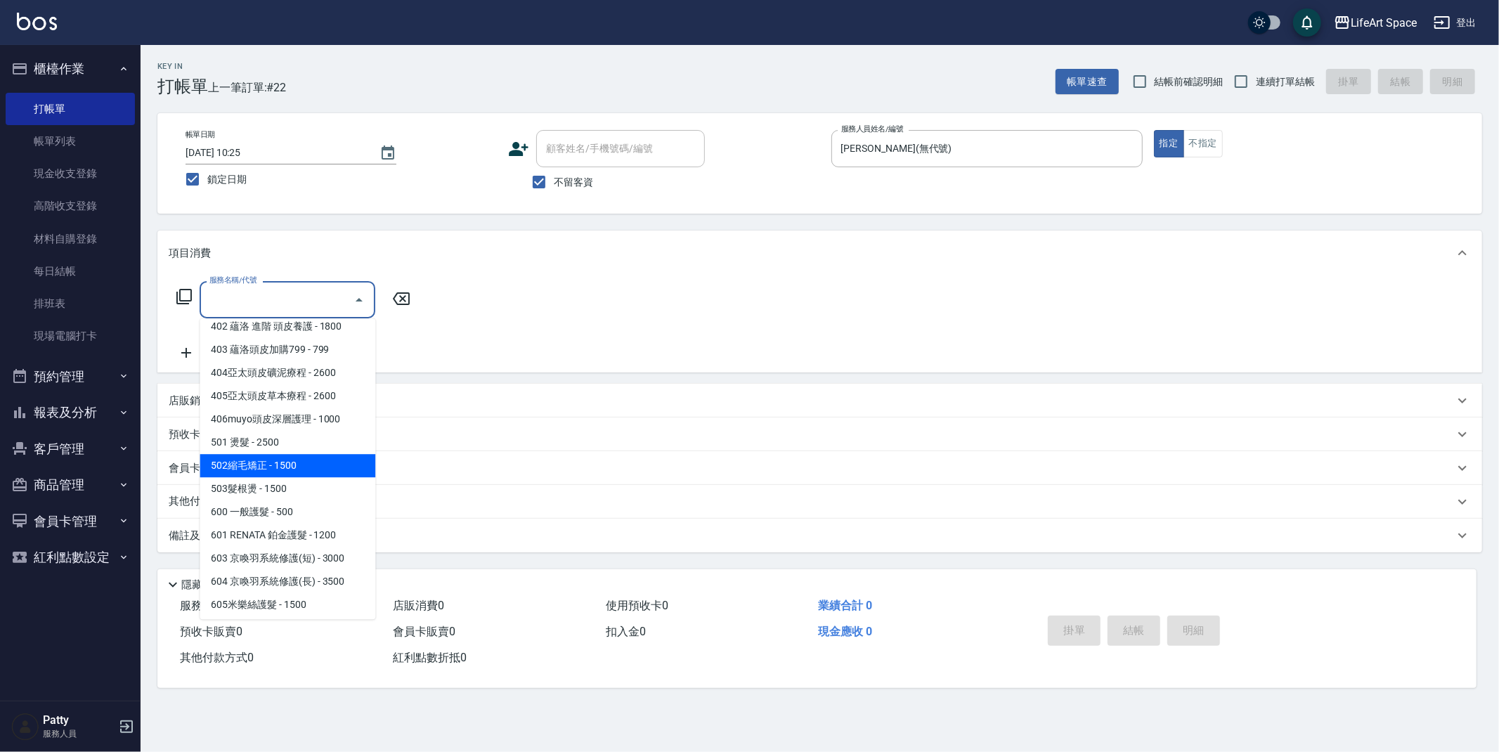
scroll to position [220, 0]
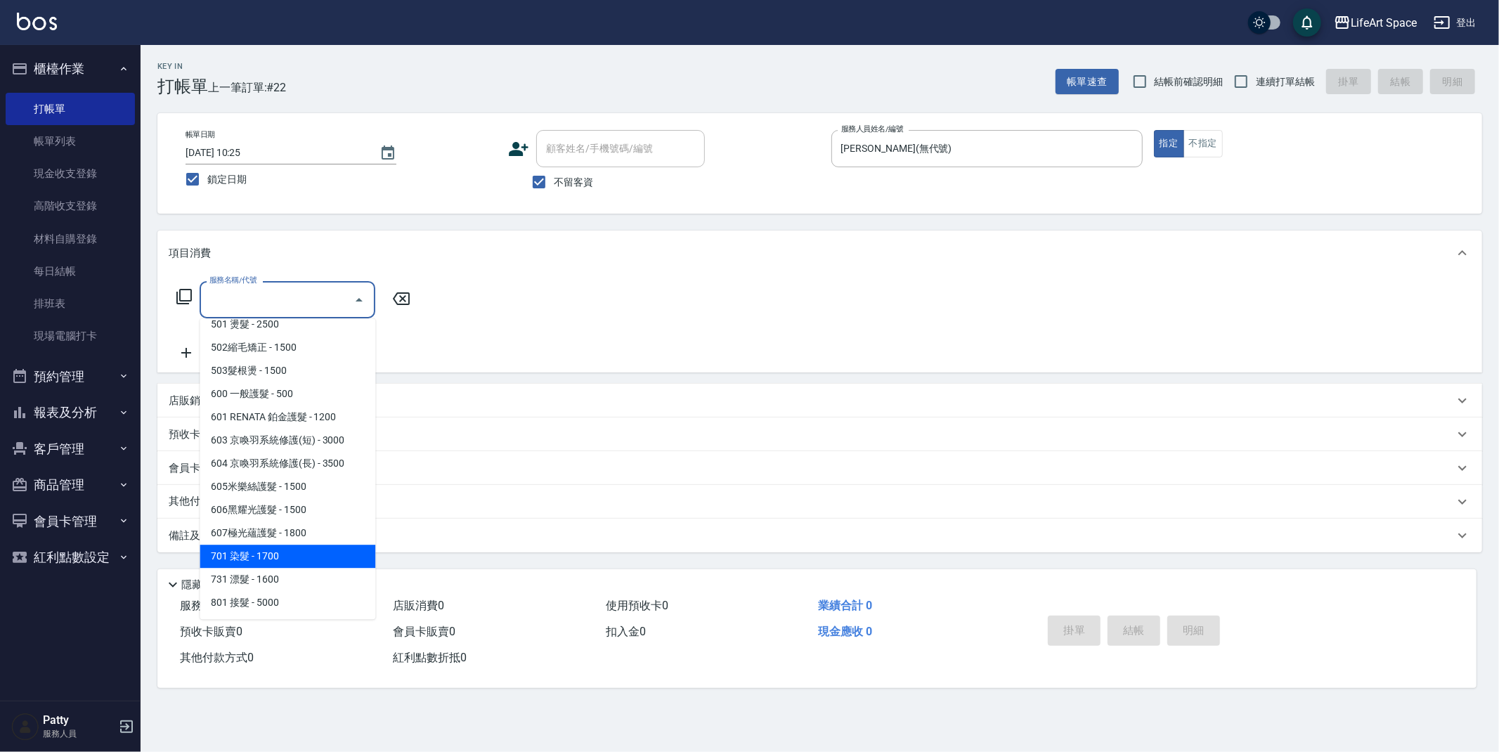
click at [289, 545] on span "701 染髮 - 1700" at bounding box center [288, 556] width 176 height 23
type input "701 染髮(701)"
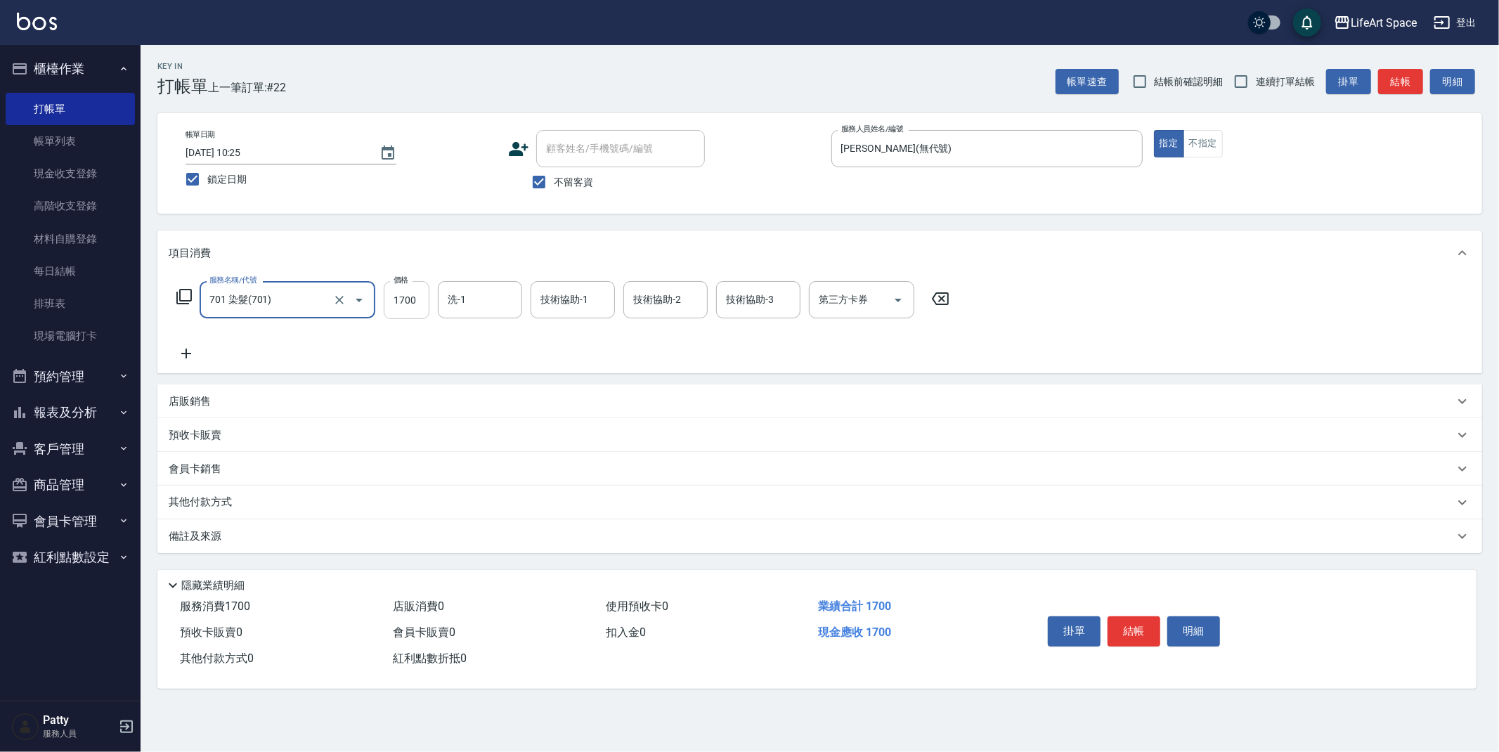
click at [420, 305] on input "1700" at bounding box center [407, 300] width 46 height 38
type input "3050"
click at [463, 299] on input "洗-1" at bounding box center [480, 300] width 72 height 25
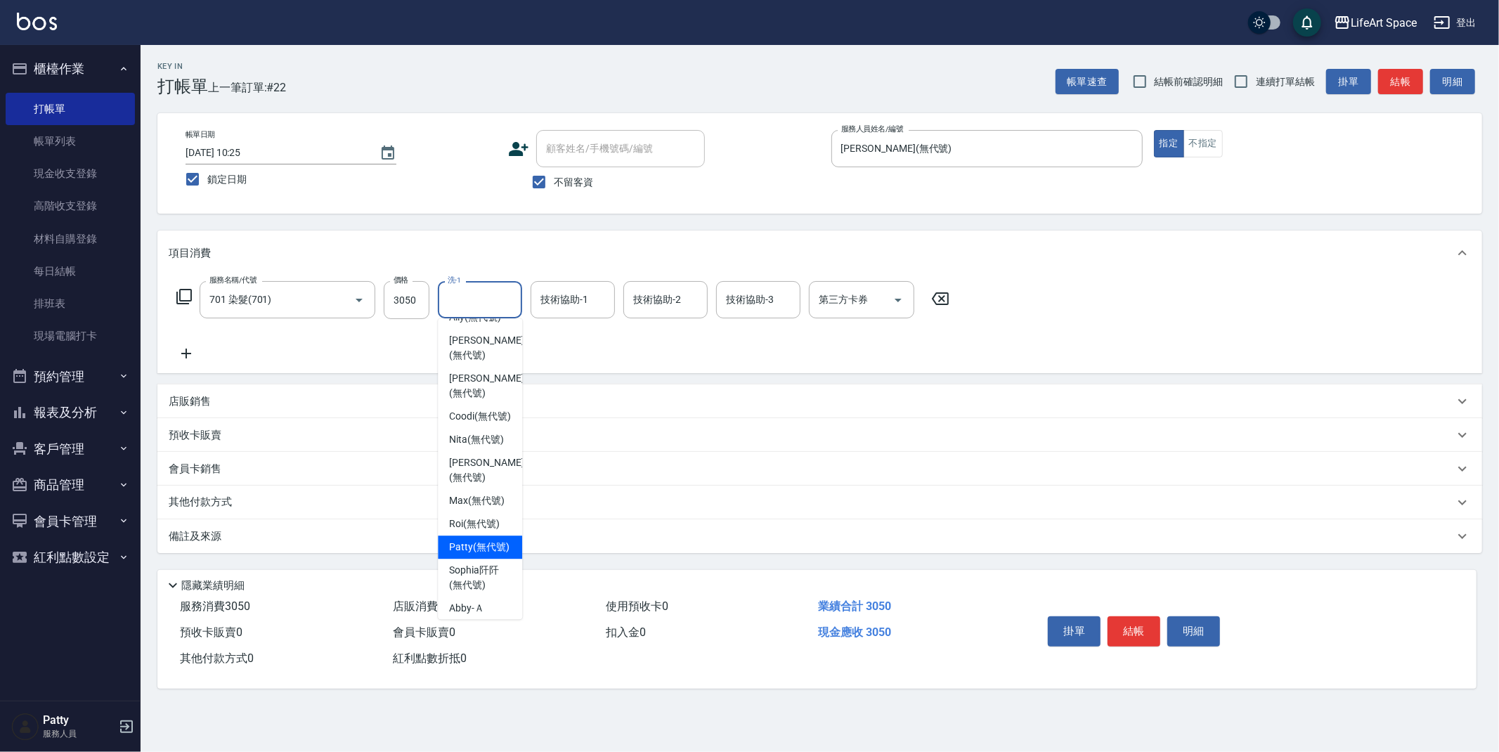
scroll to position [274, 0]
drag, startPoint x: 480, startPoint y: 562, endPoint x: 510, endPoint y: 479, distance: 87.4
click at [480, 543] on span "[PERSON_NAME] (無代號)" at bounding box center [479, 536] width 60 height 15
type input "[PERSON_NAME](無代號)"
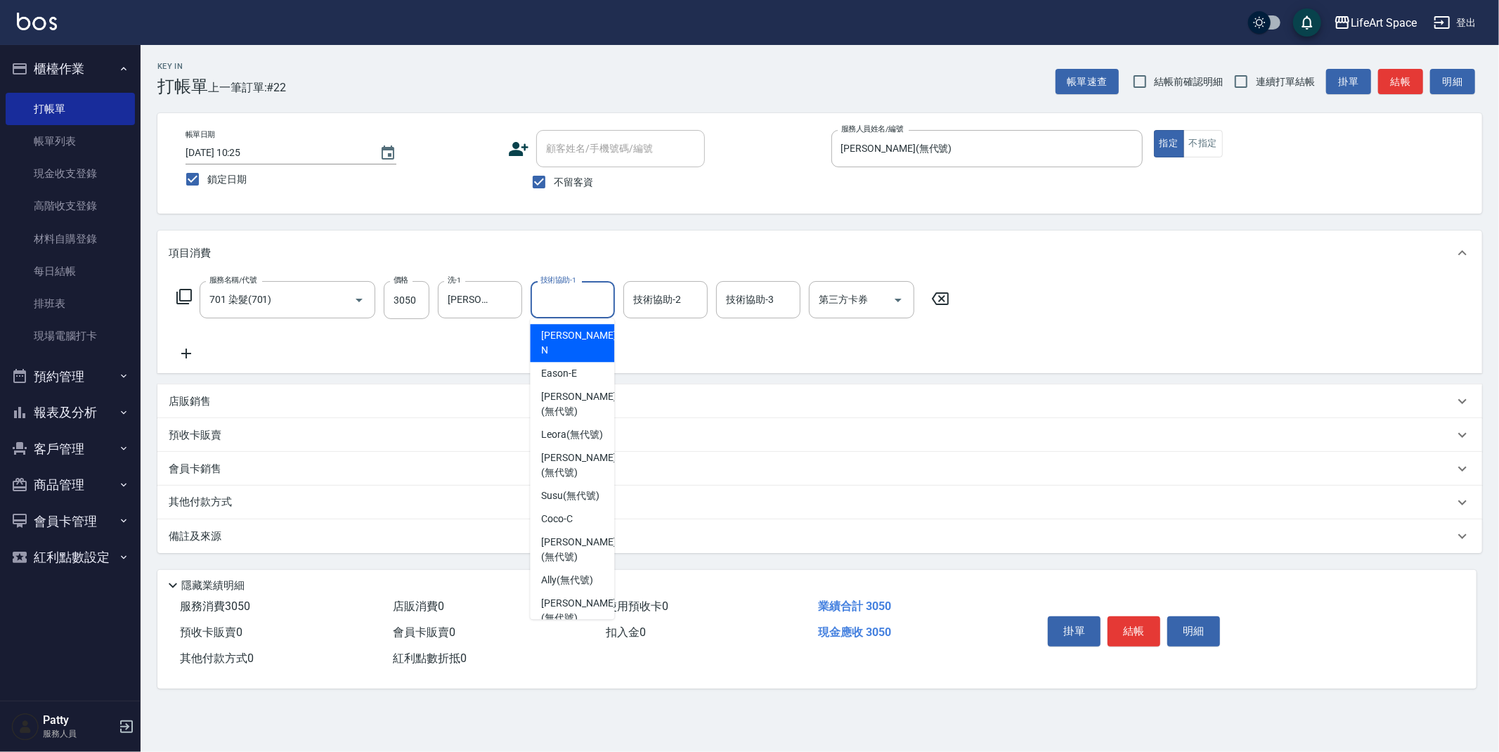
click at [581, 302] on input "技術協助-1" at bounding box center [573, 300] width 72 height 25
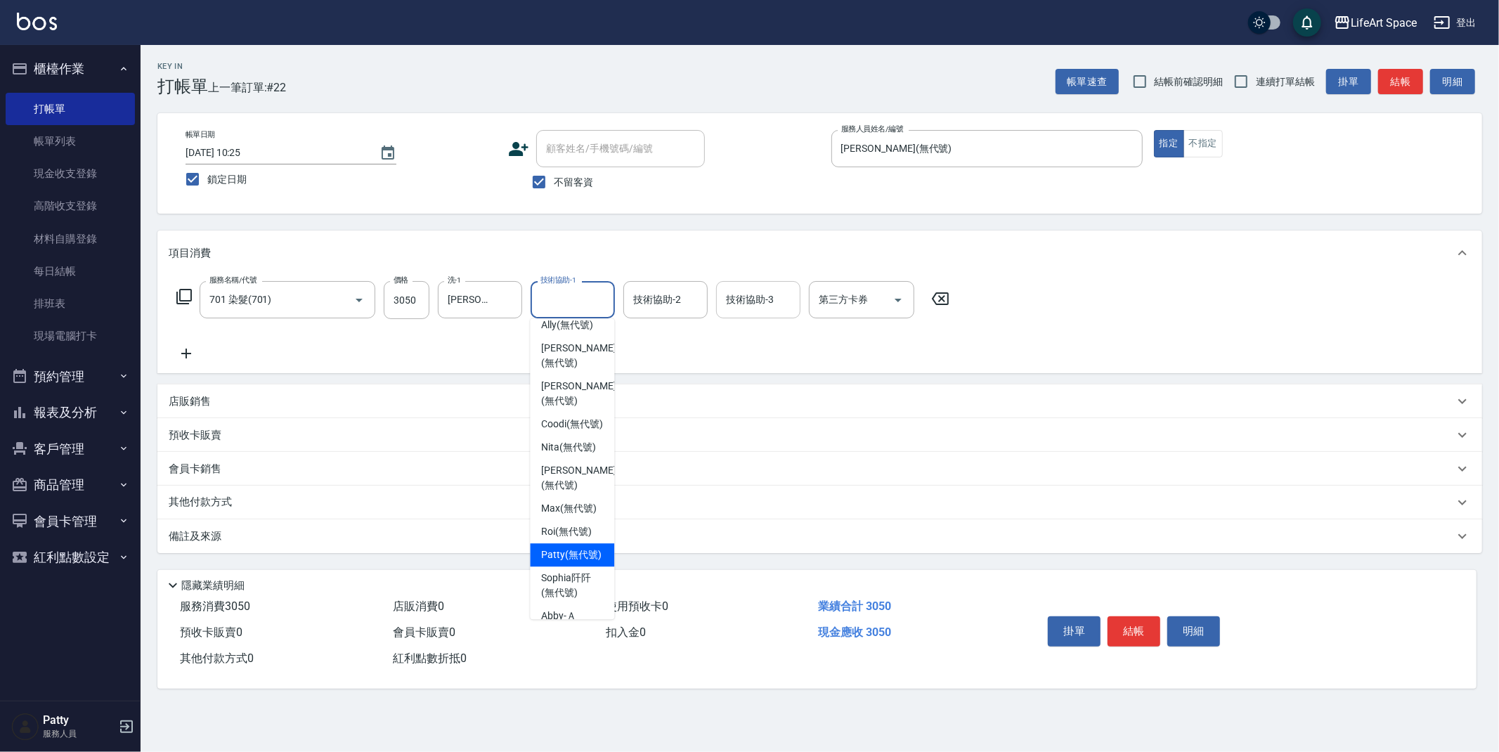
drag, startPoint x: 579, startPoint y: 579, endPoint x: 785, endPoint y: 293, distance: 351.6
click at [579, 562] on span "[PERSON_NAME] (無代號)" at bounding box center [571, 555] width 60 height 15
type input "[PERSON_NAME](無代號)"
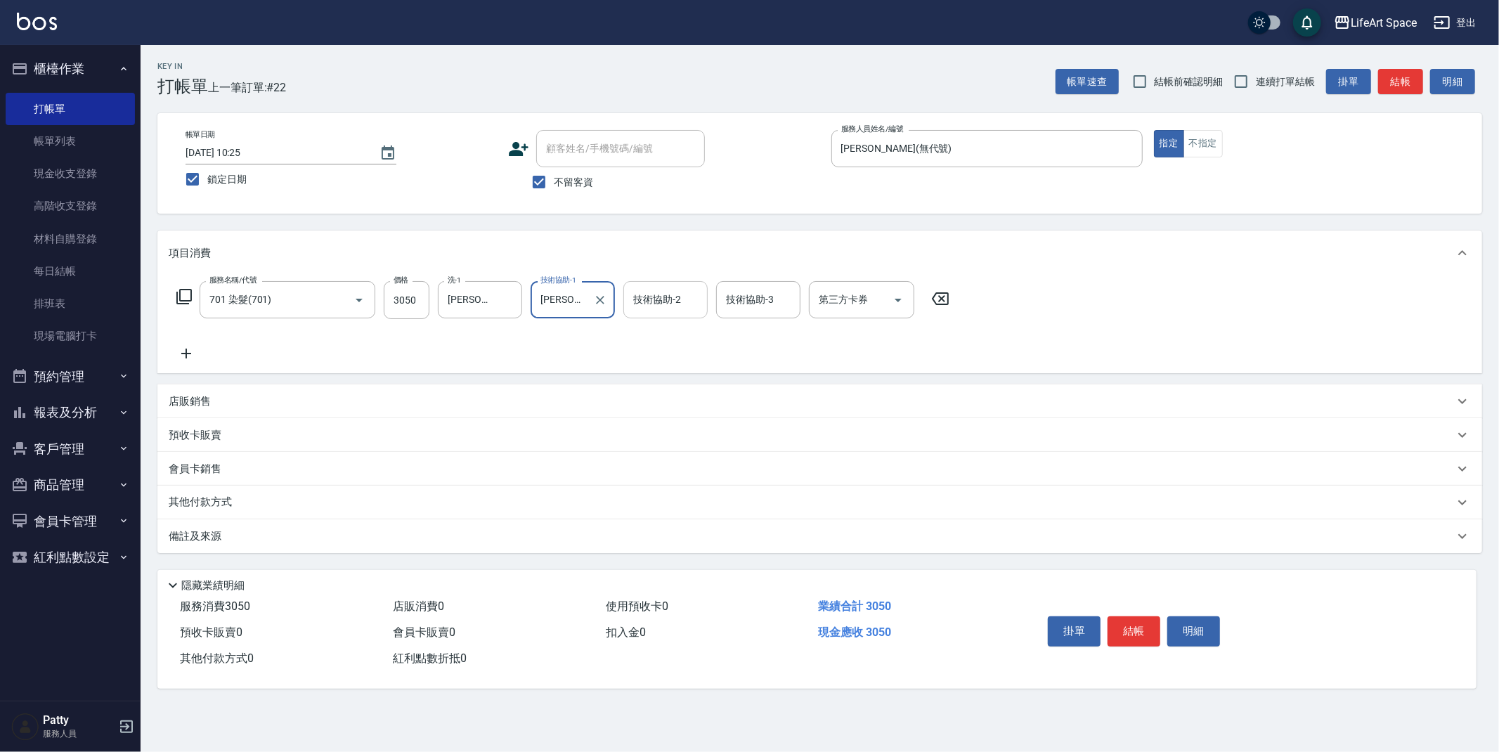
click at [697, 293] on input "技術協助-2" at bounding box center [666, 300] width 72 height 25
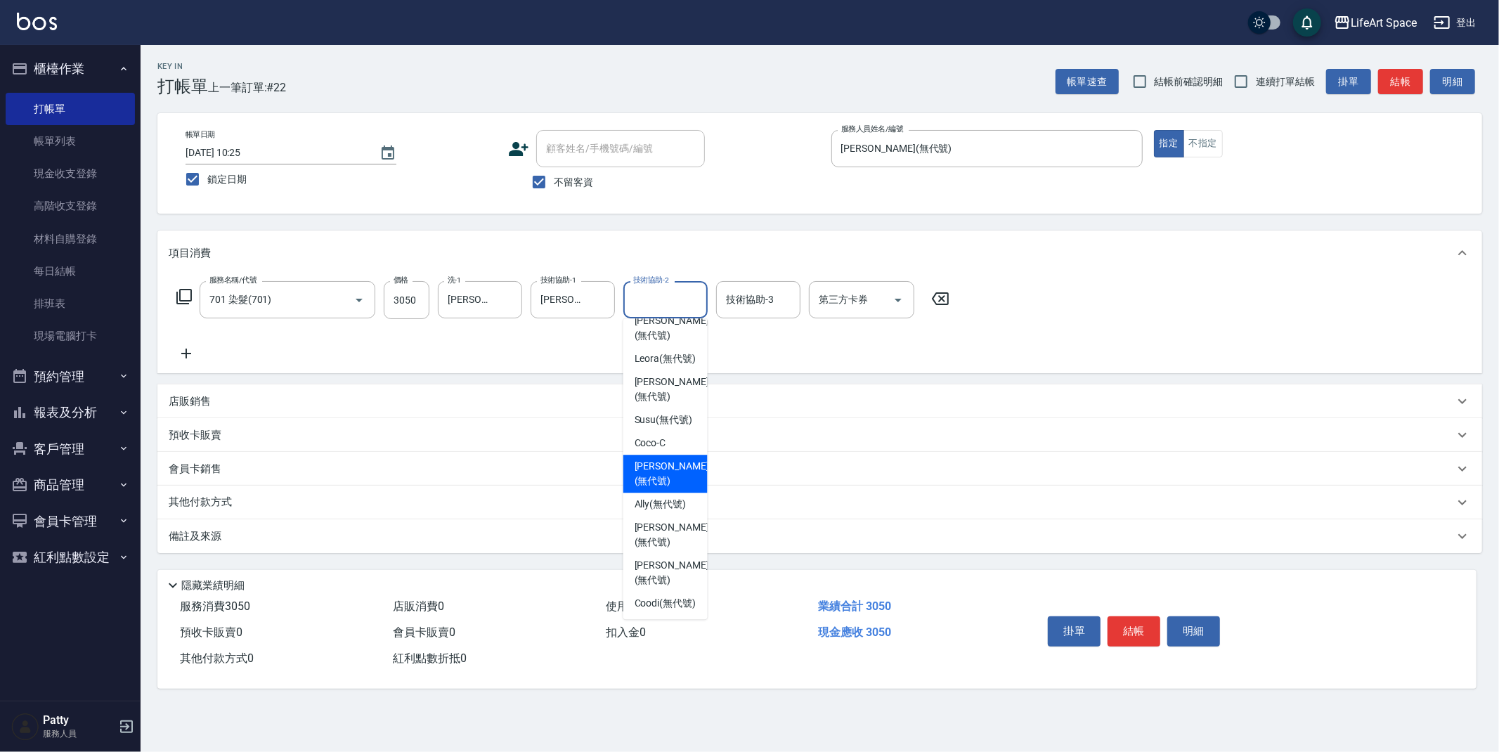
scroll to position [228, 0]
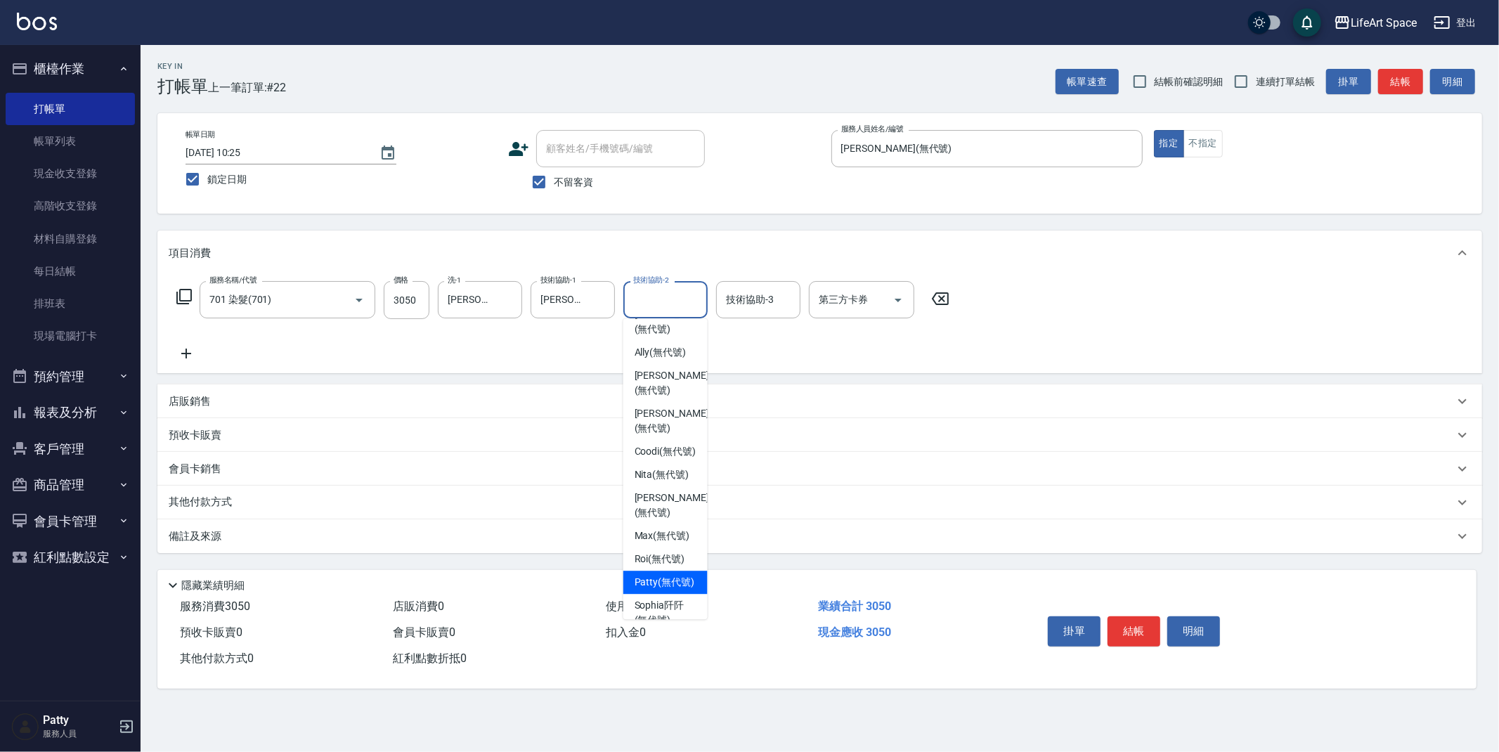
click at [667, 590] on span "[PERSON_NAME] (無代號)" at bounding box center [665, 582] width 60 height 15
type input "[PERSON_NAME](無代號)"
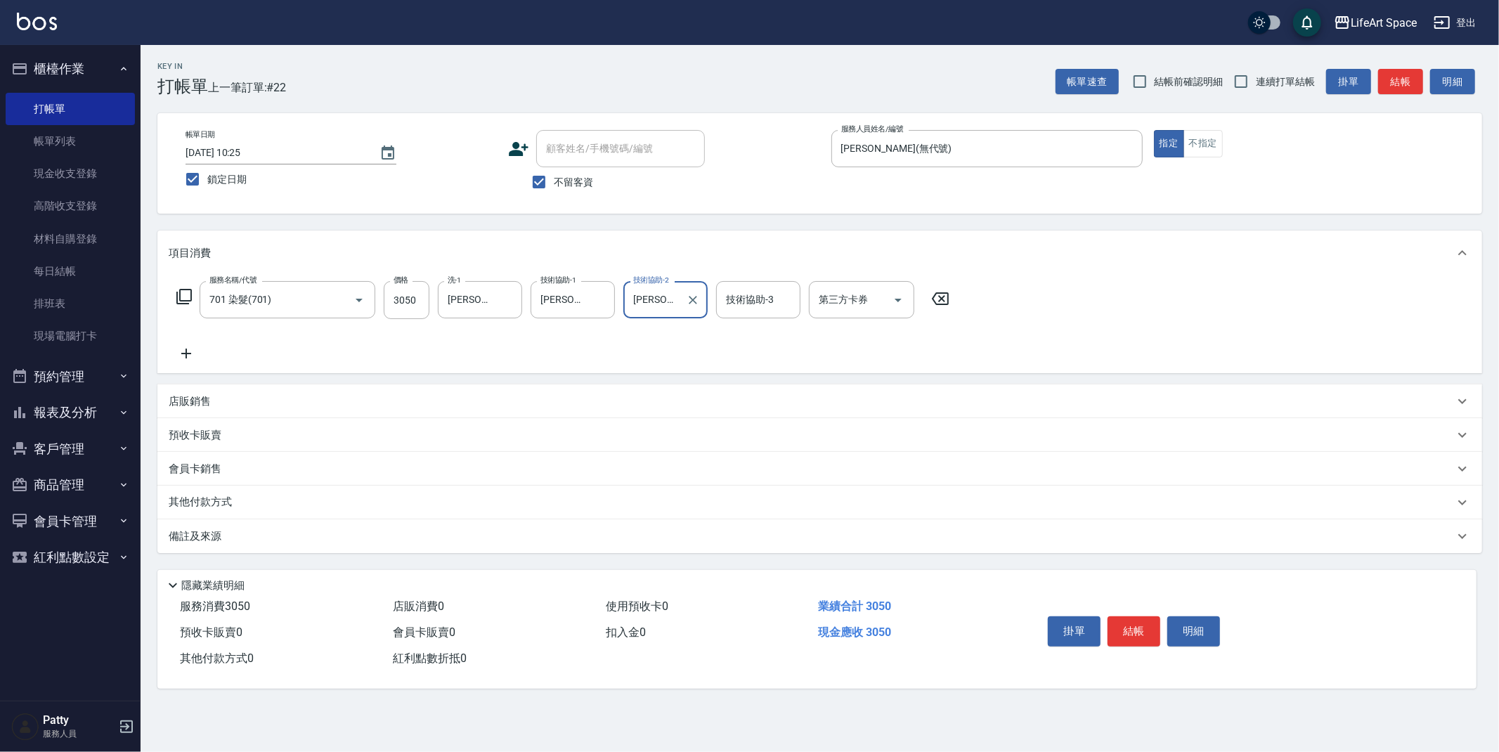
click at [221, 501] on p "其他付款方式" at bounding box center [204, 502] width 70 height 15
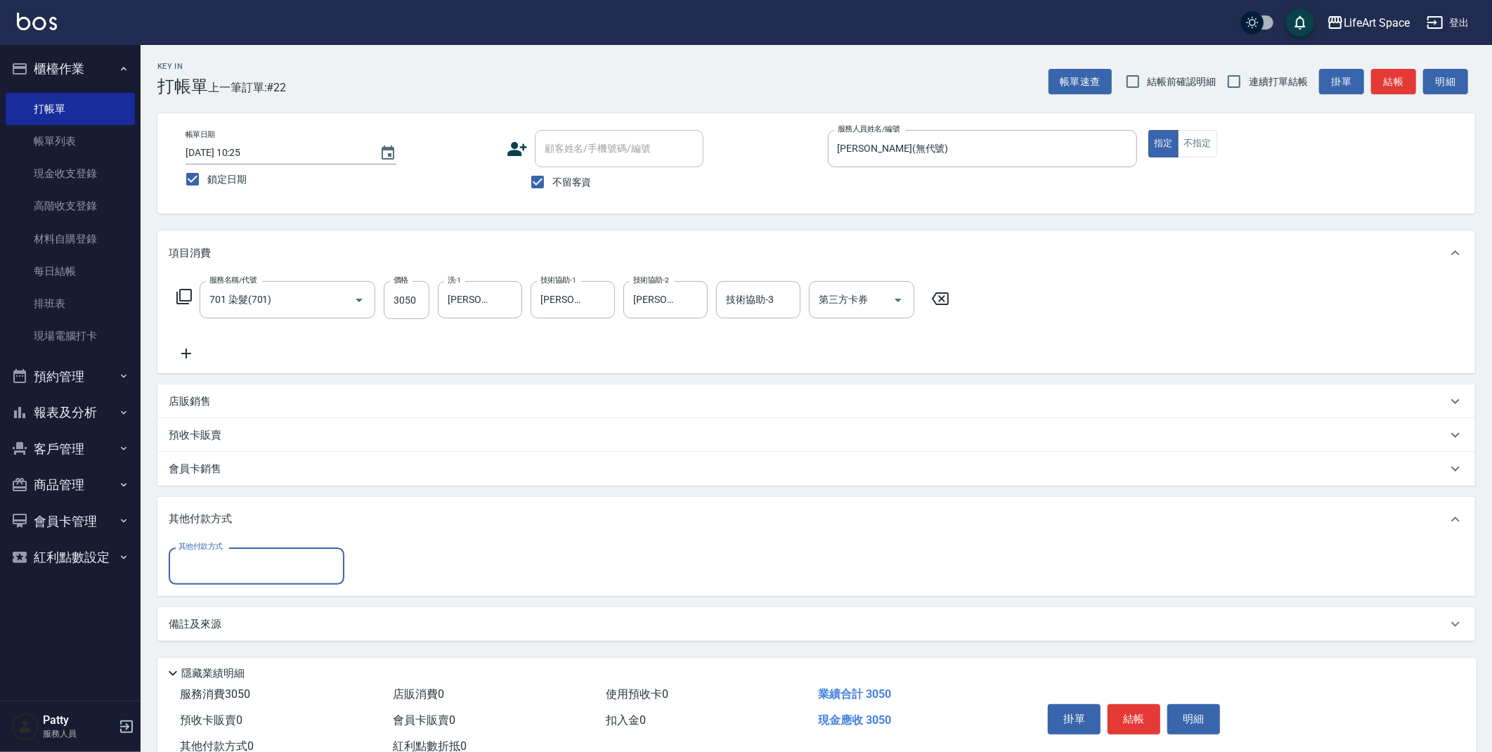
scroll to position [0, 0]
click at [302, 568] on input "其他付款方式" at bounding box center [256, 566] width 163 height 25
click at [243, 628] on span "Linepay" at bounding box center [257, 625] width 176 height 23
type input "Linepay"
type input "3050"
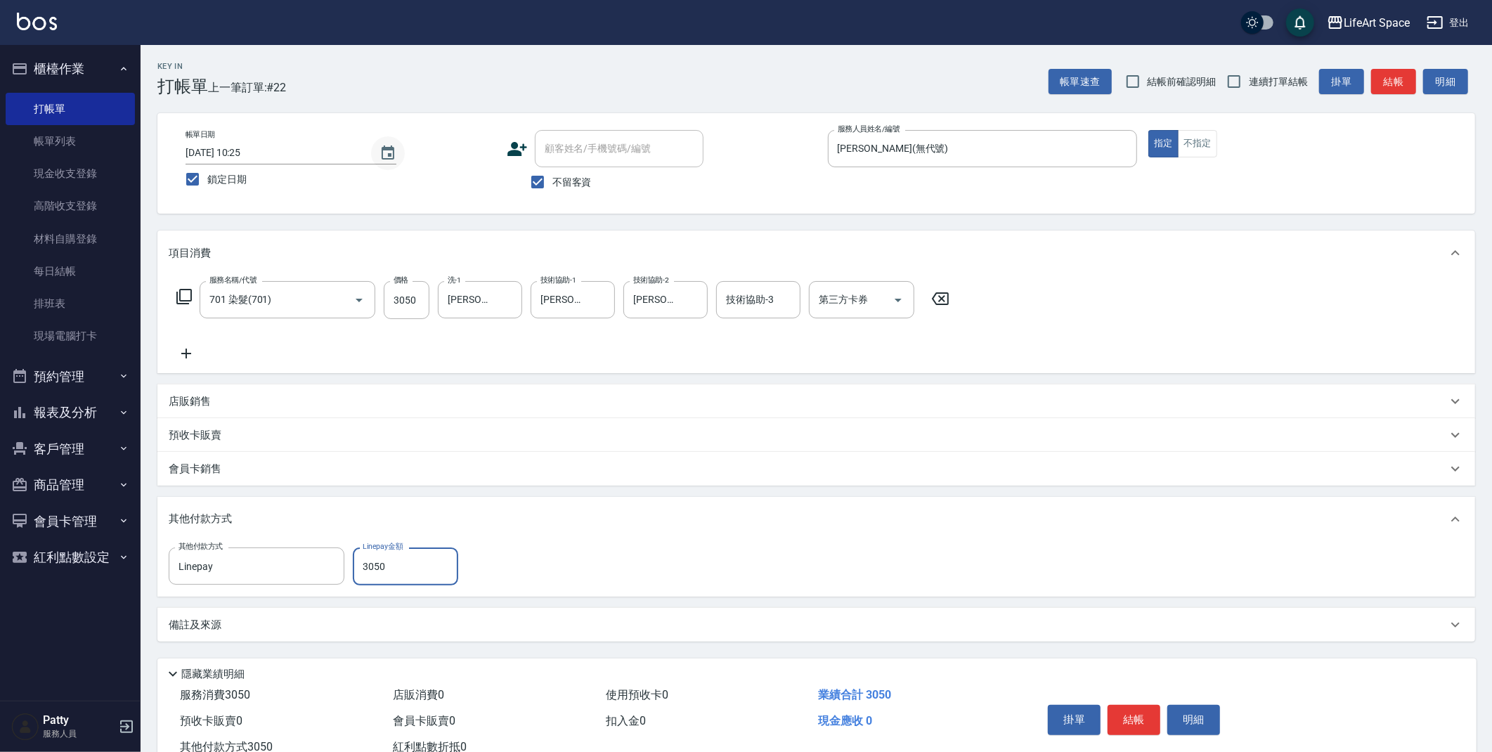
click at [393, 157] on icon "Choose date, selected date is 2025-08-20" at bounding box center [388, 153] width 13 height 14
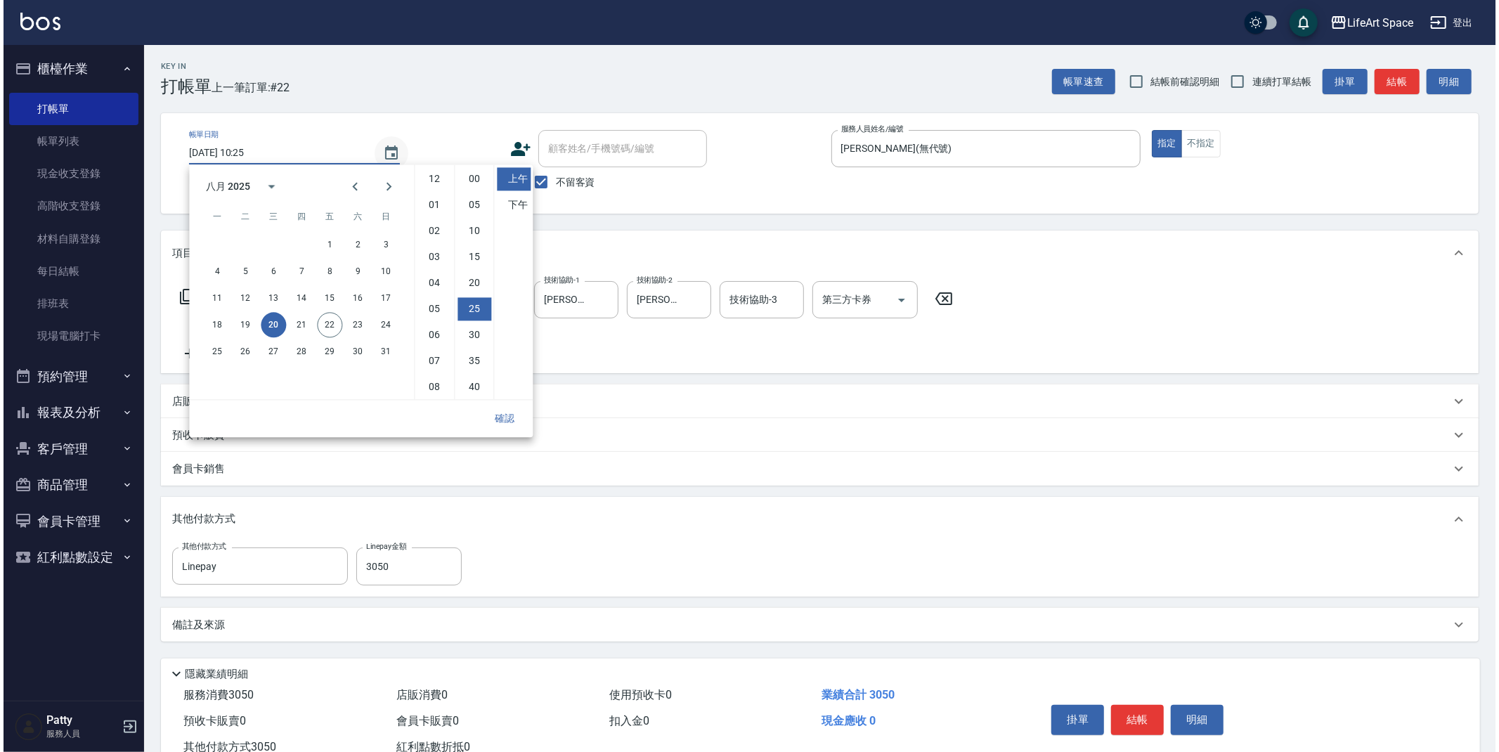
scroll to position [78, 0]
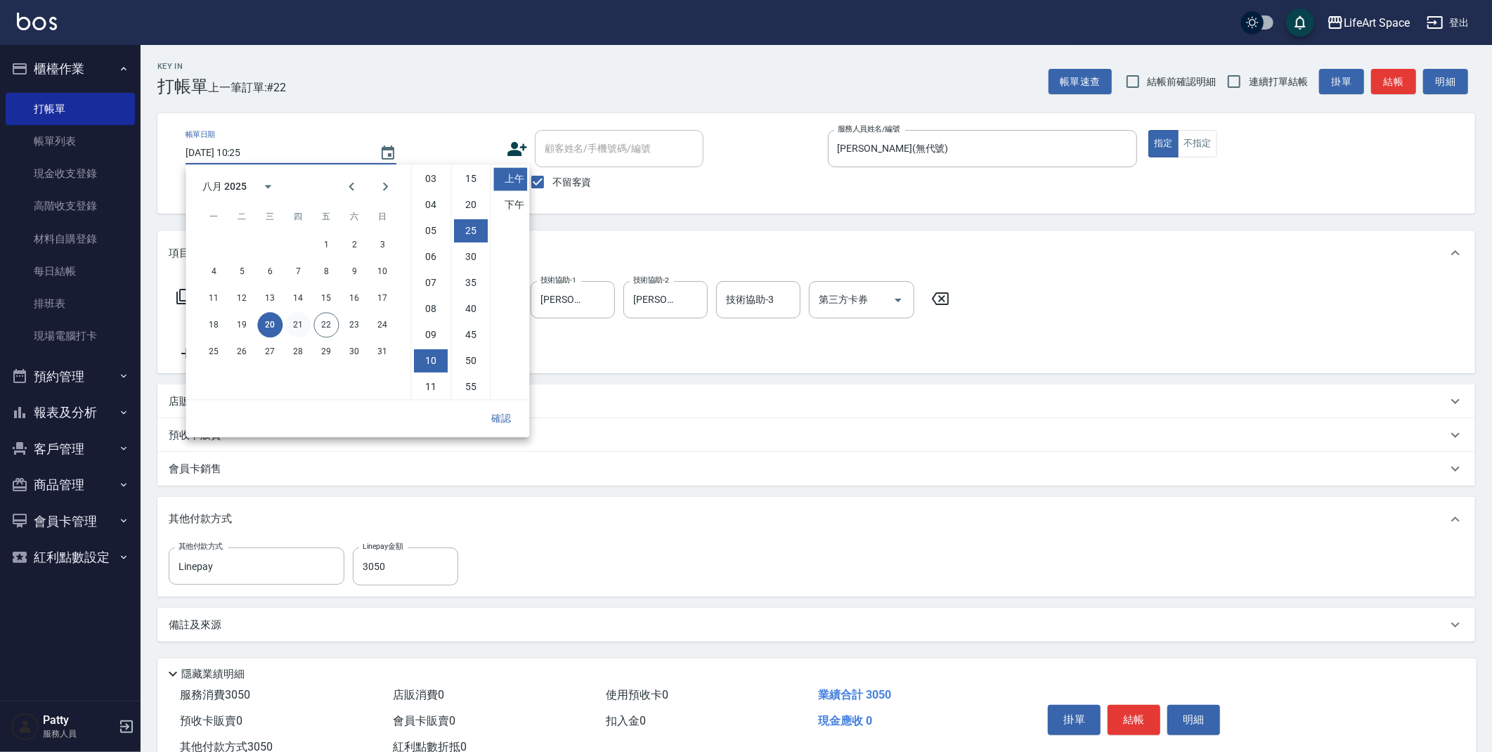
click at [297, 322] on button "21" at bounding box center [297, 324] width 25 height 25
type input "[DATE] 10:25"
click at [491, 414] on button "確認" at bounding box center [501, 419] width 45 height 26
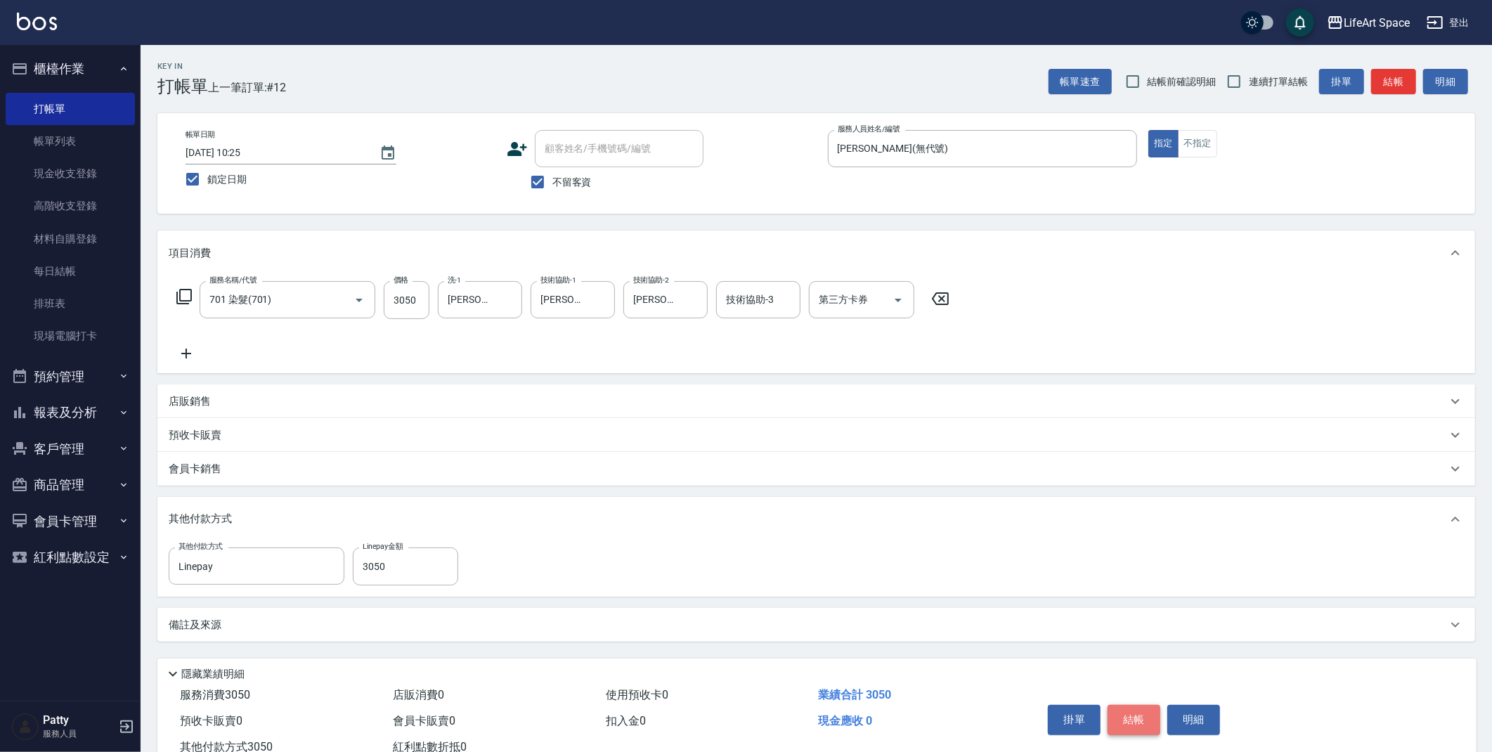
click at [1142, 717] on button "結帳" at bounding box center [1134, 720] width 53 height 30
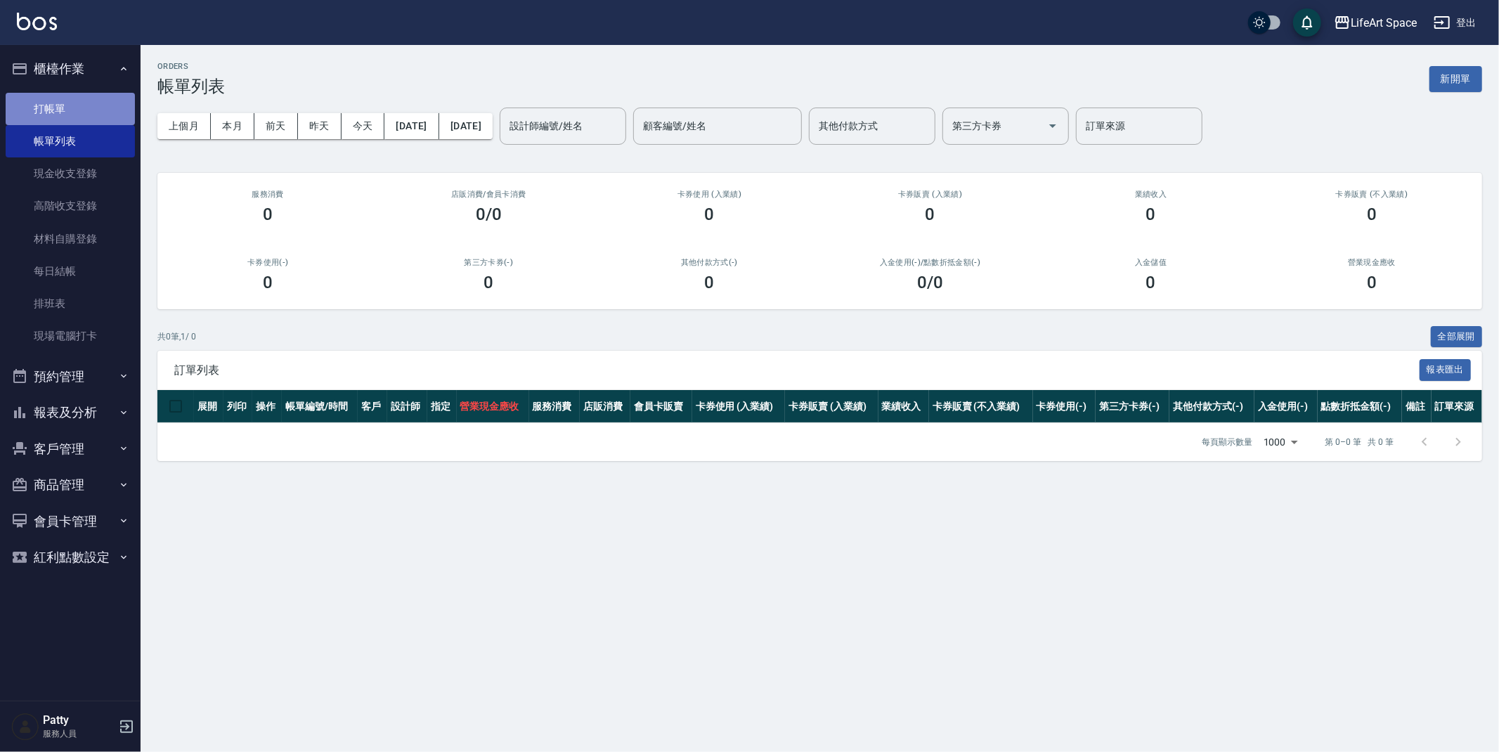
click at [64, 98] on link "打帳單" at bounding box center [70, 109] width 129 height 32
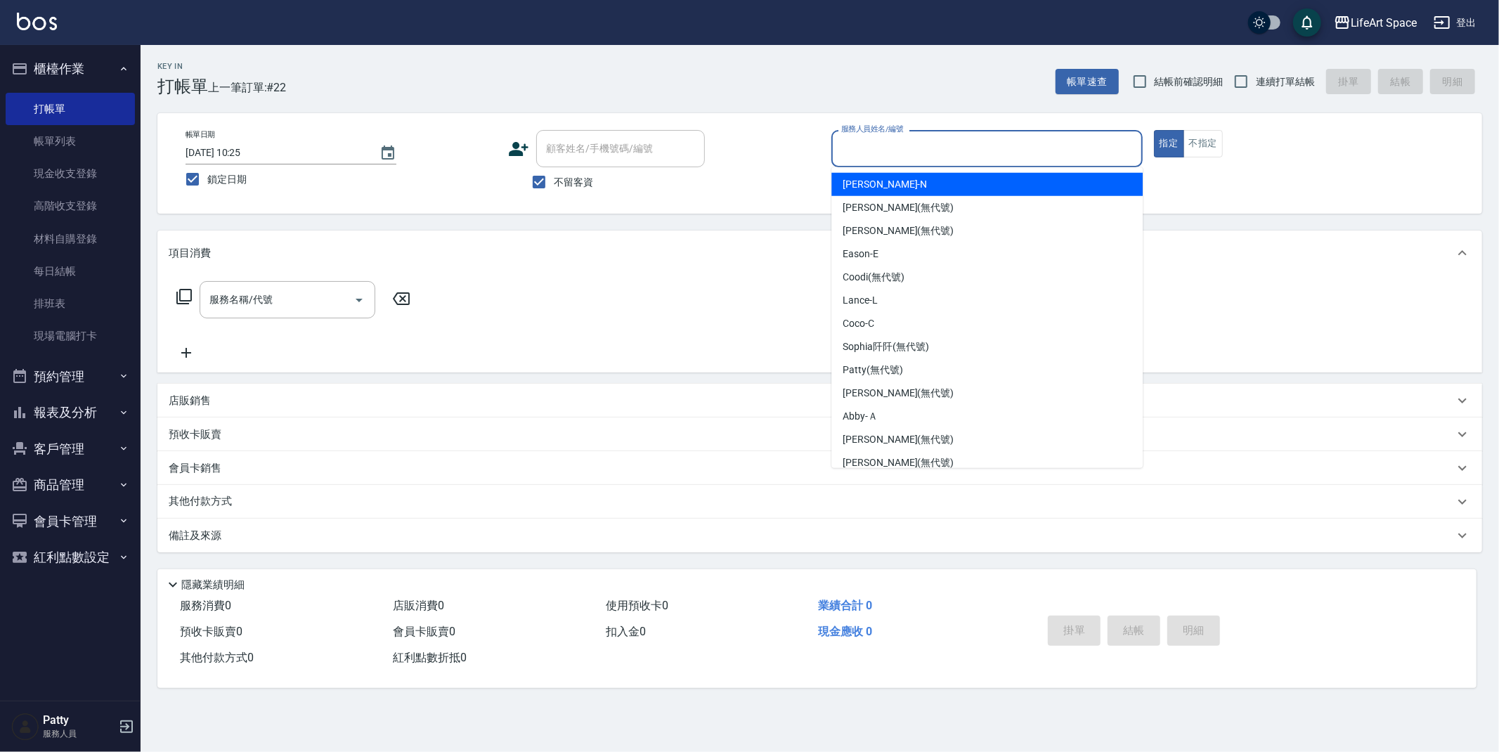
click at [895, 148] on input "服務人員姓名/編號" at bounding box center [987, 148] width 299 height 25
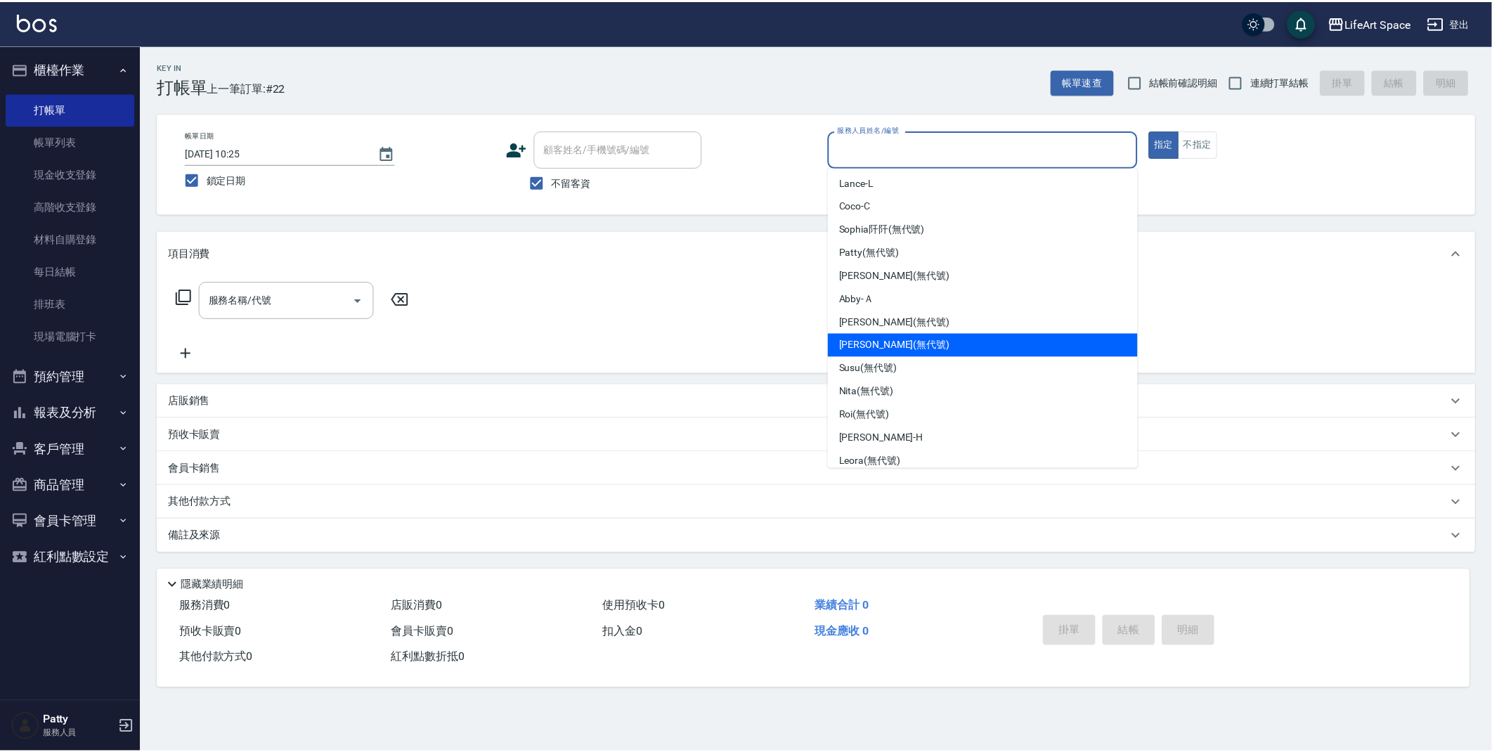
scroll to position [101, 0]
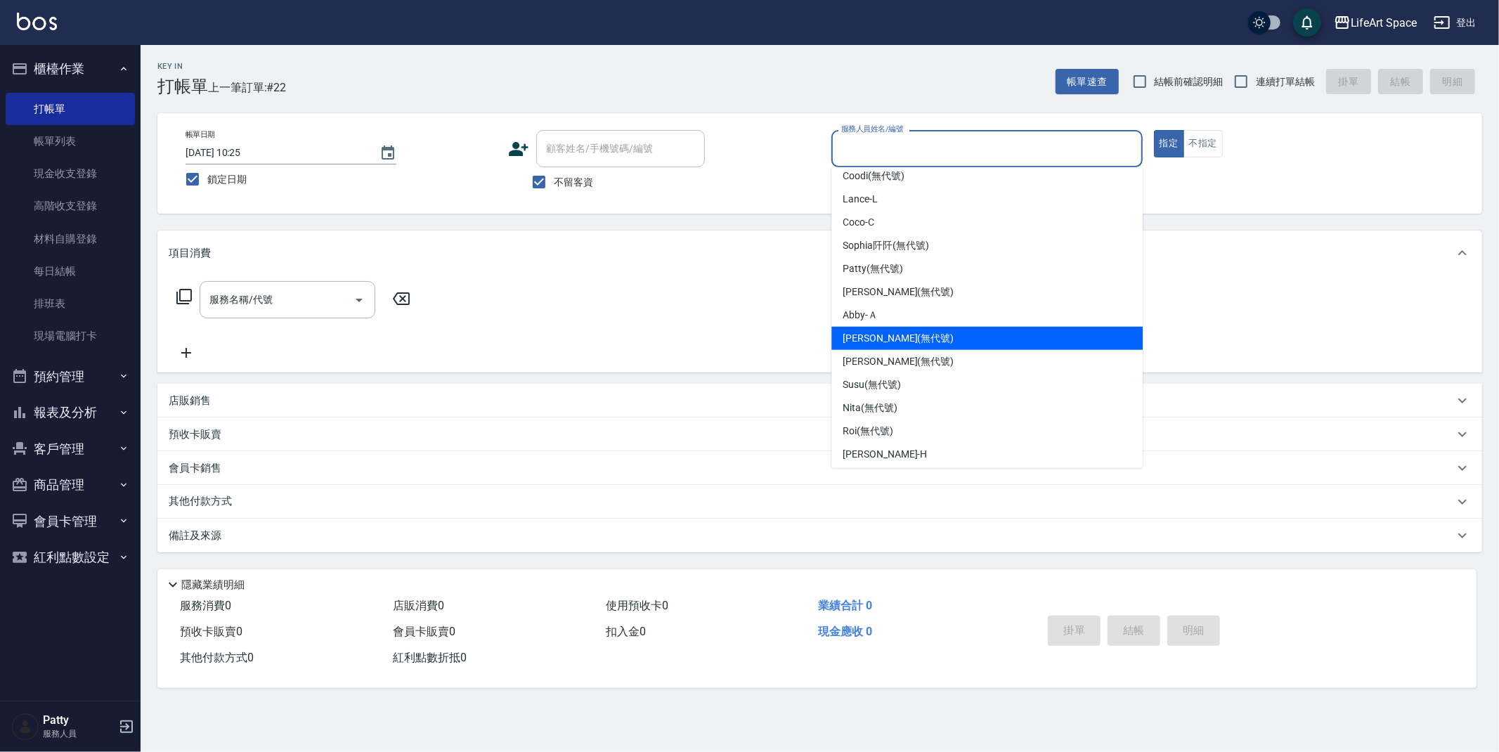
click at [889, 329] on div "[PERSON_NAME] (無代號)" at bounding box center [987, 338] width 311 height 23
type input "[PERSON_NAME](無代號)"
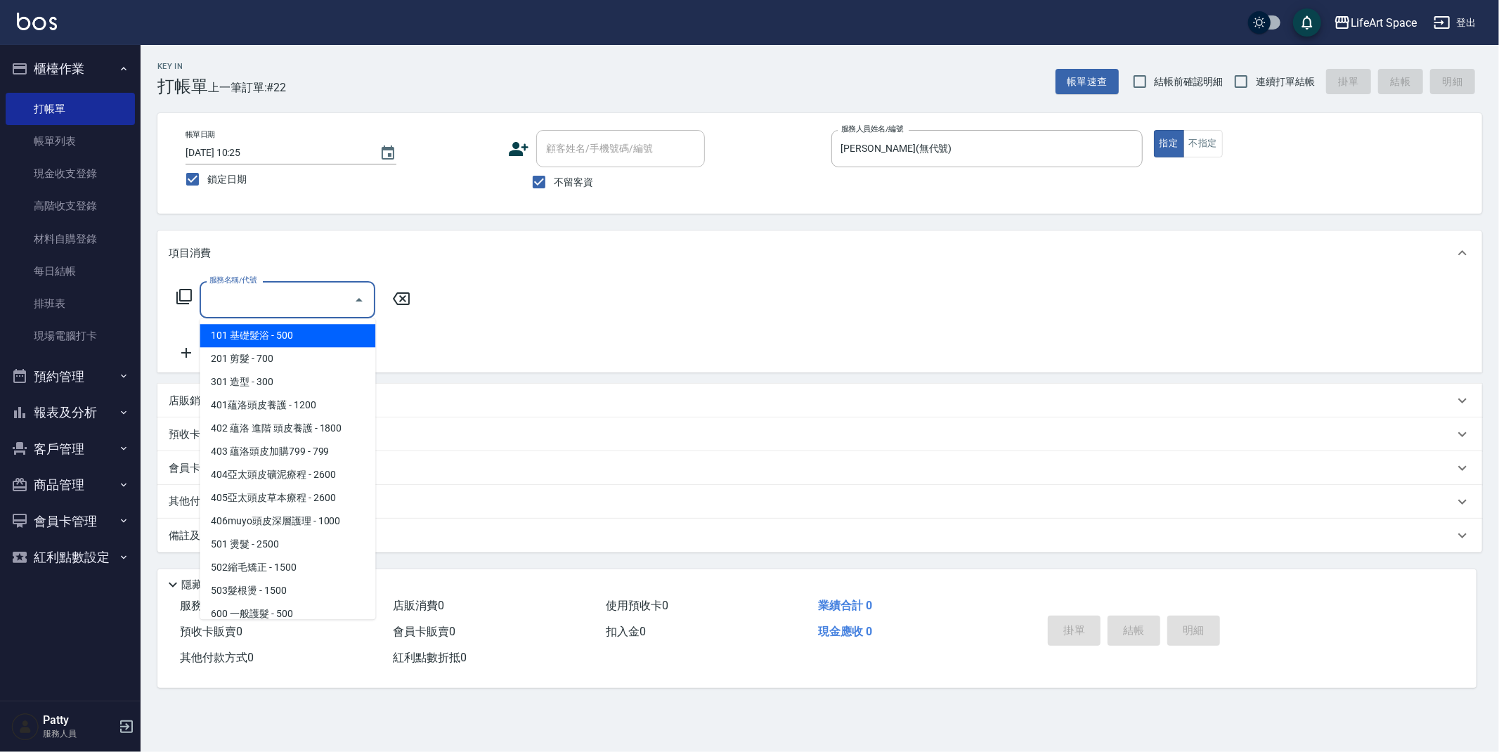
click at [240, 297] on input "服務名稱/代號" at bounding box center [277, 300] width 142 height 25
click at [268, 360] on span "201 剪髮 - 700" at bounding box center [288, 358] width 176 height 23
type input "201 剪髮(201)"
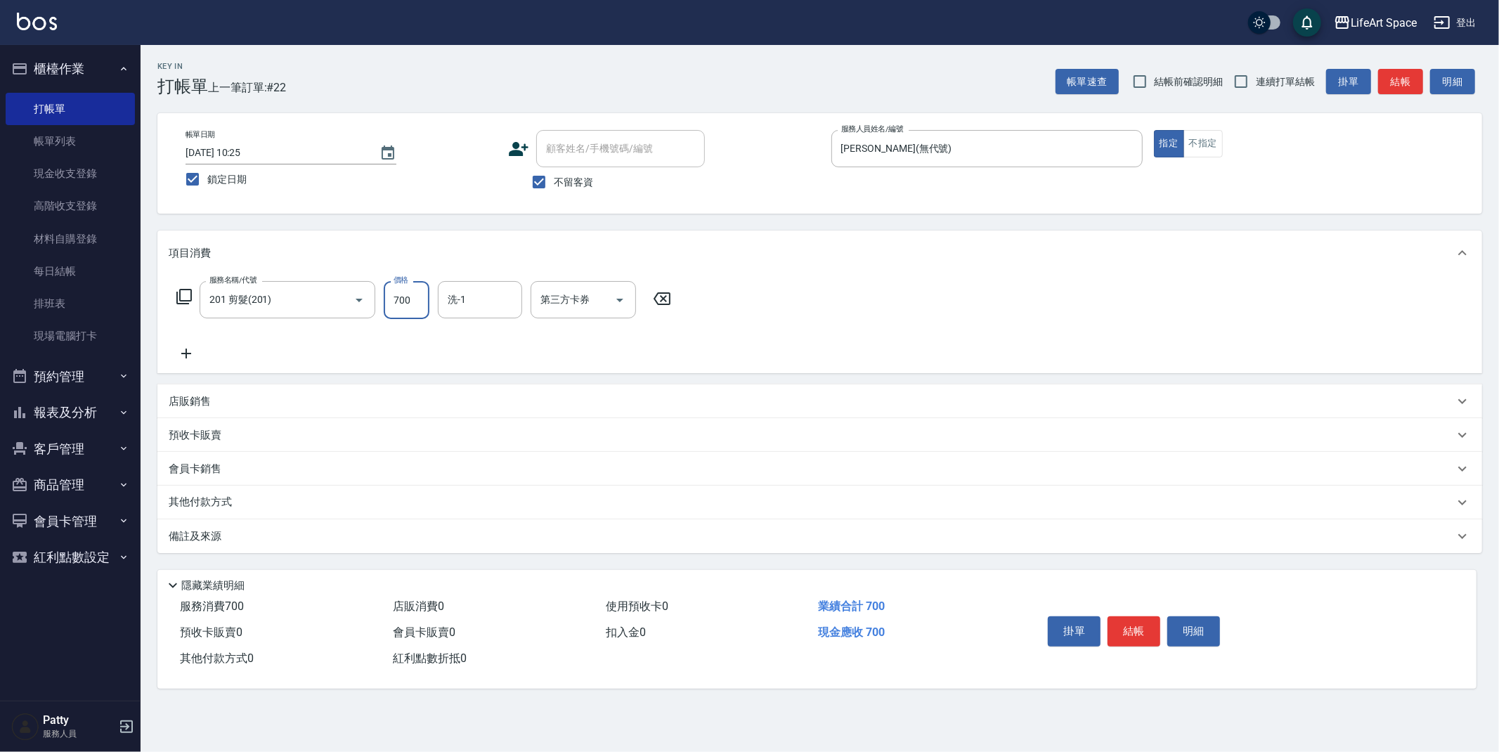
click at [424, 308] on input "700" at bounding box center [407, 300] width 46 height 38
type input "900"
click at [191, 348] on icon at bounding box center [186, 353] width 35 height 17
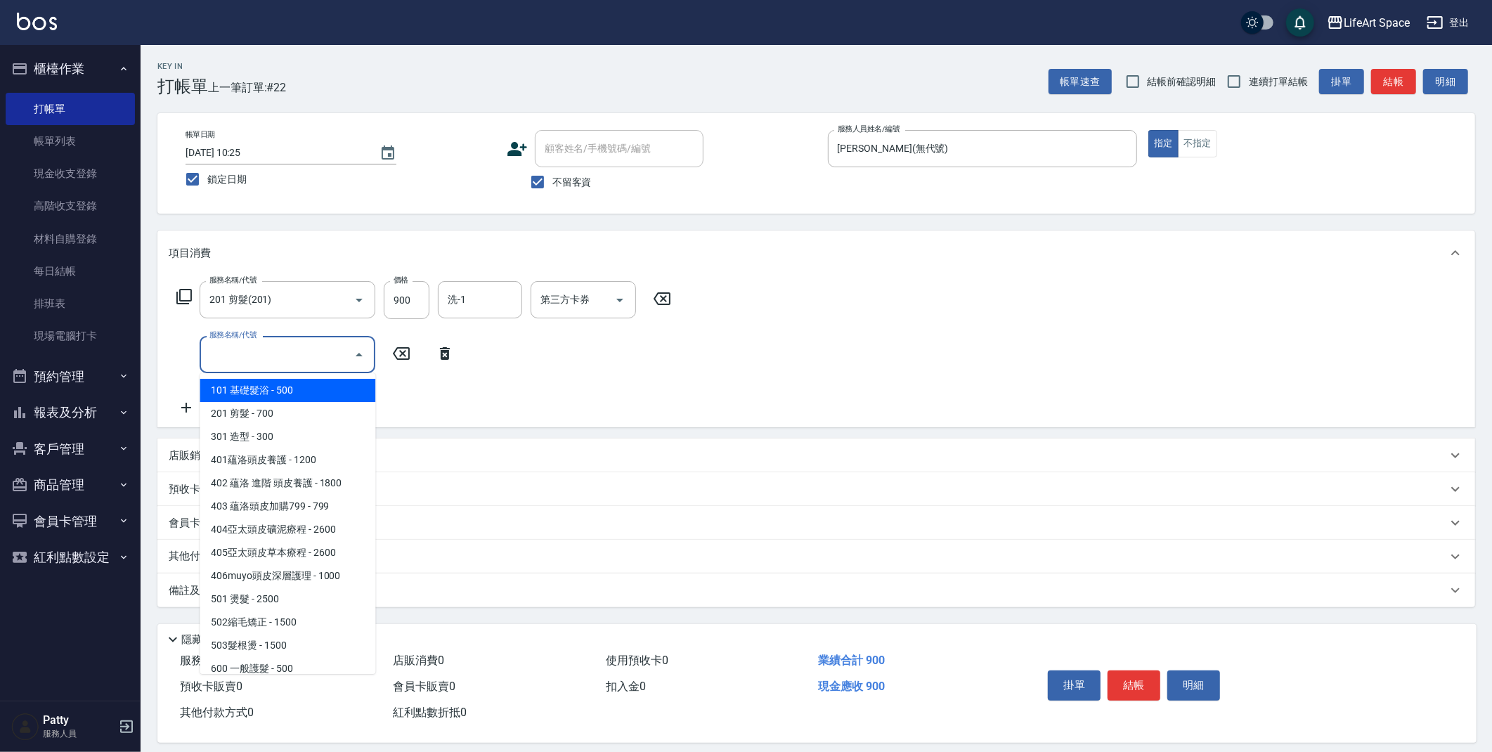
click at [278, 361] on input "服務名稱/代號" at bounding box center [277, 354] width 142 height 25
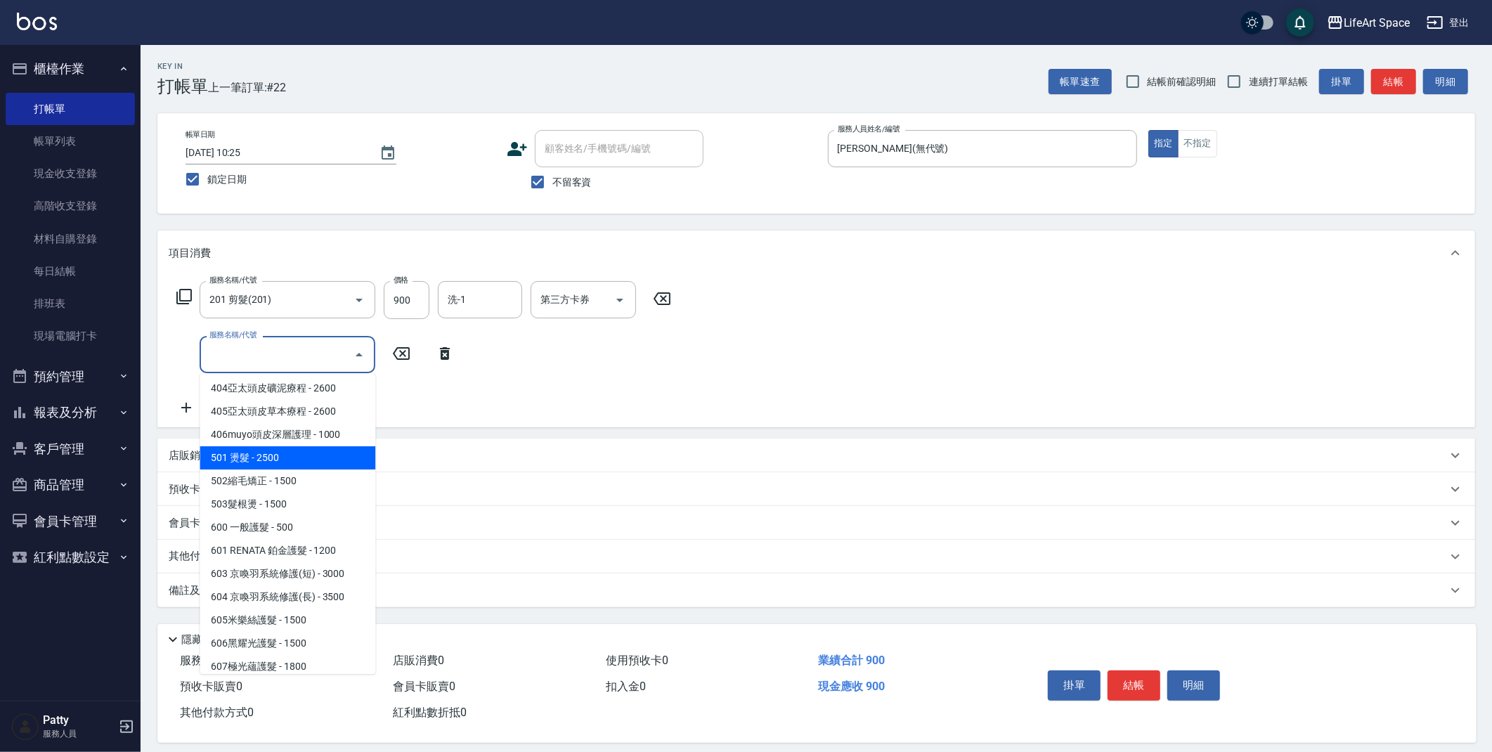
scroll to position [220, 0]
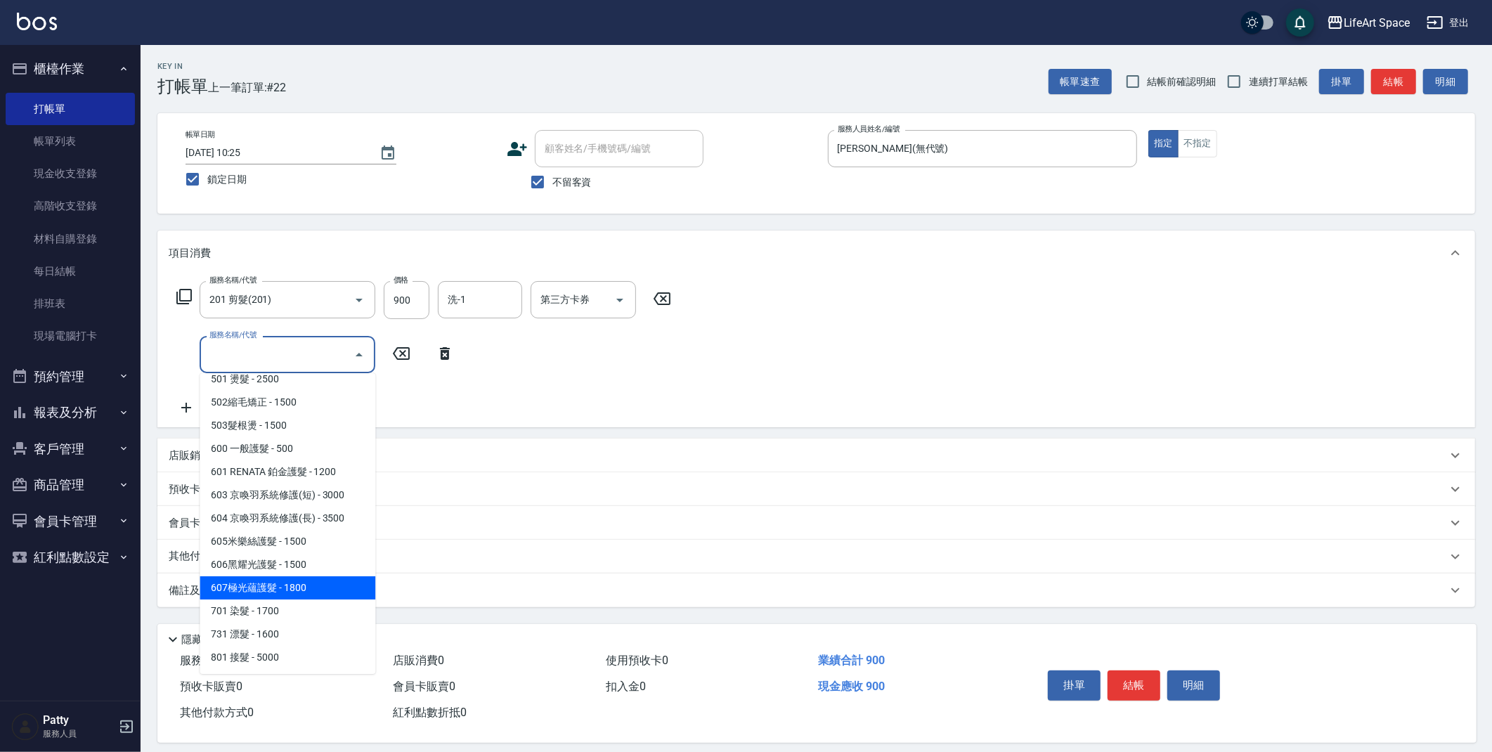
click at [253, 583] on span "607極光蘊護髮 - 1800" at bounding box center [288, 587] width 176 height 23
type input "607極光蘊護髮(607)"
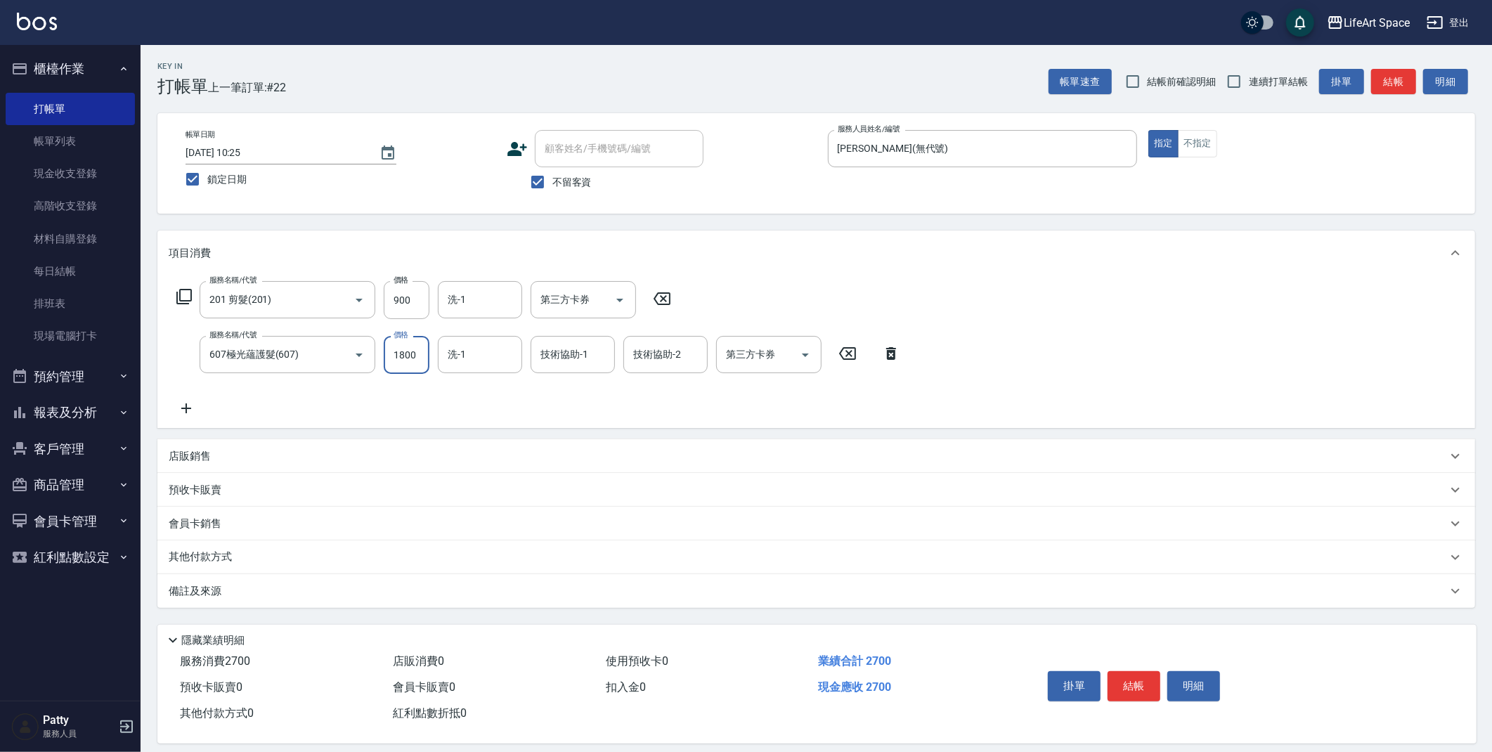
click at [417, 356] on input "1800" at bounding box center [407, 355] width 46 height 38
type input "2200"
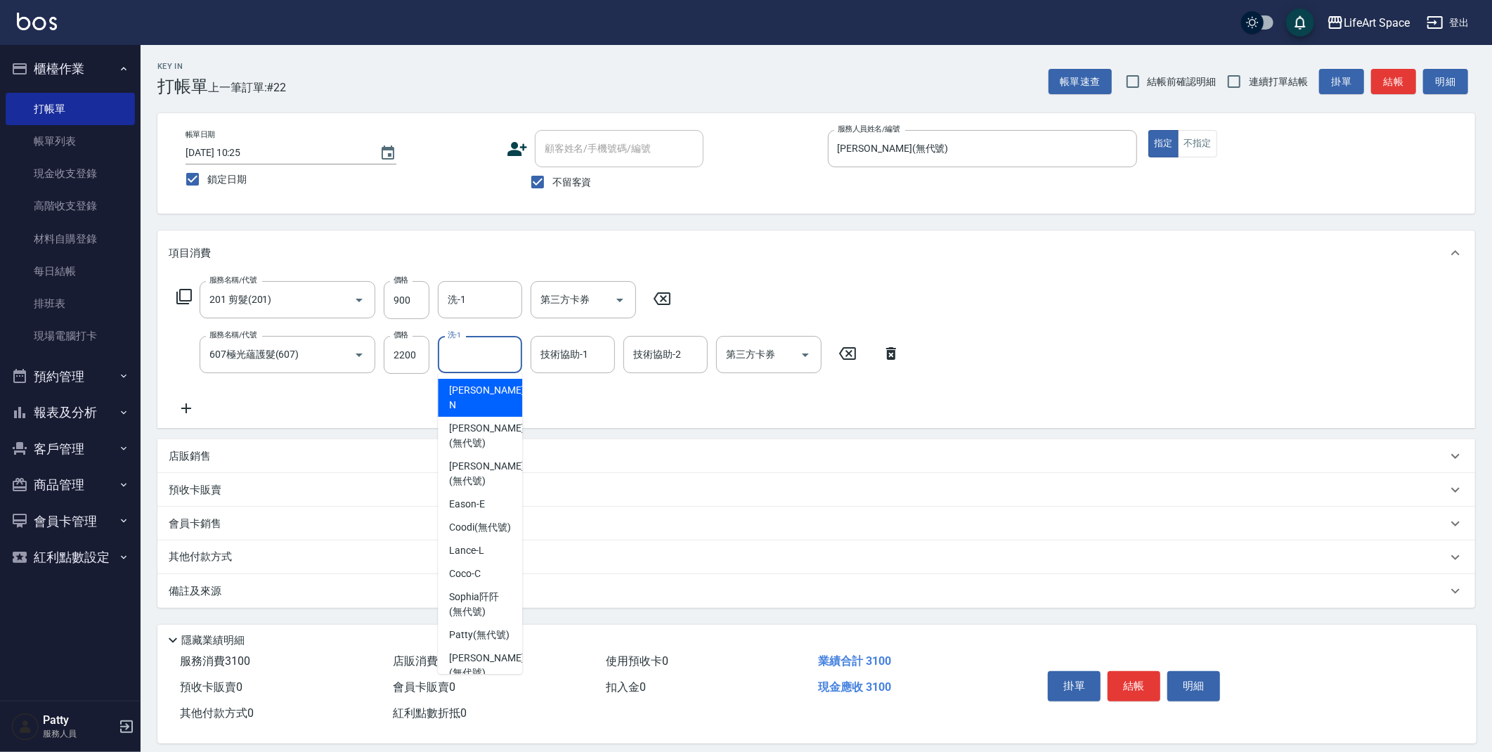
click at [471, 360] on input "洗-1" at bounding box center [480, 354] width 72 height 25
click at [486, 419] on div "[PERSON_NAME] (無代號)" at bounding box center [480, 436] width 84 height 38
type input "[PERSON_NAME](無代號)"
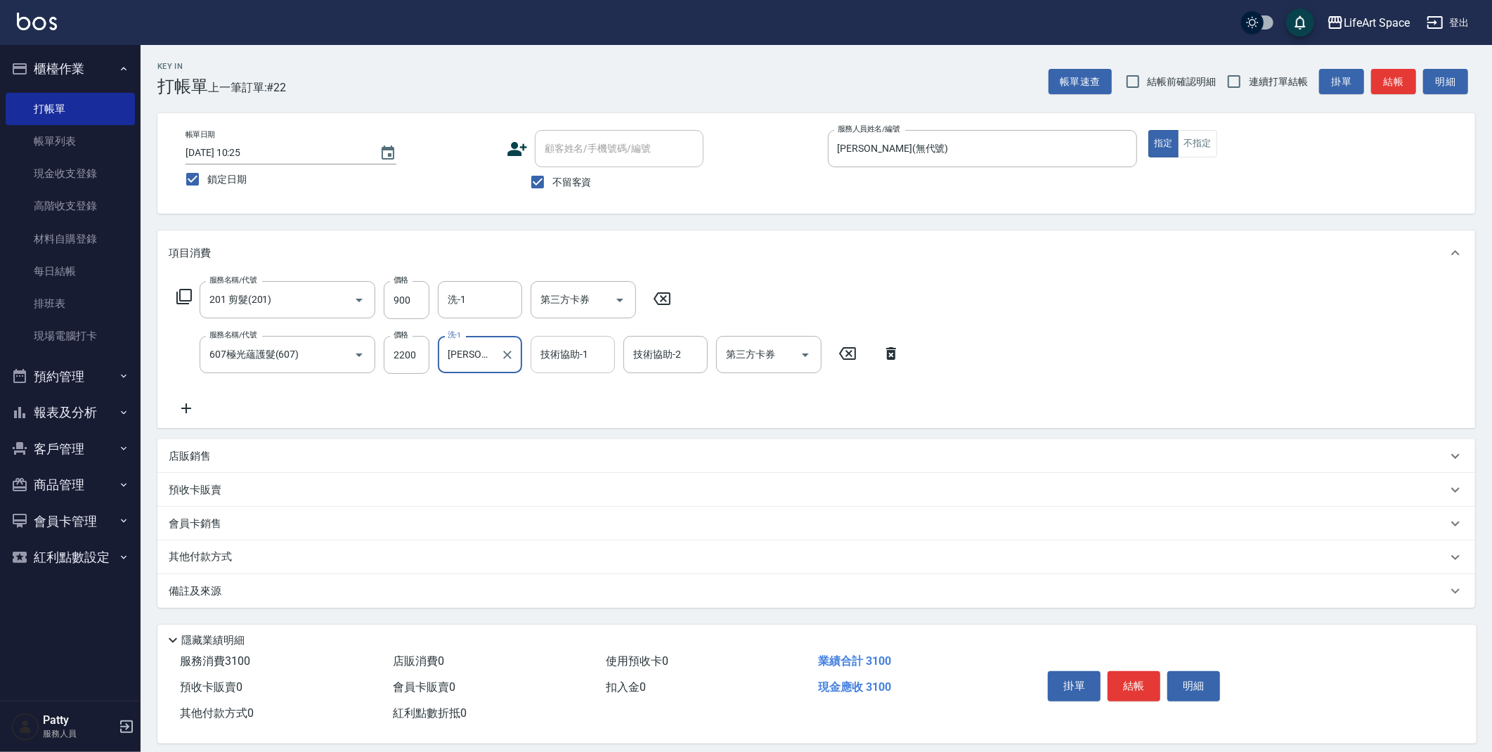
click at [572, 342] on input "技術協助-1" at bounding box center [573, 354] width 72 height 25
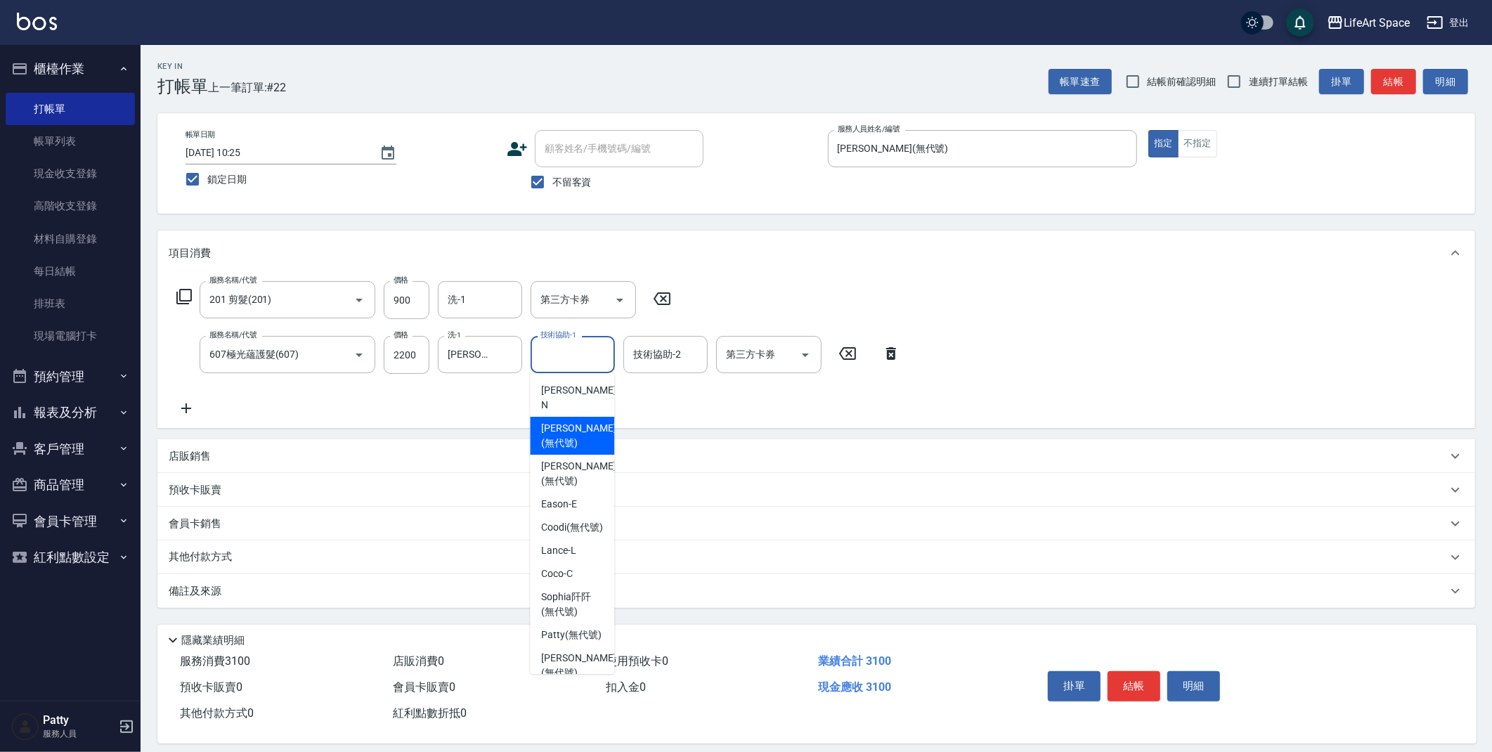
click at [556, 421] on span "[PERSON_NAME] (無代號)" at bounding box center [578, 436] width 75 height 30
type input "[PERSON_NAME](無代號)"
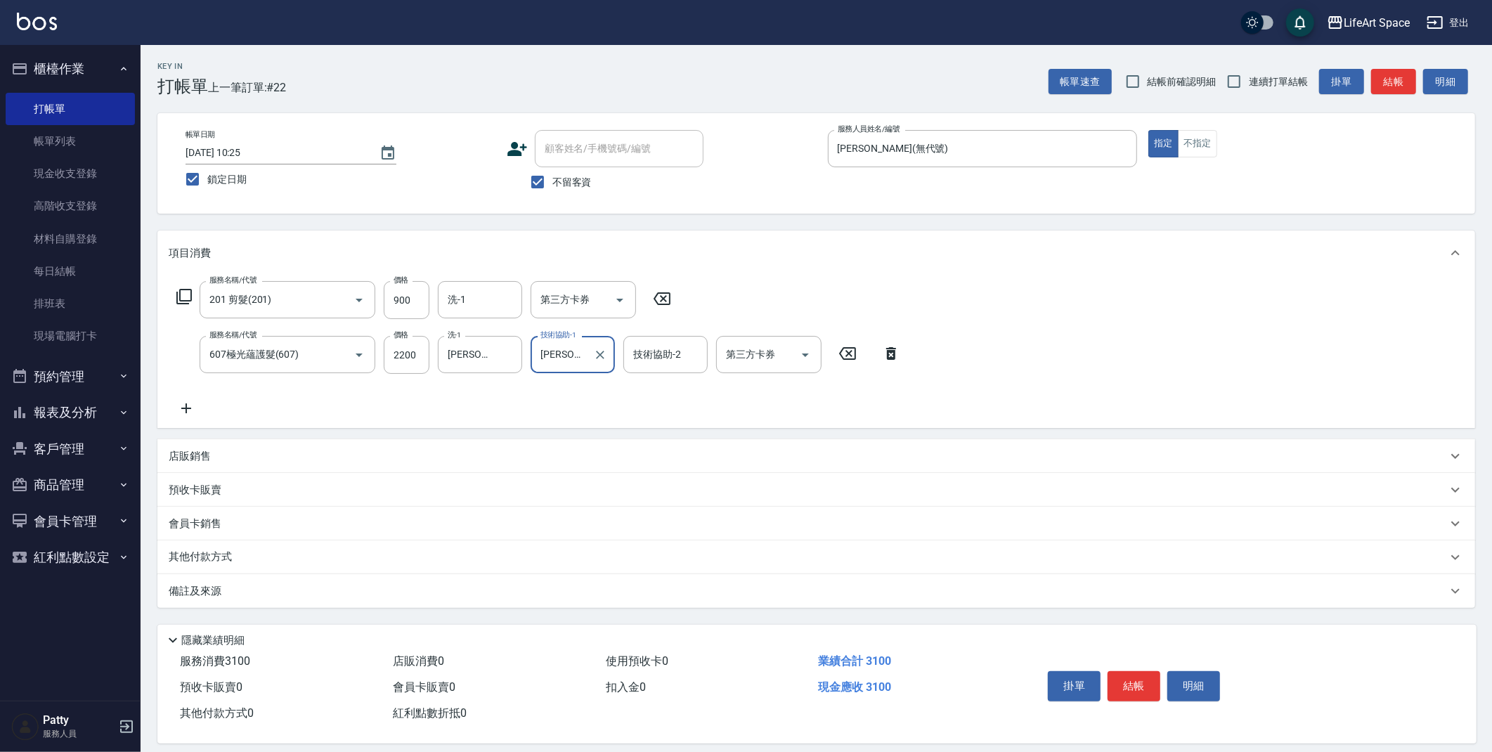
click at [205, 555] on p "其他付款方式" at bounding box center [204, 557] width 70 height 15
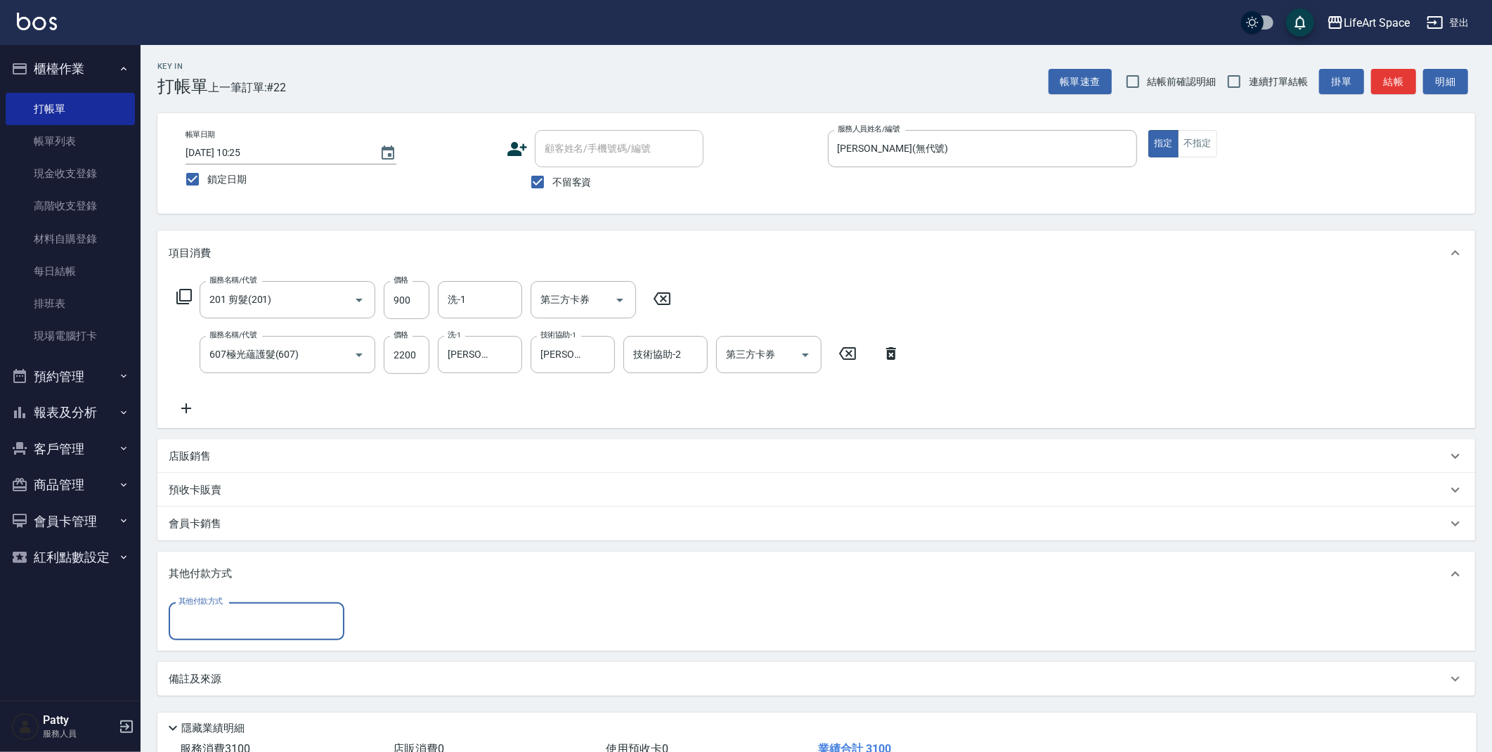
scroll to position [0, 0]
click at [259, 609] on input "其他付款方式" at bounding box center [256, 621] width 163 height 25
click at [235, 676] on span "Linepay" at bounding box center [257, 680] width 176 height 23
type input "Linepay"
type input "3100"
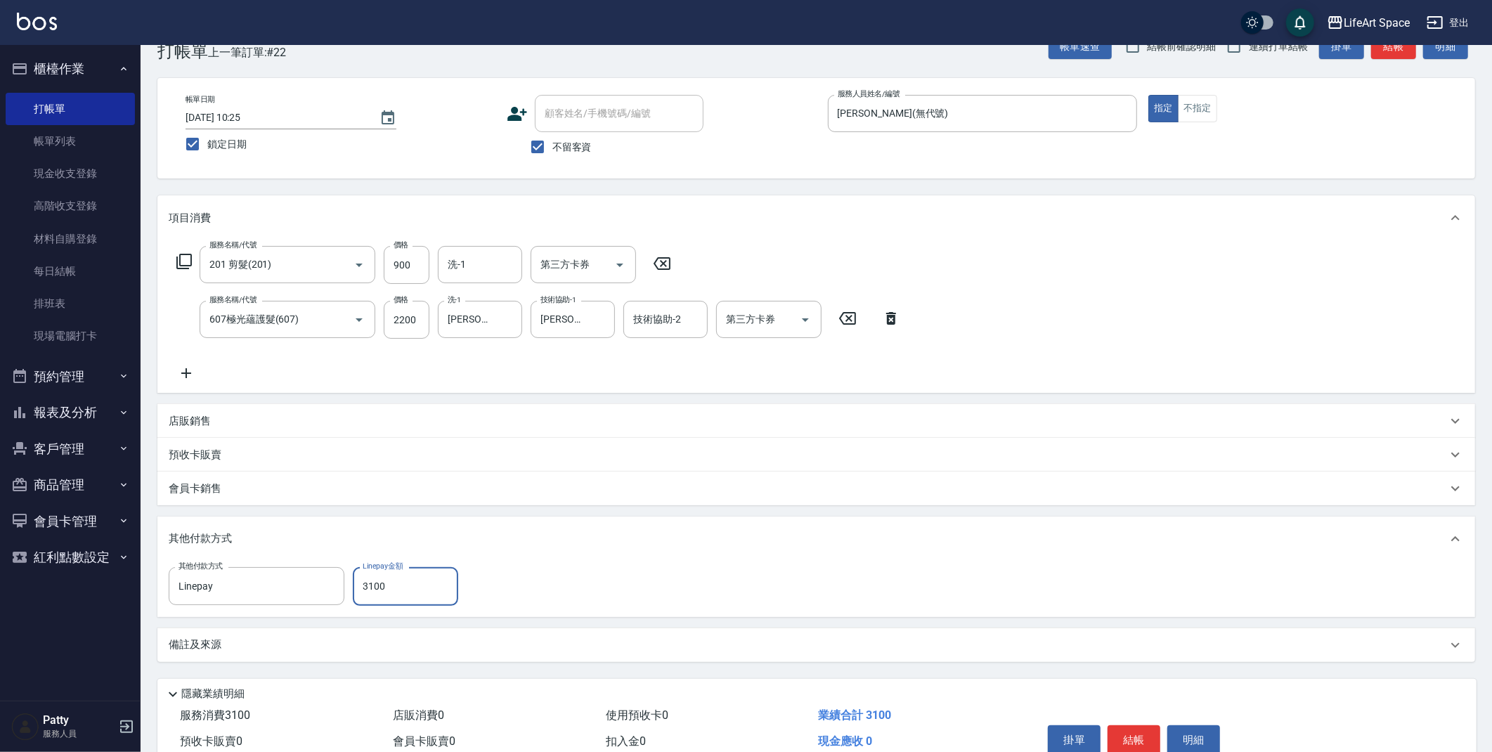
scroll to position [102, 0]
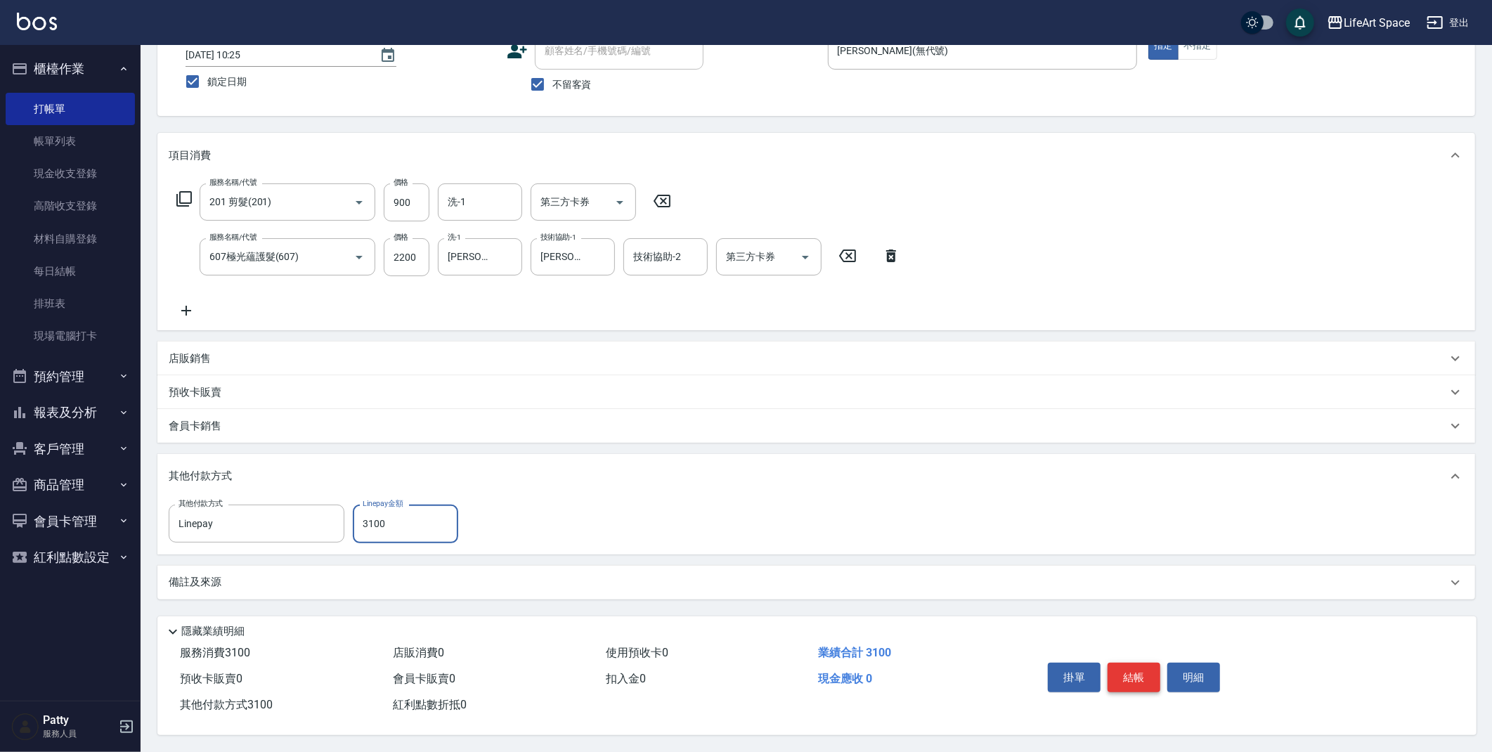
click at [1118, 677] on button "結帳" at bounding box center [1134, 678] width 53 height 30
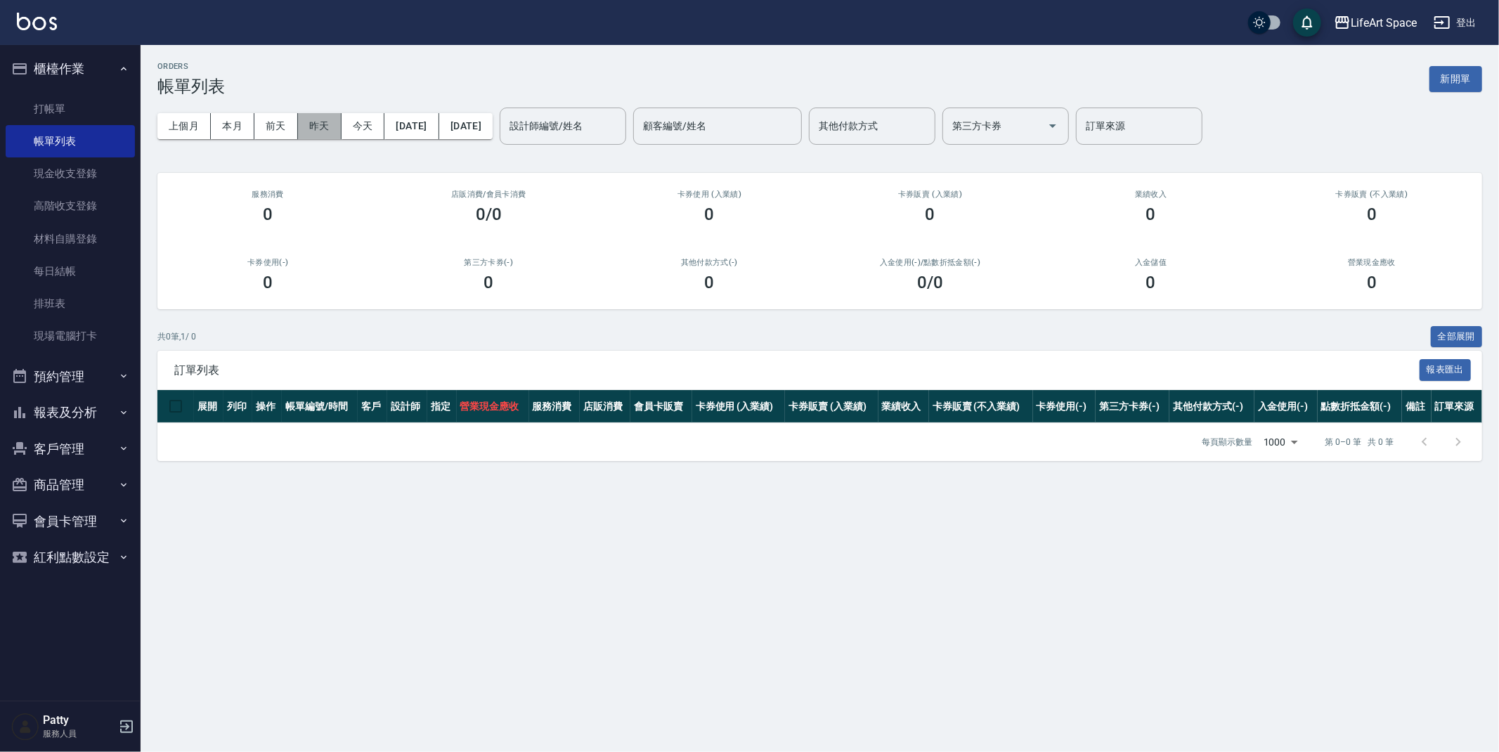
click at [321, 124] on button "昨天" at bounding box center [320, 126] width 44 height 26
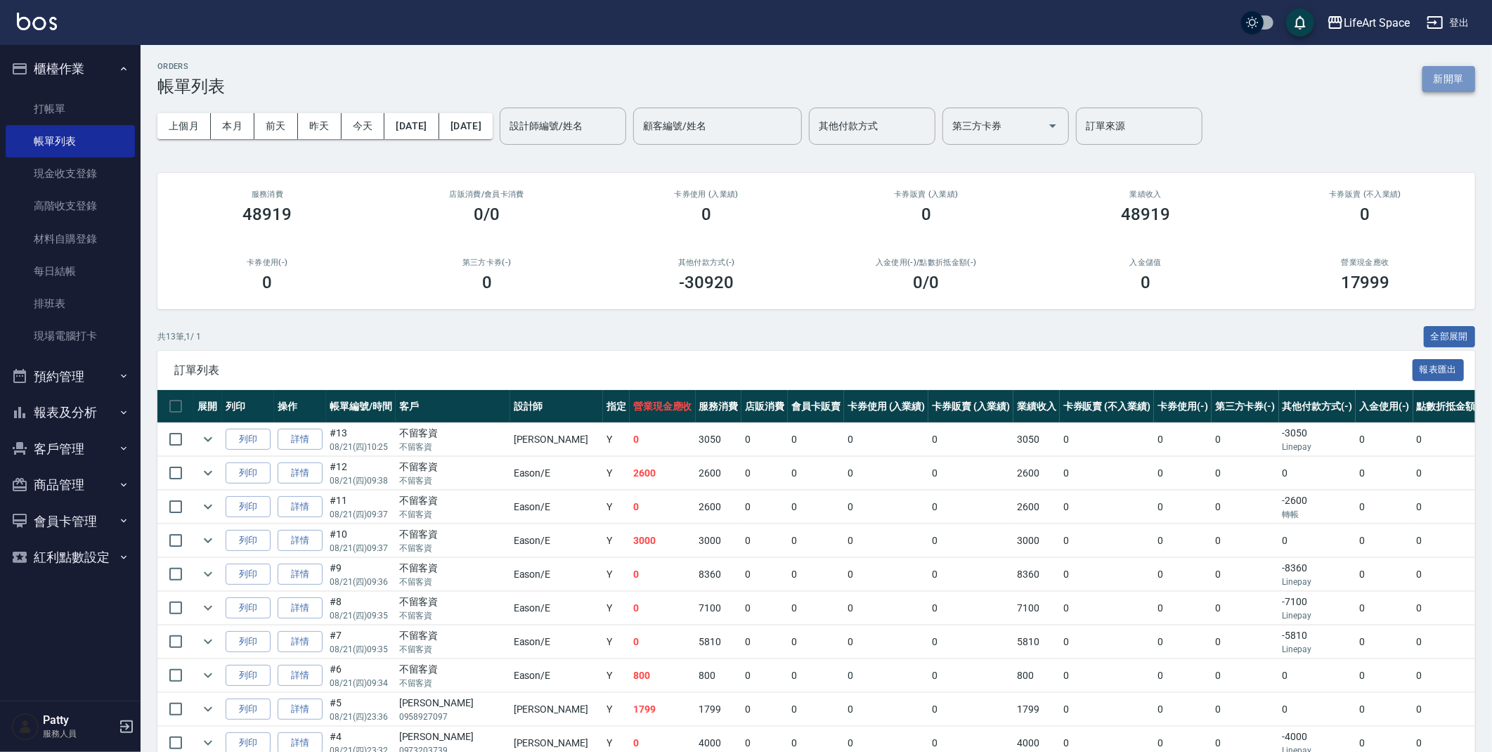
click at [1444, 81] on button "新開單" at bounding box center [1449, 79] width 53 height 26
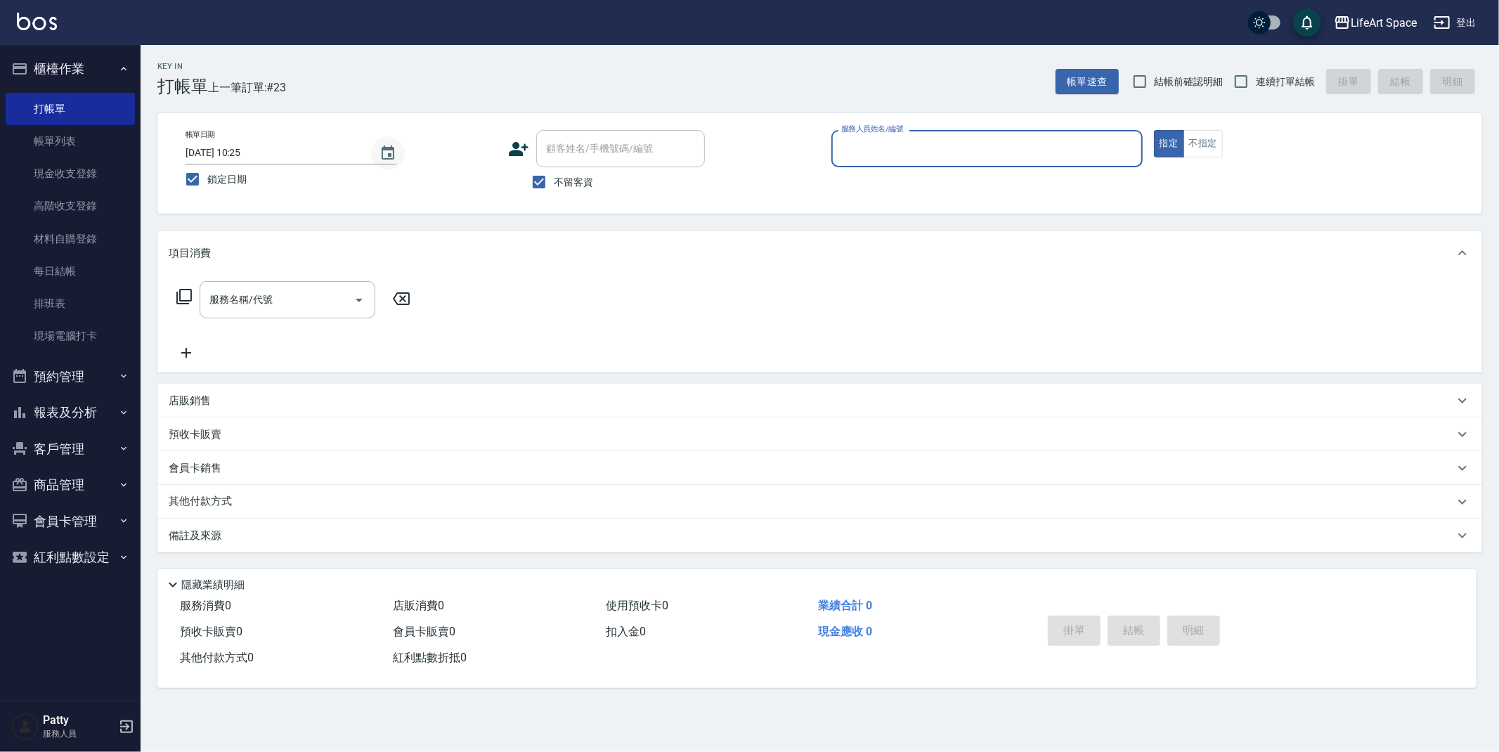
drag, startPoint x: 393, startPoint y: 157, endPoint x: 377, endPoint y: 155, distance: 16.3
click at [393, 157] on icon "Choose date, selected date is 2025-08-20" at bounding box center [388, 153] width 13 height 14
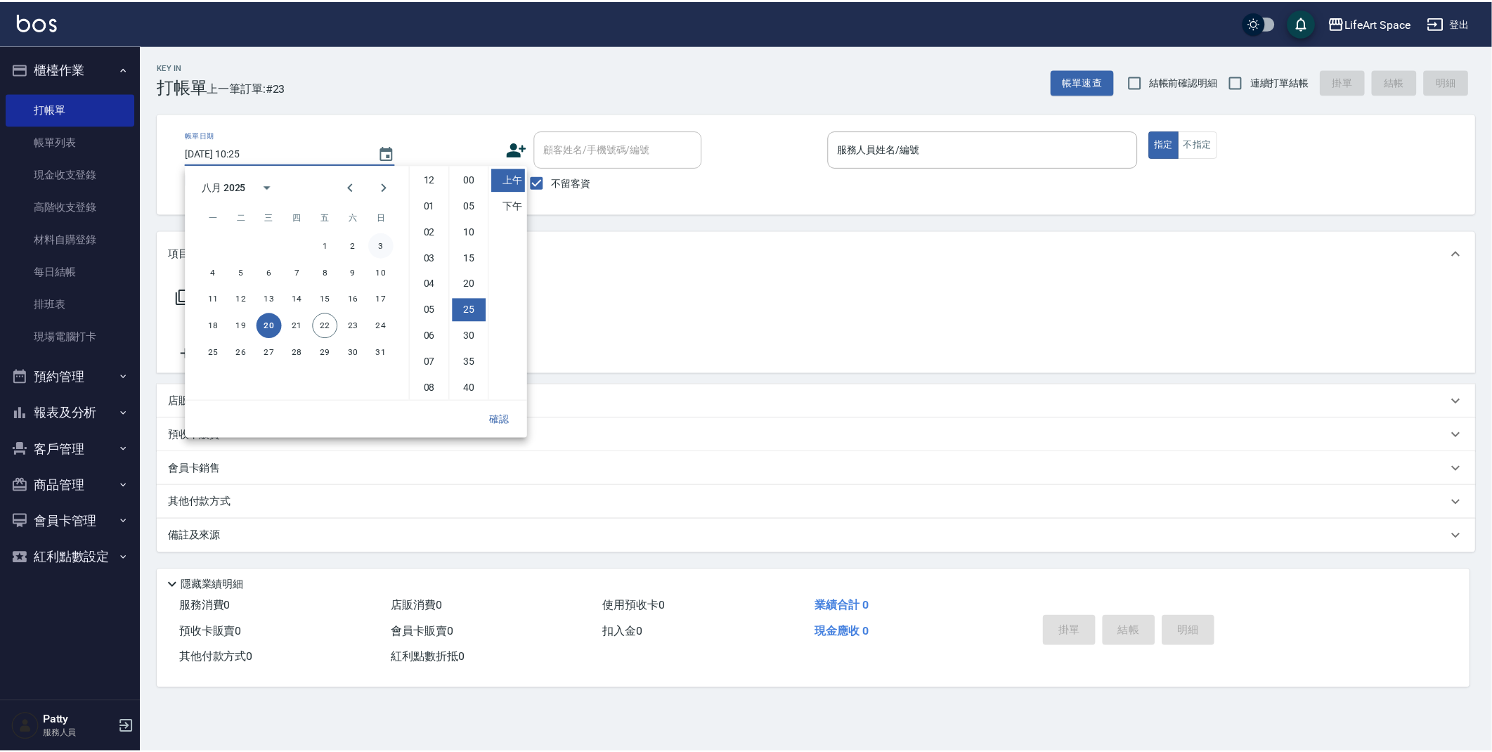
scroll to position [78, 0]
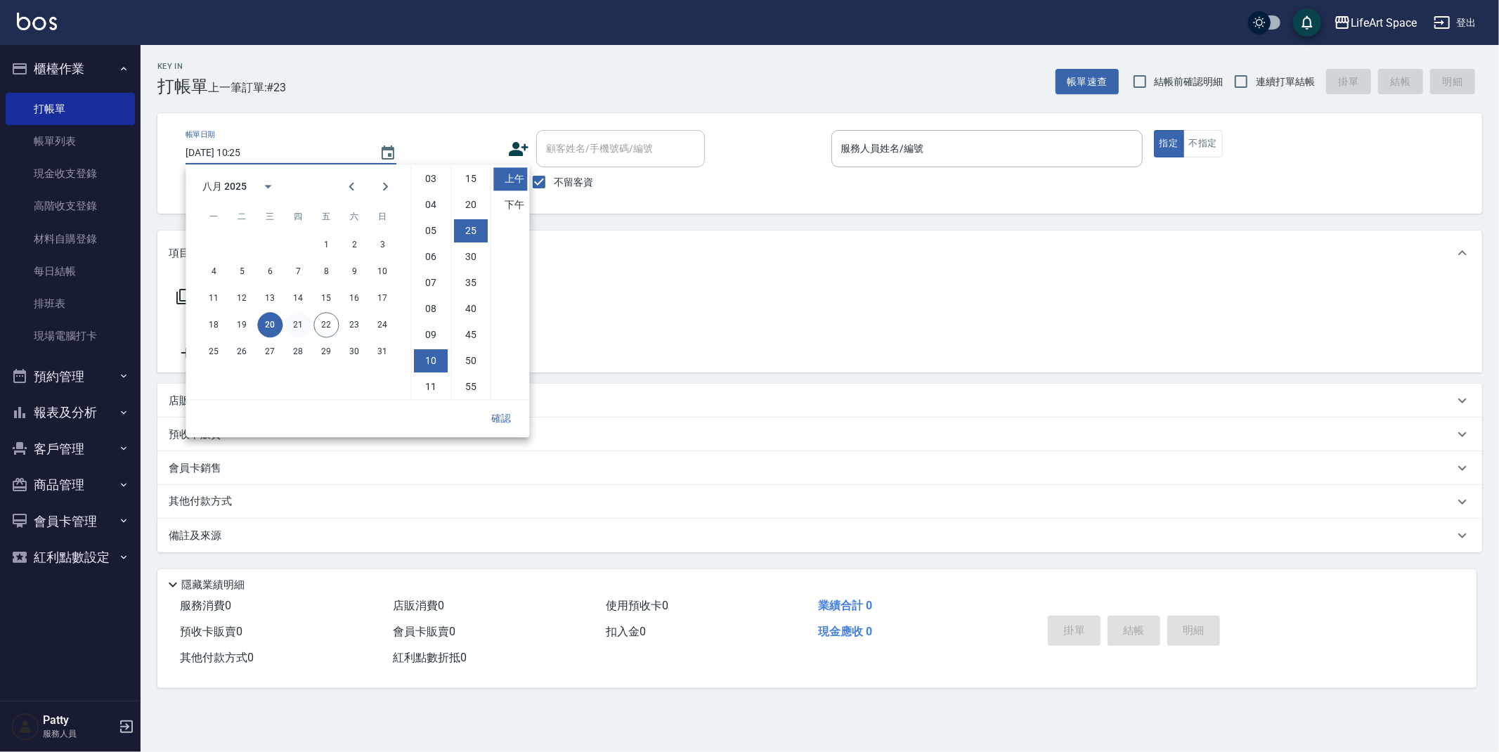
click at [300, 321] on button "21" at bounding box center [297, 324] width 25 height 25
type input "[DATE] 10:25"
drag, startPoint x: 502, startPoint y: 420, endPoint x: 493, endPoint y: 422, distance: 9.4
click at [501, 422] on button "確認" at bounding box center [501, 419] width 45 height 26
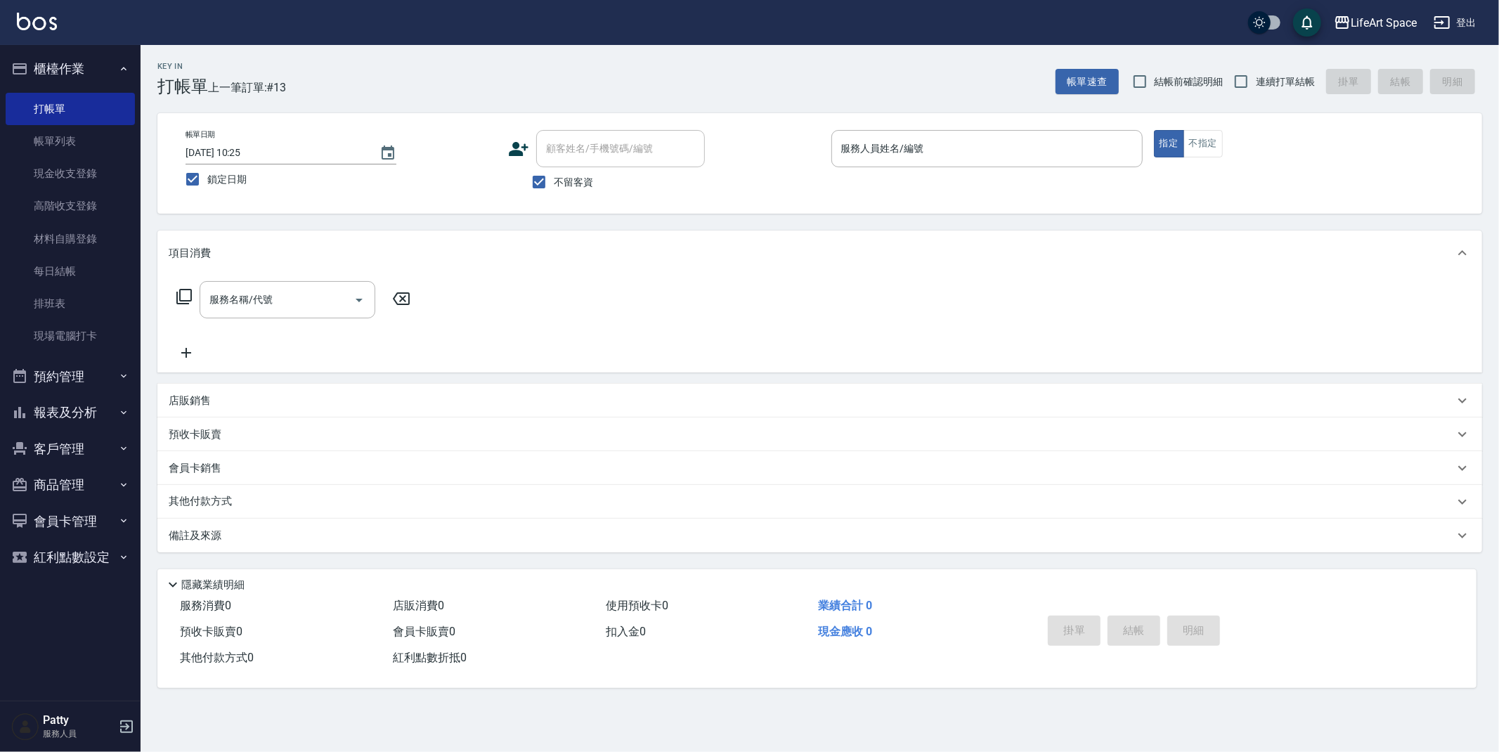
drag, startPoint x: 534, startPoint y: 188, endPoint x: 569, endPoint y: 156, distance: 47.8
click at [534, 188] on input "不留客資" at bounding box center [539, 182] width 30 height 30
checkbox input "false"
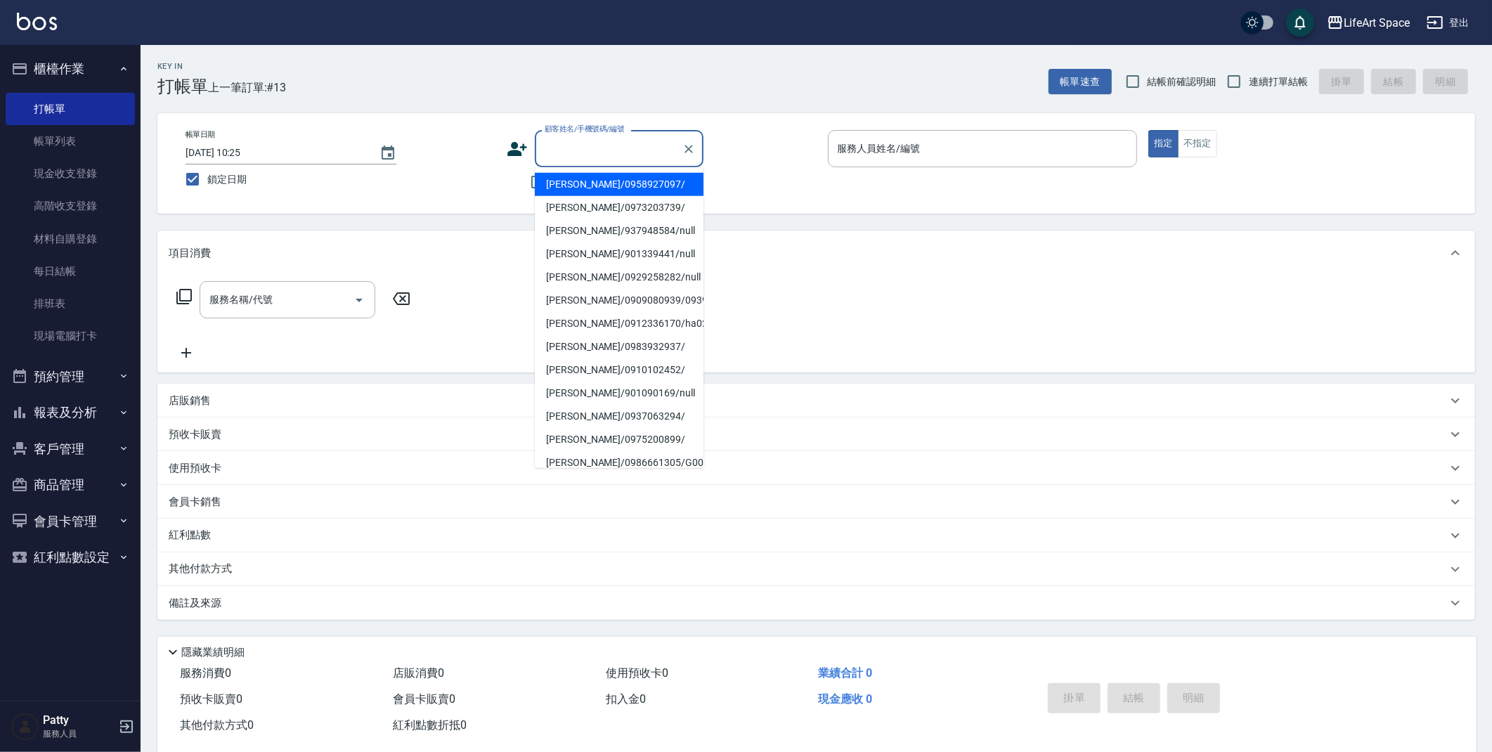
click at [571, 155] on input "顧客姓名/手機號碼/編號" at bounding box center [608, 148] width 135 height 25
type input "g"
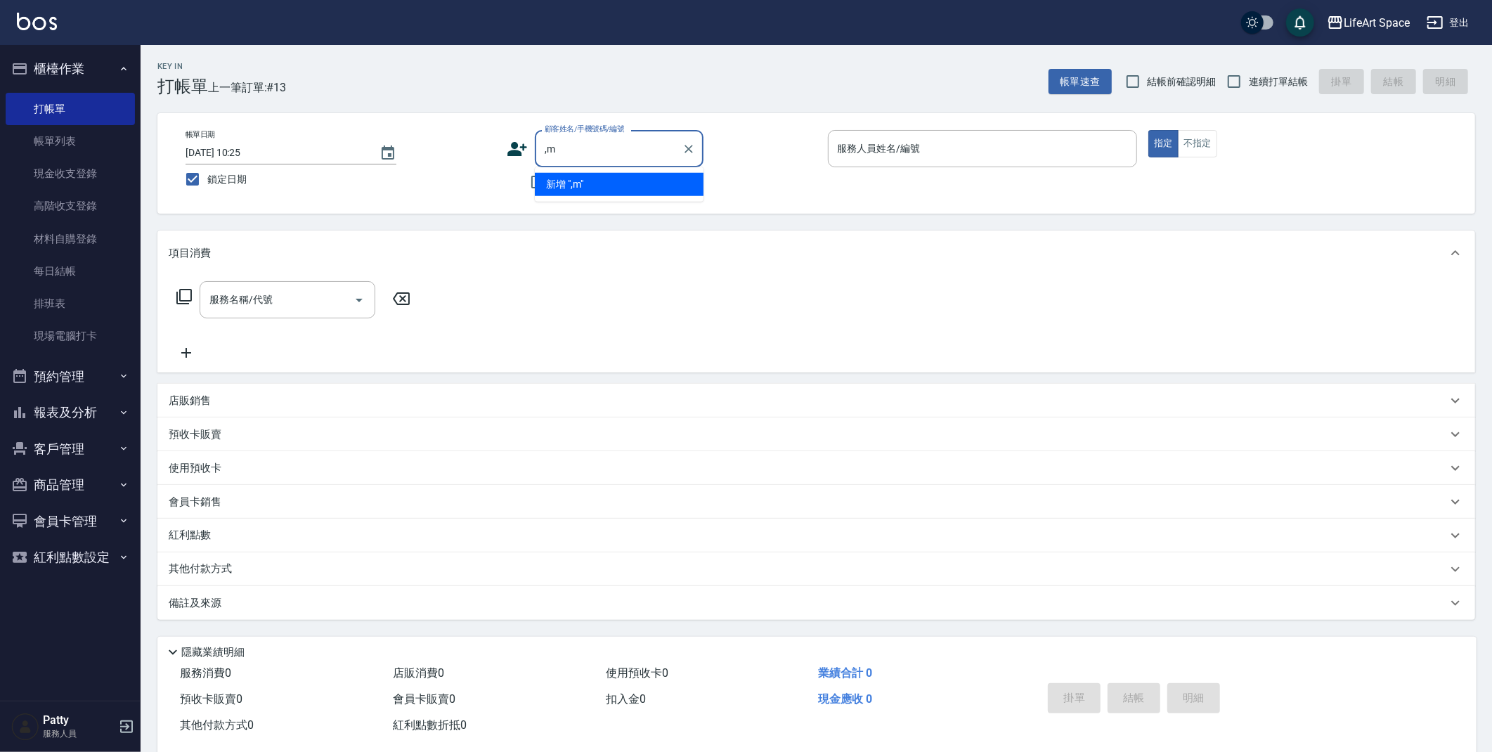
type input ","
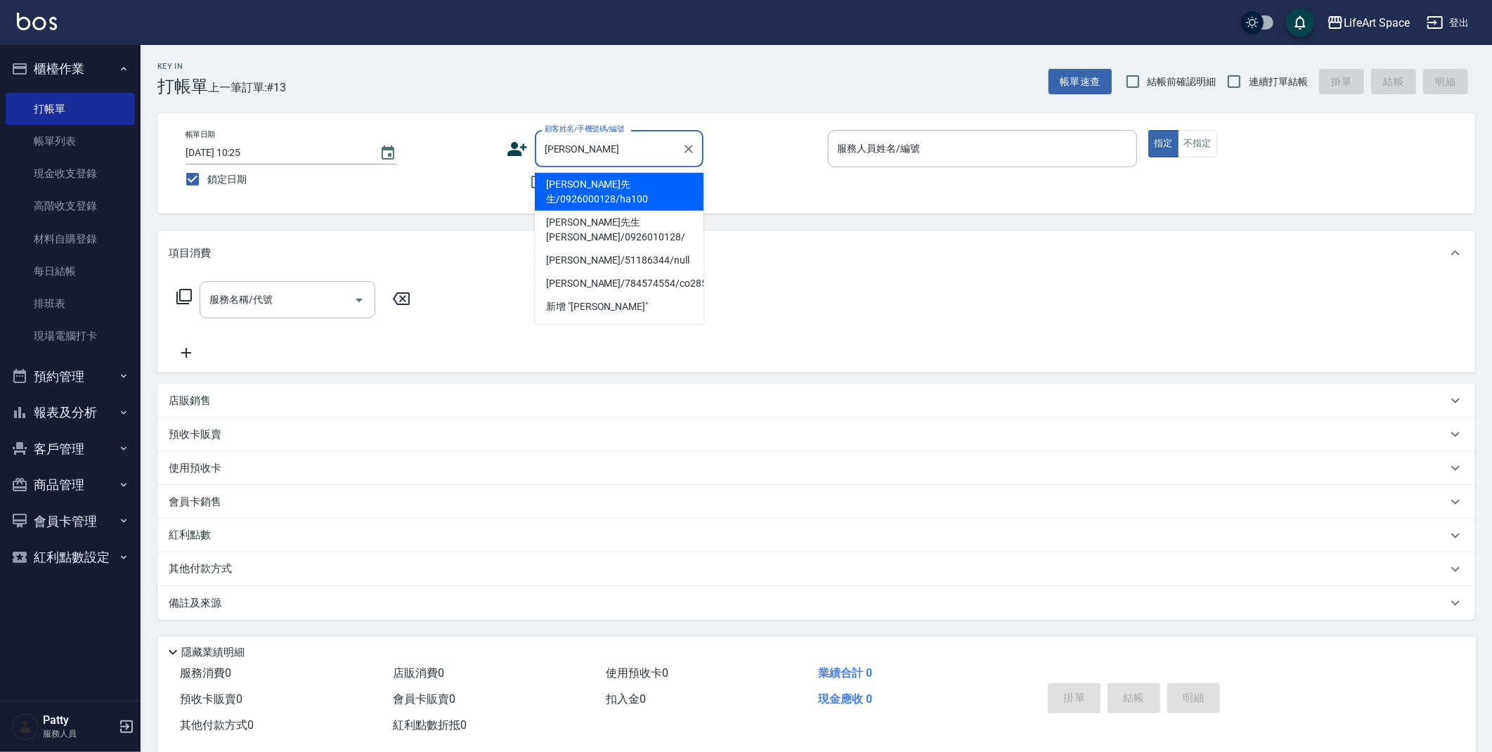
click at [626, 189] on li "[PERSON_NAME]先生/0926000128/ha100" at bounding box center [619, 192] width 169 height 38
type input "[PERSON_NAME]先生/0926000128/ha100"
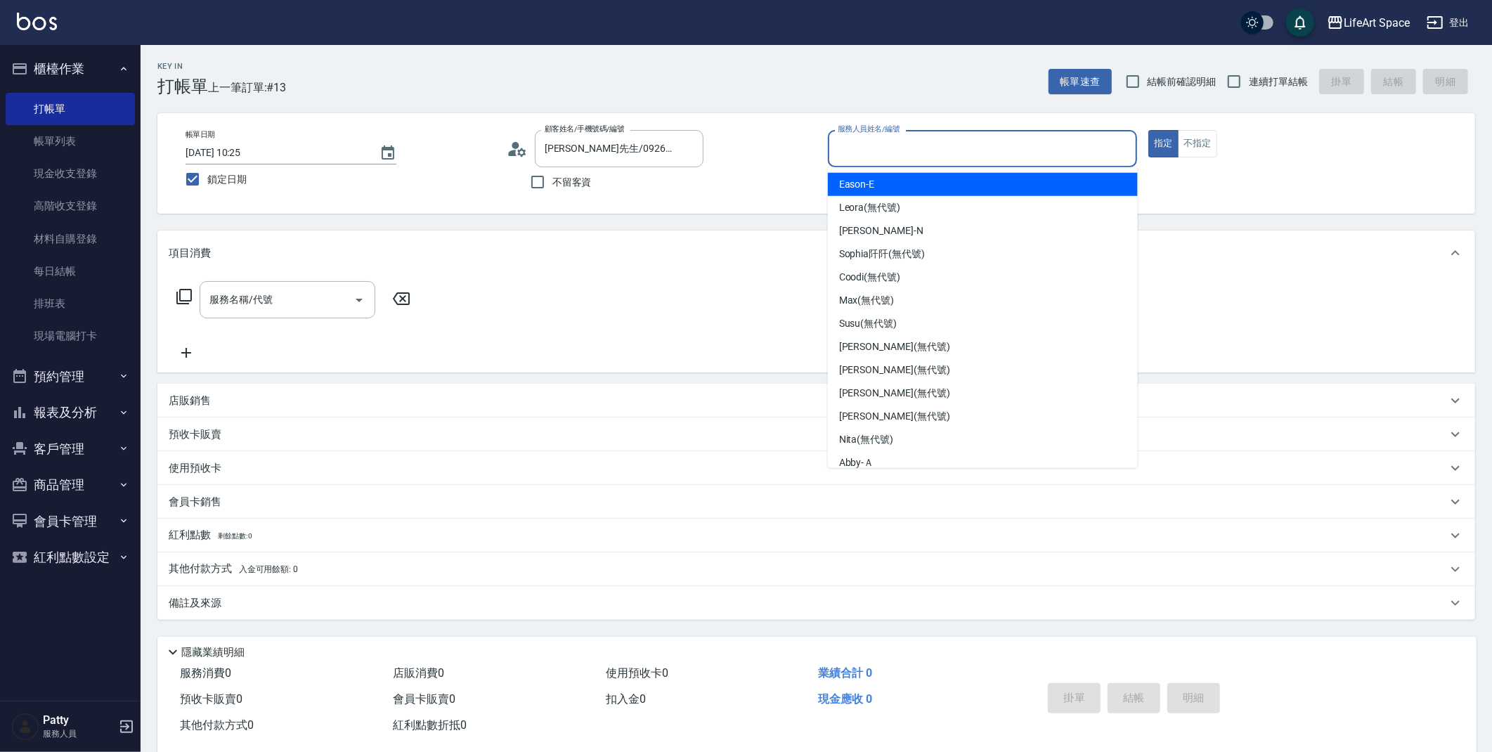
click at [969, 146] on input "服務人員姓名/編號" at bounding box center [982, 148] width 297 height 25
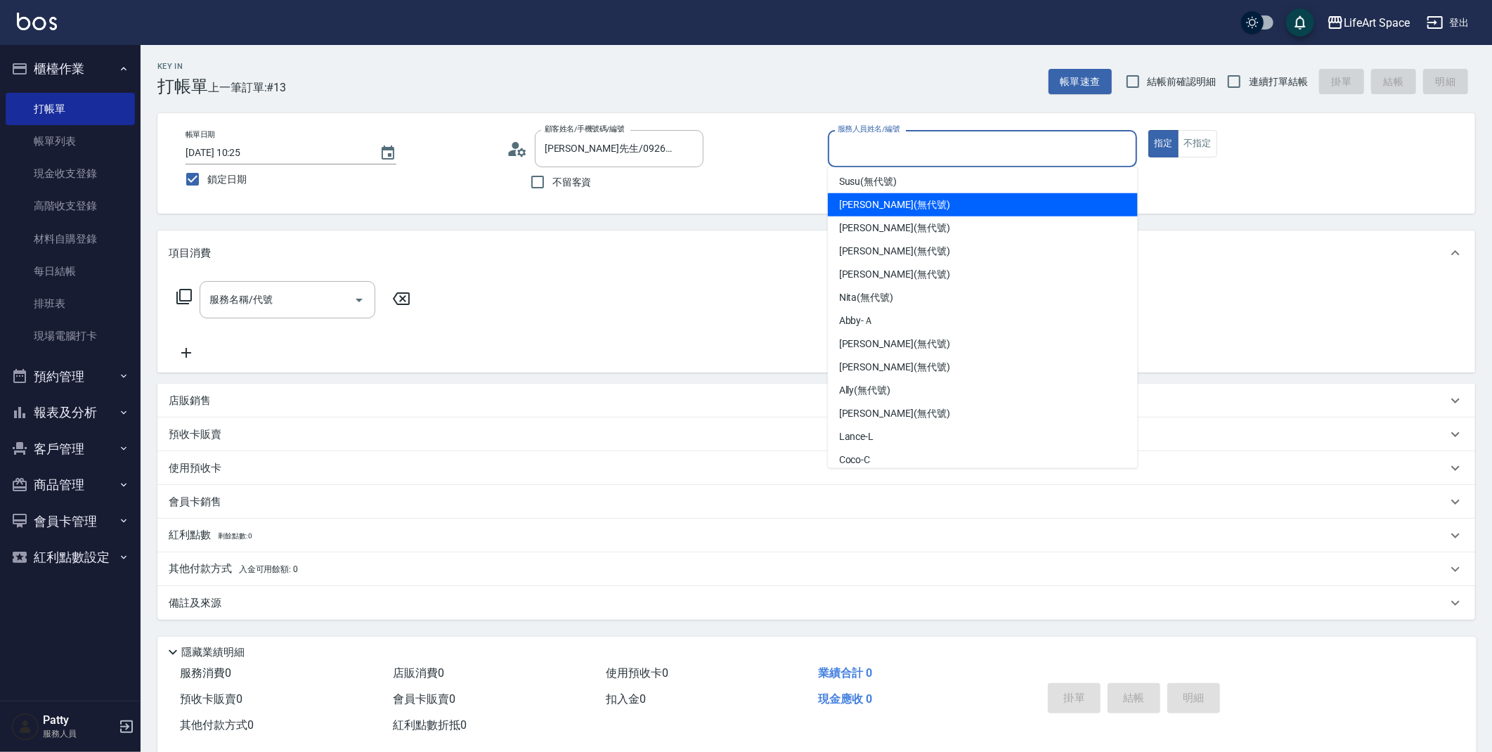
scroll to position [220, 0]
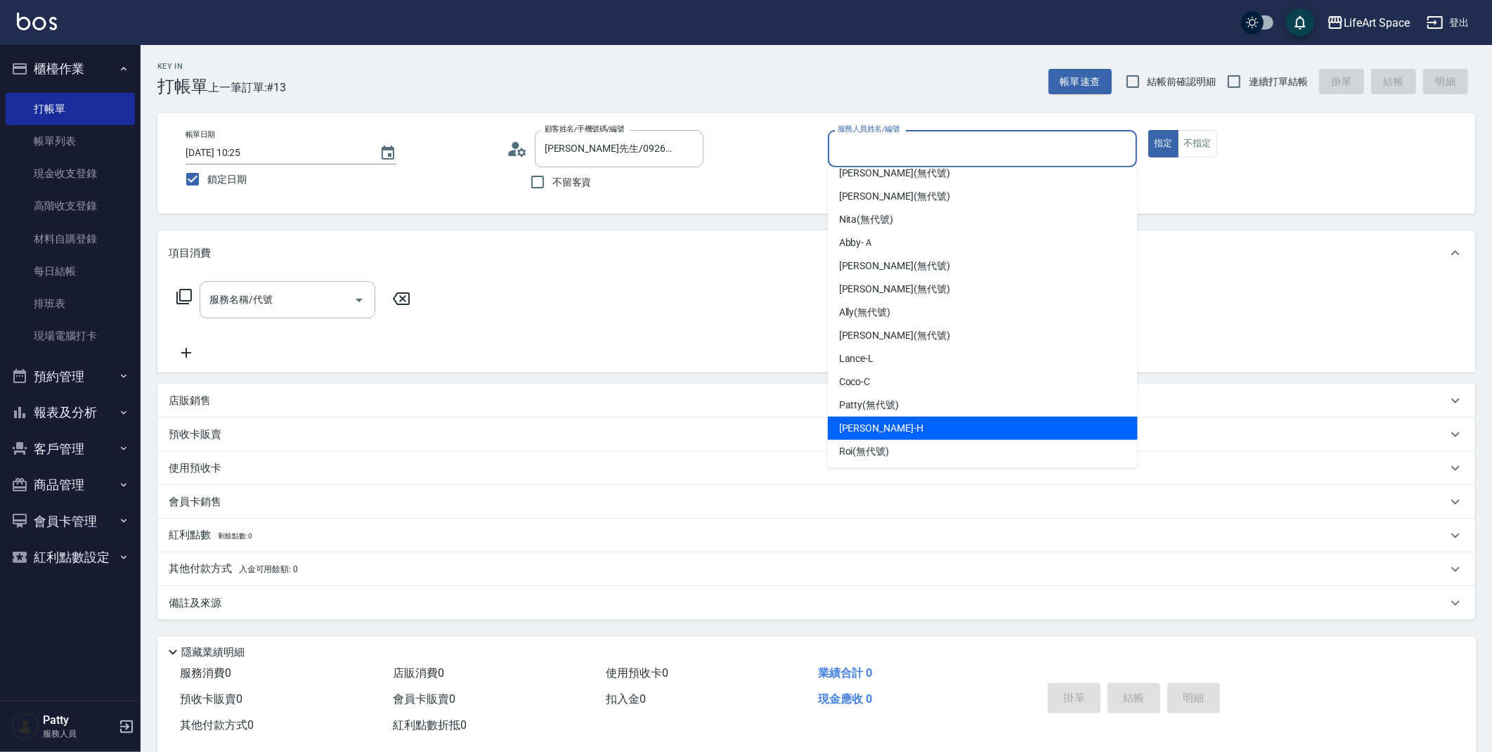
click at [913, 426] on div "[PERSON_NAME]" at bounding box center [983, 428] width 310 height 23
type input "[PERSON_NAME]"
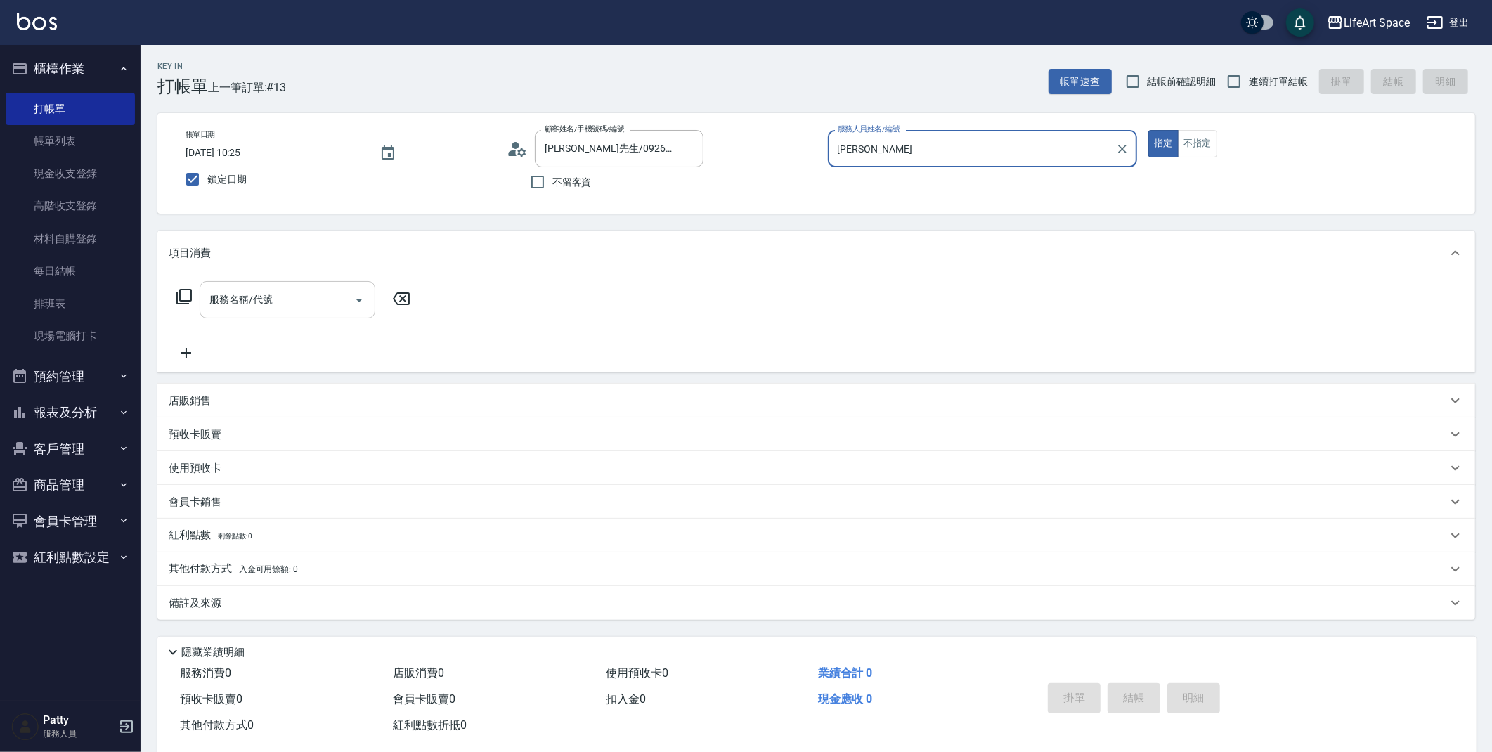
click at [307, 313] on div "服務名稱/代號" at bounding box center [288, 299] width 176 height 37
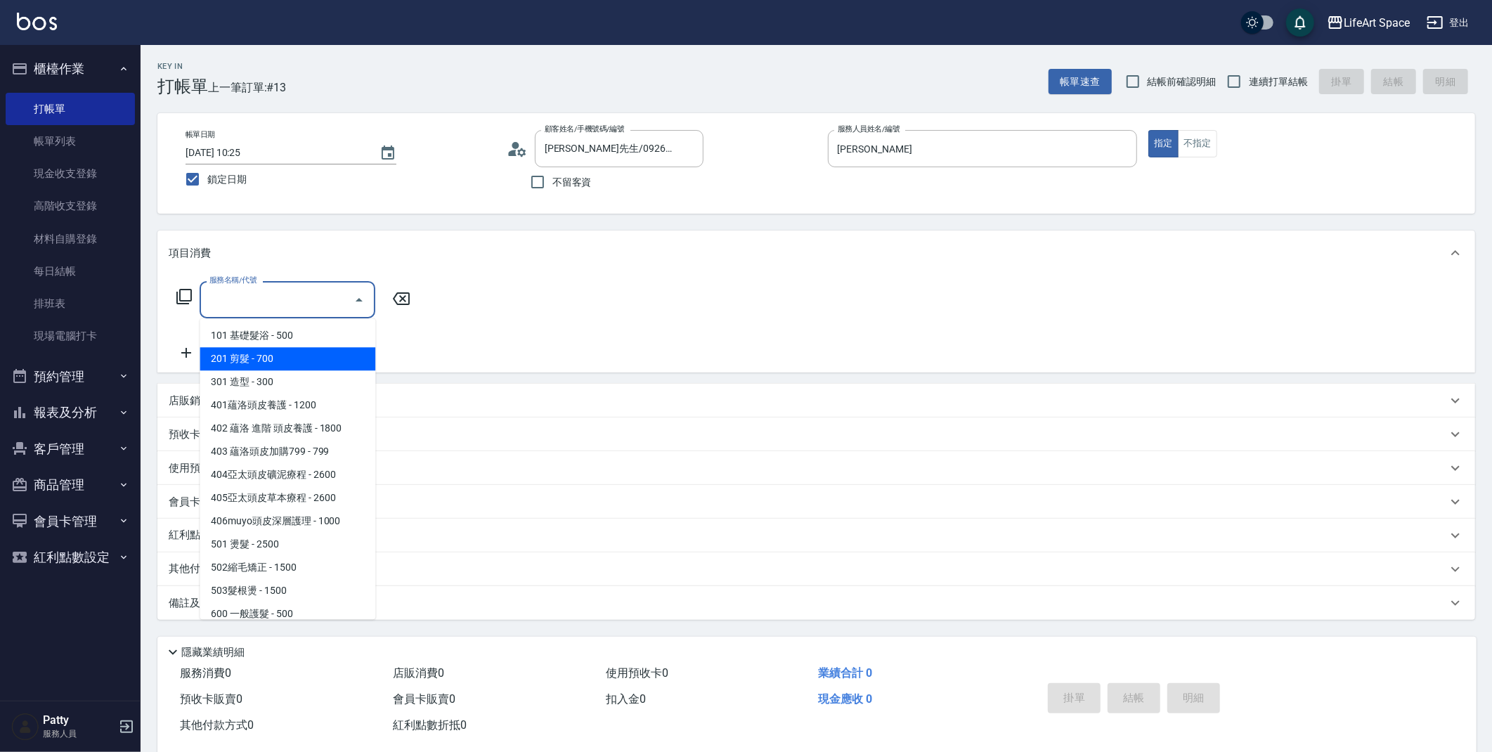
click at [254, 356] on span "201 剪髮 - 700" at bounding box center [288, 358] width 176 height 23
type input "201 剪髮(201)"
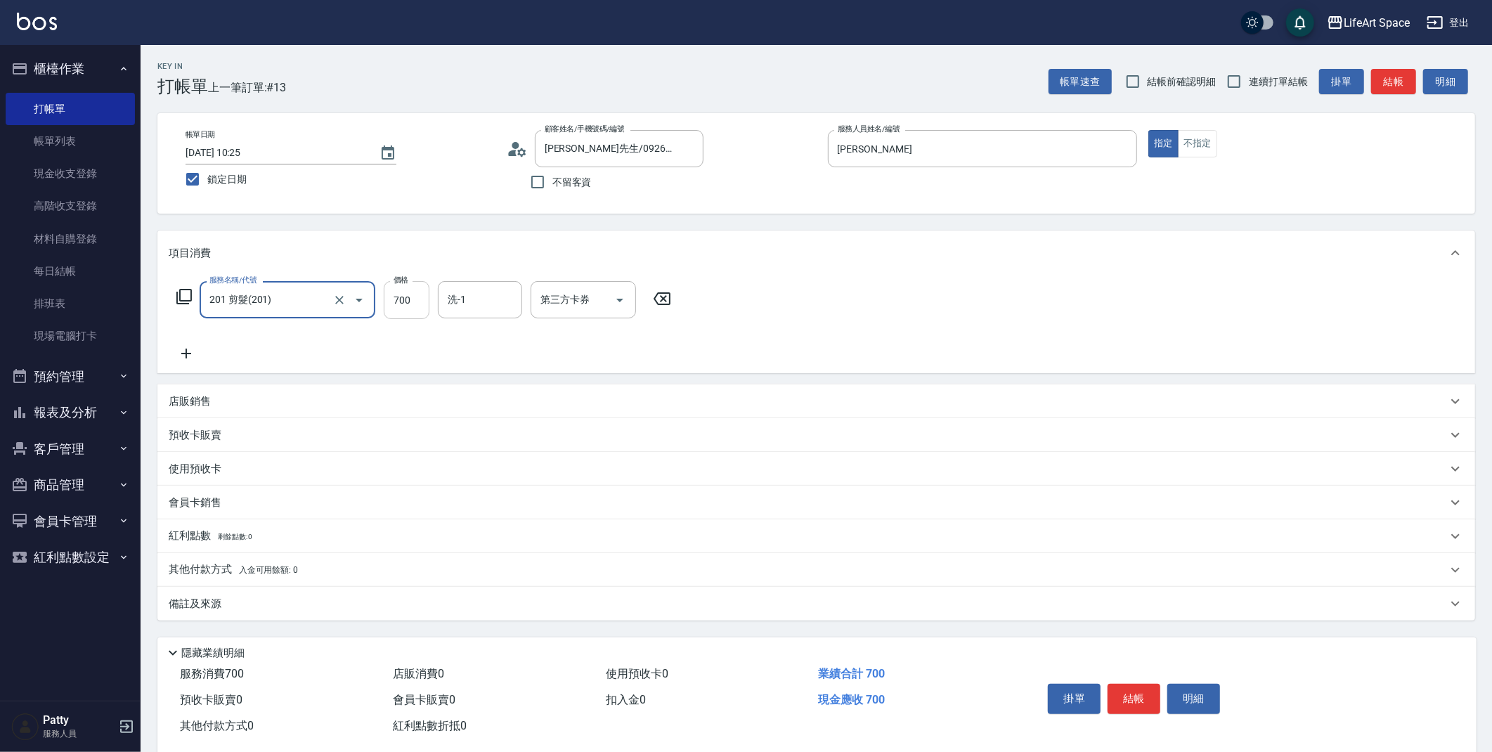
click at [415, 294] on input "700" at bounding box center [407, 300] width 46 height 38
type input "800"
click at [1140, 705] on button "結帳" at bounding box center [1134, 699] width 53 height 30
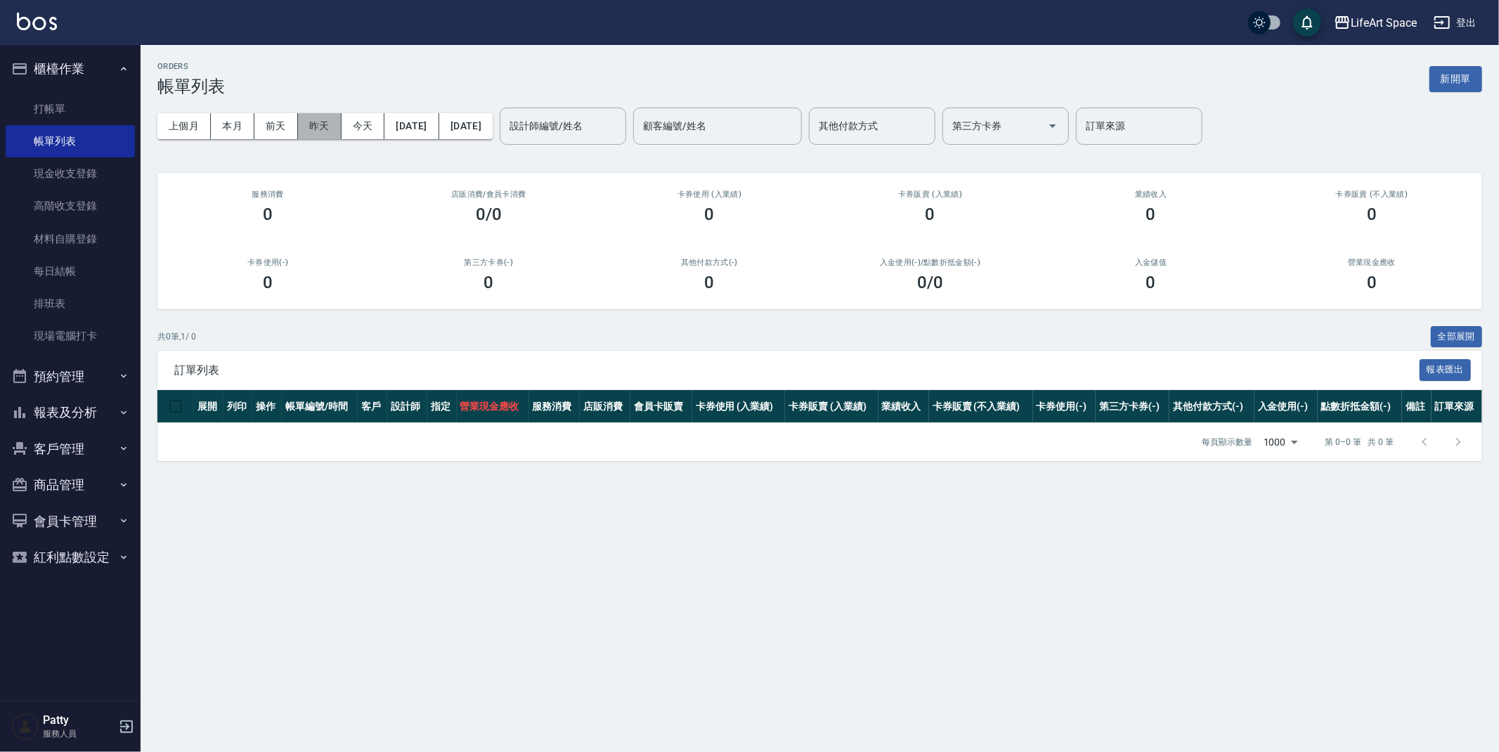
click at [314, 128] on button "昨天" at bounding box center [320, 126] width 44 height 26
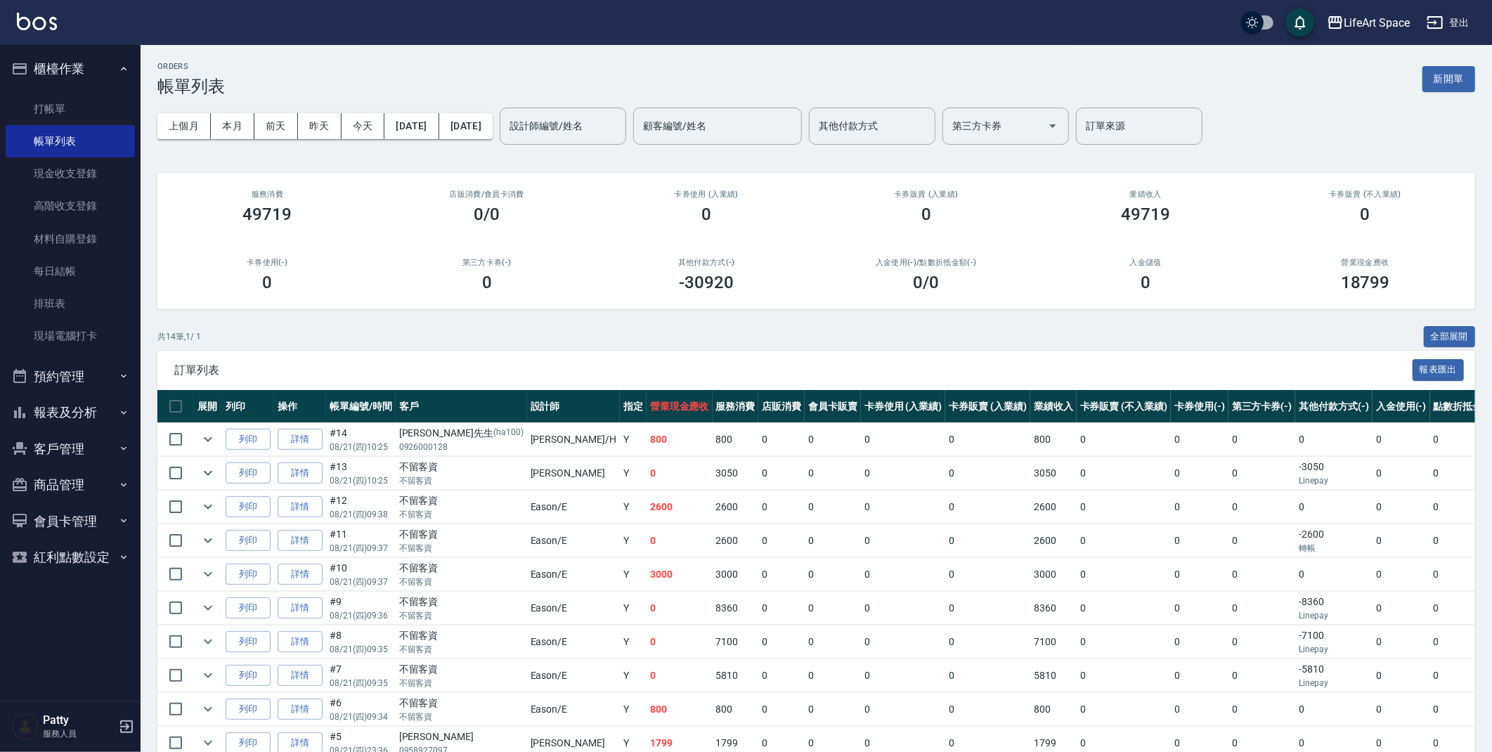
click at [620, 128] on input "設計師編號/姓名" at bounding box center [563, 126] width 114 height 25
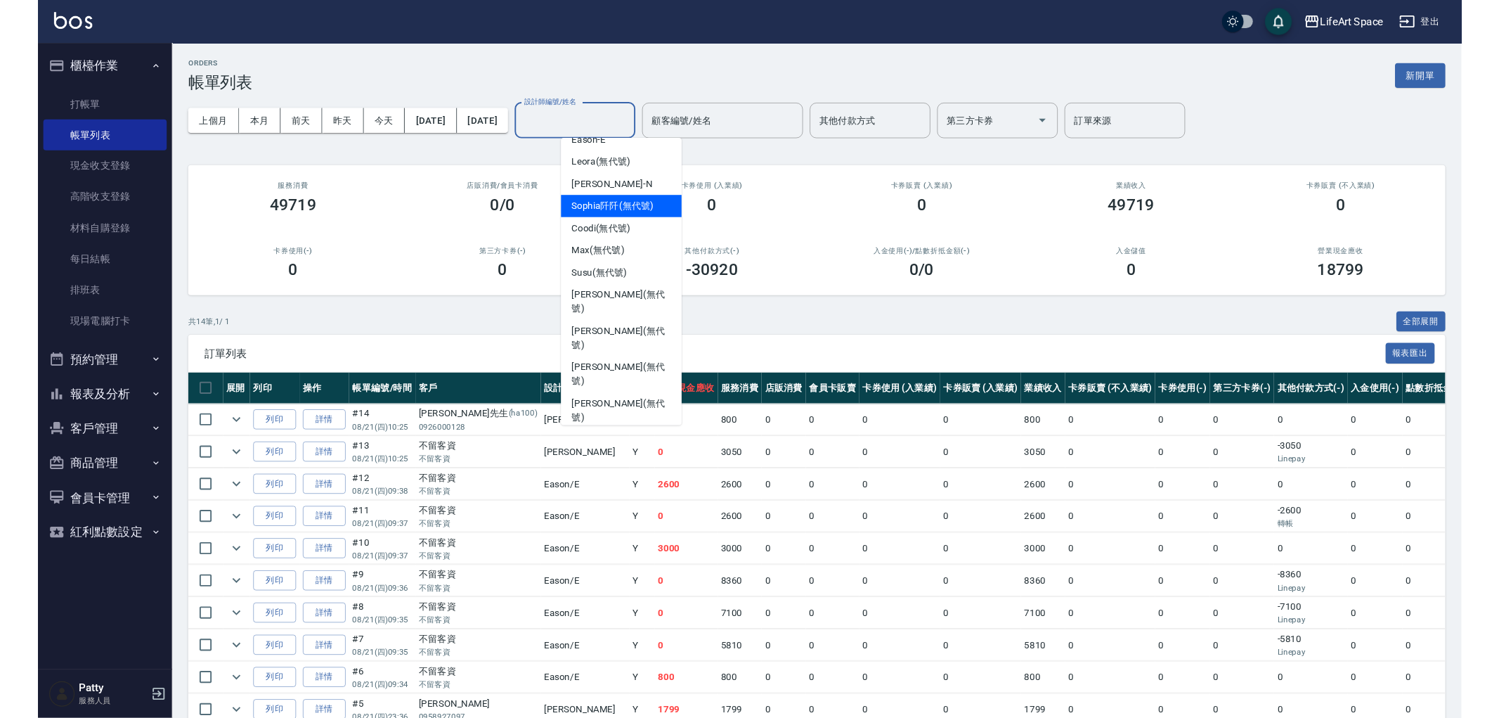
scroll to position [220, 0]
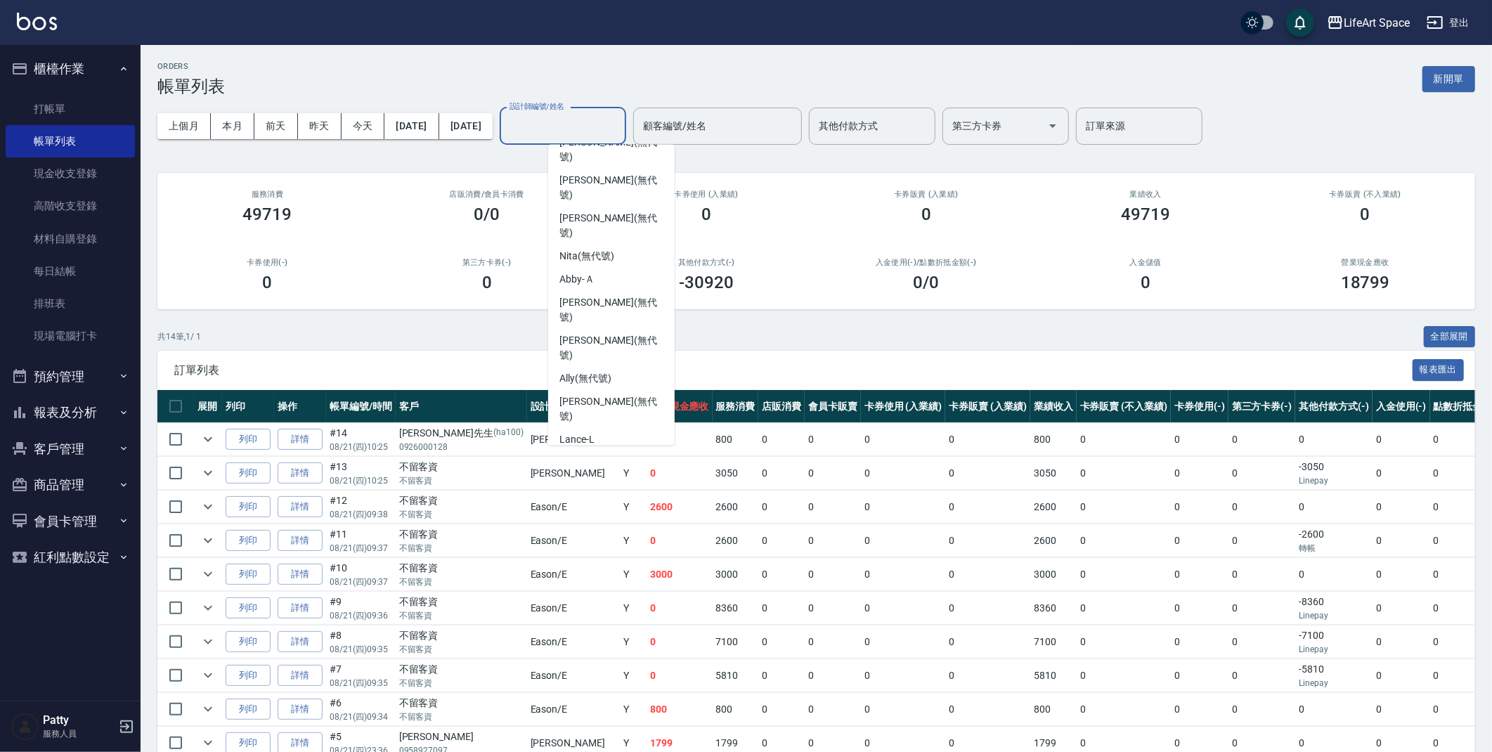
click at [582, 502] on span "[PERSON_NAME]" at bounding box center [602, 509] width 84 height 15
type input "[PERSON_NAME]"
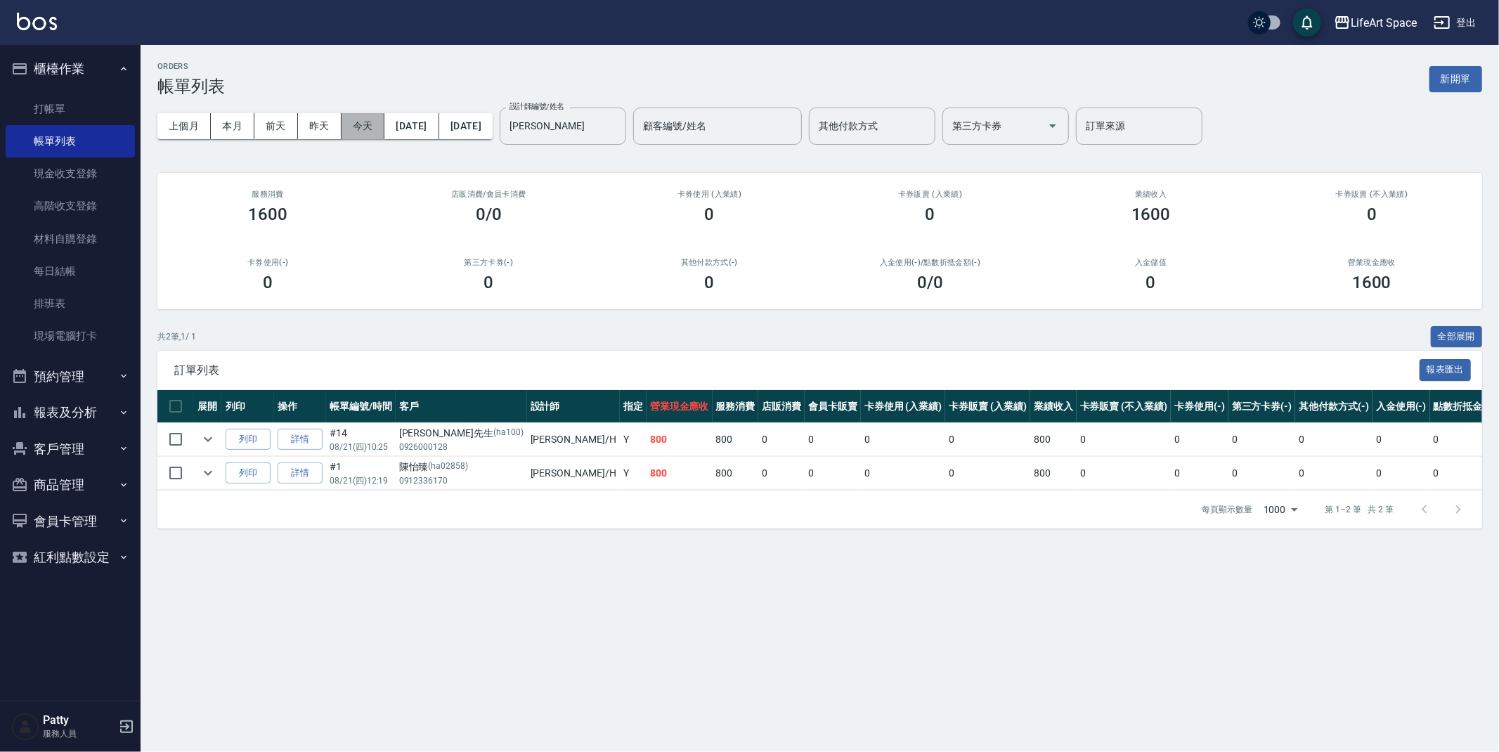
click at [364, 128] on button "今天" at bounding box center [364, 126] width 44 height 26
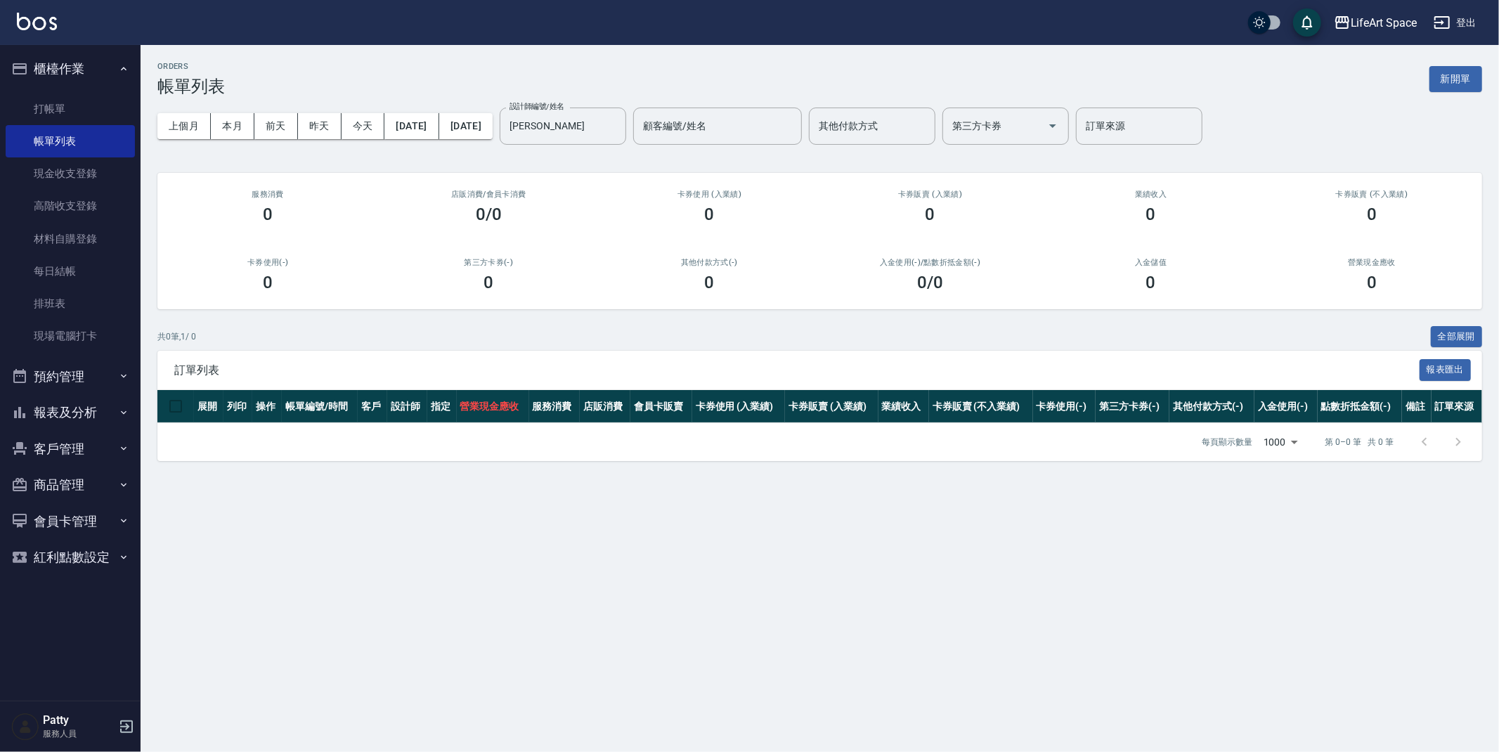
click at [63, 438] on button "客戶管理" at bounding box center [70, 449] width 129 height 37
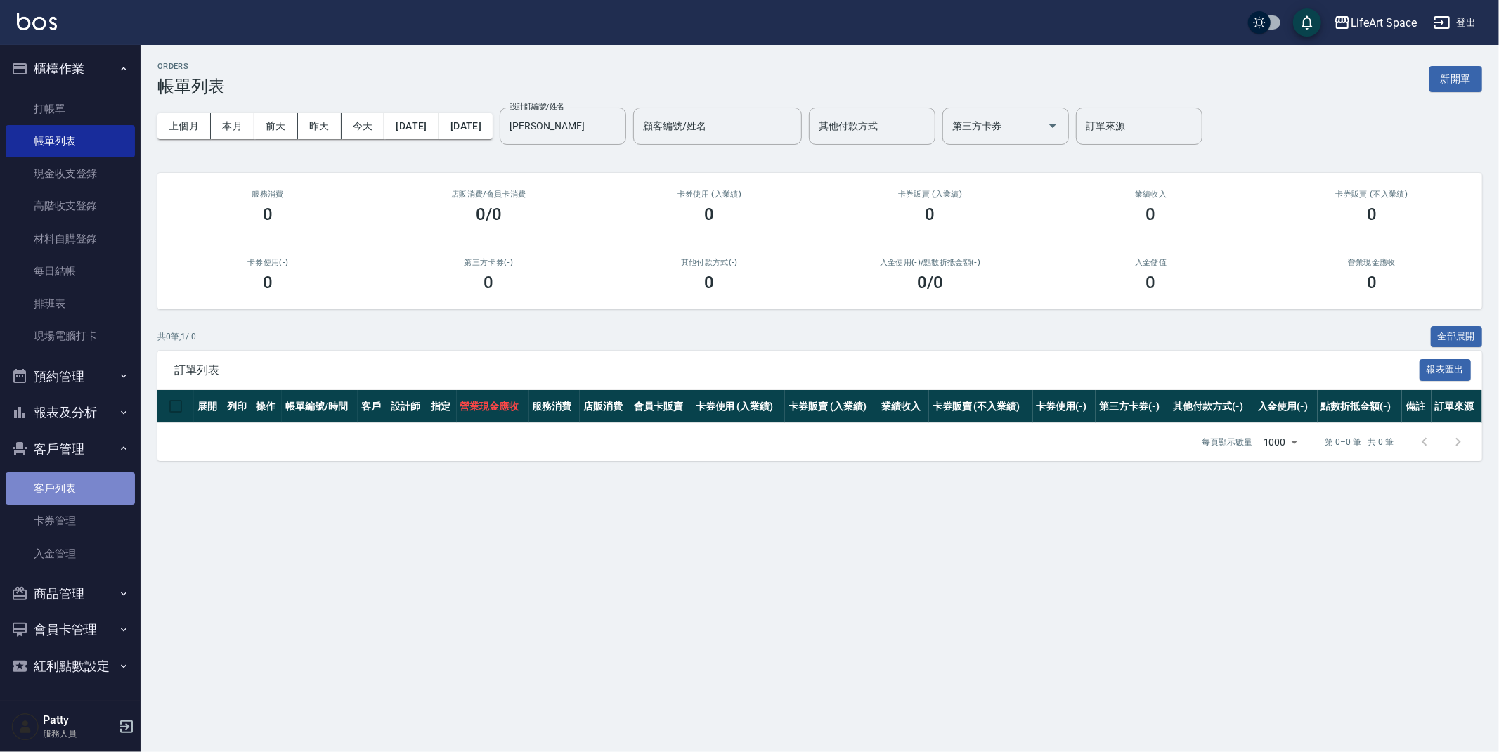
click at [83, 491] on link "客戶列表" at bounding box center [70, 488] width 129 height 32
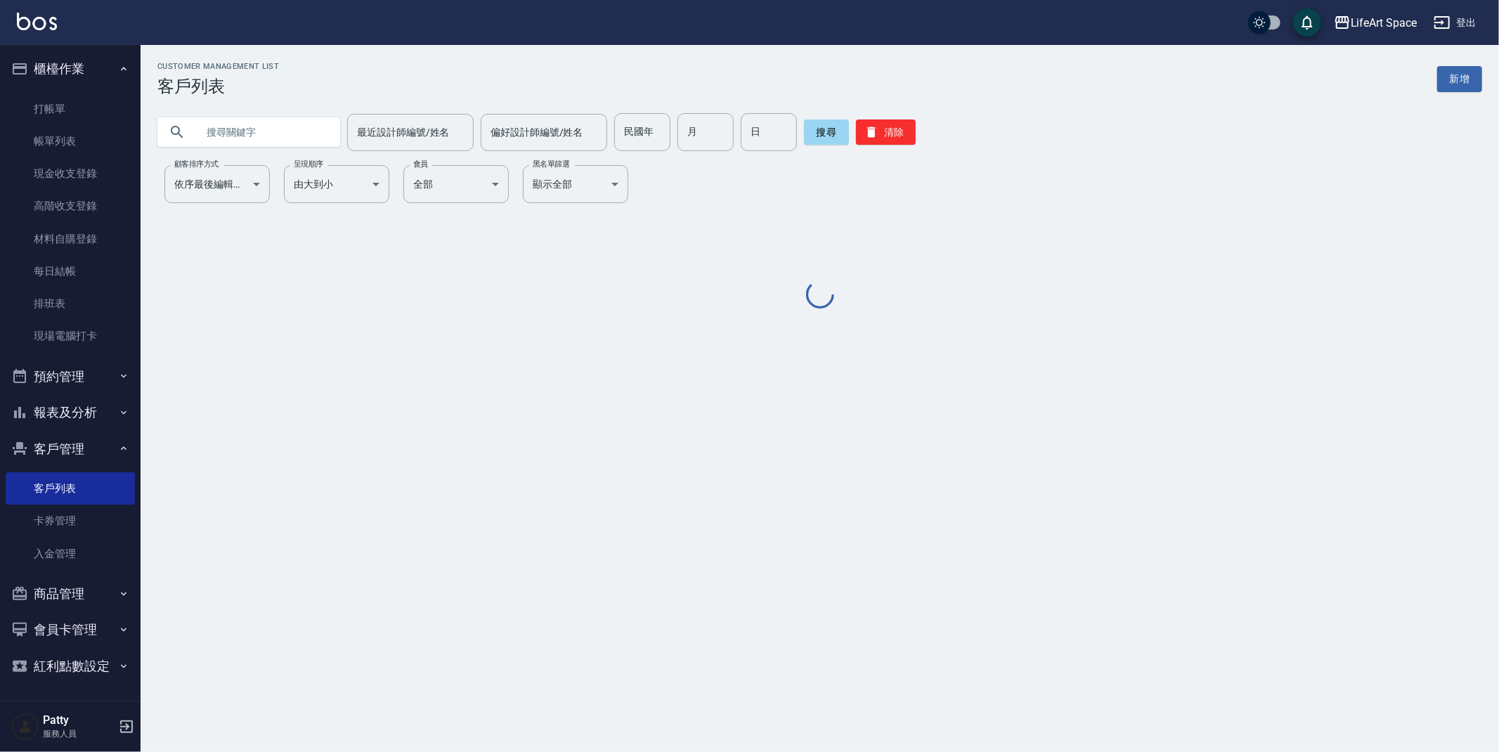
click at [311, 132] on input "text" at bounding box center [263, 132] width 132 height 38
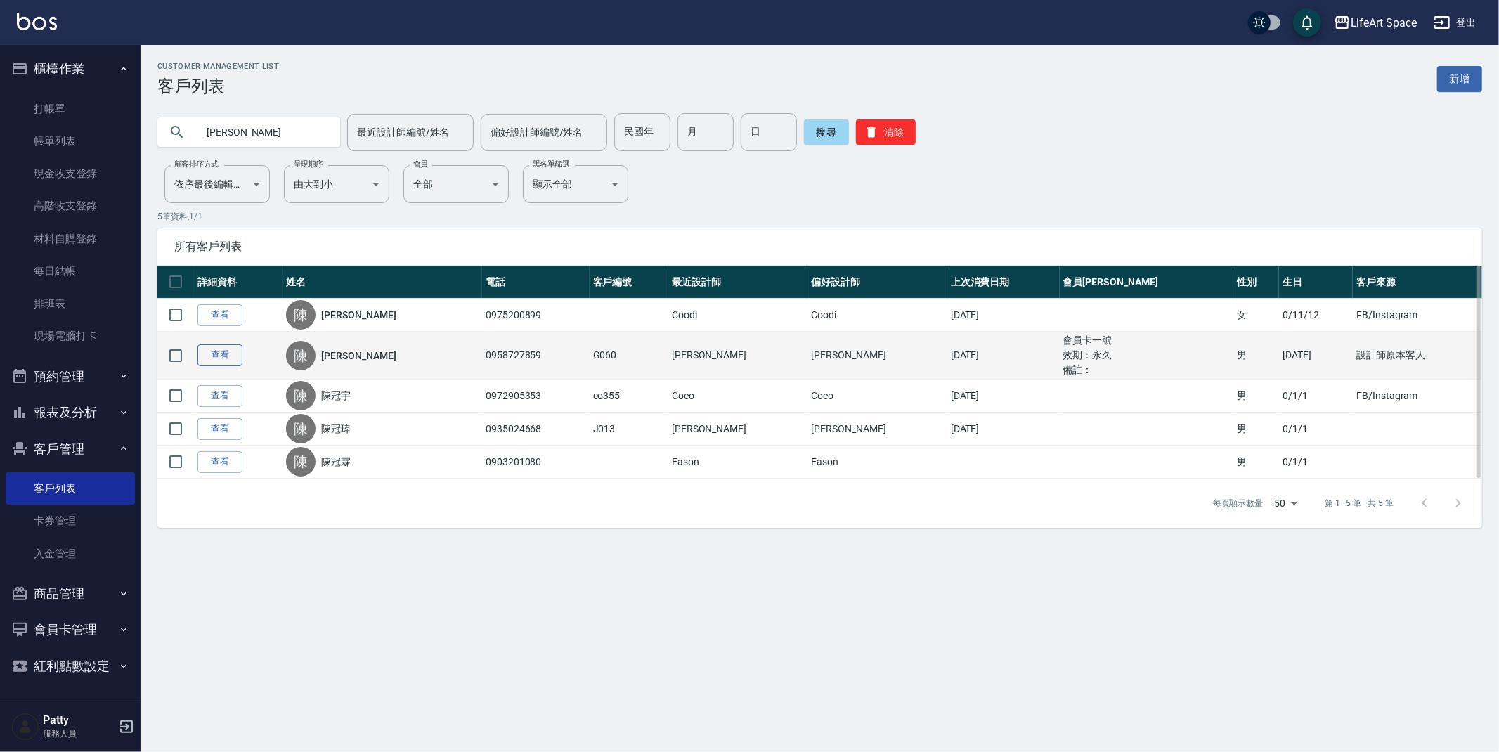
type input "[PERSON_NAME]"
click at [226, 359] on link "查看" at bounding box center [220, 355] width 45 height 22
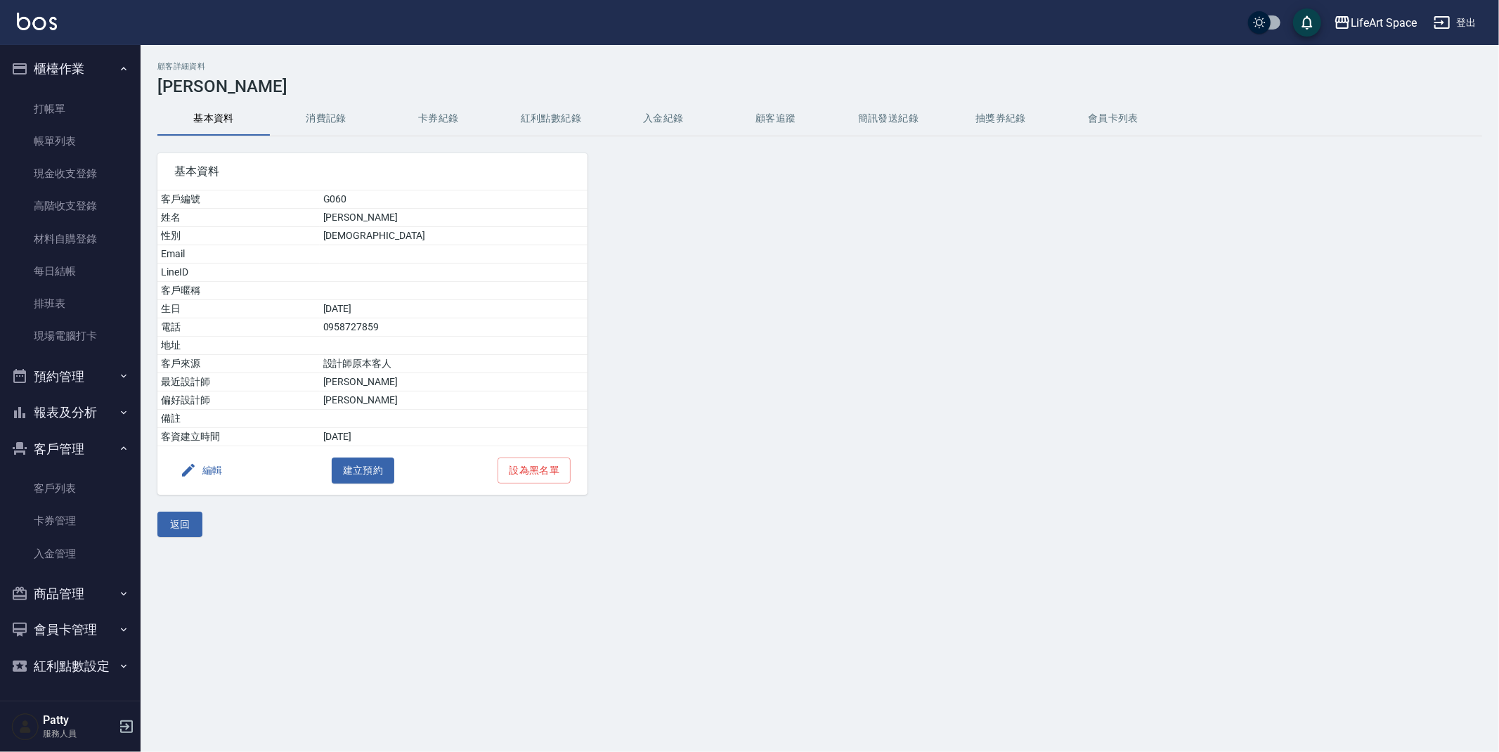
click at [569, 122] on button "紅利點數紀錄" at bounding box center [551, 119] width 112 height 34
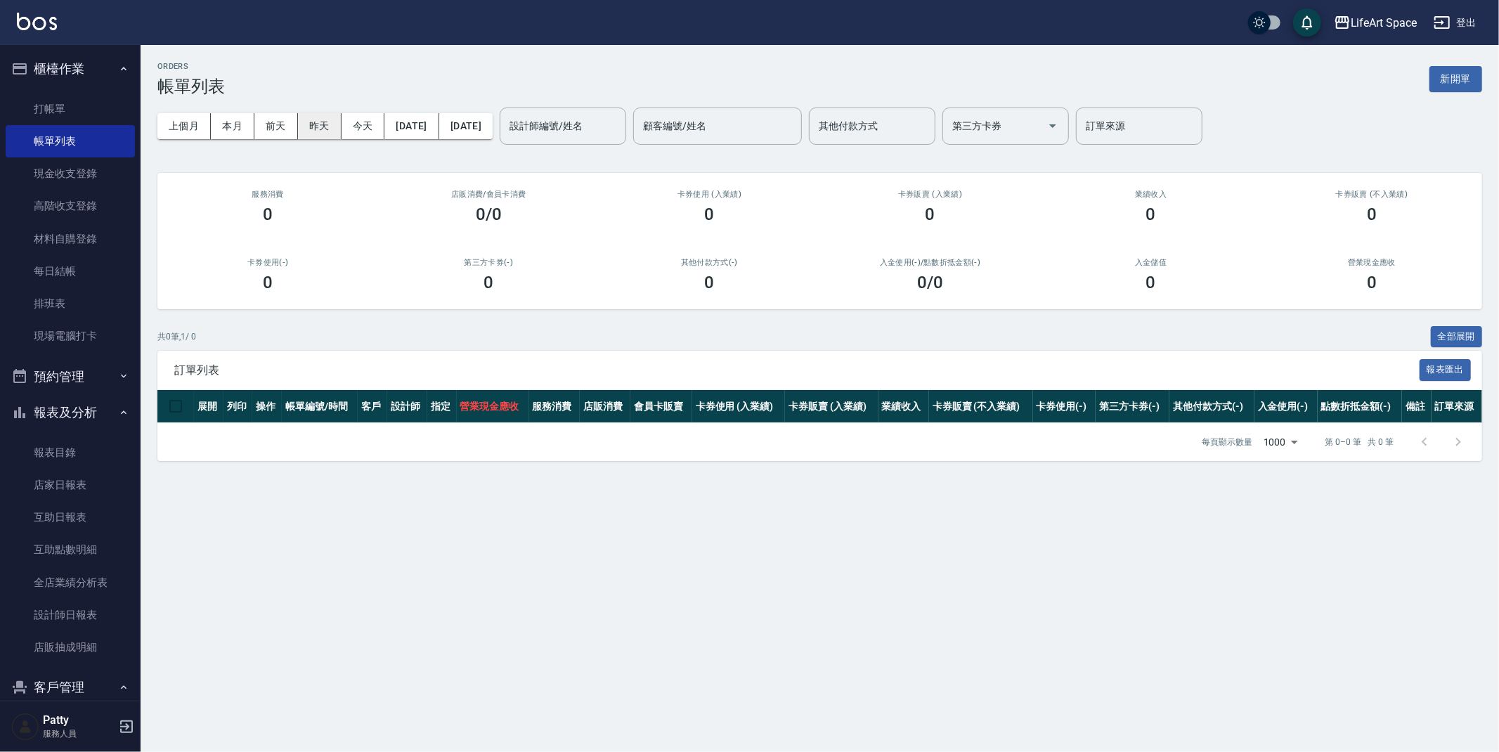
click at [339, 136] on button "昨天" at bounding box center [320, 126] width 44 height 26
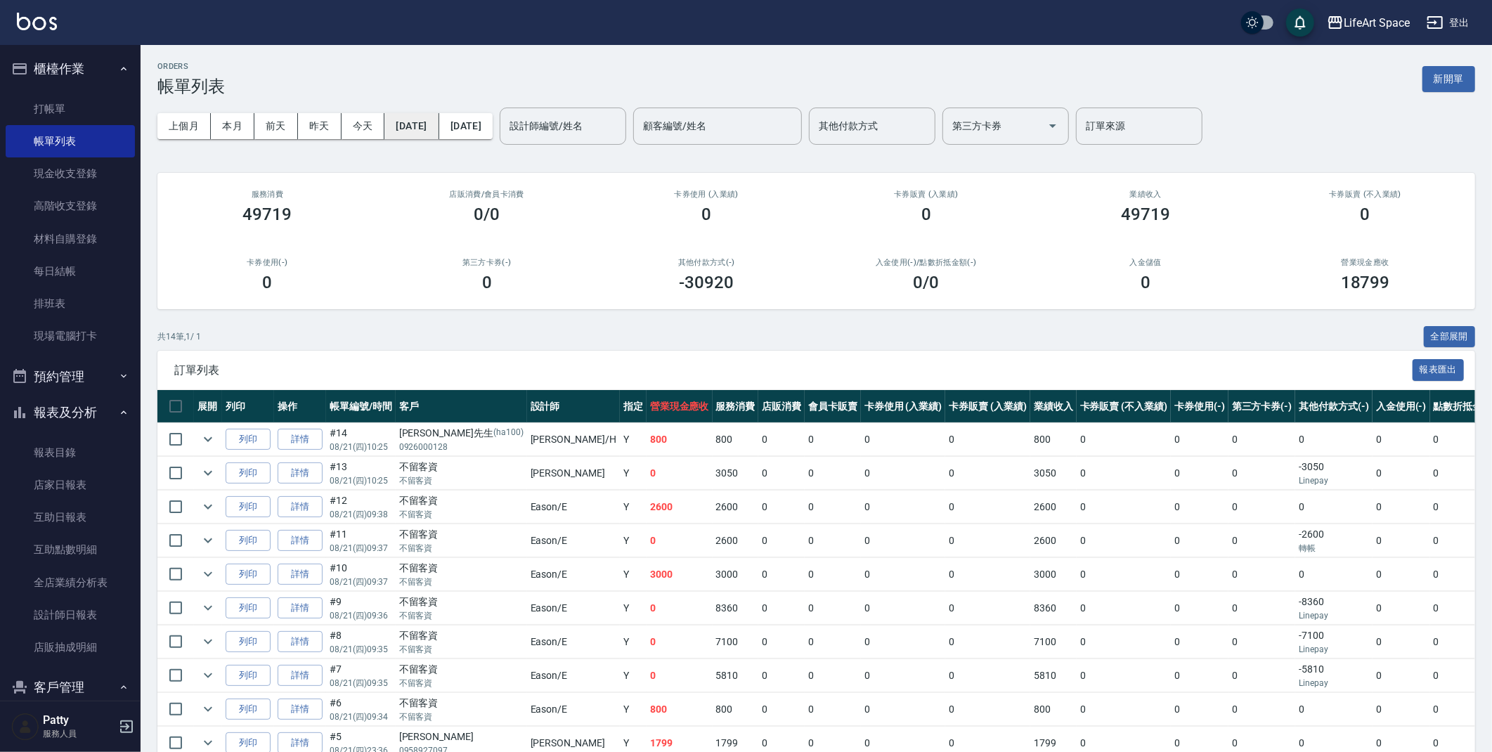
click at [429, 132] on button "[DATE]" at bounding box center [412, 126] width 54 height 26
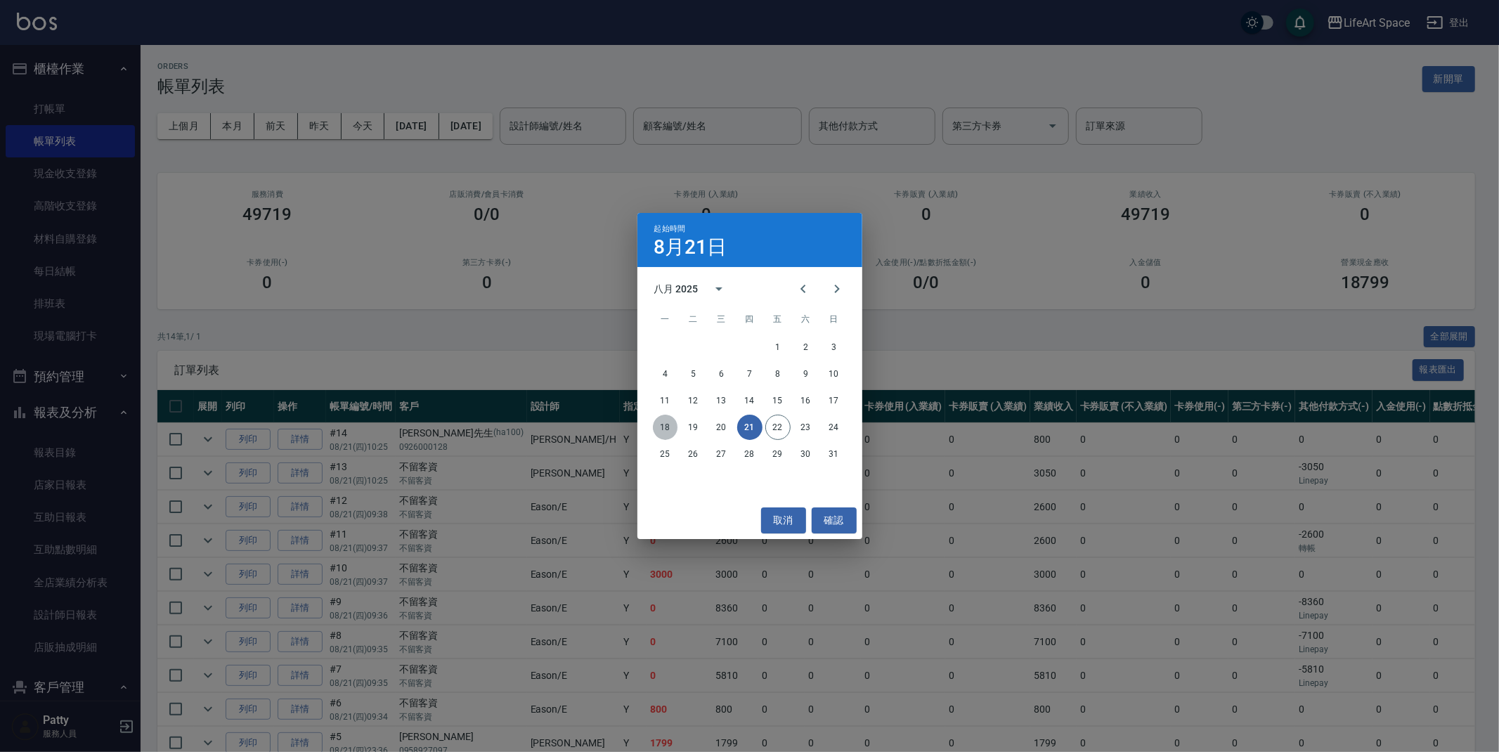
click at [673, 426] on button "18" at bounding box center [665, 427] width 25 height 25
click at [666, 427] on button "18" at bounding box center [665, 427] width 25 height 25
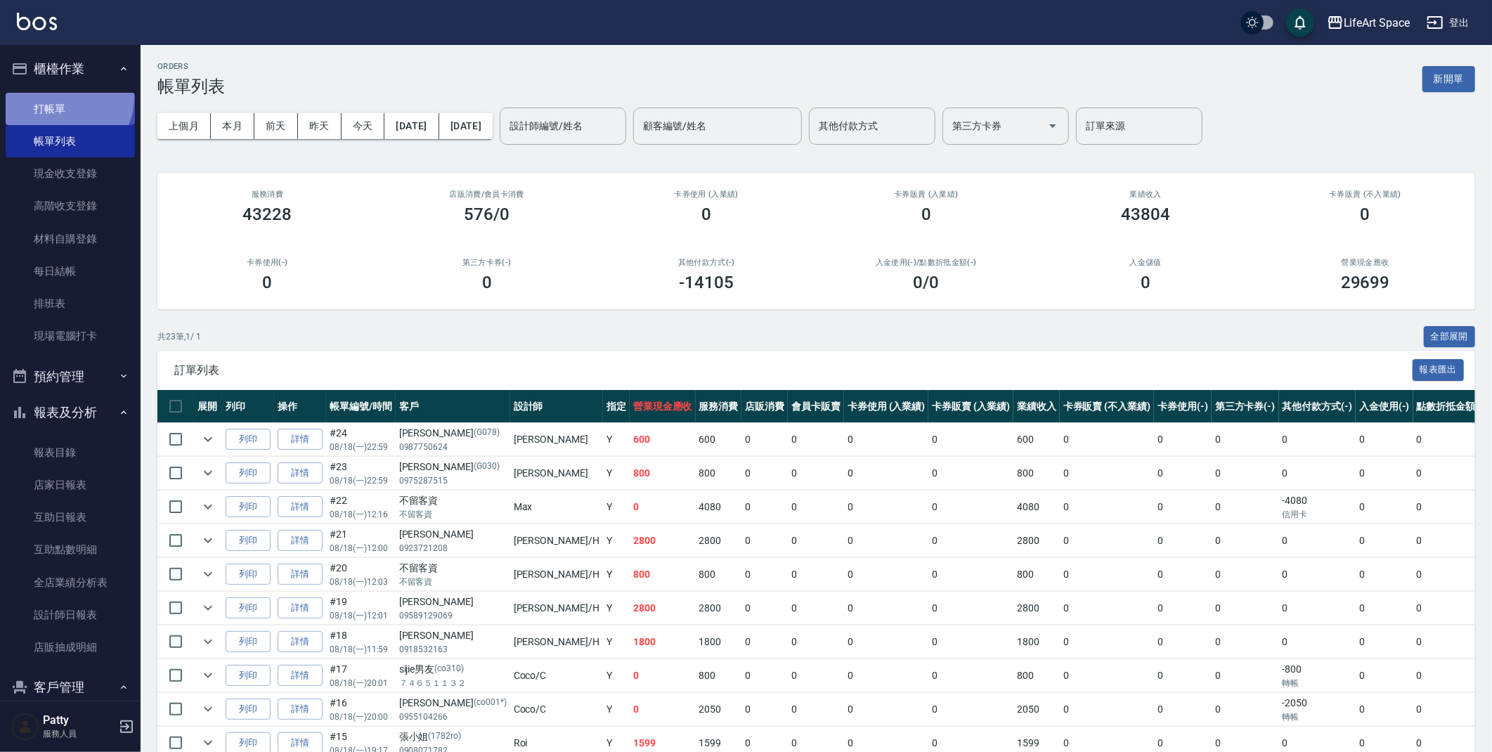
click at [64, 97] on link "打帳單" at bounding box center [70, 109] width 129 height 32
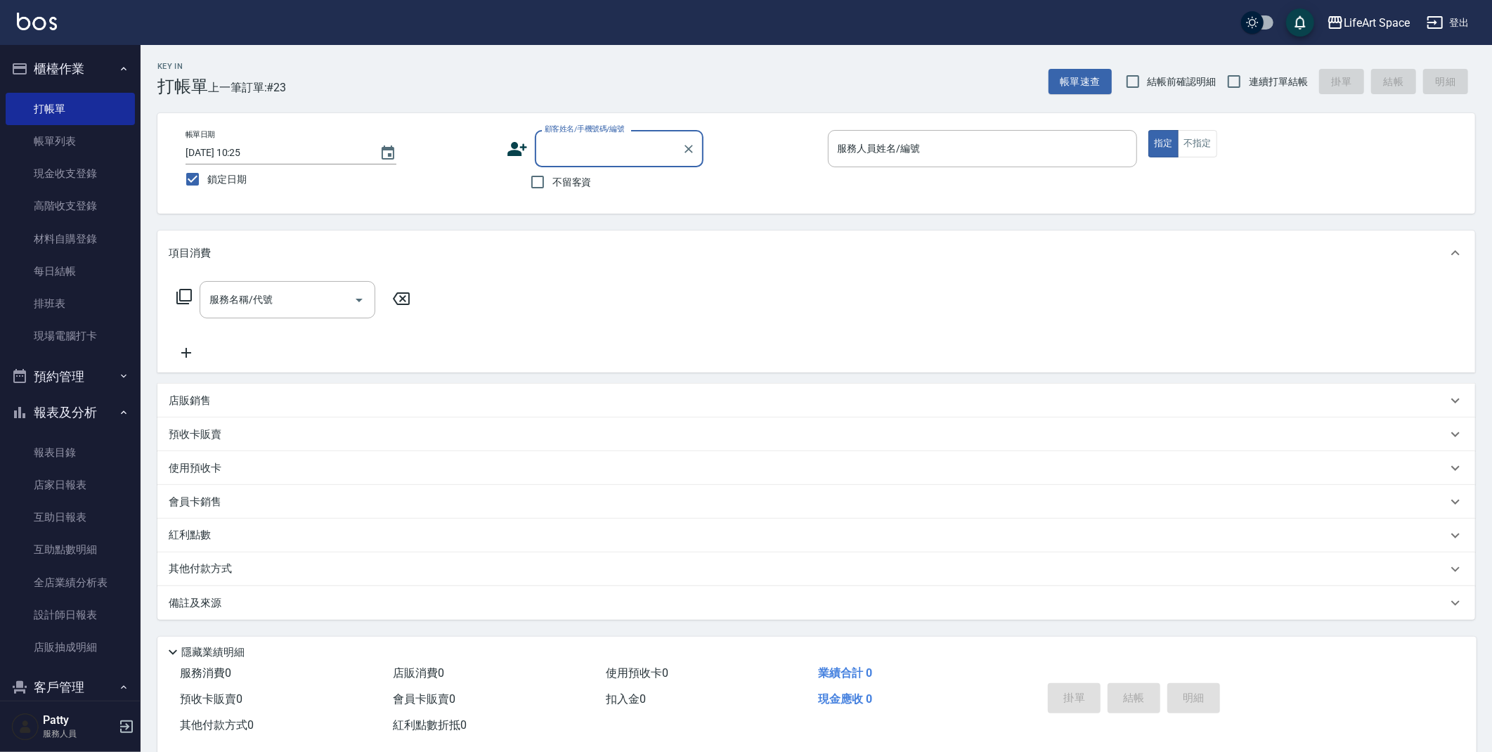
click at [574, 185] on span "不留客資" at bounding box center [572, 182] width 39 height 15
click at [553, 185] on input "不留客資" at bounding box center [538, 182] width 30 height 30
checkbox input "true"
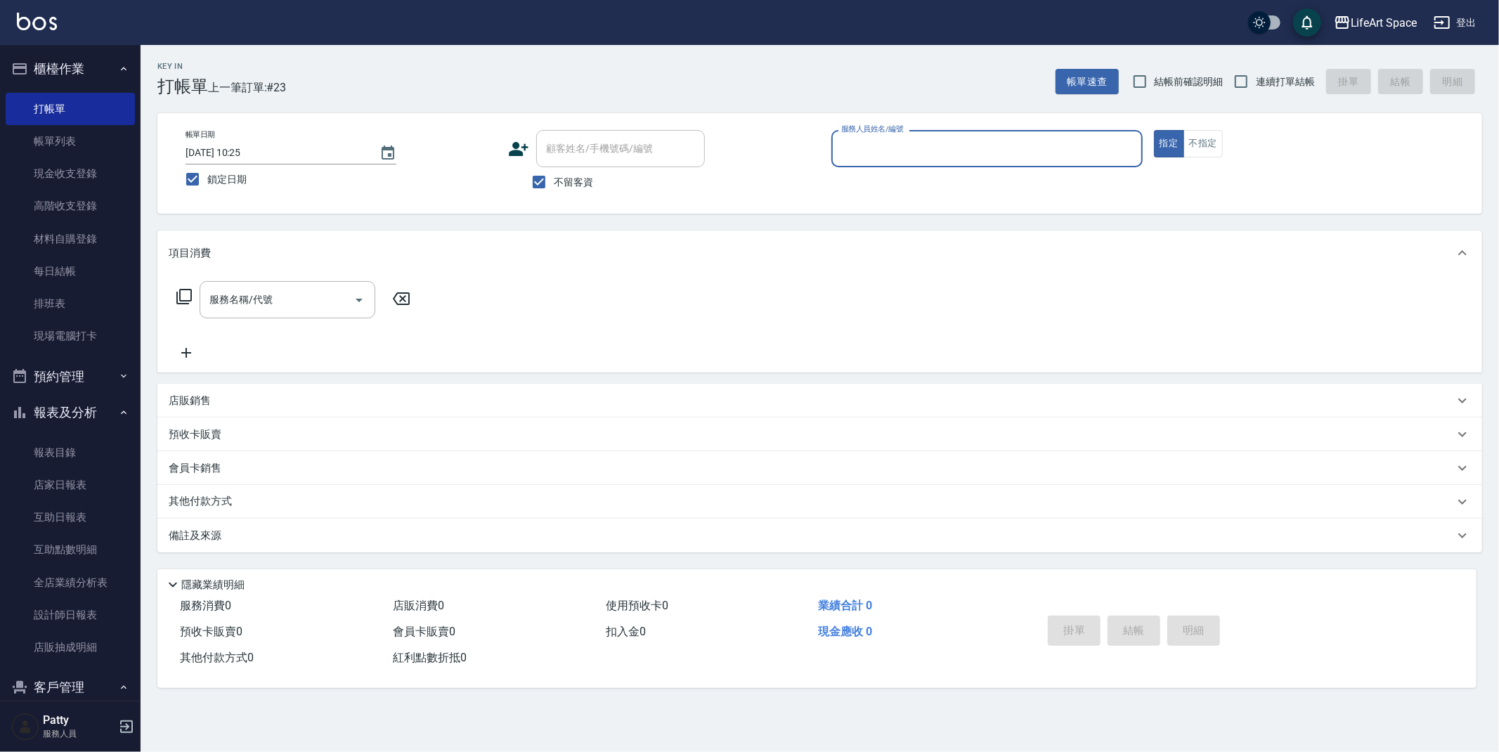
click at [283, 144] on input "[DATE] 10:25" at bounding box center [276, 152] width 180 height 23
click at [406, 159] on div "帳單日期 2025/08/20 10:25 鎖定日期" at bounding box center [341, 162] width 311 height 64
click at [393, 160] on icon "Choose date, selected date is 2025-08-20" at bounding box center [388, 153] width 17 height 17
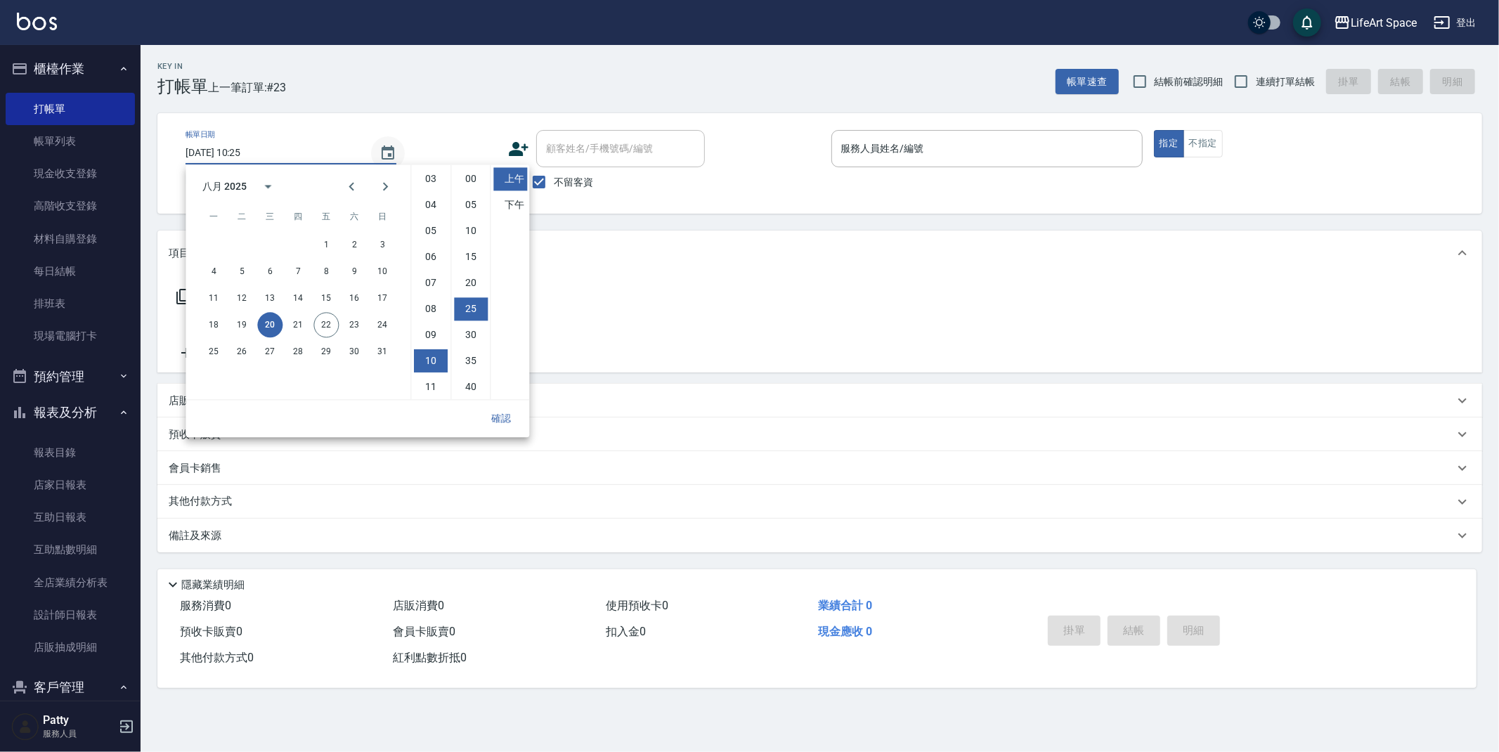
scroll to position [78, 0]
click at [220, 321] on button "18" at bounding box center [213, 324] width 25 height 25
type input "2025/08/18 10:25"
click at [510, 419] on button "確認" at bounding box center [501, 419] width 45 height 26
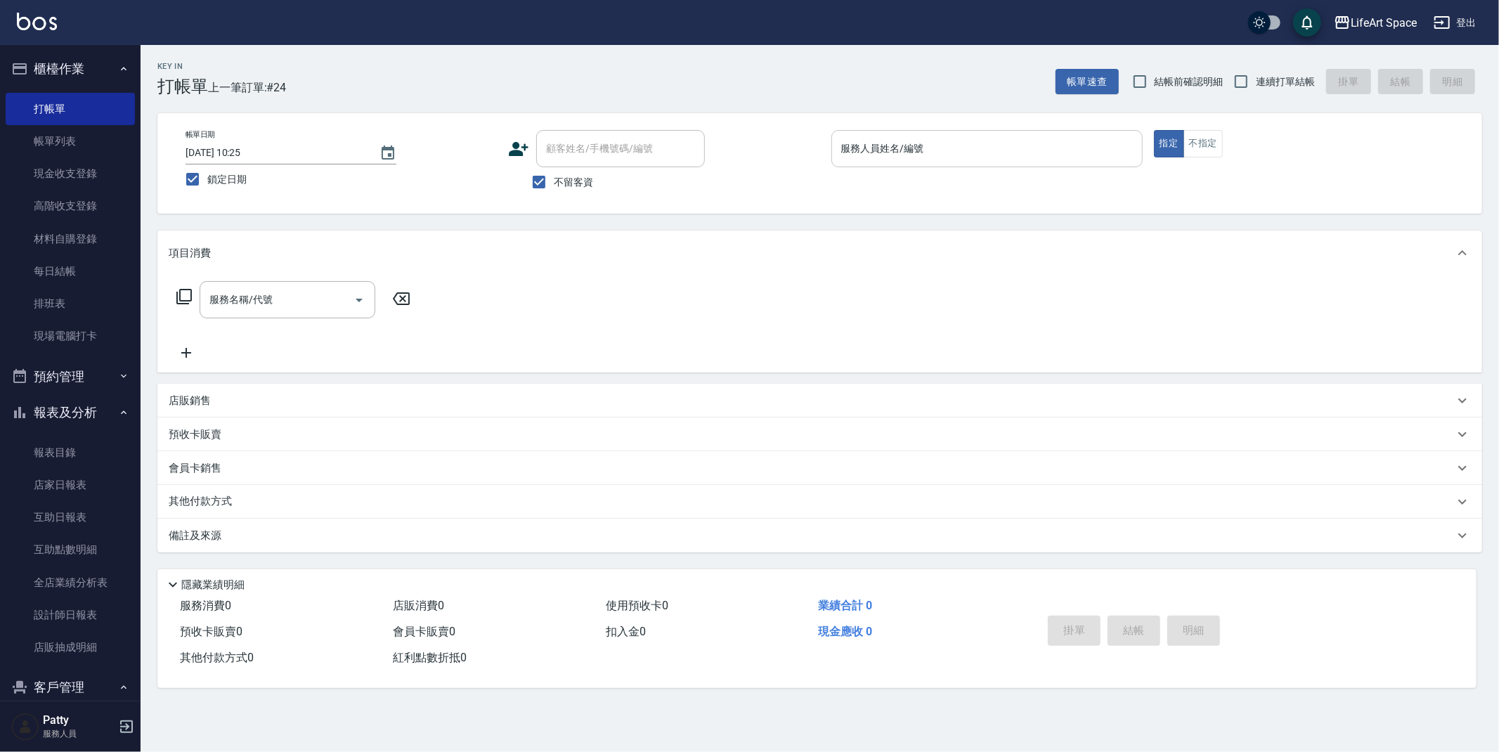
click at [988, 133] on div "服務人員姓名/編號" at bounding box center [987, 148] width 311 height 37
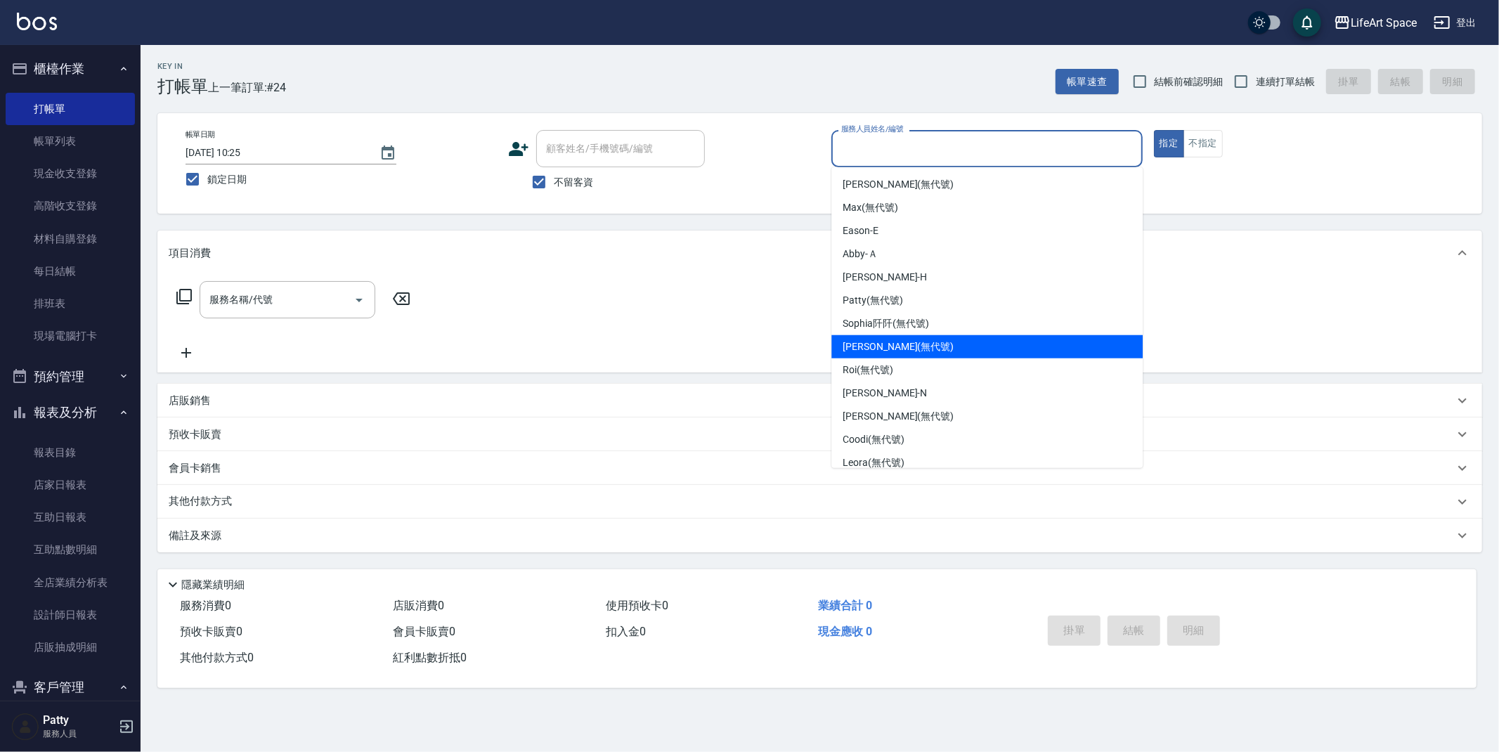
click at [951, 342] on div "[PERSON_NAME] (無代號)" at bounding box center [987, 346] width 311 height 23
type input "[PERSON_NAME](無代號)"
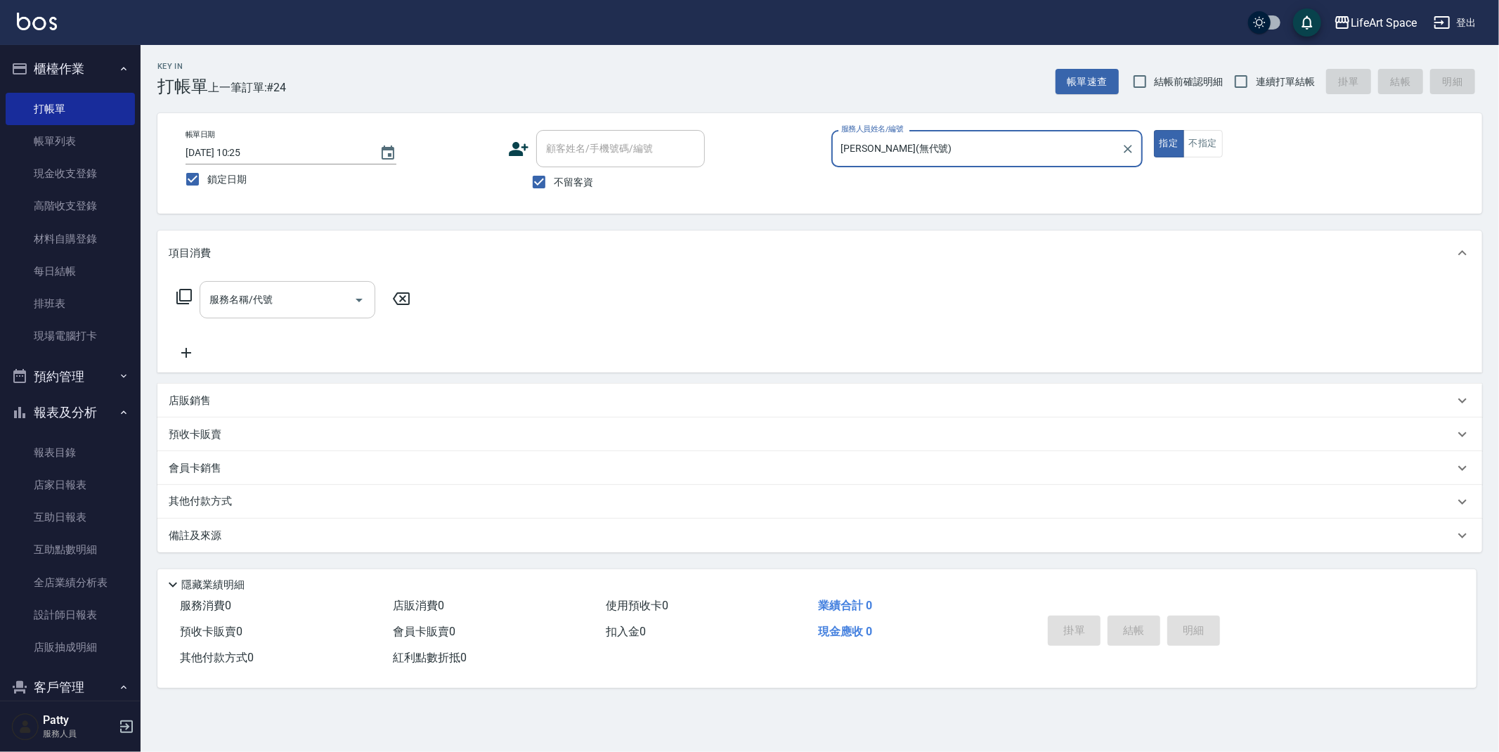
click at [309, 299] on input "服務名稱/代號" at bounding box center [277, 300] width 142 height 25
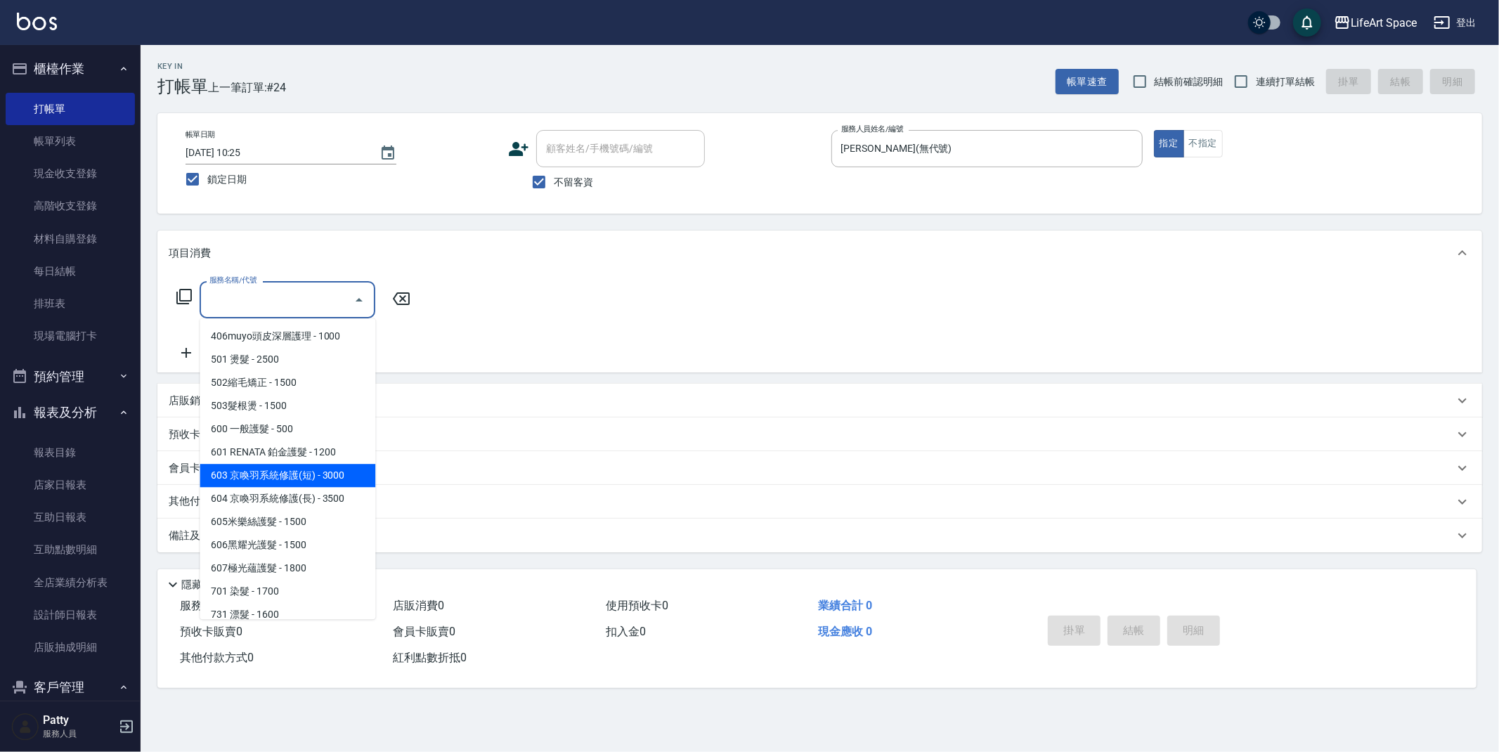
scroll to position [220, 0]
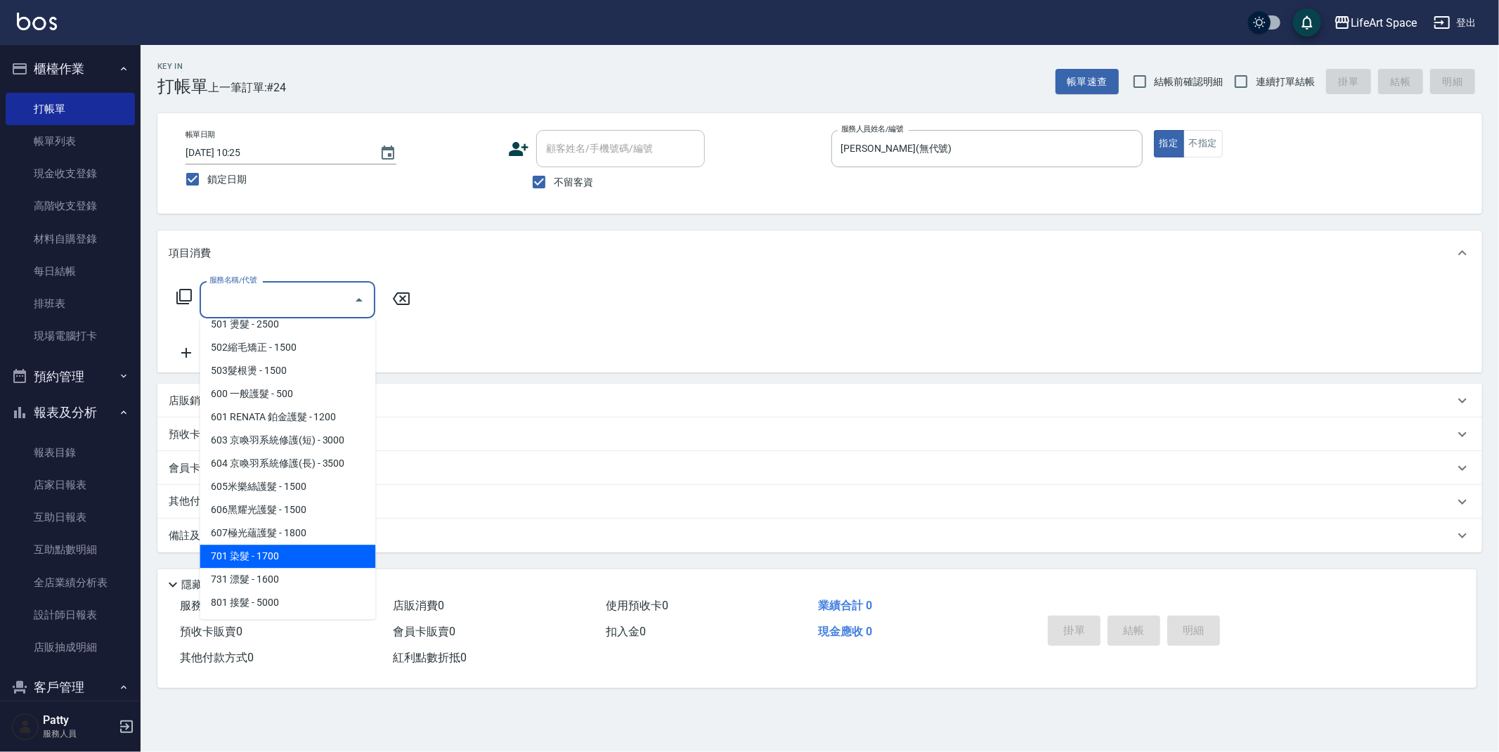
click at [301, 552] on span "701 染髮 - 1700" at bounding box center [288, 556] width 176 height 23
type input "701 染髮(701)"
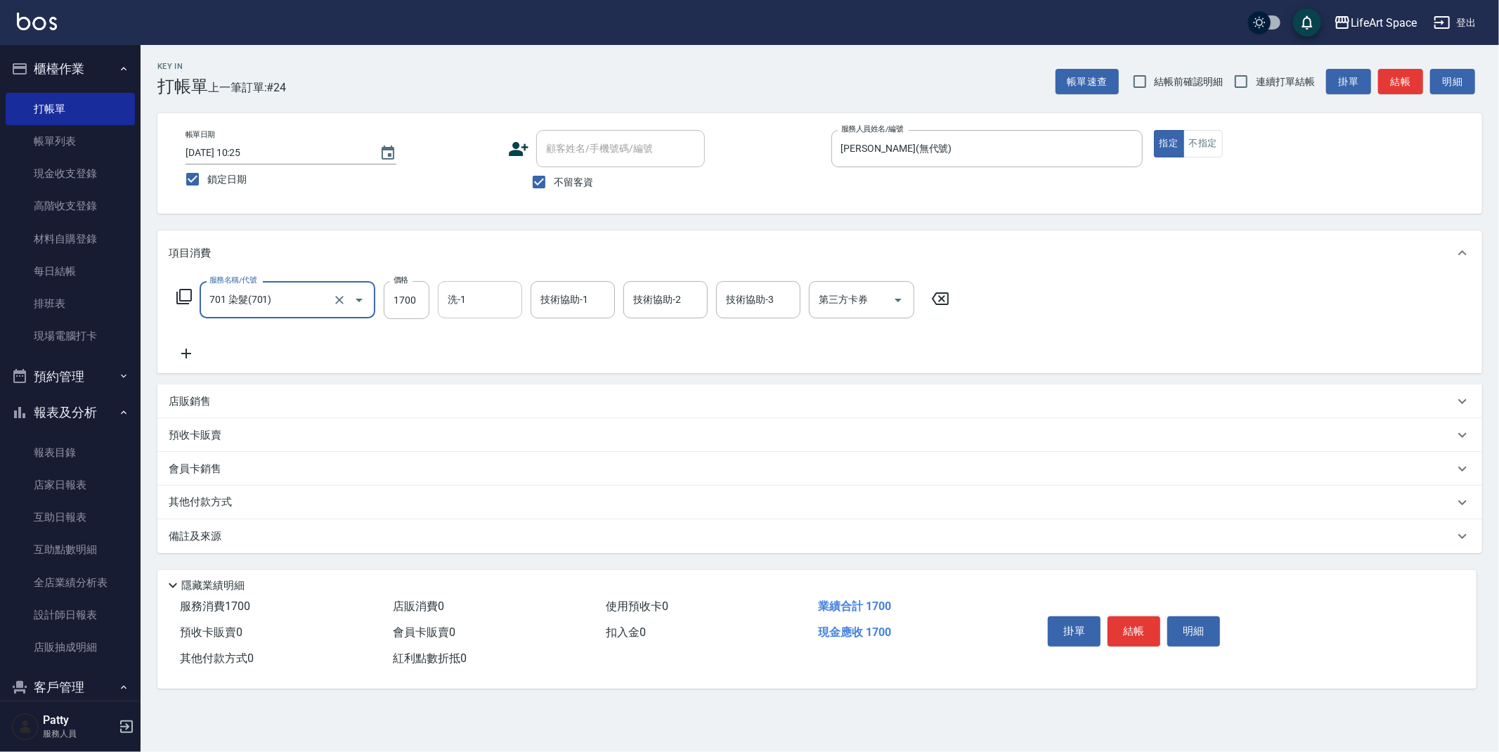
click at [484, 291] on input "洗-1" at bounding box center [480, 300] width 72 height 25
click at [413, 306] on input "1700" at bounding box center [407, 300] width 46 height 38
type input "1200"
click at [1153, 630] on button "結帳" at bounding box center [1134, 632] width 53 height 30
